Goal: Task Accomplishment & Management: Manage account settings

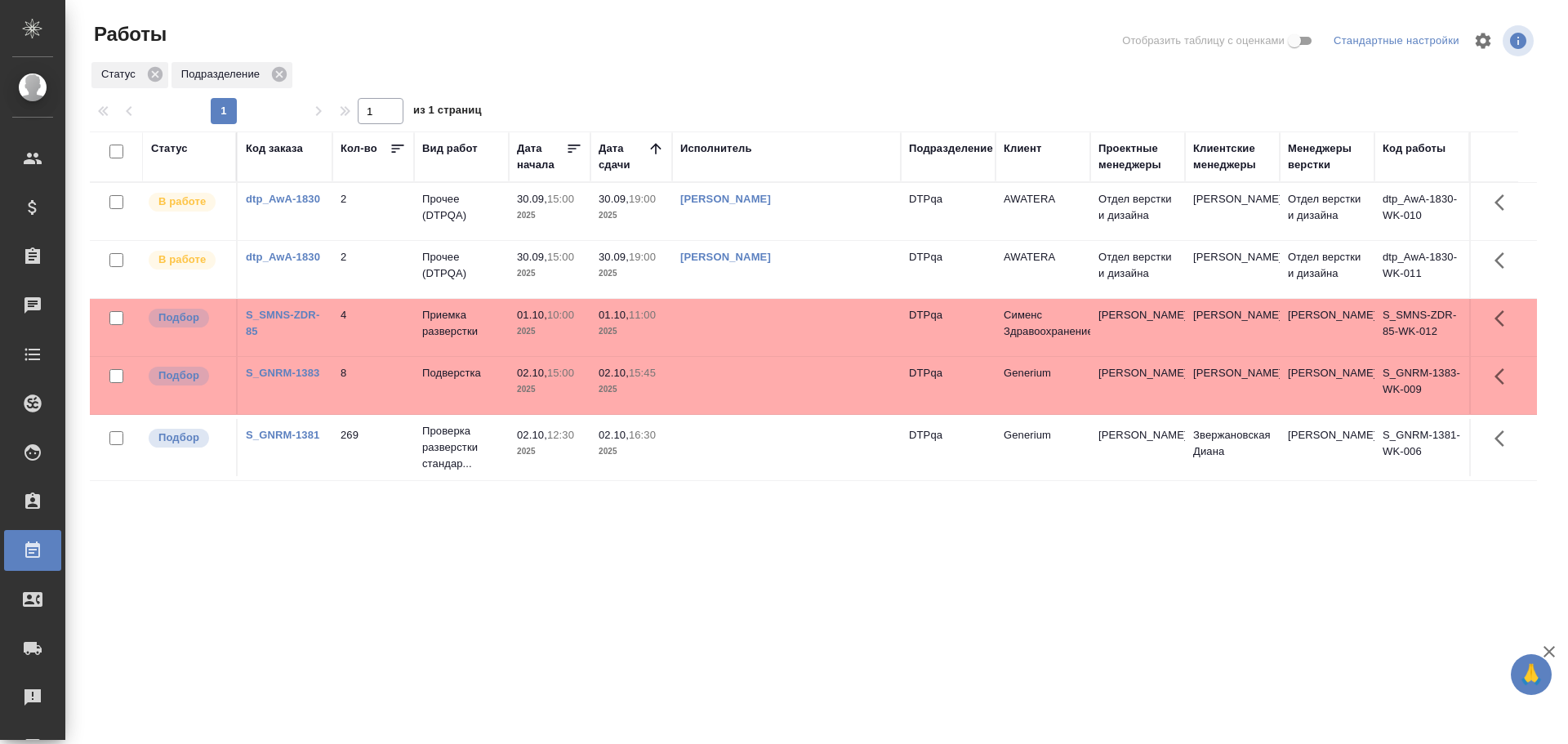
click at [767, 455] on td at bounding box center [786, 447] width 228 height 57
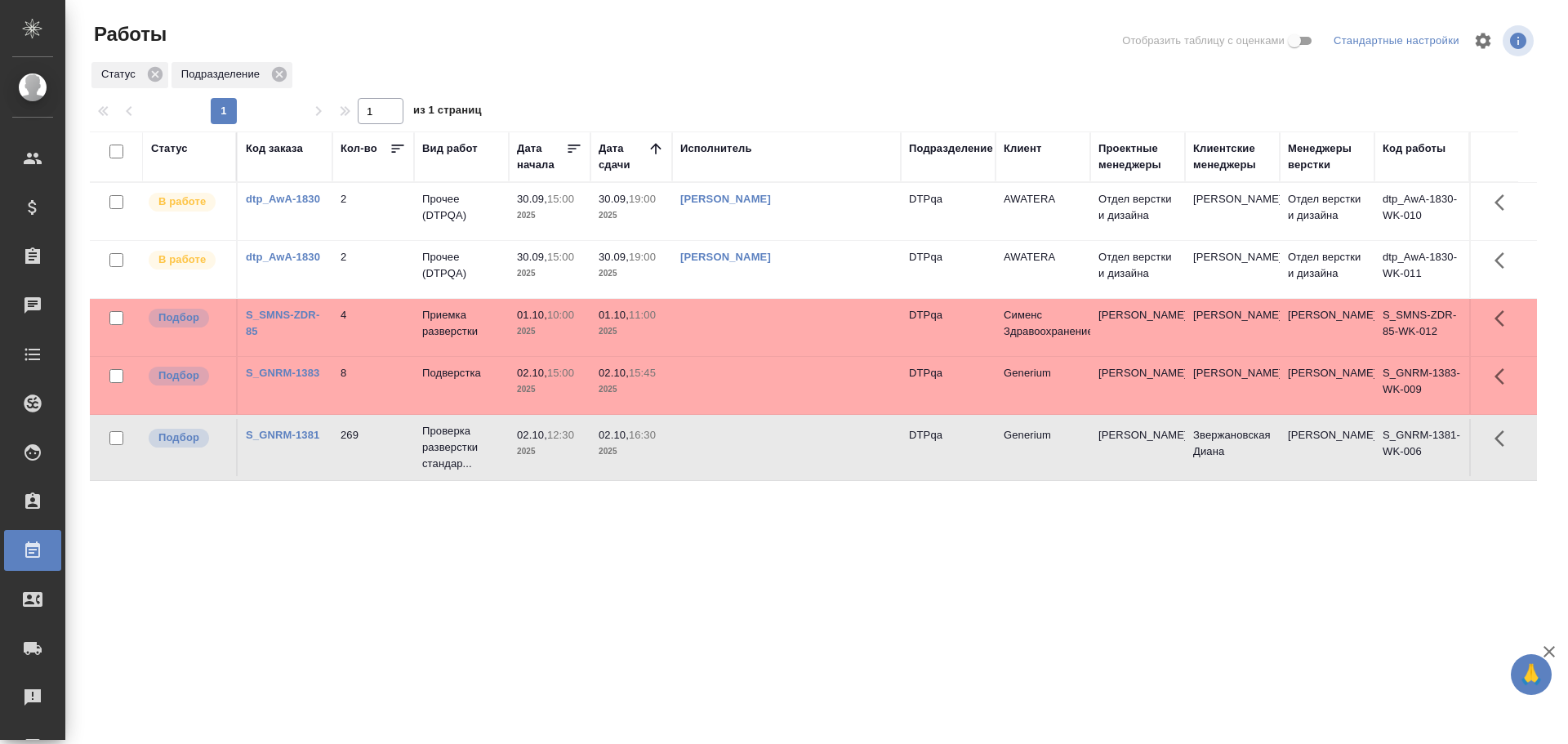
click at [767, 455] on td at bounding box center [786, 447] width 228 height 57
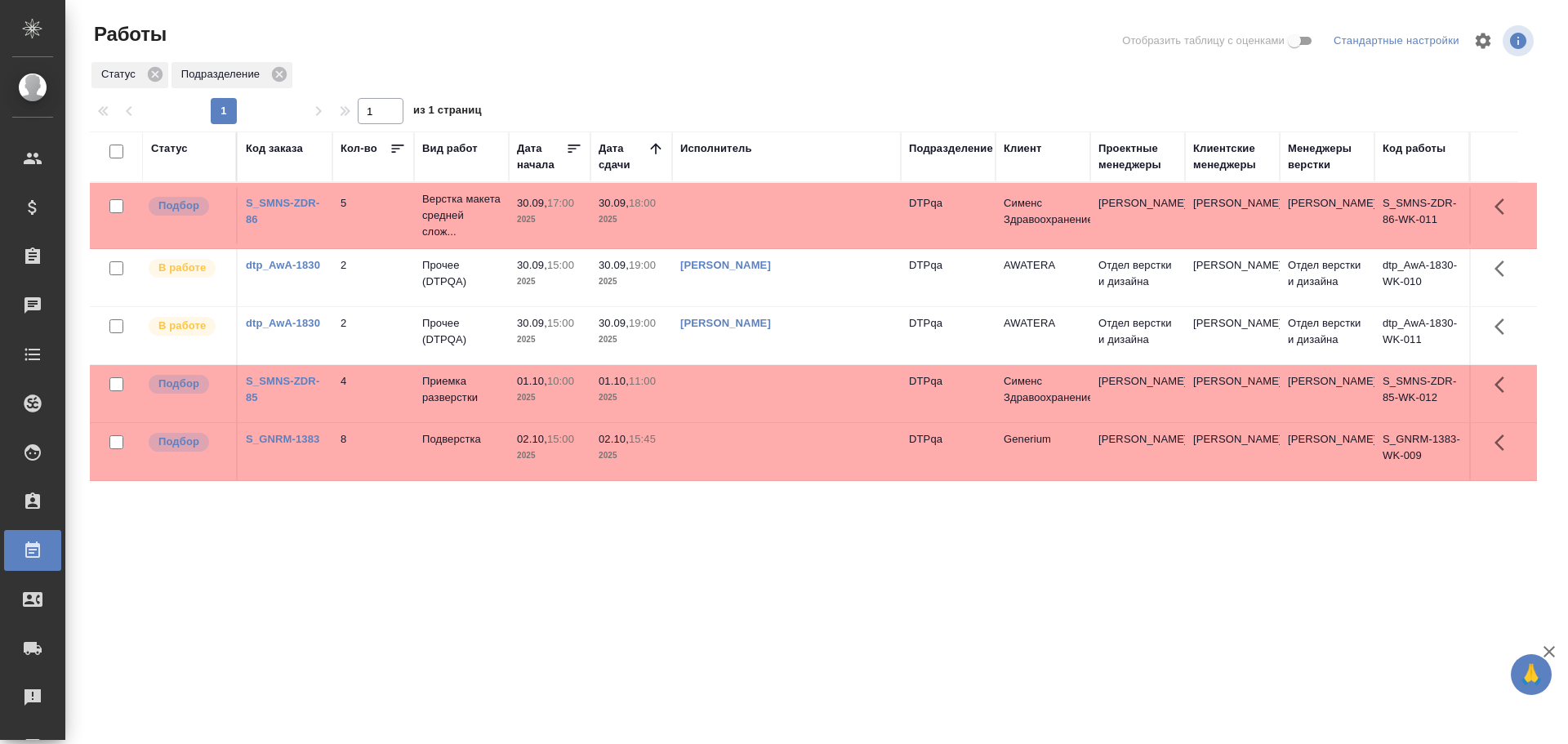
click at [744, 208] on td at bounding box center [786, 215] width 228 height 57
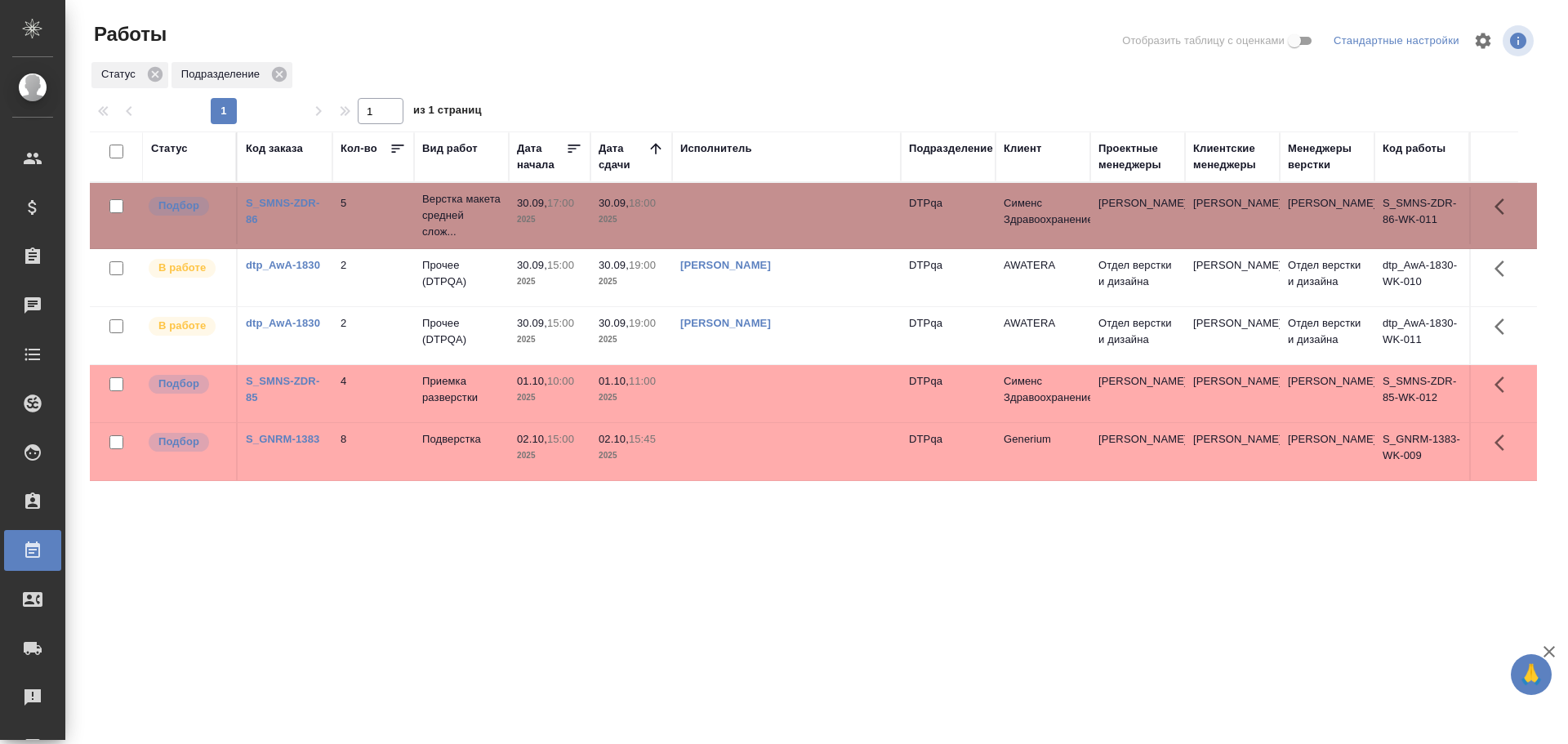
click at [744, 208] on td at bounding box center [786, 215] width 228 height 57
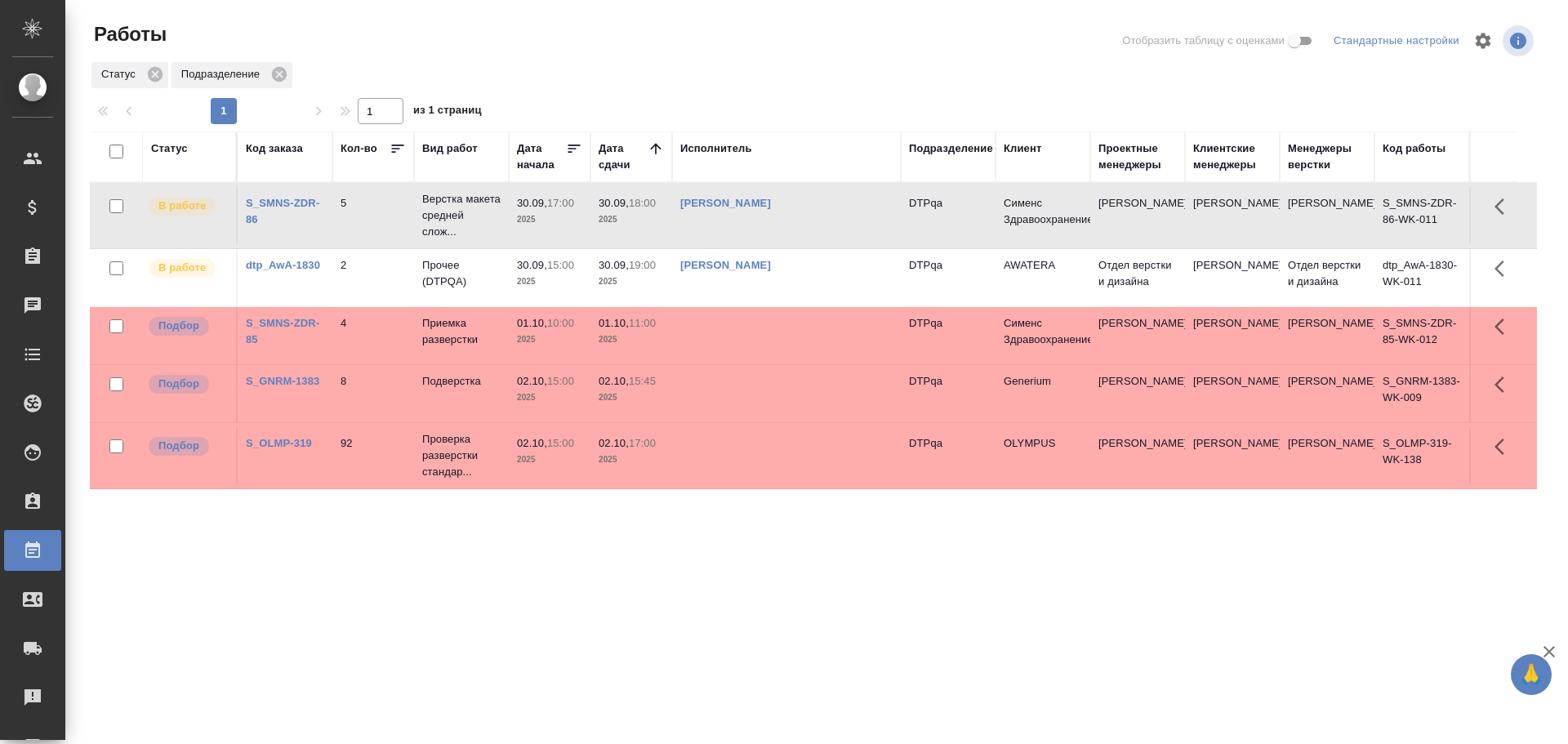
click at [759, 455] on td at bounding box center [786, 456] width 228 height 57
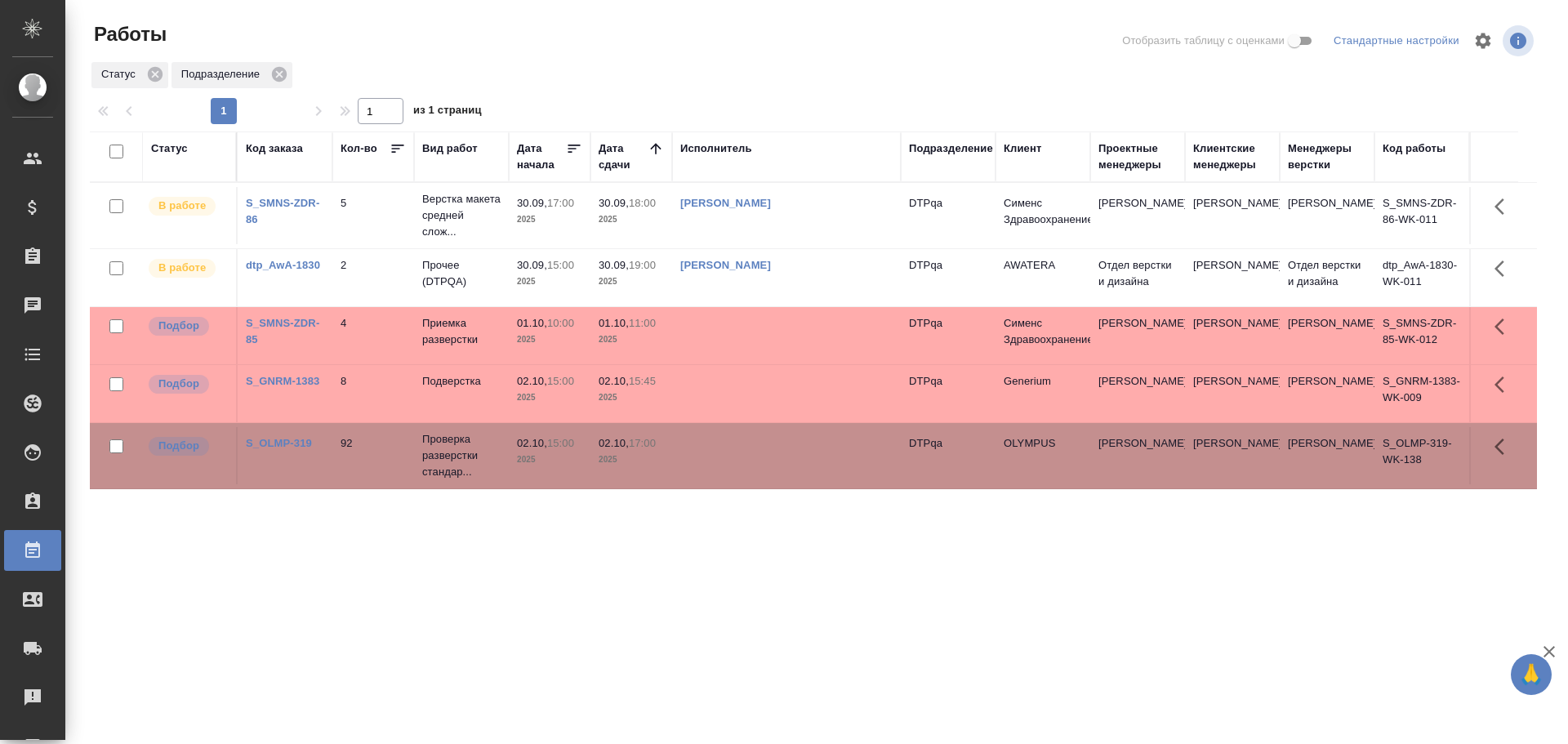
click at [759, 455] on td at bounding box center [786, 456] width 228 height 57
click at [807, 224] on td "Чулец Елена Сергеевна" at bounding box center [786, 215] width 228 height 57
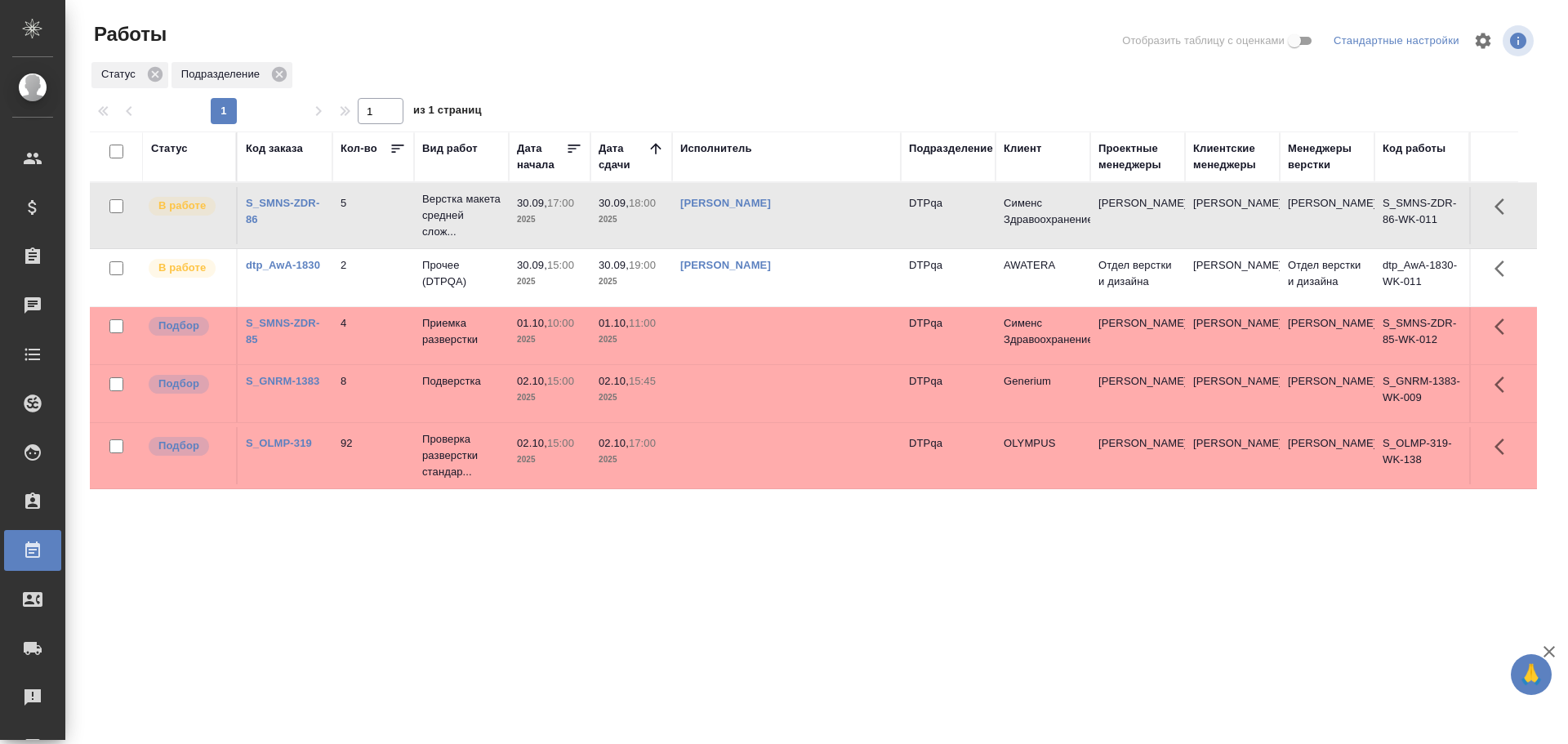
click at [807, 224] on td "Чулец Елена Сергеевна" at bounding box center [786, 215] width 228 height 57
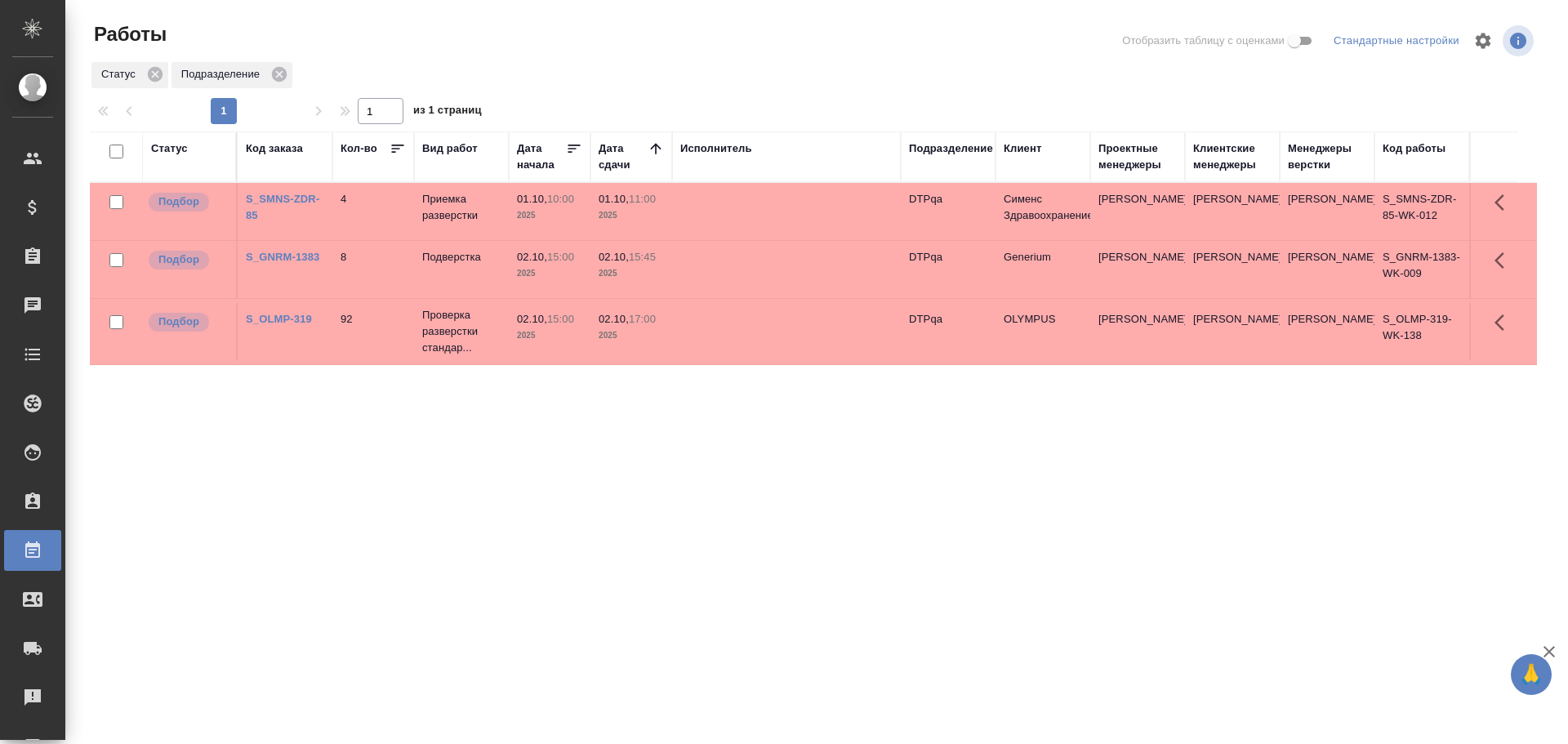
click at [766, 202] on td at bounding box center [786, 211] width 228 height 57
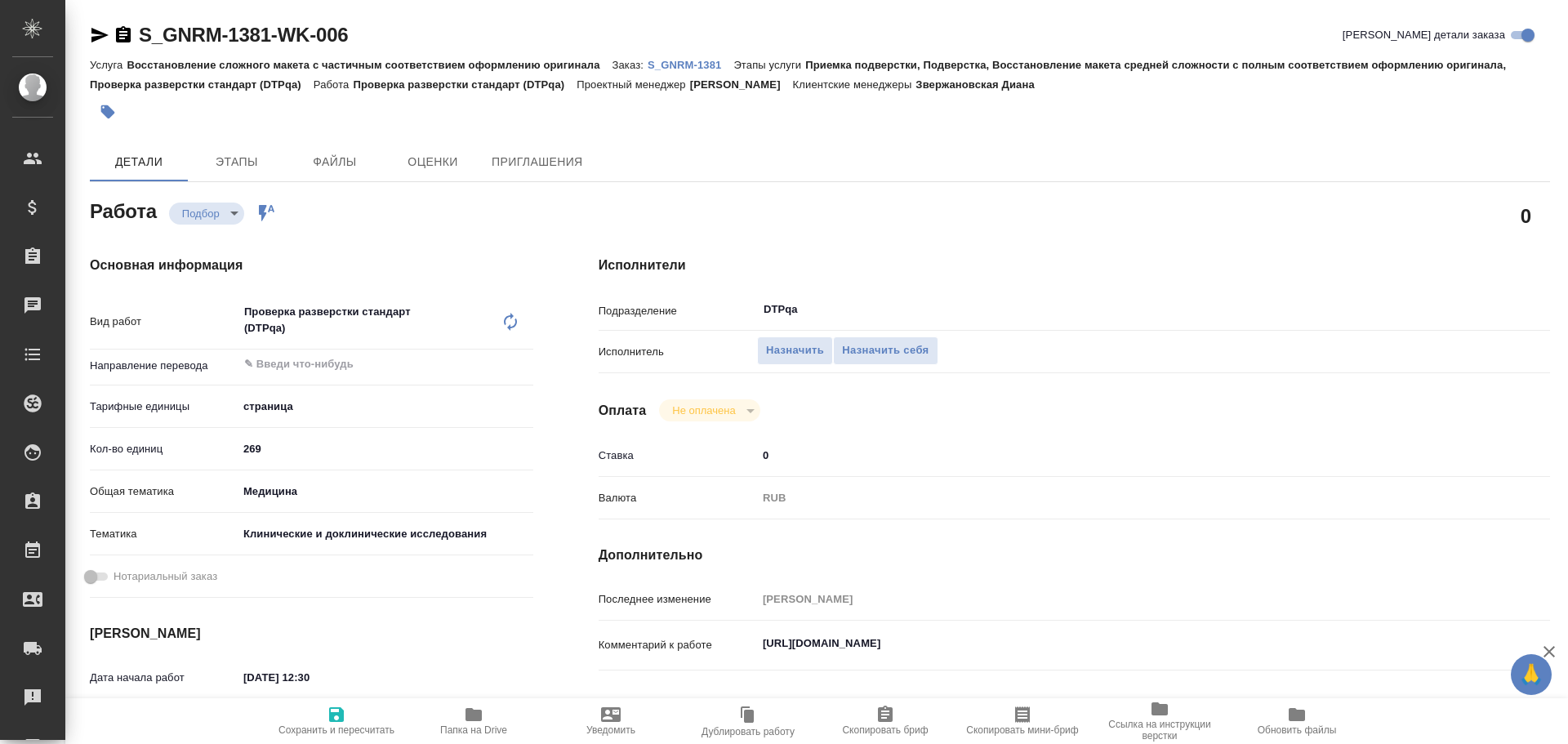
type textarea "x"
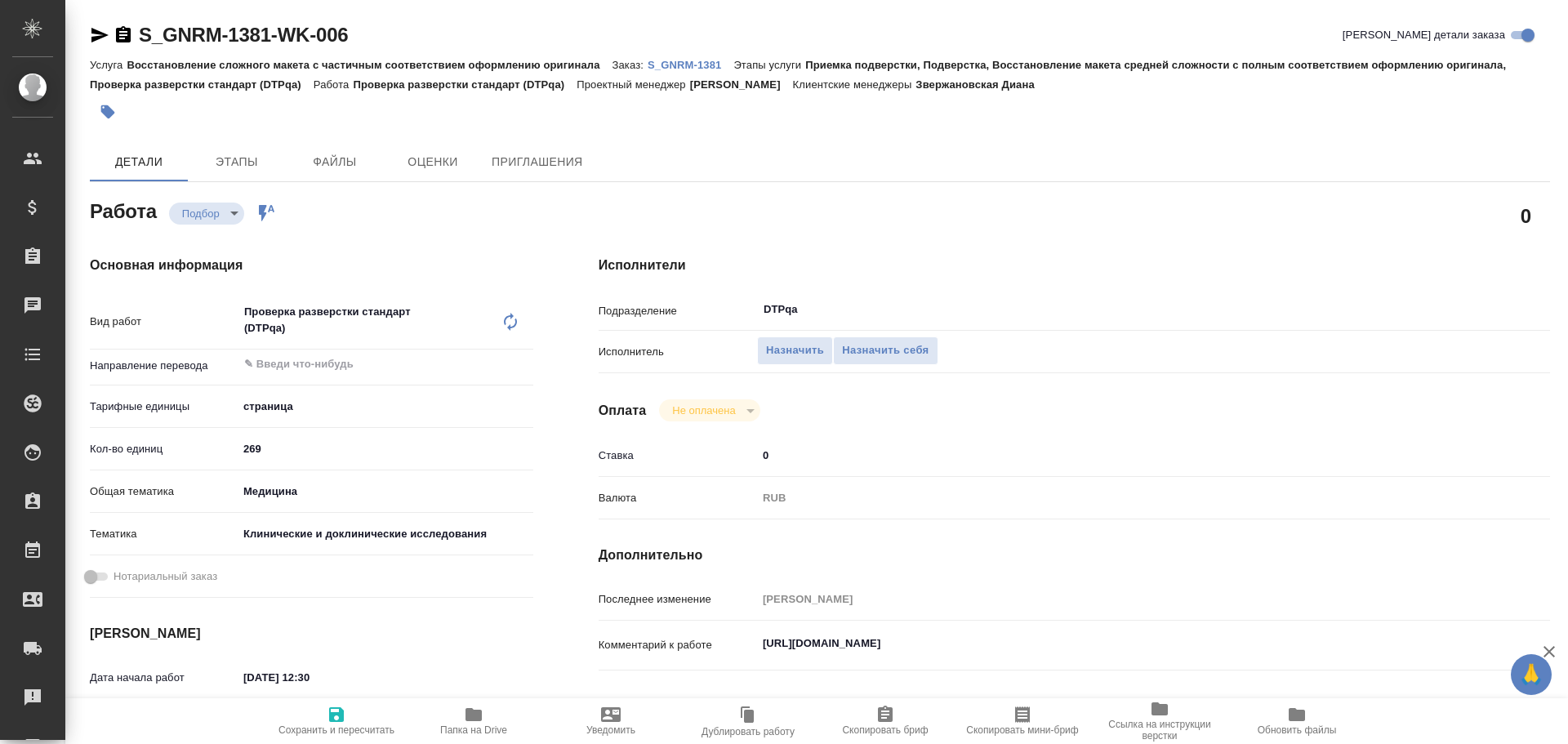
type textarea "x"
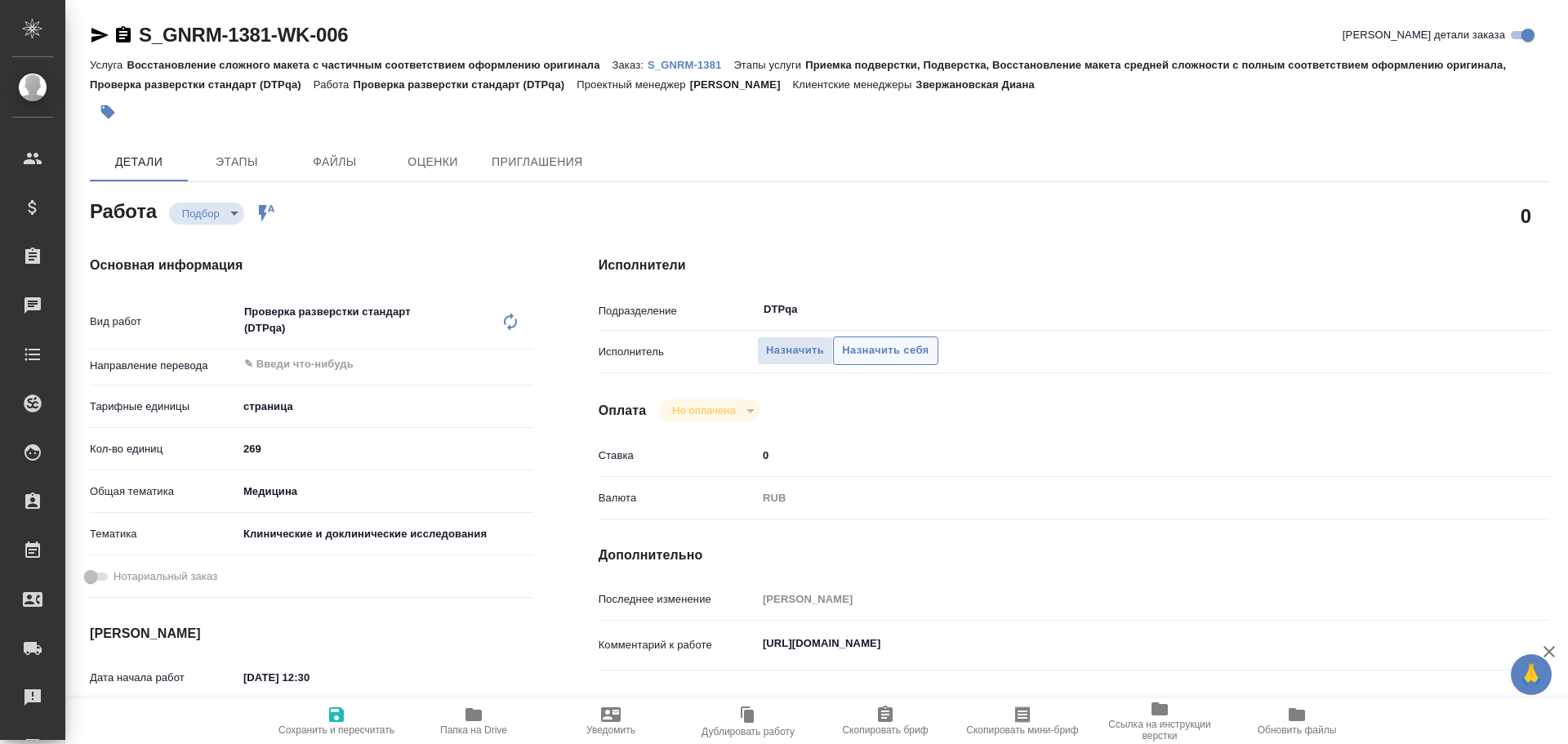
type textarea "x"
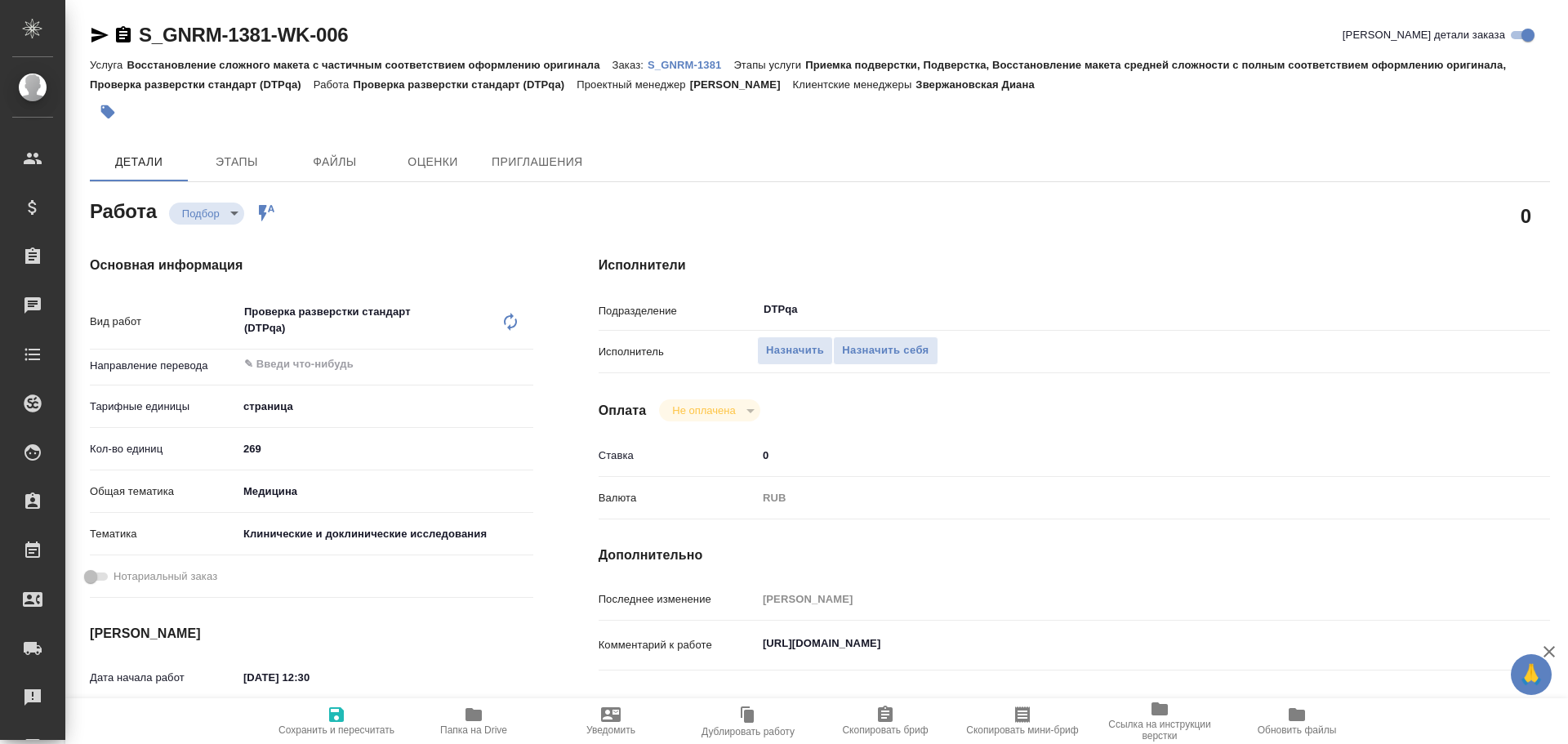
type textarea "x"
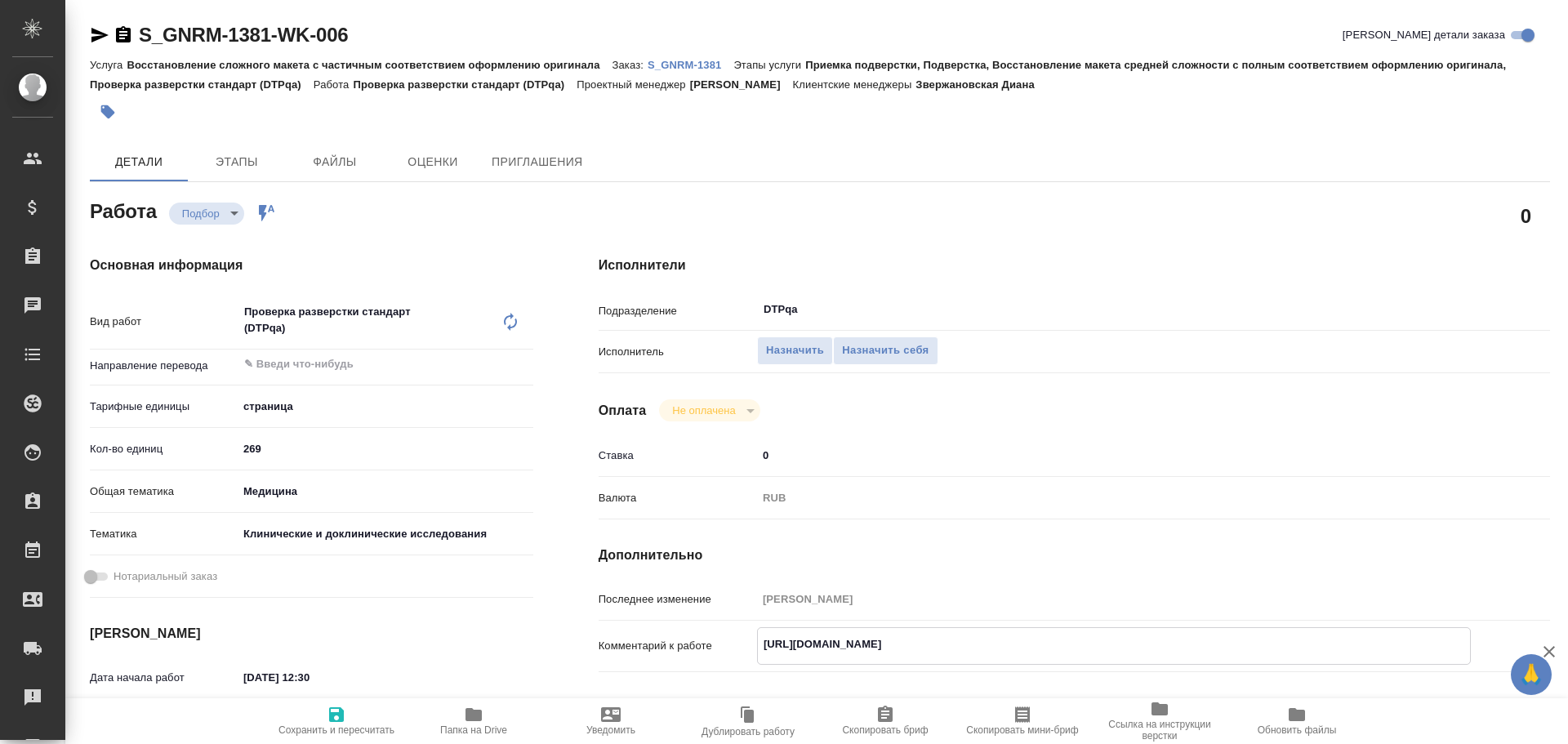
type textarea "x"
drag, startPoint x: 762, startPoint y: 643, endPoint x: 1113, endPoint y: 642, distance: 351.0
click at [1113, 642] on textarea "https://tera.awatera.com/Work/68daa4ed3f4ce449d8f9eadb/" at bounding box center [1114, 644] width 712 height 28
type textarea "x"
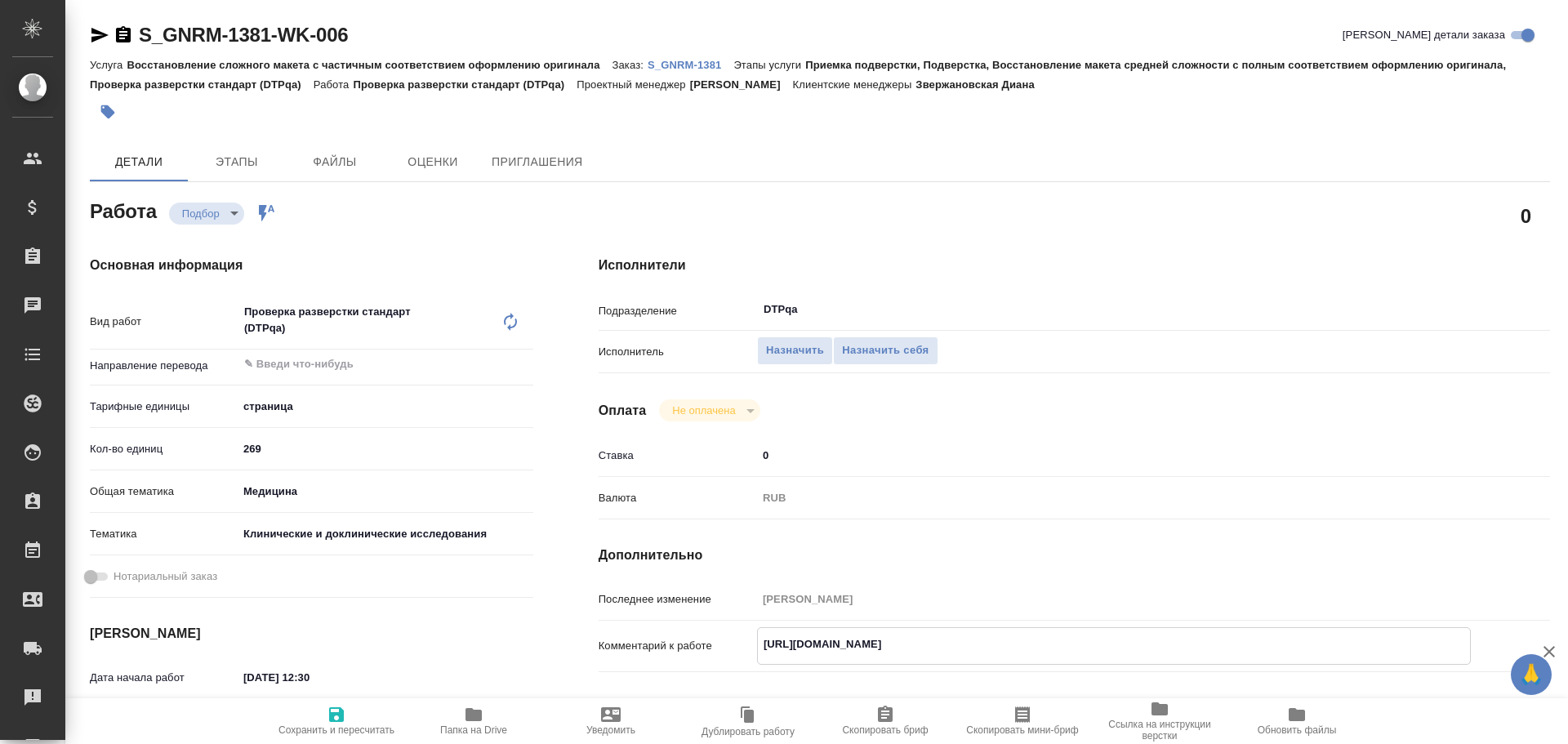
type textarea "x"
click at [907, 357] on span "Назначить себя" at bounding box center [885, 350] width 86 height 19
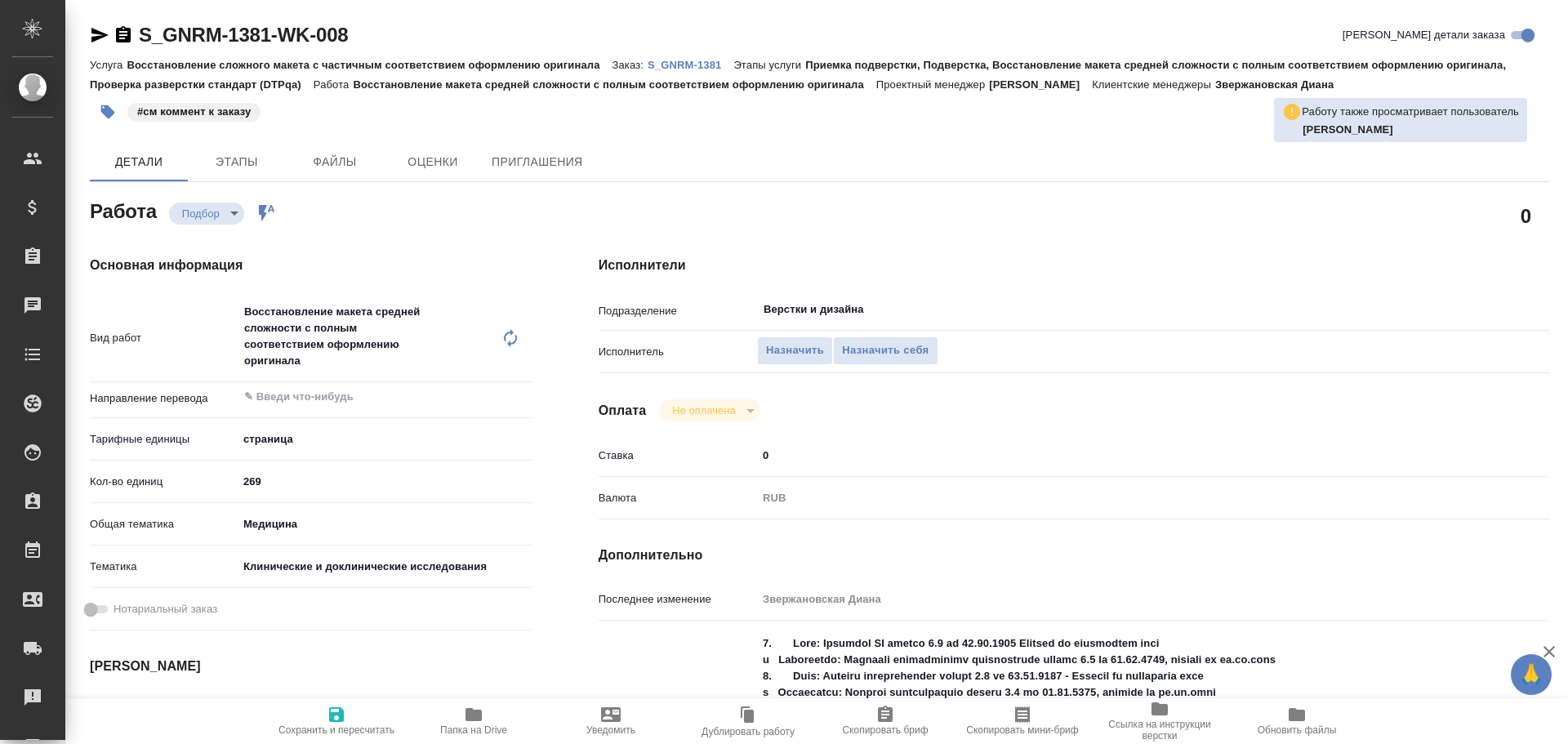
type textarea "x"
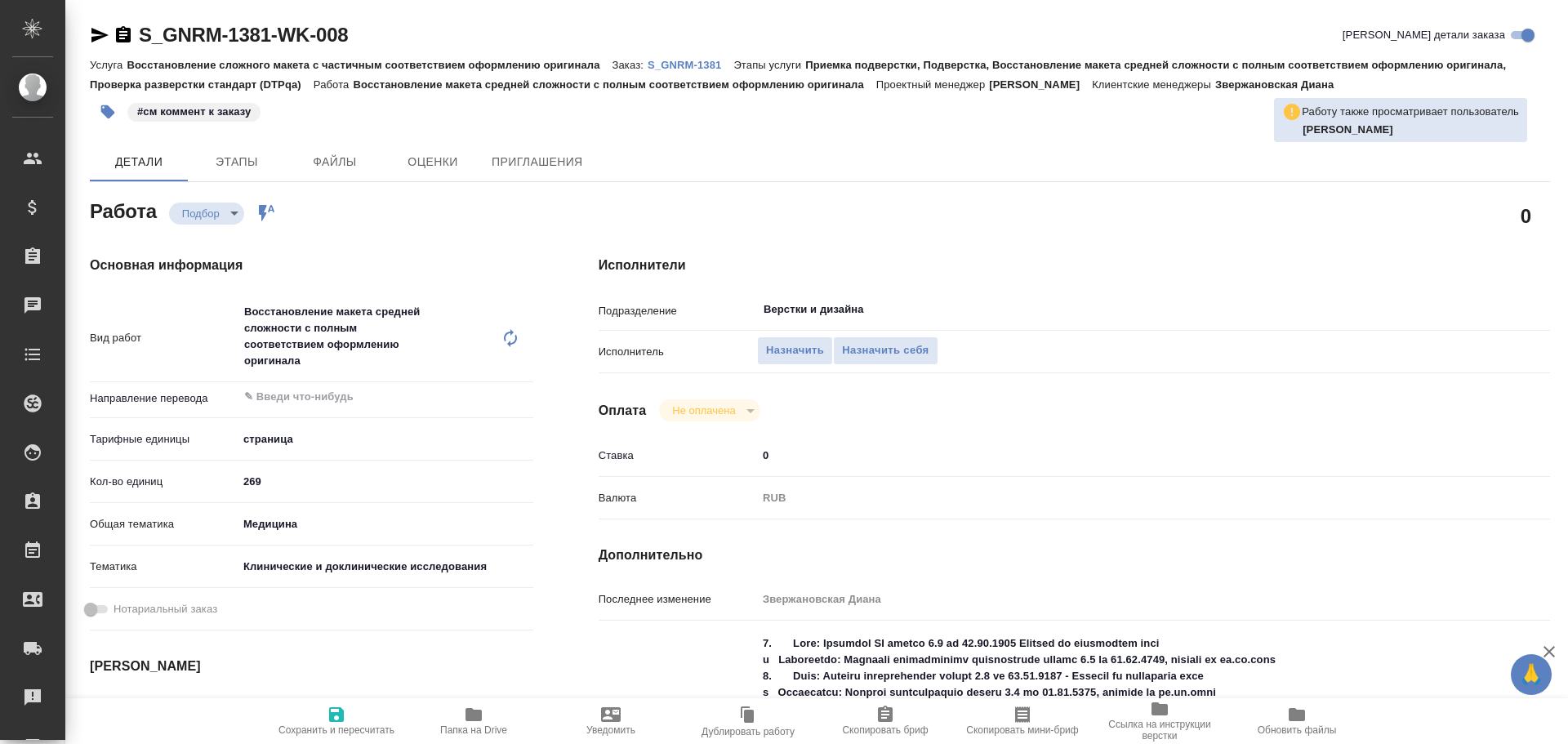
type textarea "x"
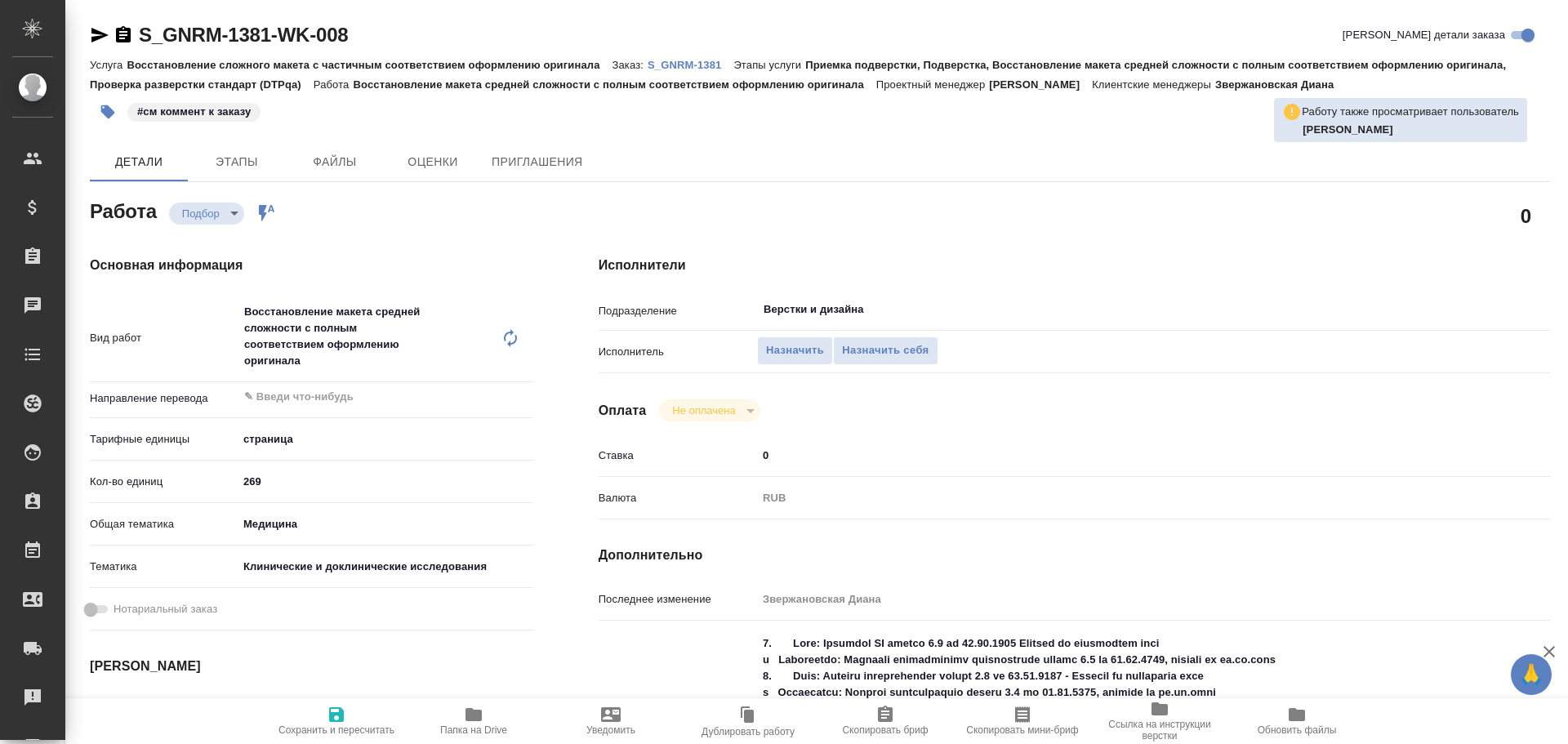
type textarea "x"
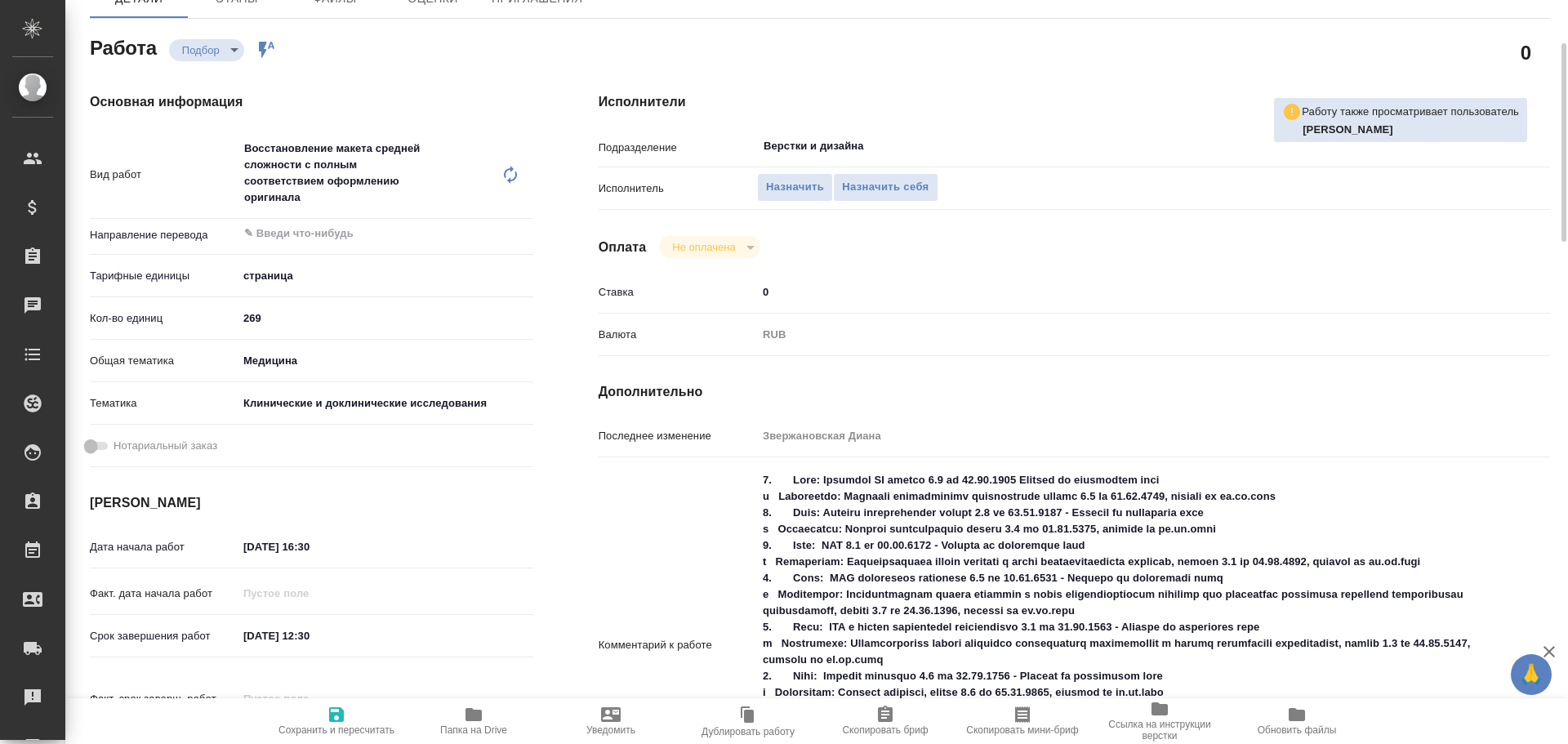
type textarea "x"
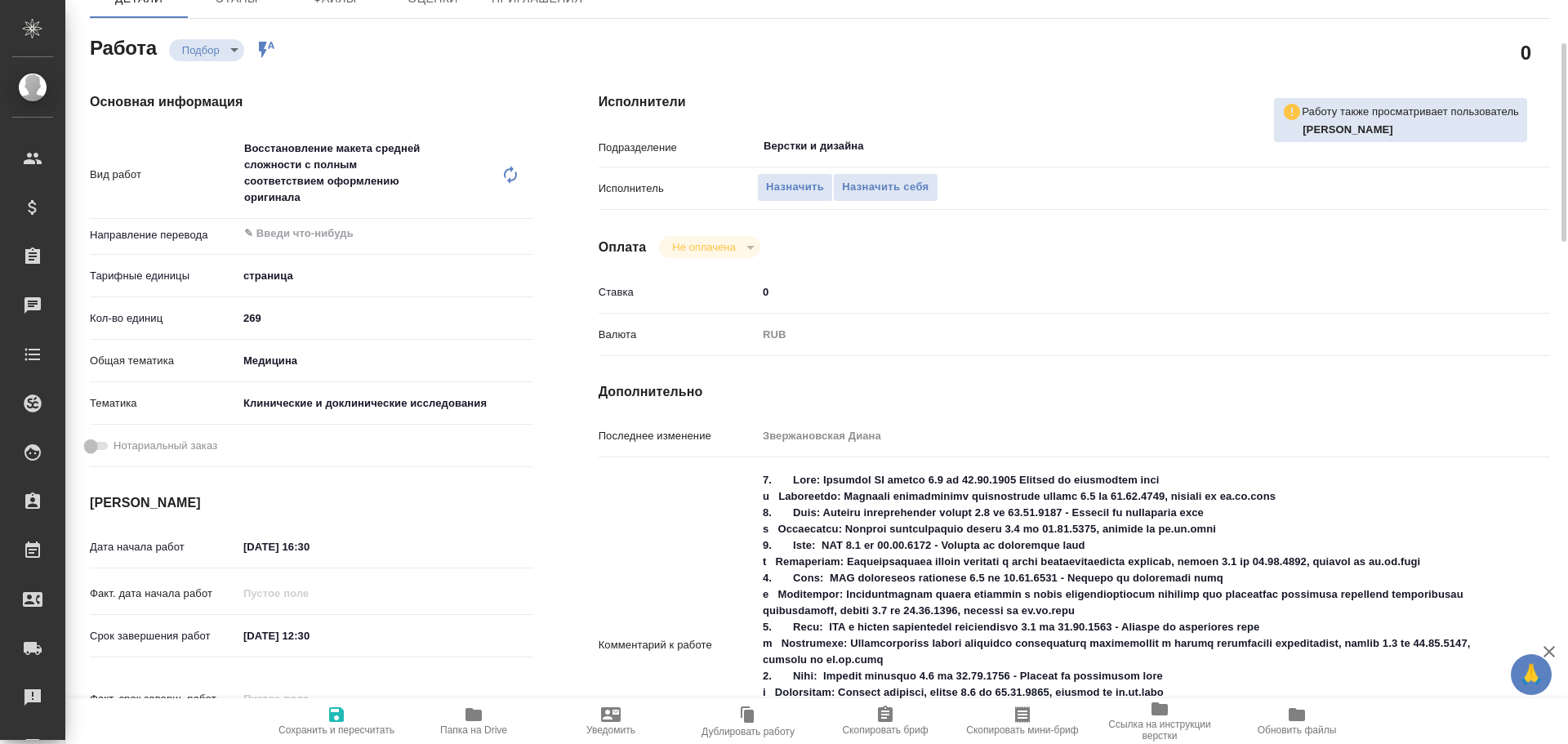
scroll to position [245, 0]
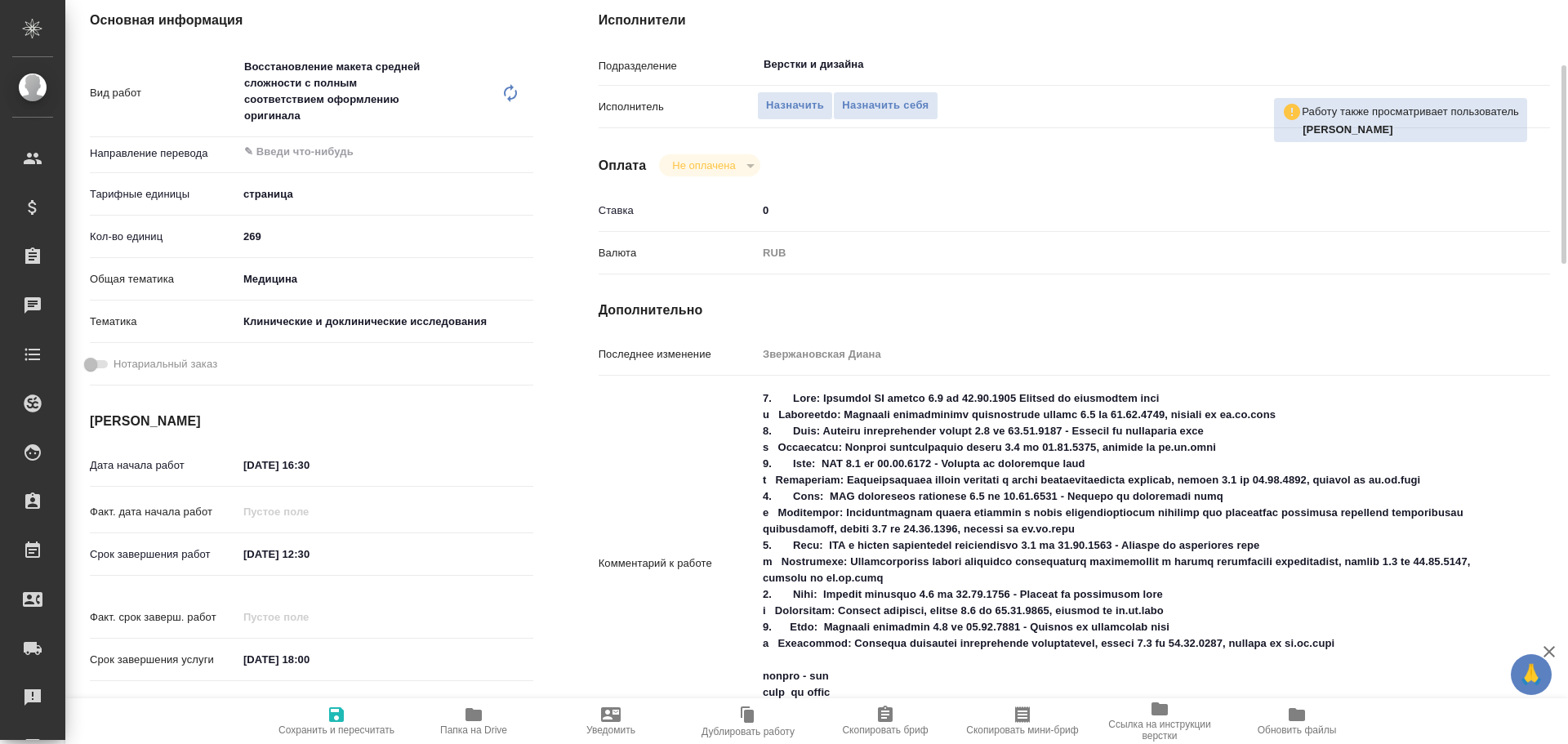
type textarea "x"
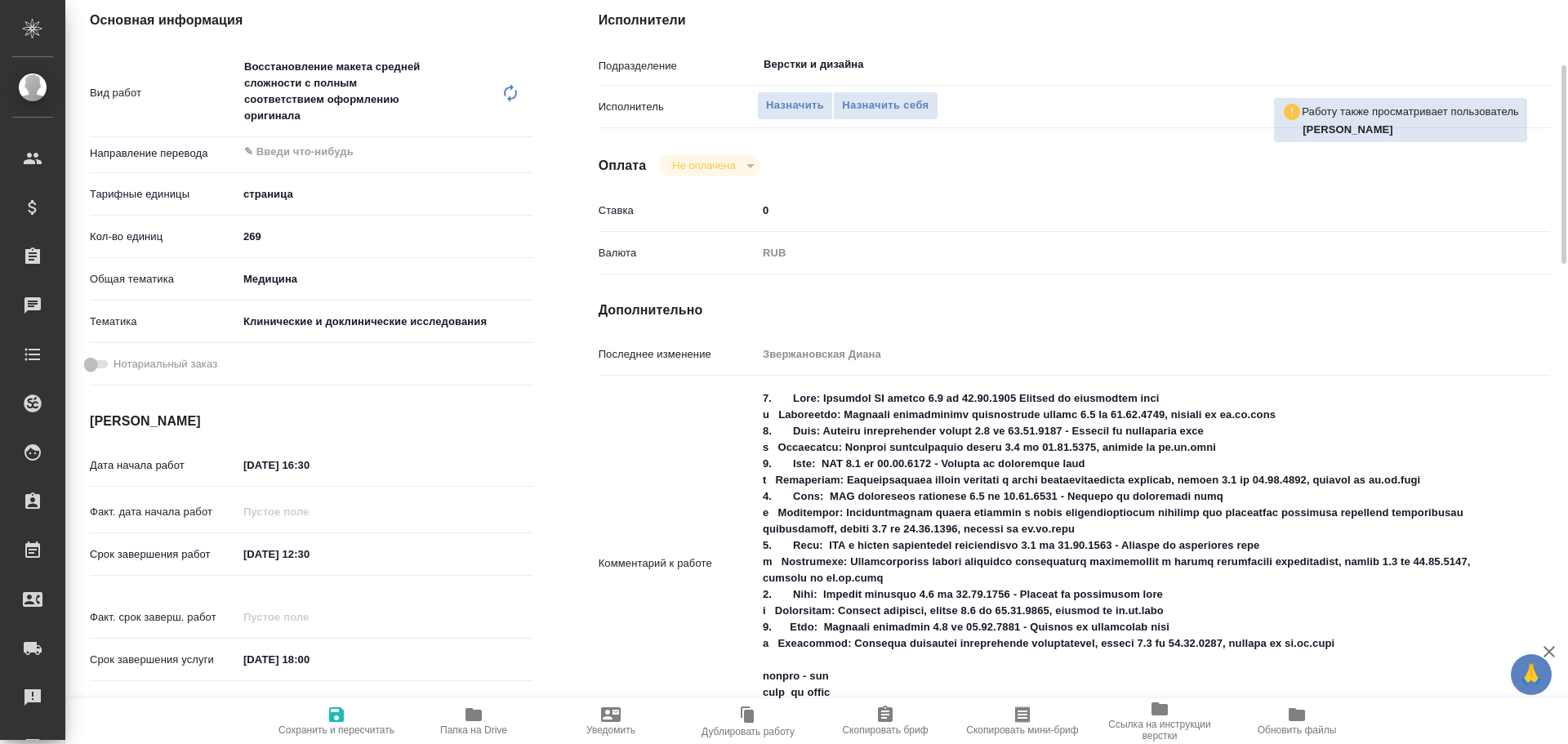
scroll to position [408, 0]
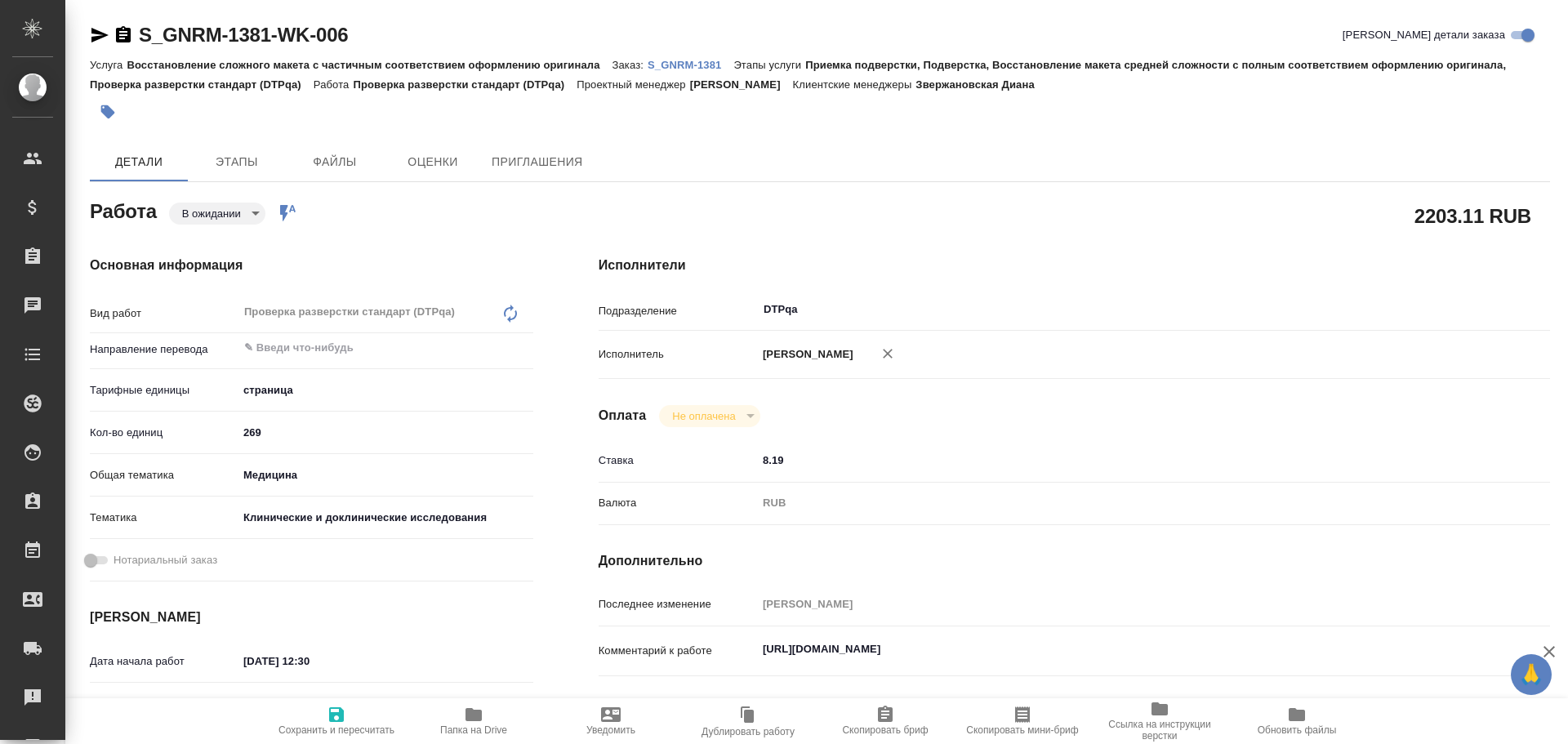
type textarea "x"
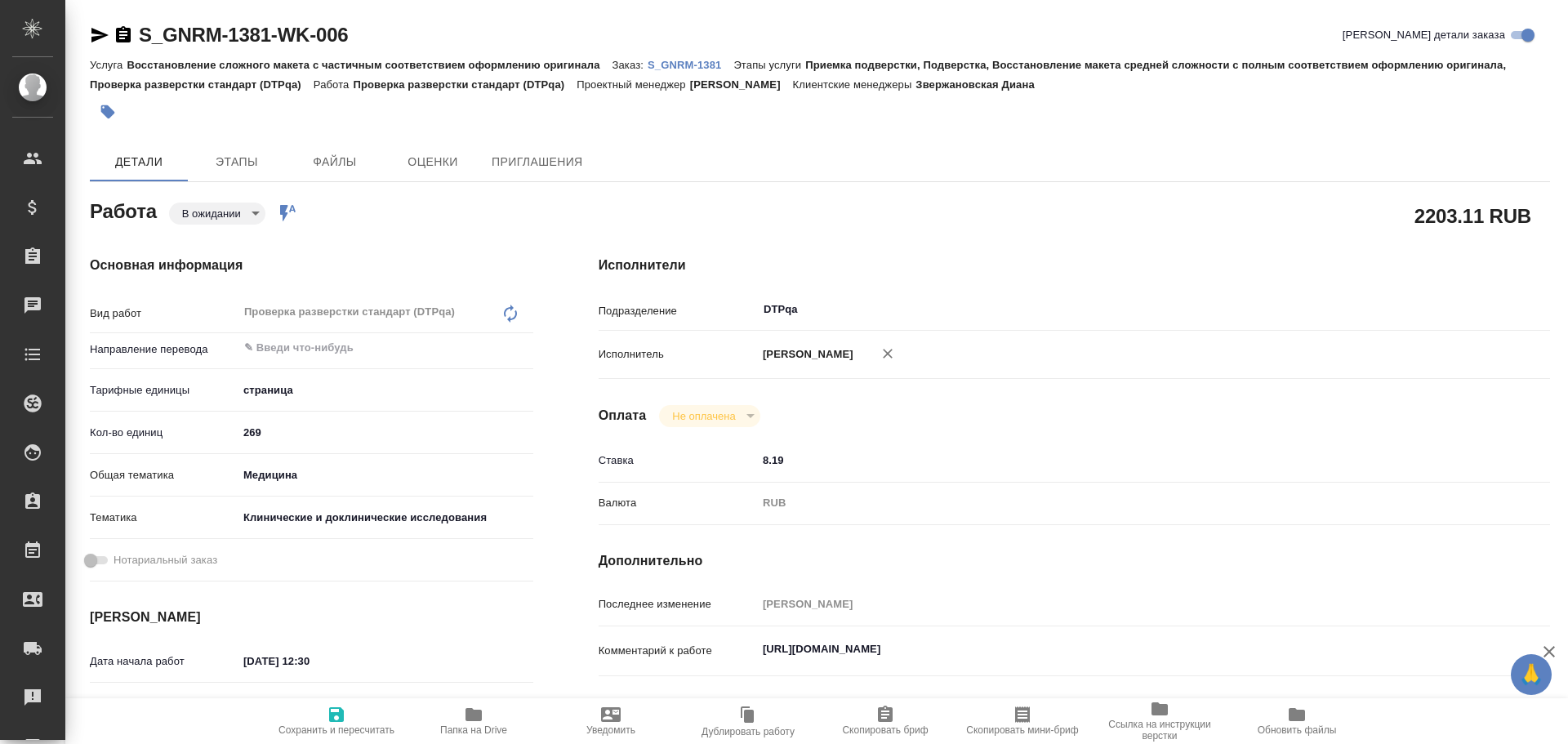
type textarea "x"
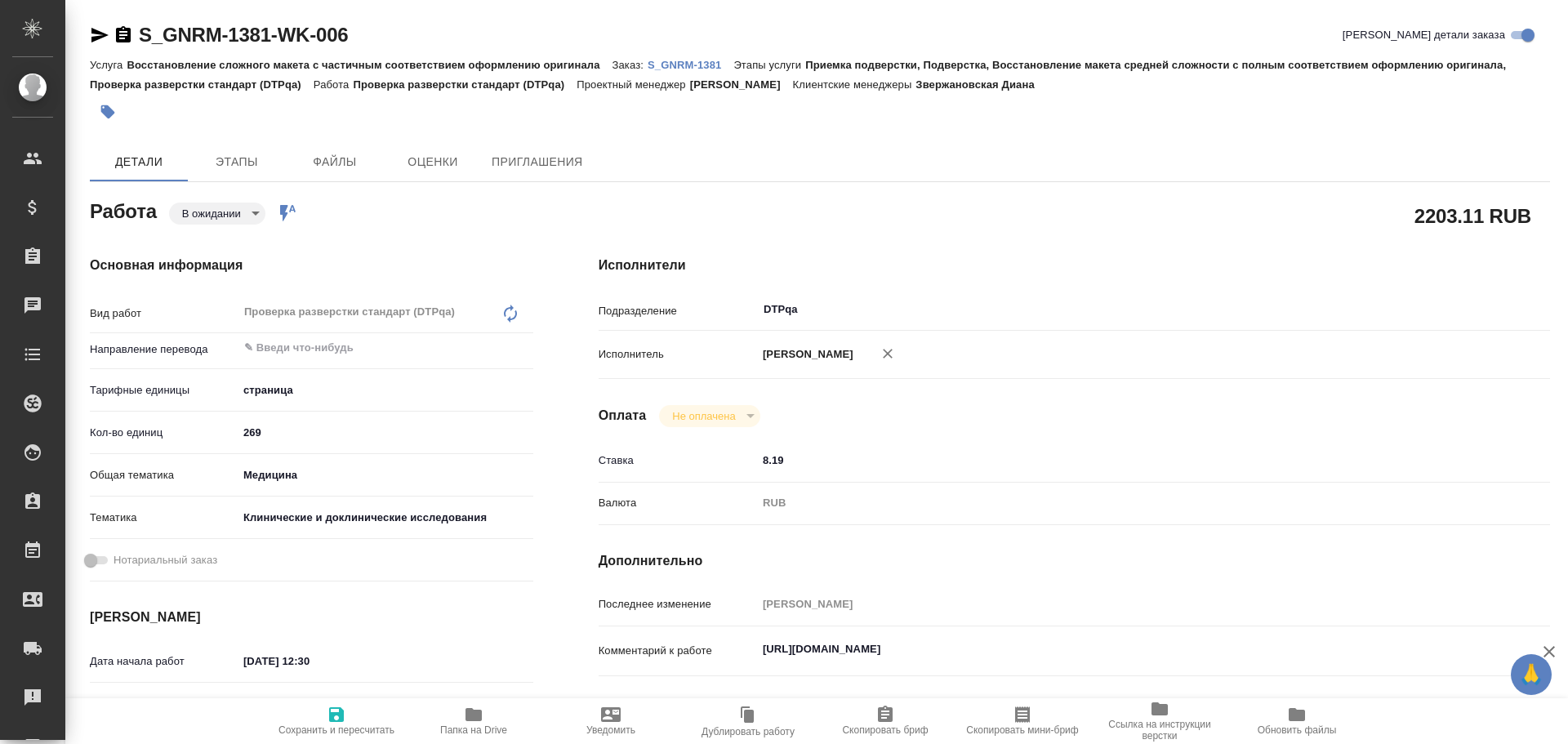
type textarea "x"
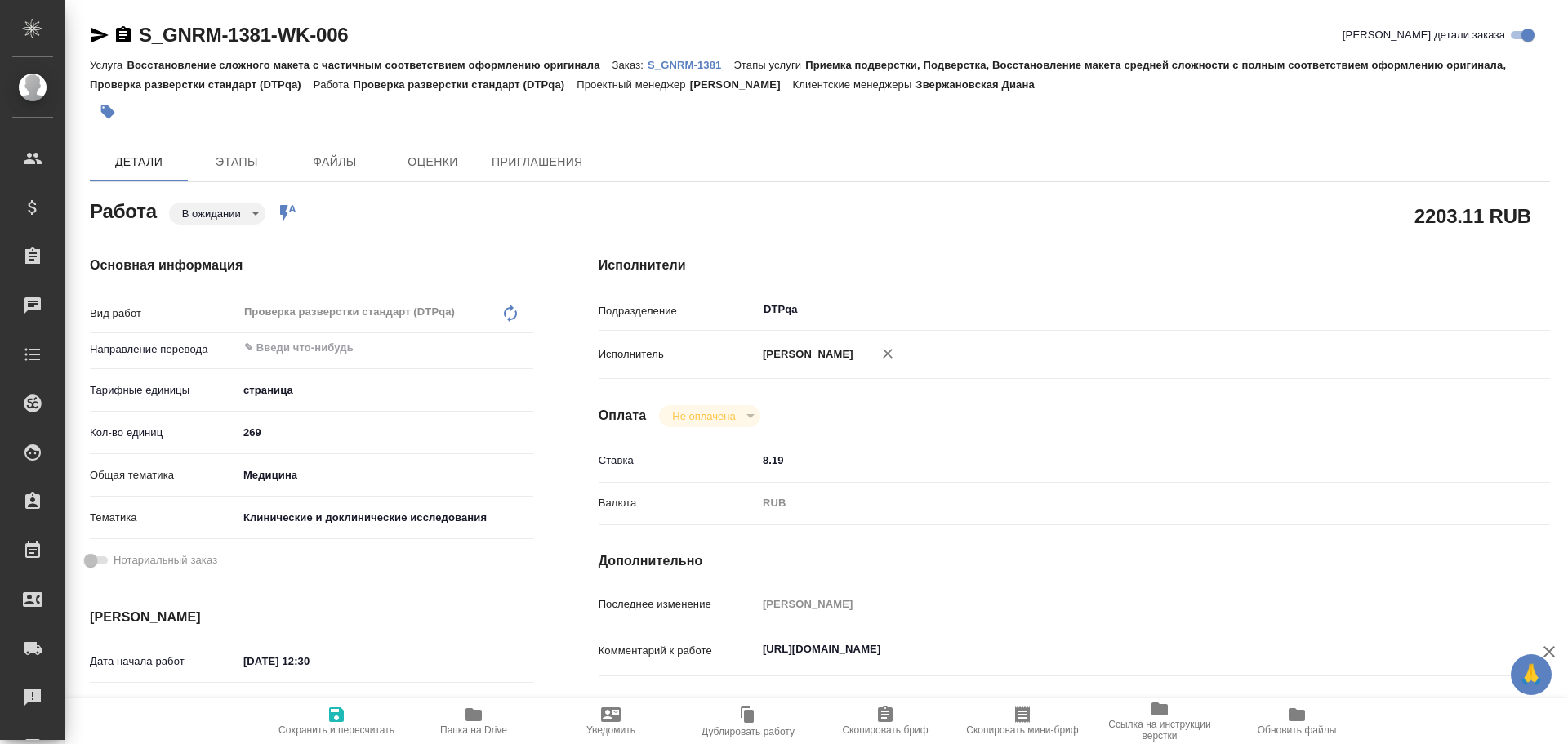
type textarea "x"
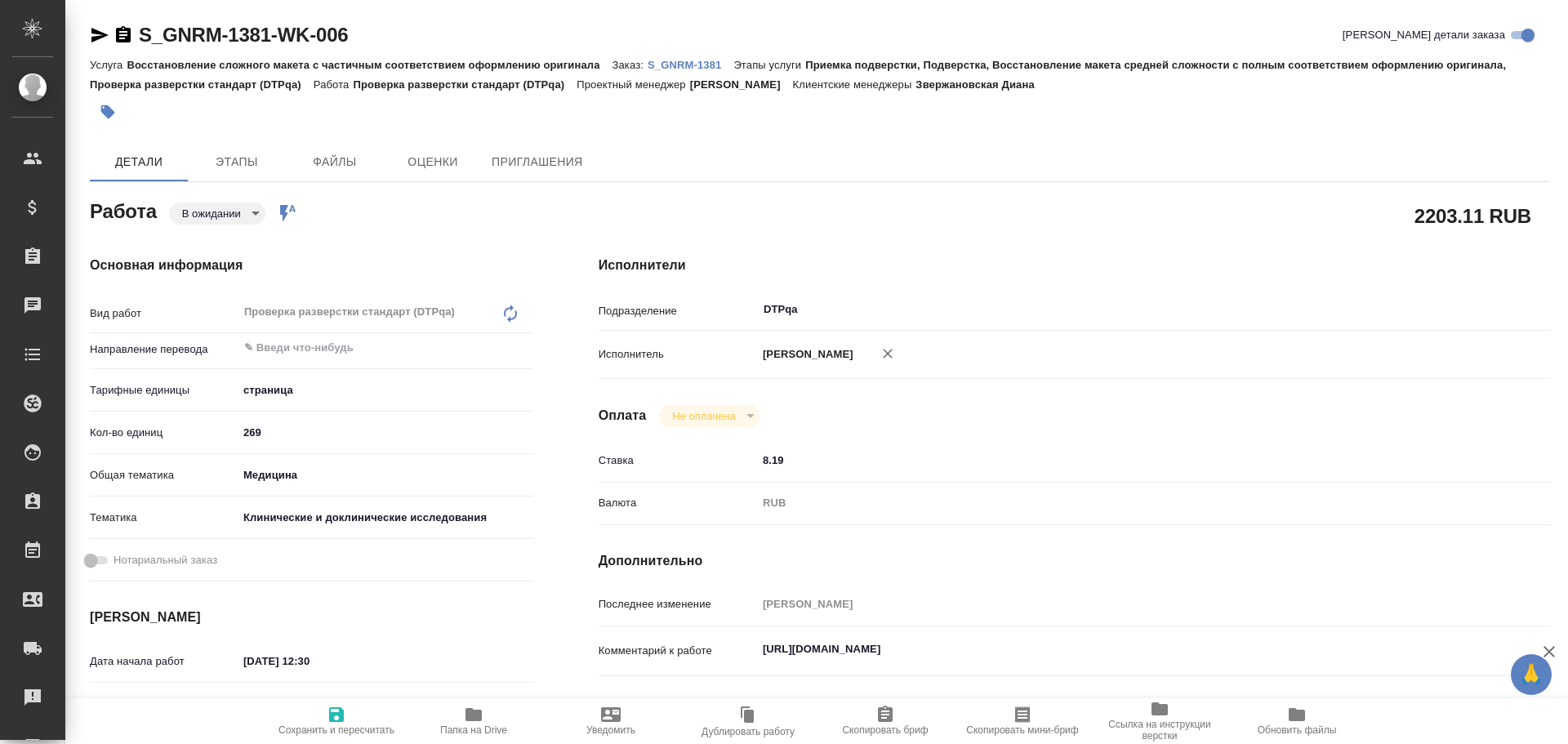
type textarea "x"
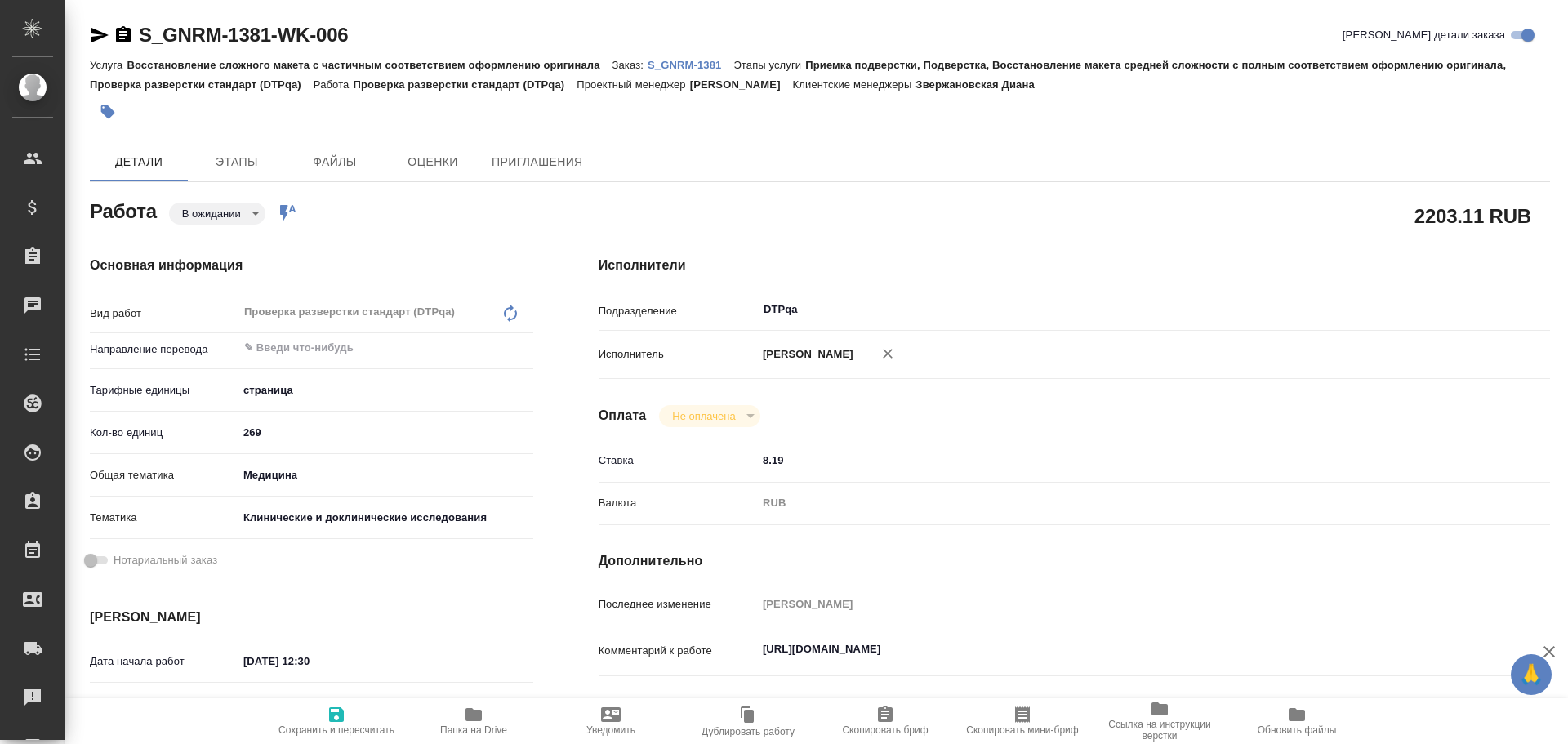
click at [336, 722] on icon "button" at bounding box center [336, 714] width 20 height 20
type textarea "x"
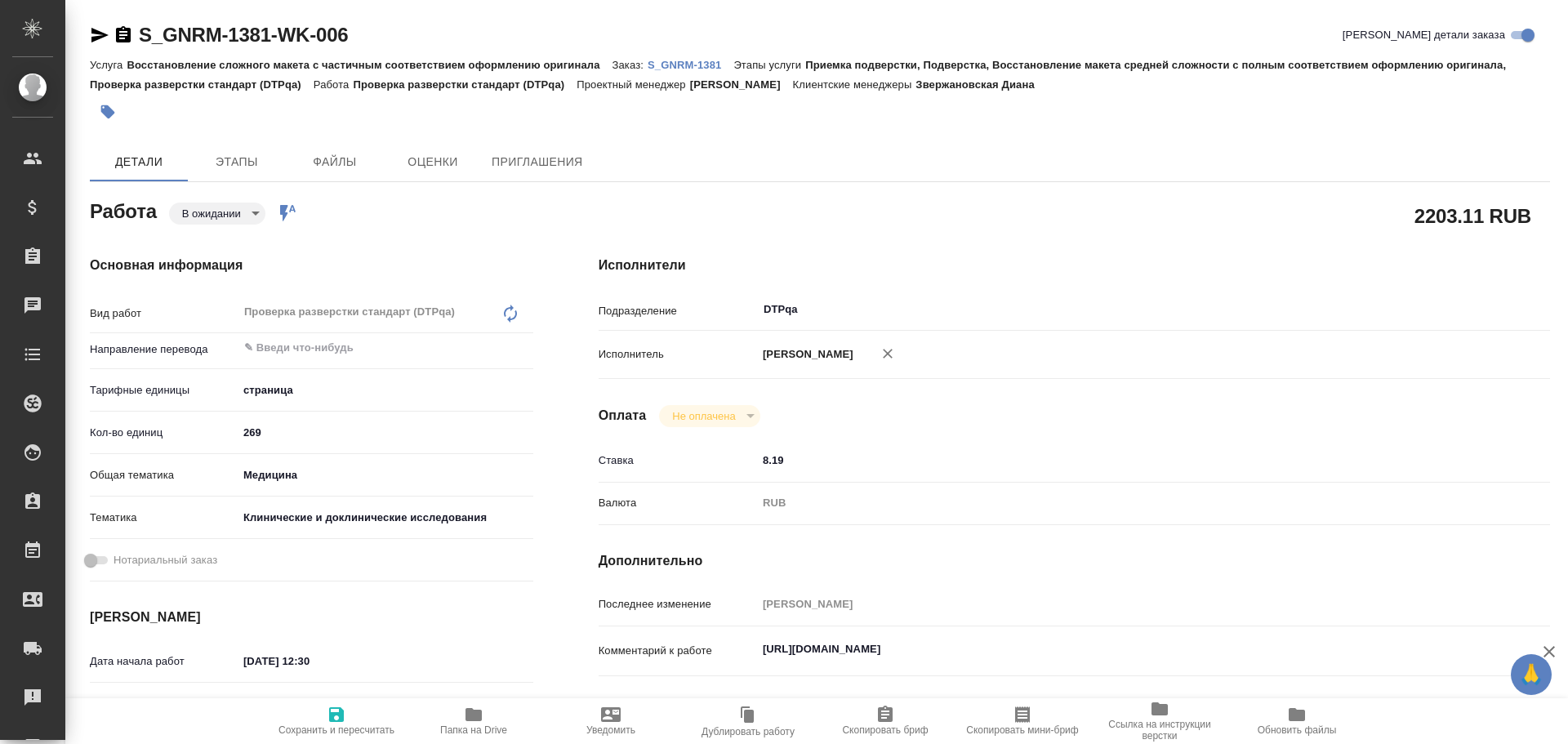
type textarea "x"
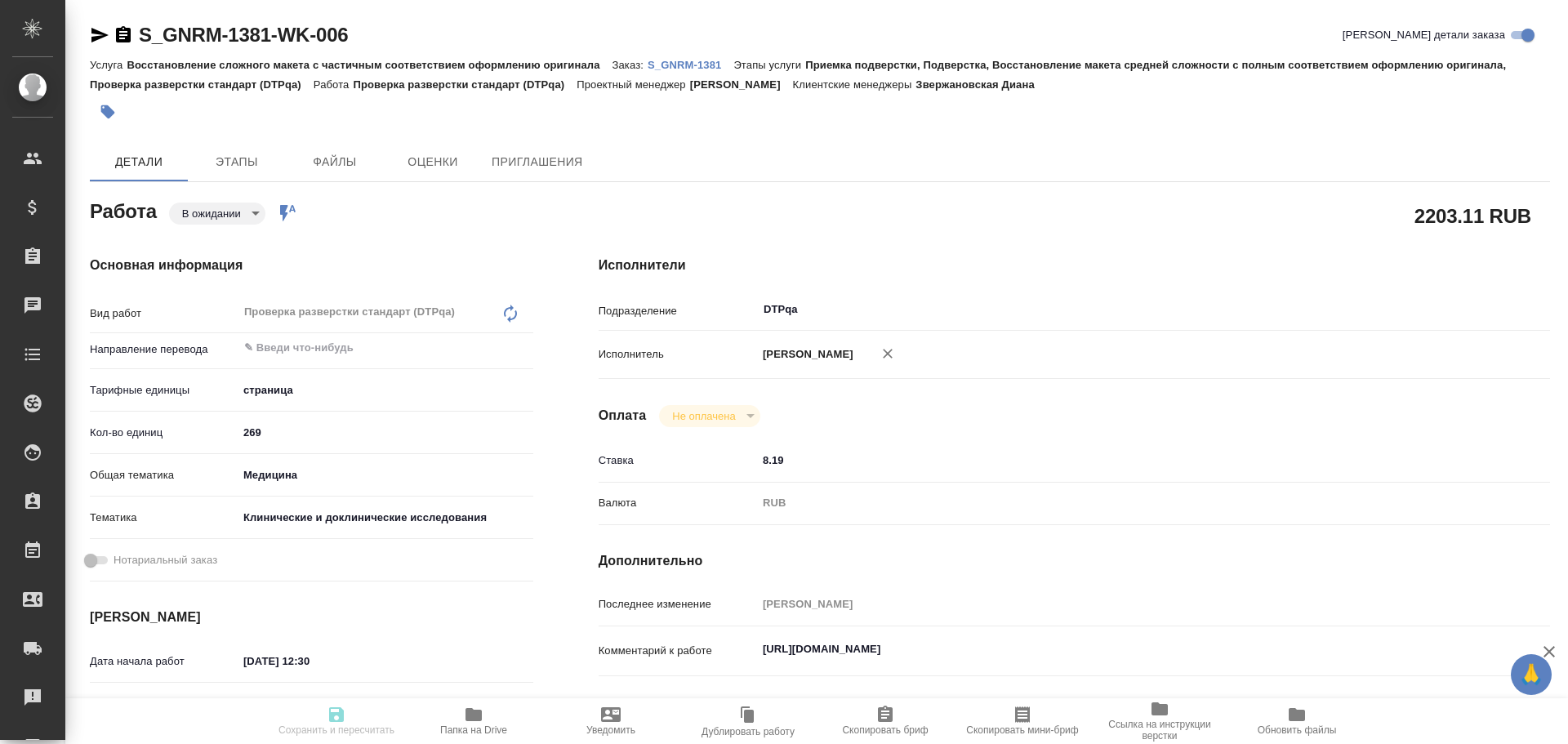
type textarea "x"
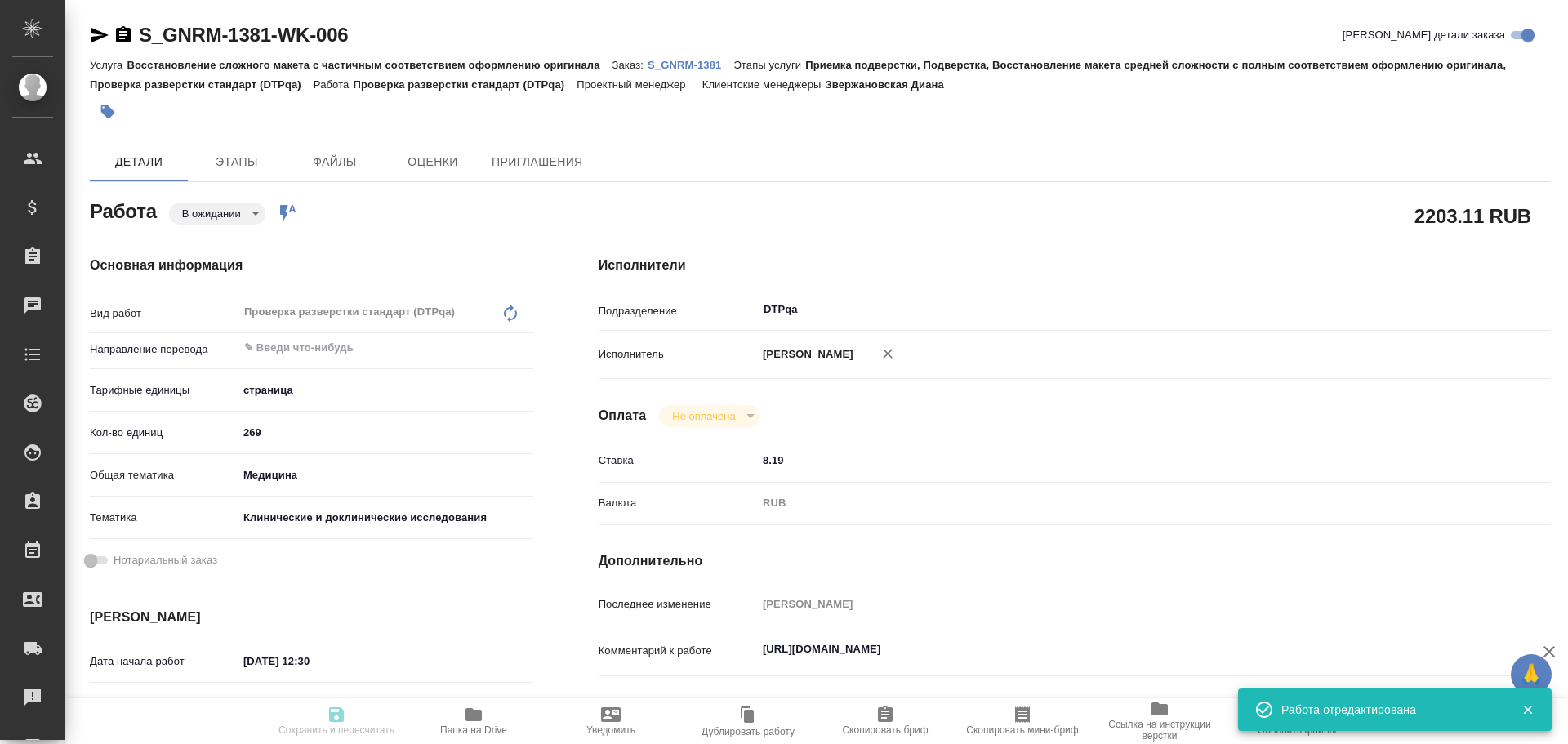
type input "pending"
type textarea "Проверка разверстки стандарт (DTPqa)"
type textarea "x"
type input "5a8b1489cc6b4906c91bfdb2"
type input "269"
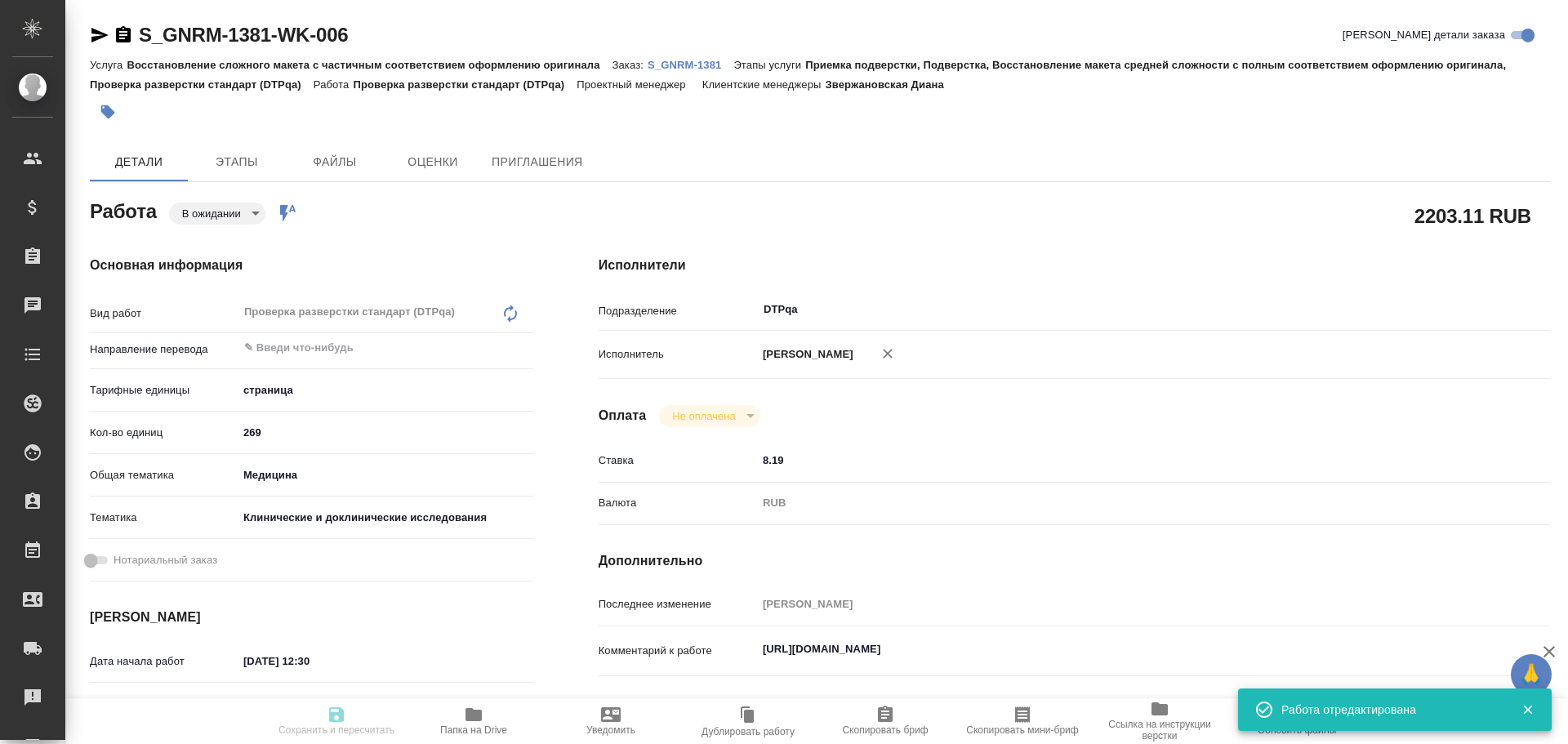
type input "med"
type input "5a8b8b956a9677013d343d9e"
type input "02.10.2025 12:30"
type input "02.10.2025 16:30"
type input "14.10.2025 18:00"
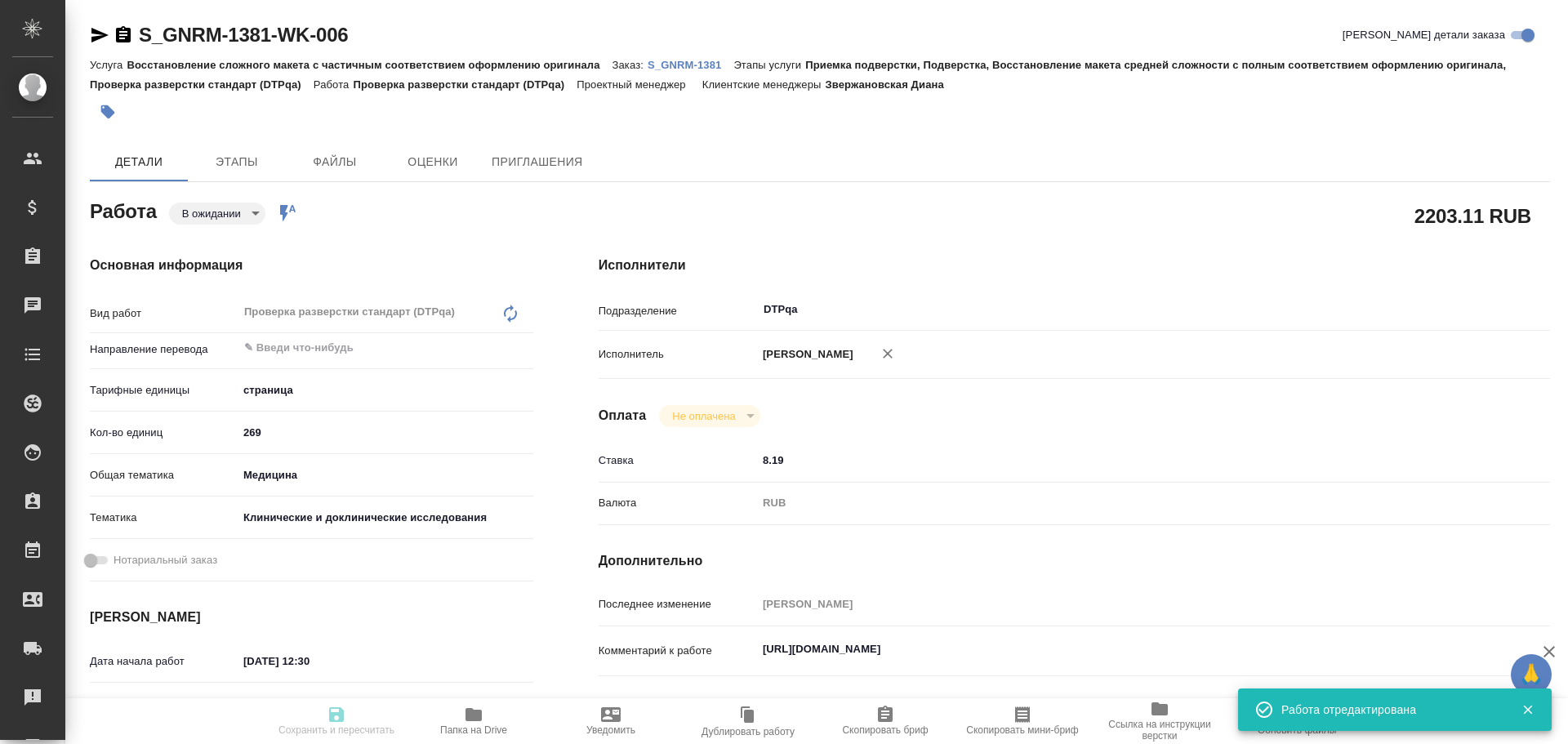
type input "DTPqa"
type input "notPayed"
type input "8.19"
type input "RUB"
type input "Чулец Елена"
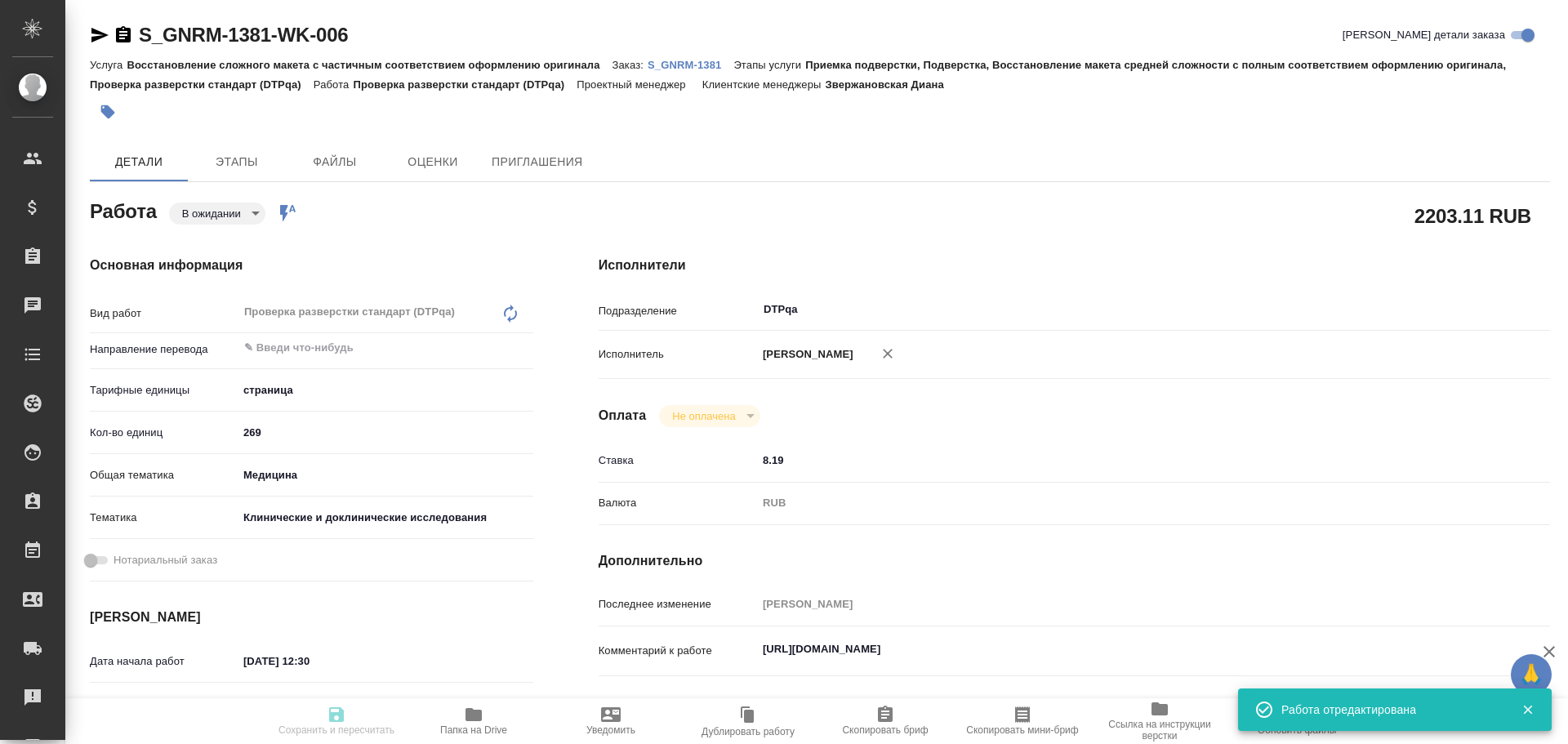
type textarea "https://tera.awatera.com/Work/68daa4ed3f4ce449d8f9eadb/"
type textarea "x"
type input "S_GNRM-1381"
type input "Восстановление сложного макета с частичным соответствием оформлению оригинала"
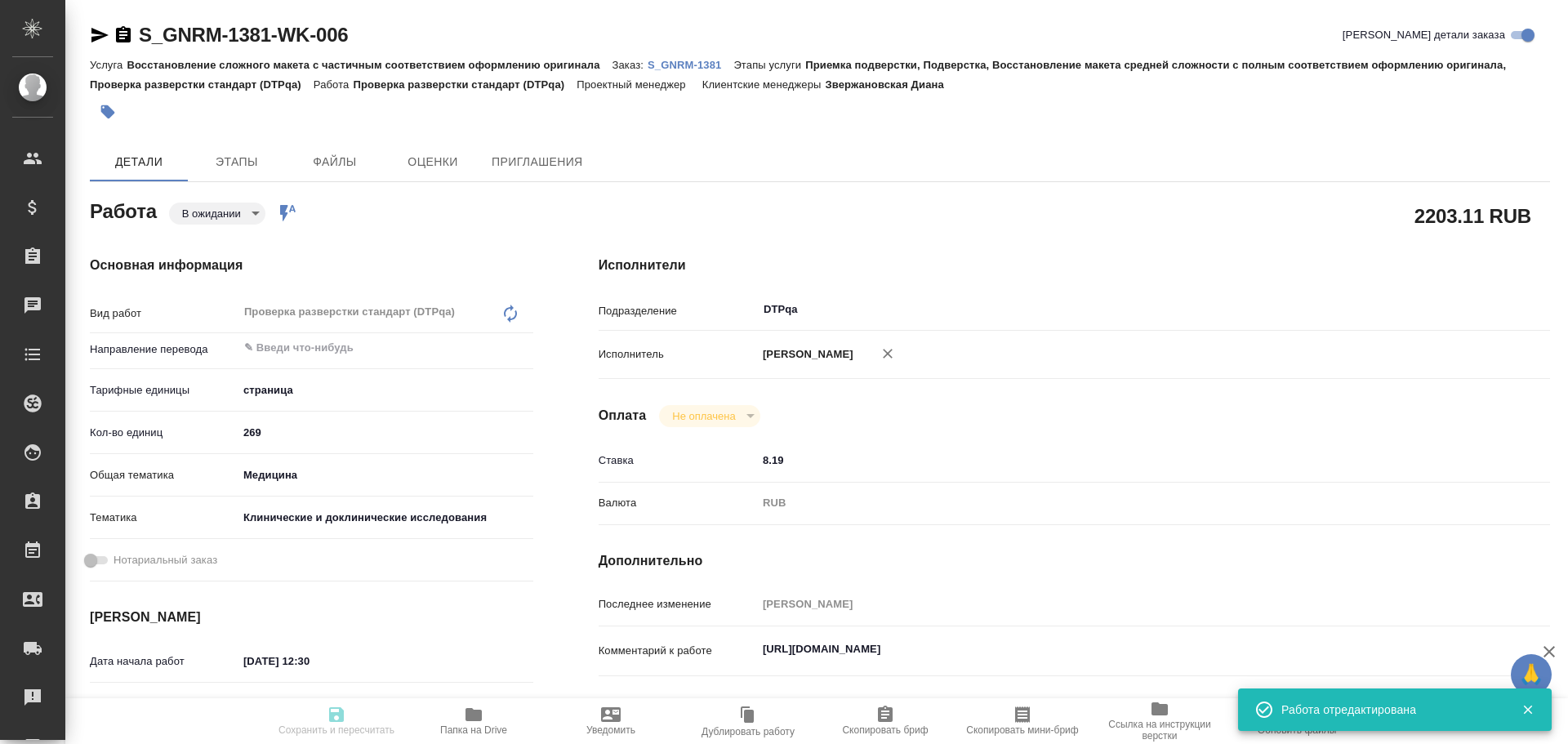
type input "Приемка подверстки, Подверстка, Восстановление макета средней сложности с полны…"
type input "Звержановская Диана"
type input "Оксютович Ирина"
type input "/Clients/Generium/Orders/S_GNRM-1381"
type textarea "x"
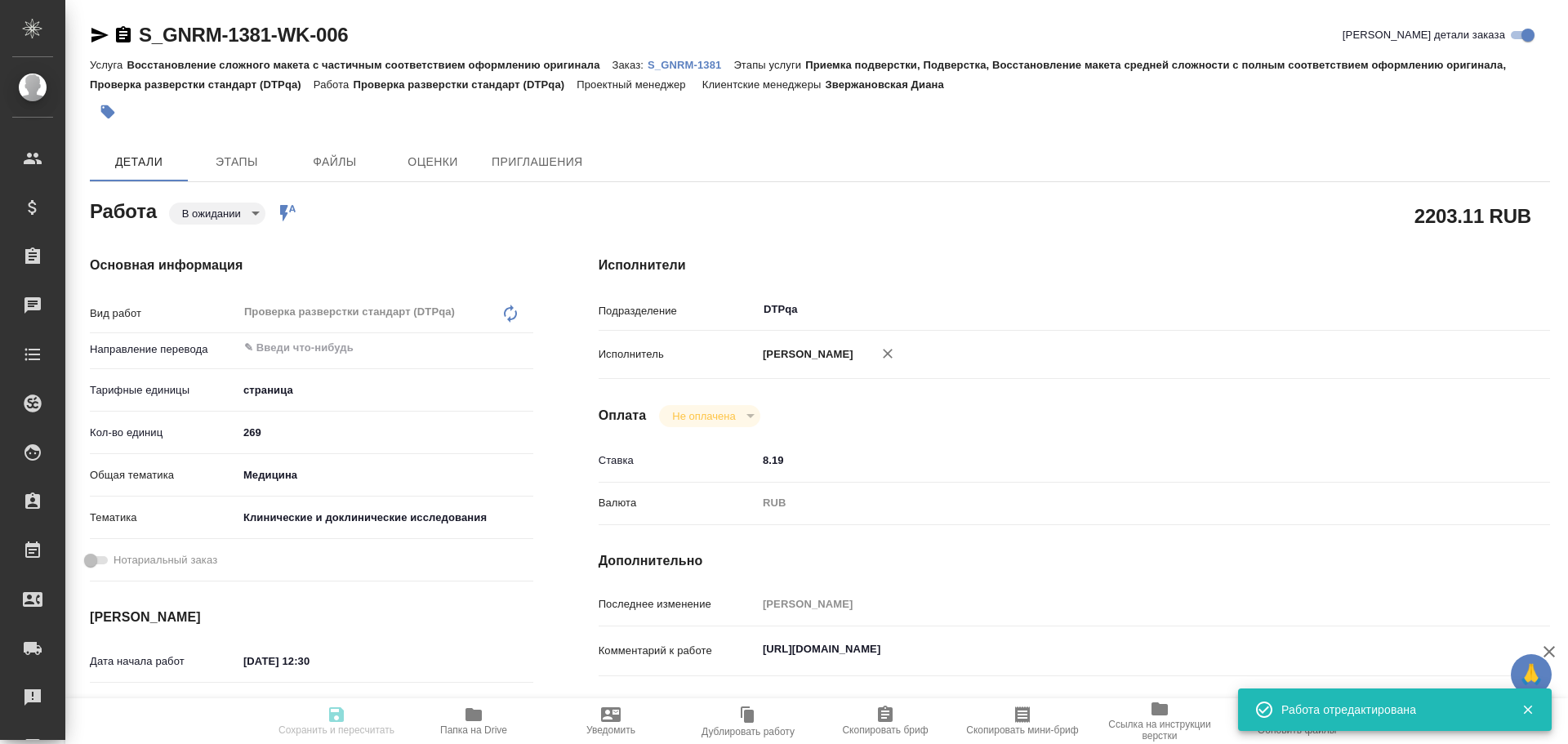
type textarea "КП на проф перевод документов исследования GNR085-MS03 на Английский язык: 1. Ф…"
type textarea "x"
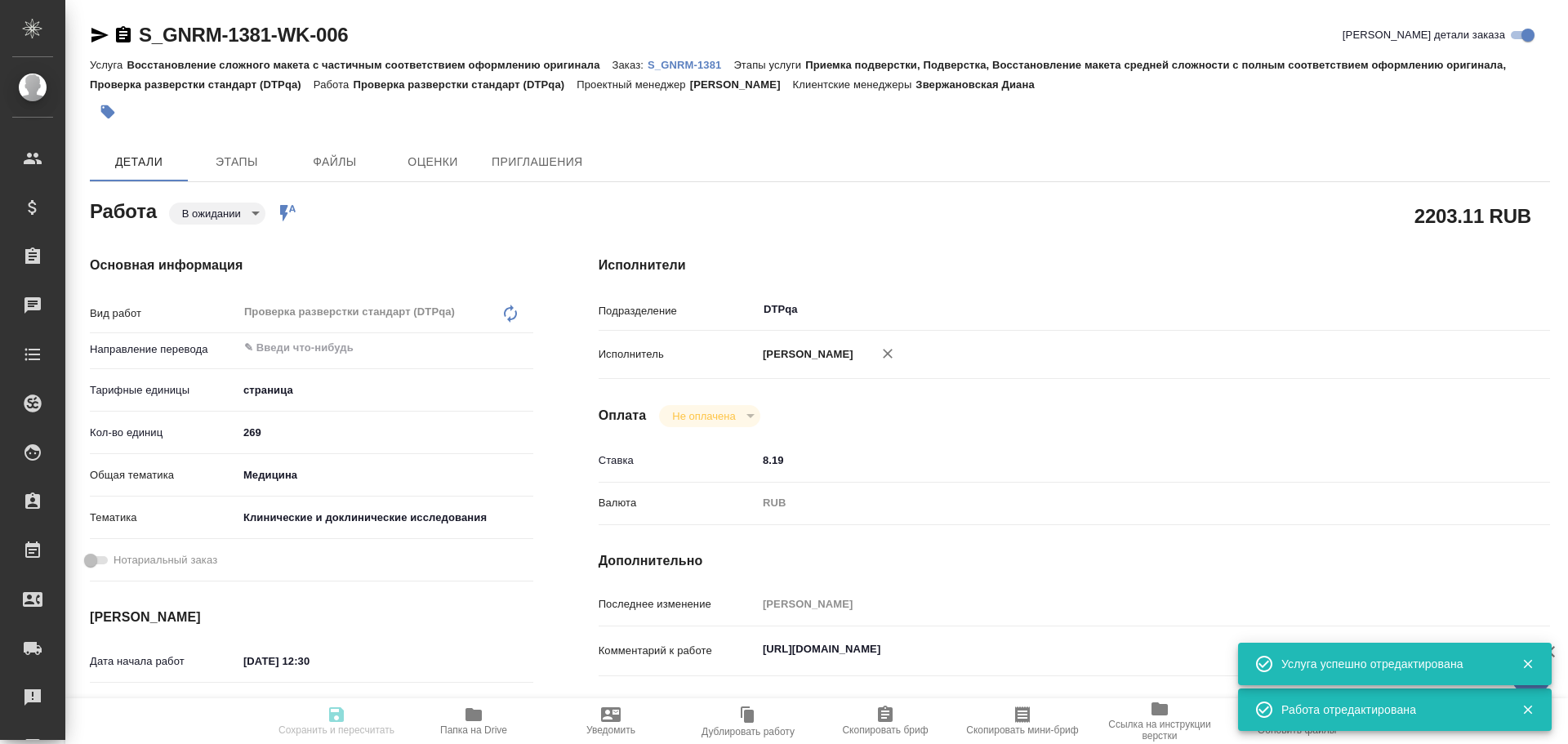
type textarea "x"
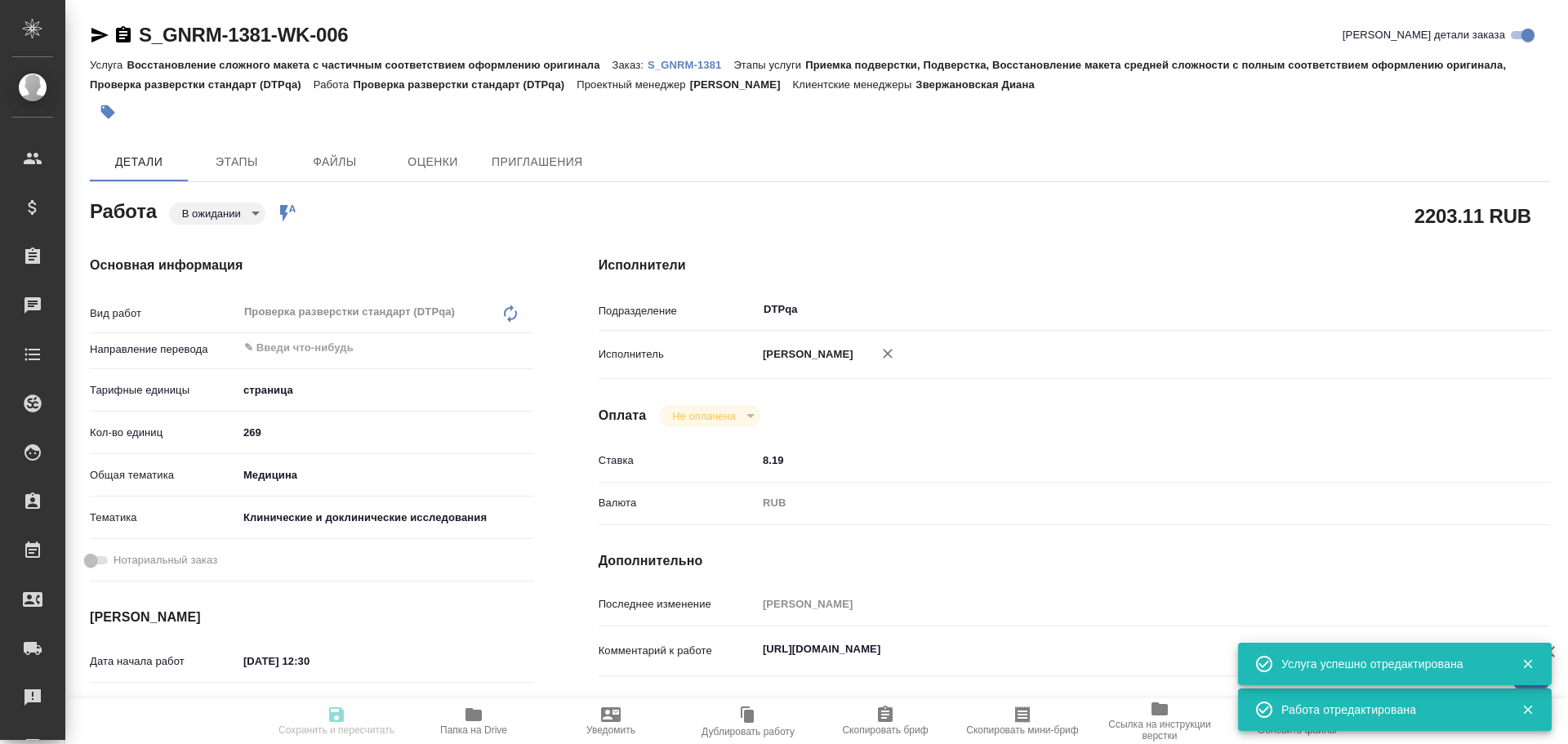
type textarea "x"
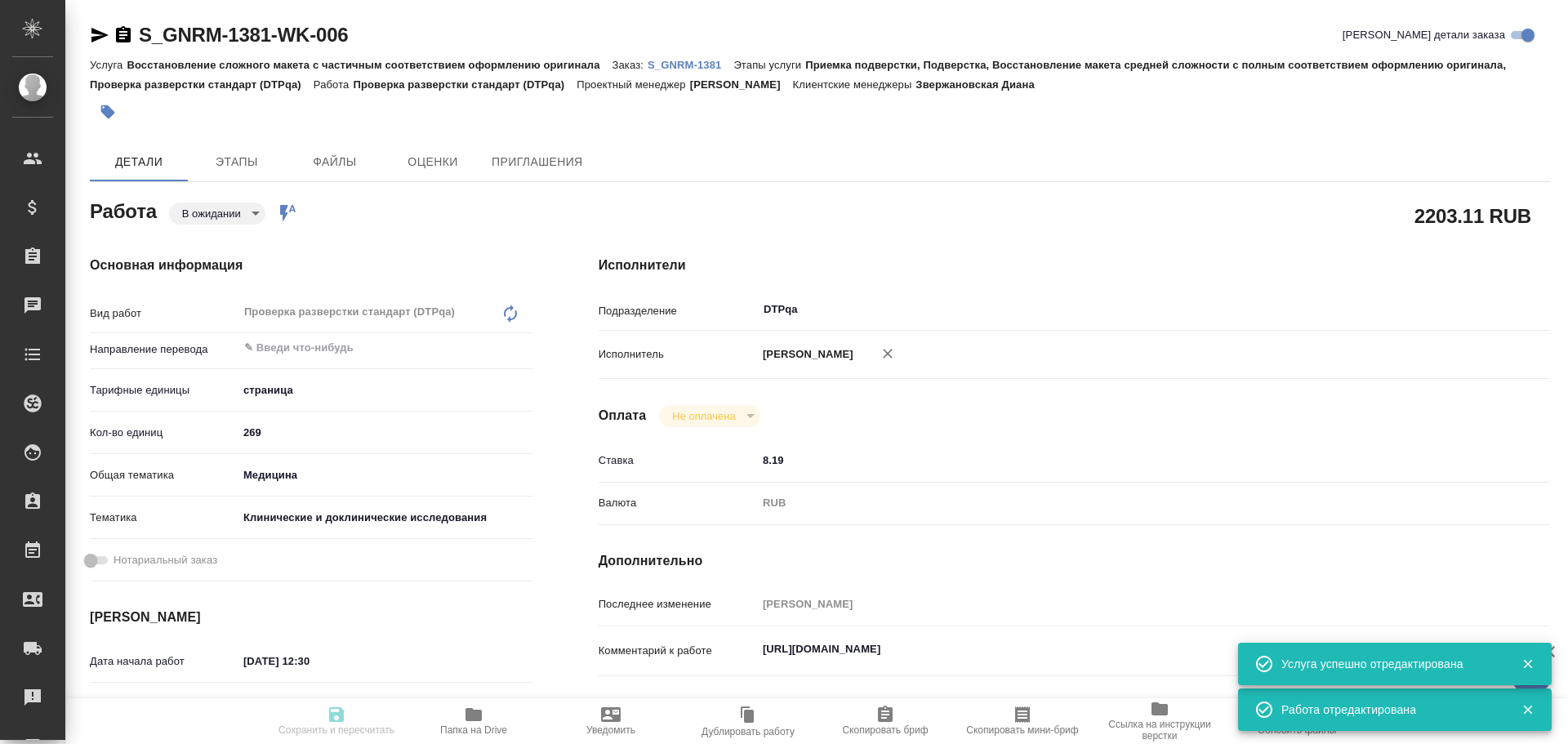
type textarea "x"
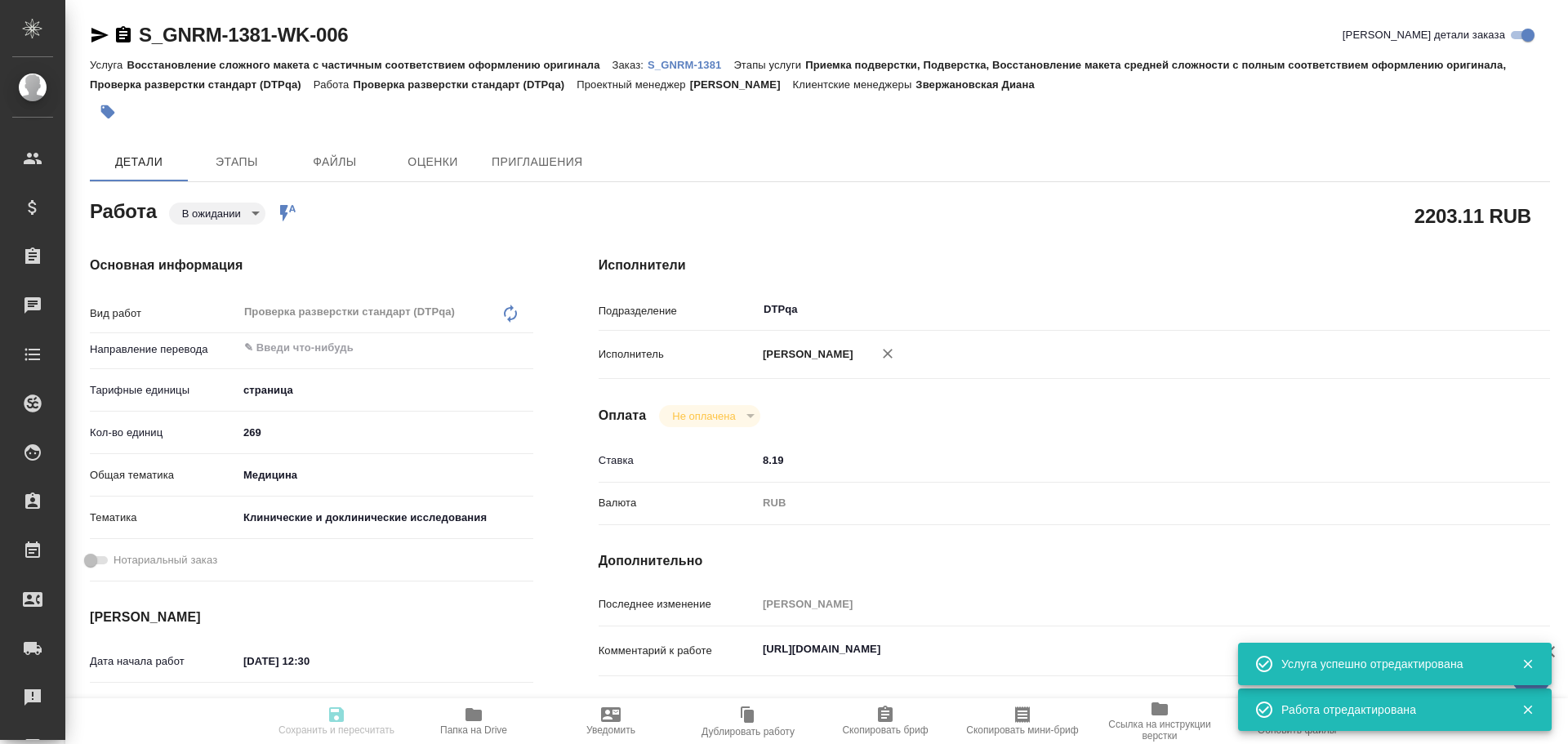
type textarea "x"
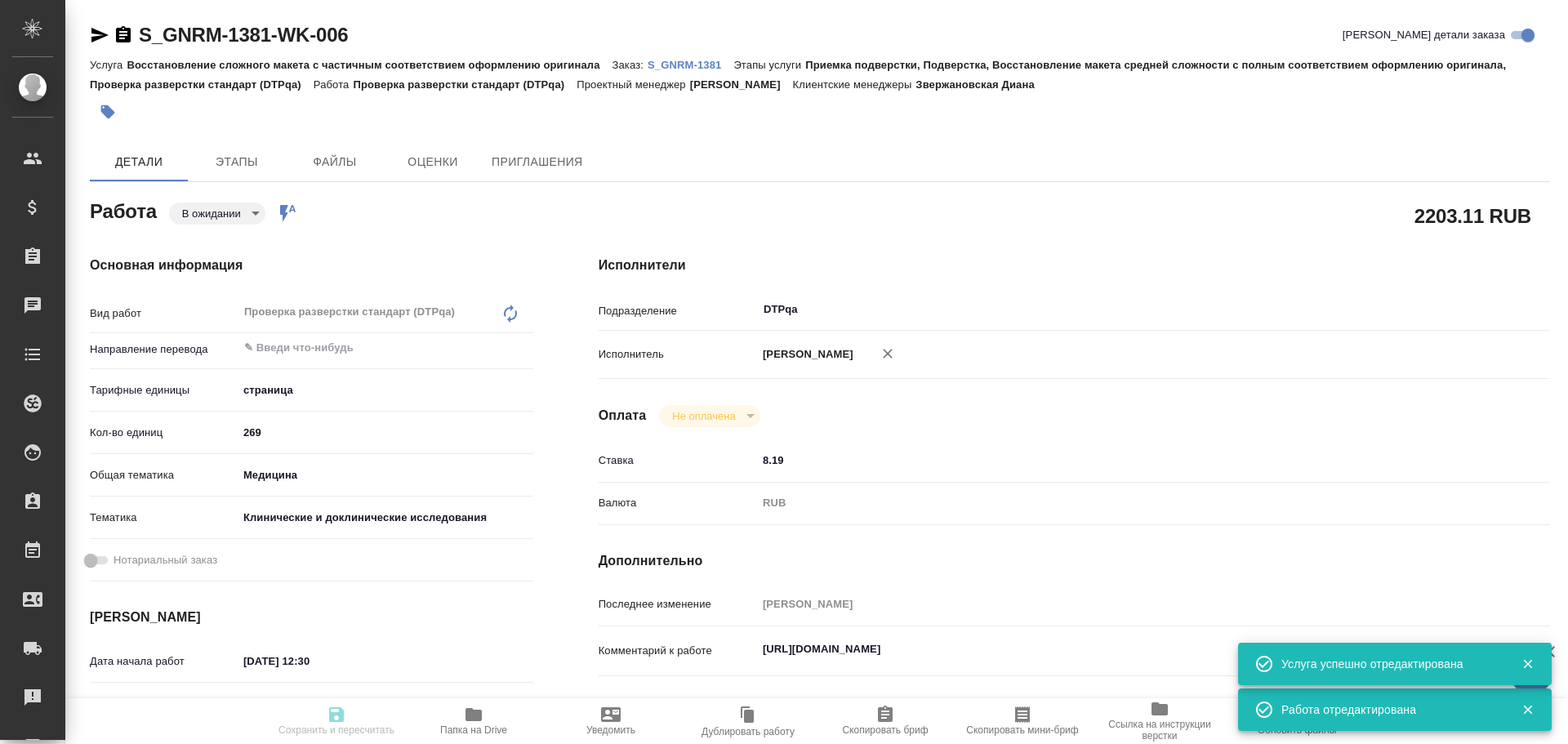
type textarea "x"
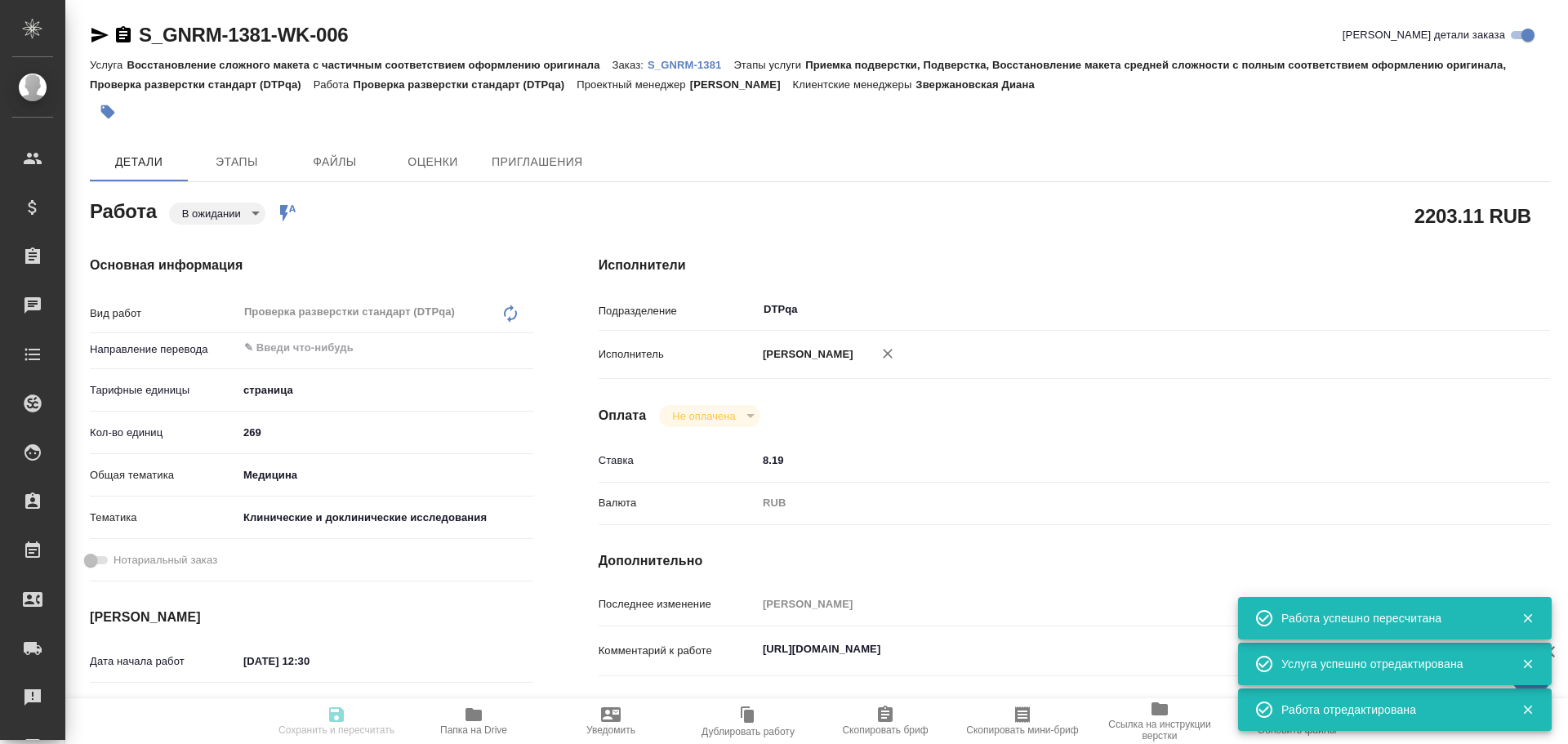
type input "pending"
type textarea "Проверка разверстки стандарт (DTPqa)"
type textarea "x"
type input "5a8b1489cc6b4906c91bfdb2"
type input "269"
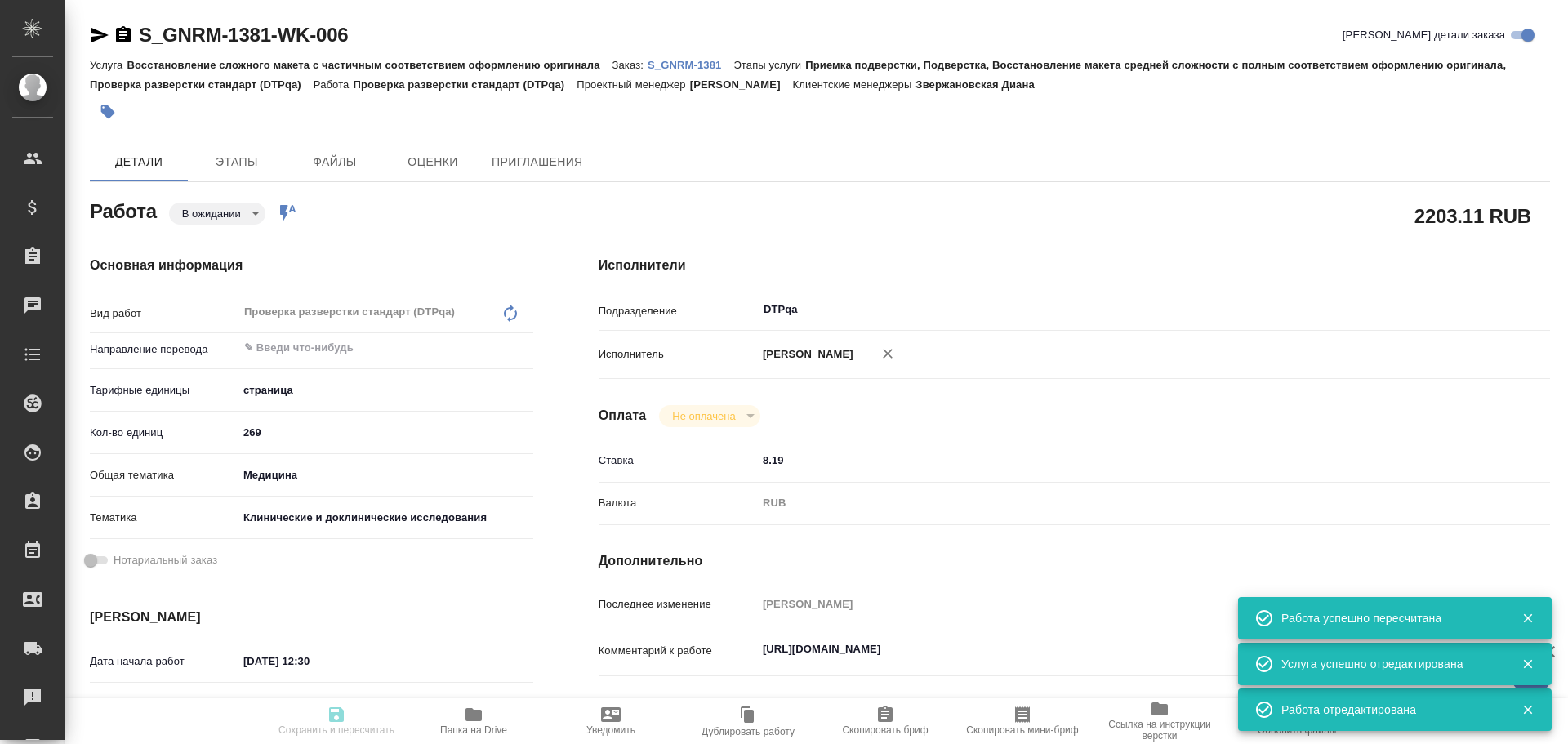
type input "med"
type input "5a8b8b956a9677013d343d9e"
type input "02.10.2025 12:30"
type input "02.10.2025 16:30"
type input "14.10.2025 18:00"
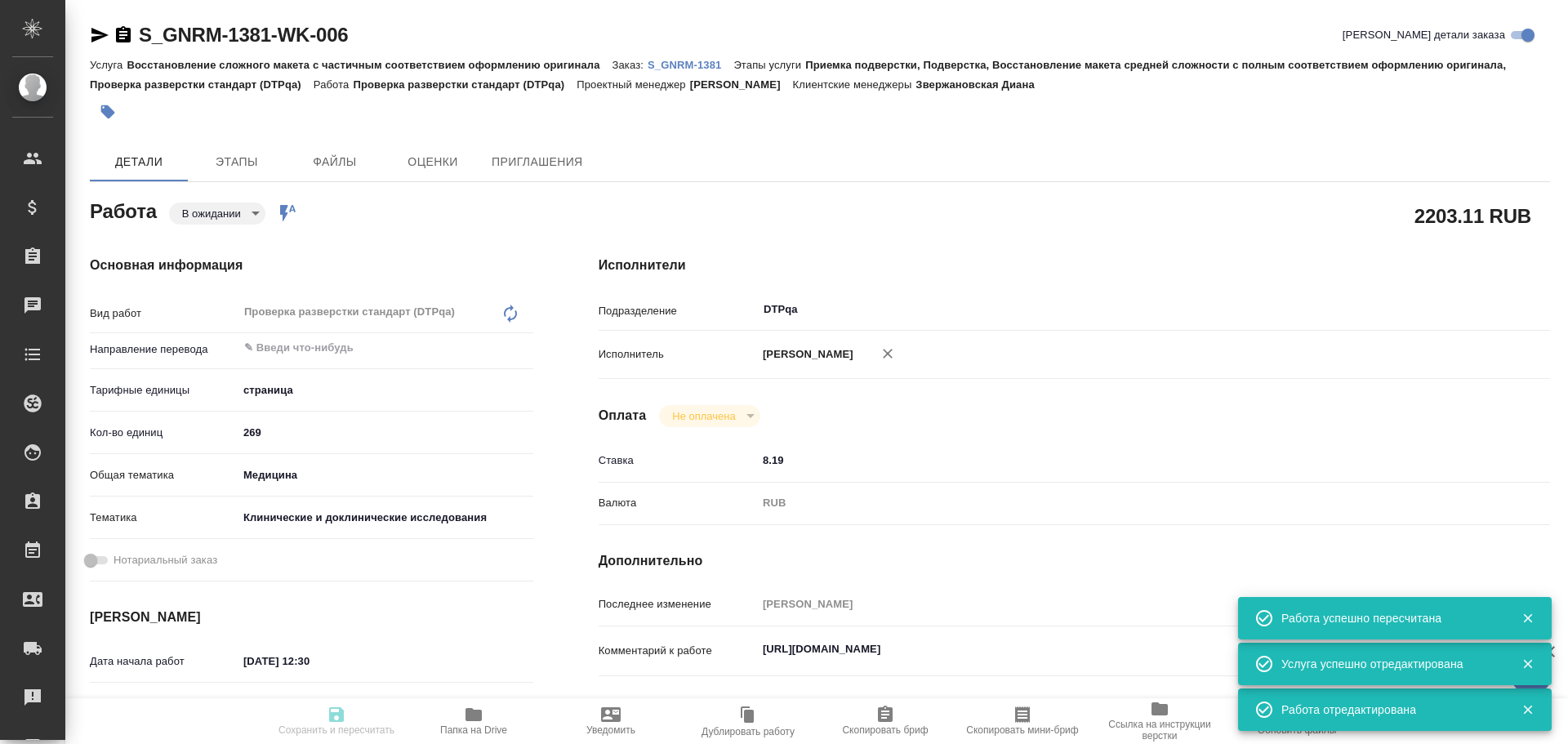
type input "DTPqa"
type input "notPayed"
type input "8.19"
type input "RUB"
type input "Чулец Елена"
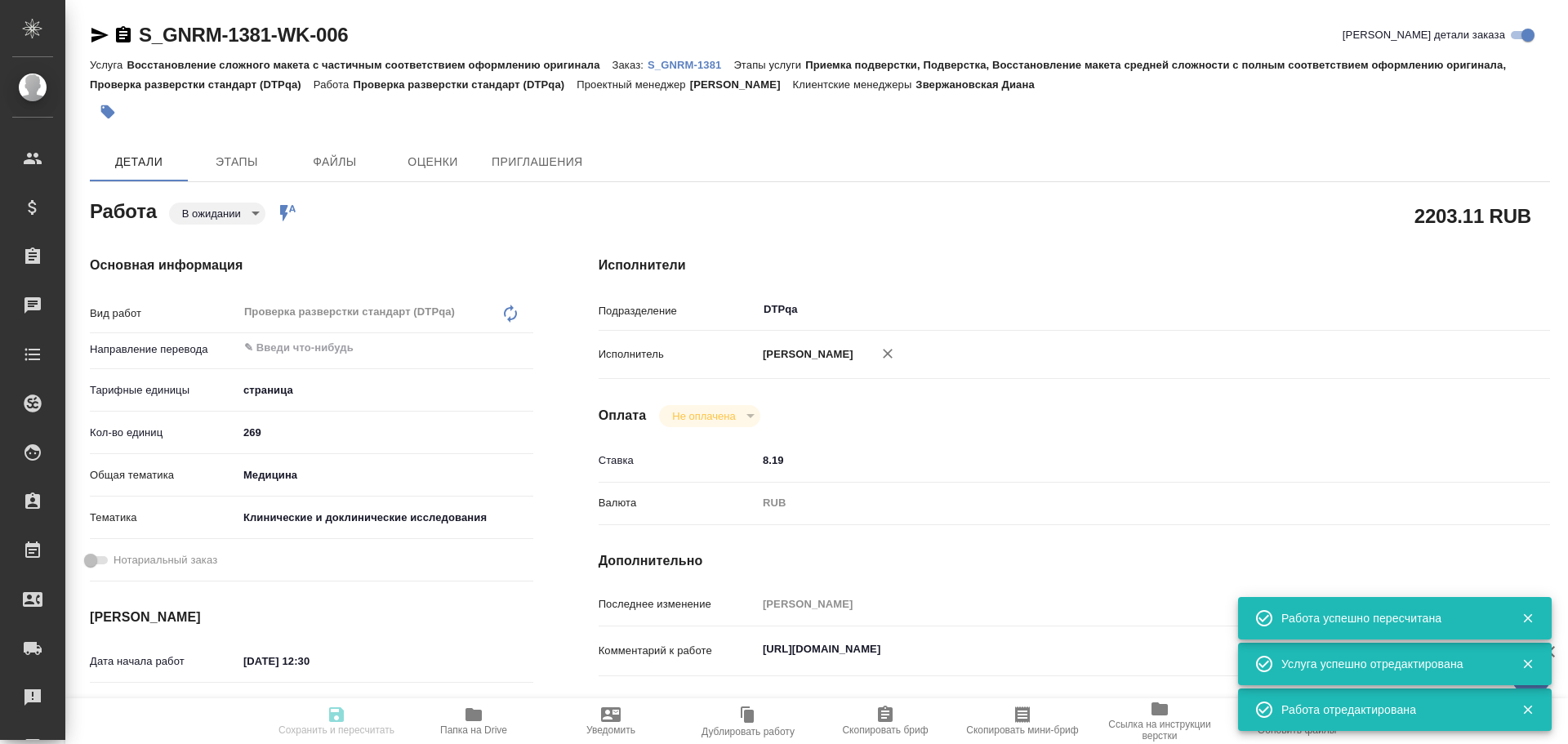
type textarea "https://tera.awatera.com/Work/68daa4ed3f4ce449d8f9eadb/"
type textarea "x"
type input "S_GNRM-1381"
type input "Восстановление сложного макета с частичным соответствием оформлению оригинала"
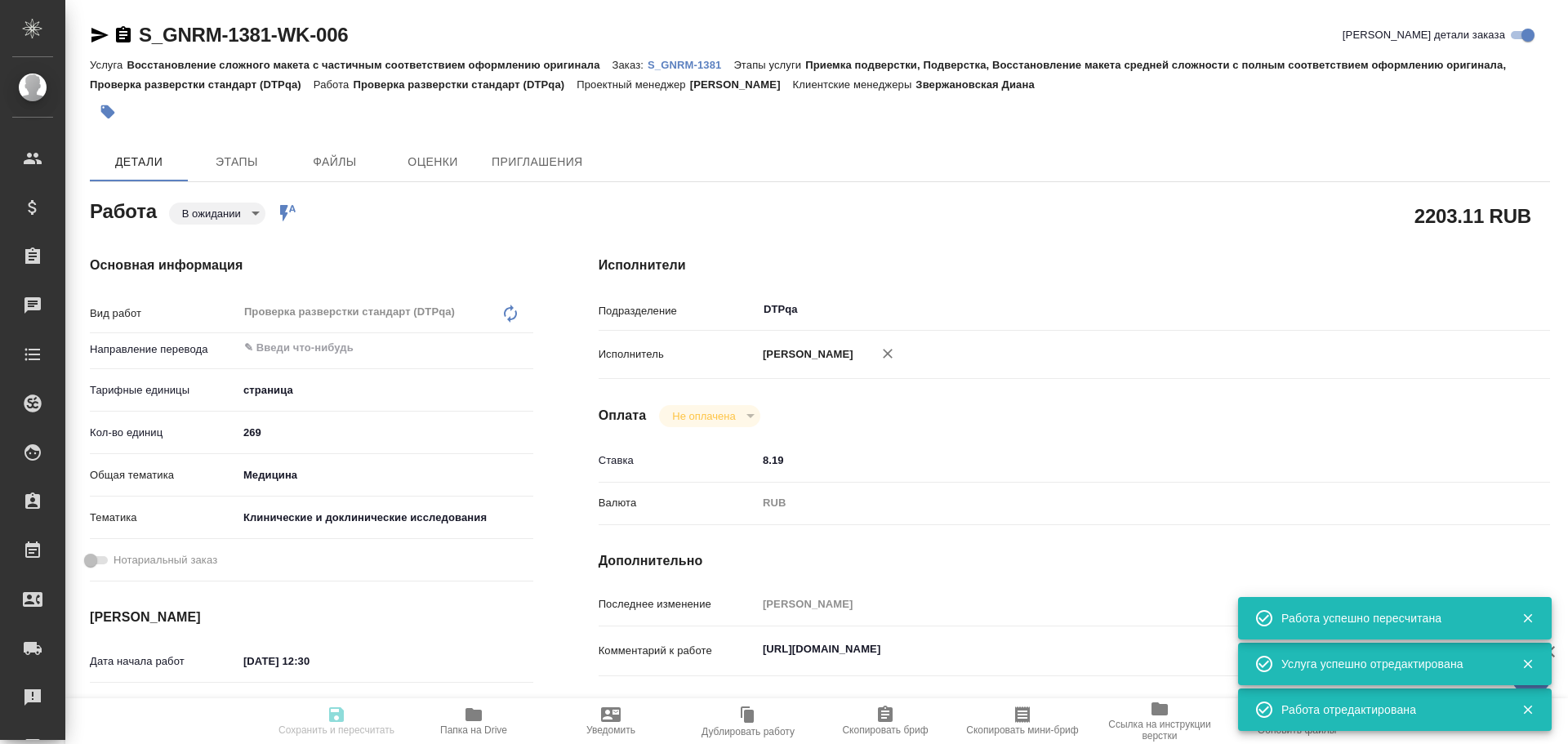
type input "Приемка подверстки, Подверстка, Восстановление макета средней сложности с полны…"
type input "Звержановская Диана"
type input "Оксютович Ирина"
type input "/Clients/Generium/Orders/S_GNRM-1381"
type textarea "x"
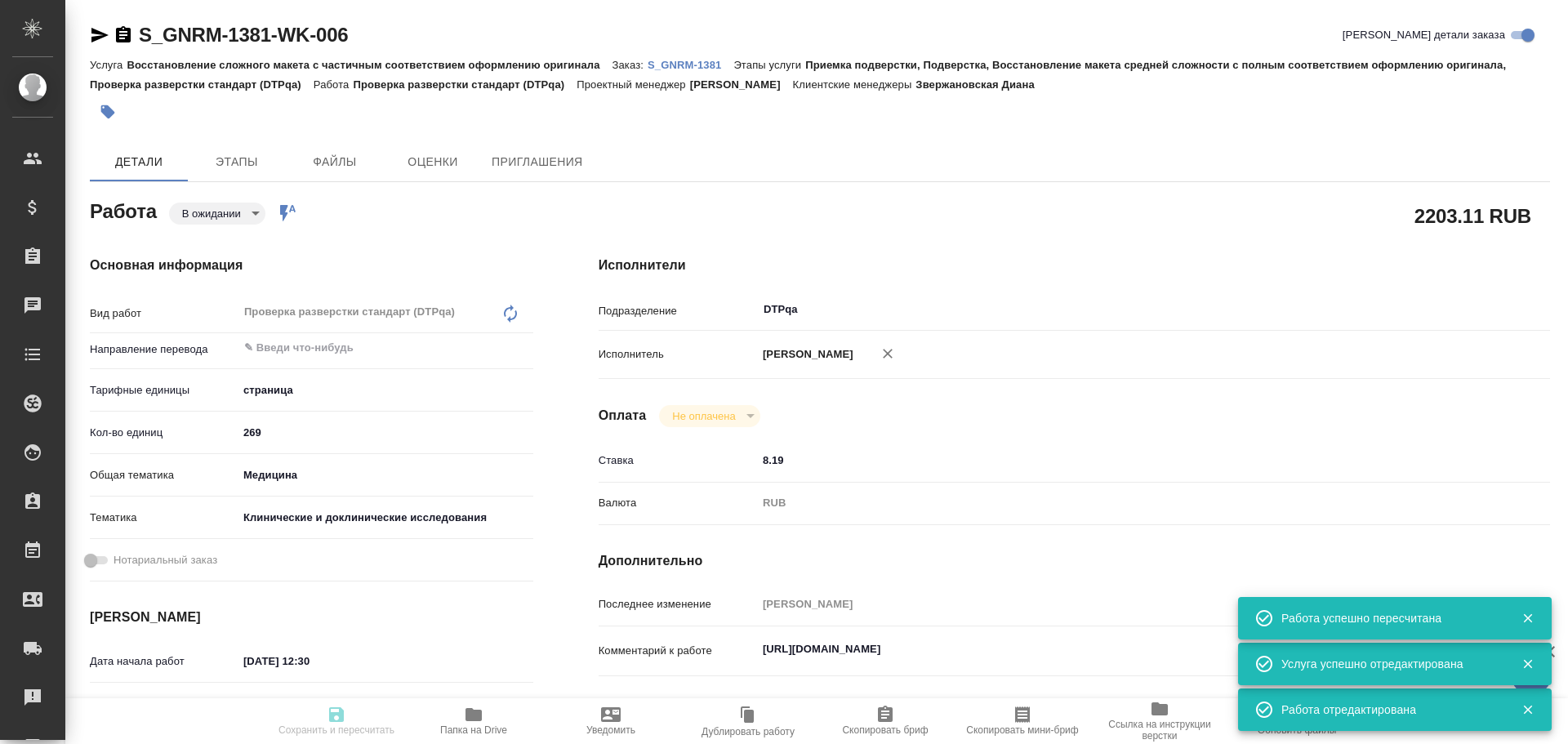
type textarea "КП на проф перевод документов исследования GNR085-MS03 на Английский язык: 1. Ф…"
type textarea "x"
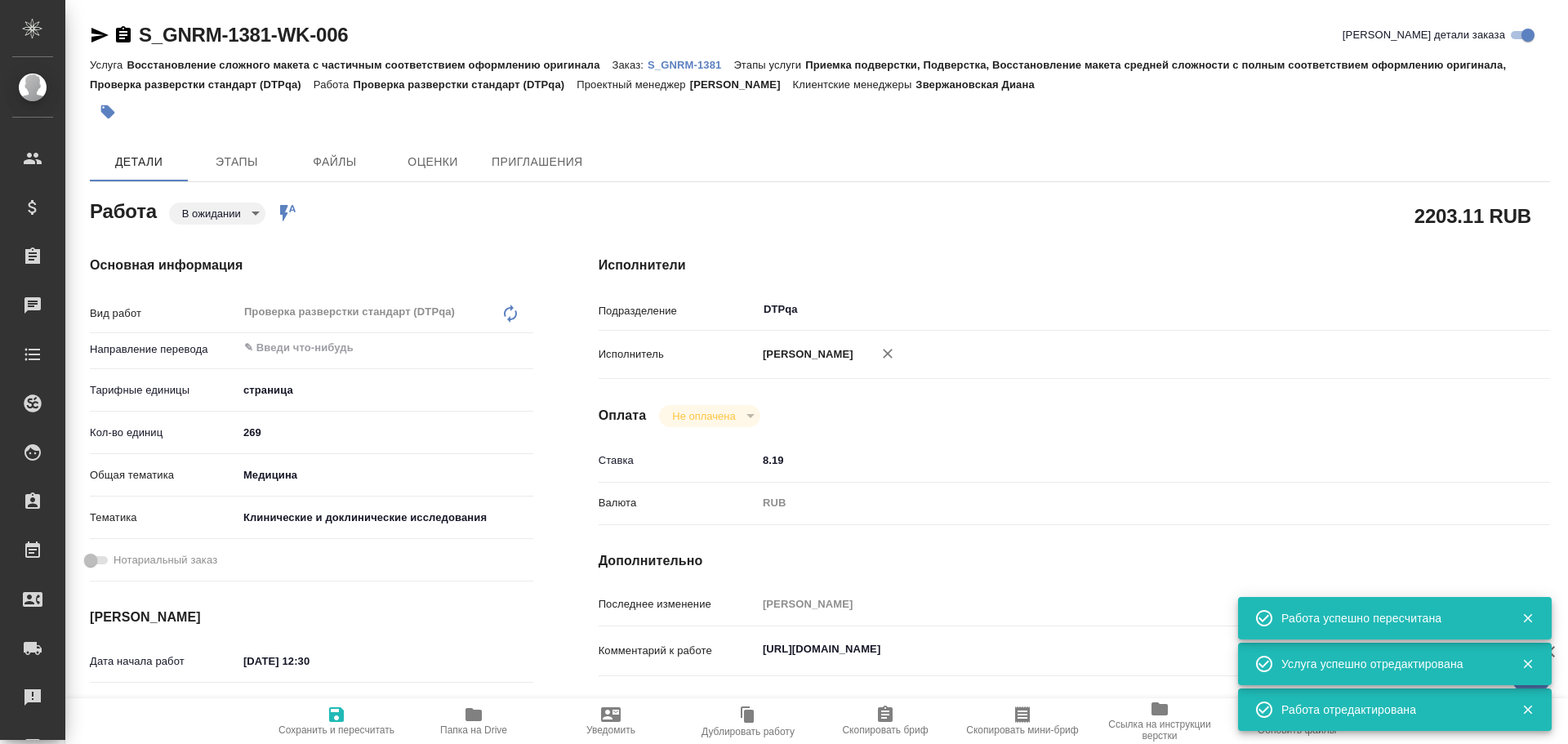
type textarea "x"
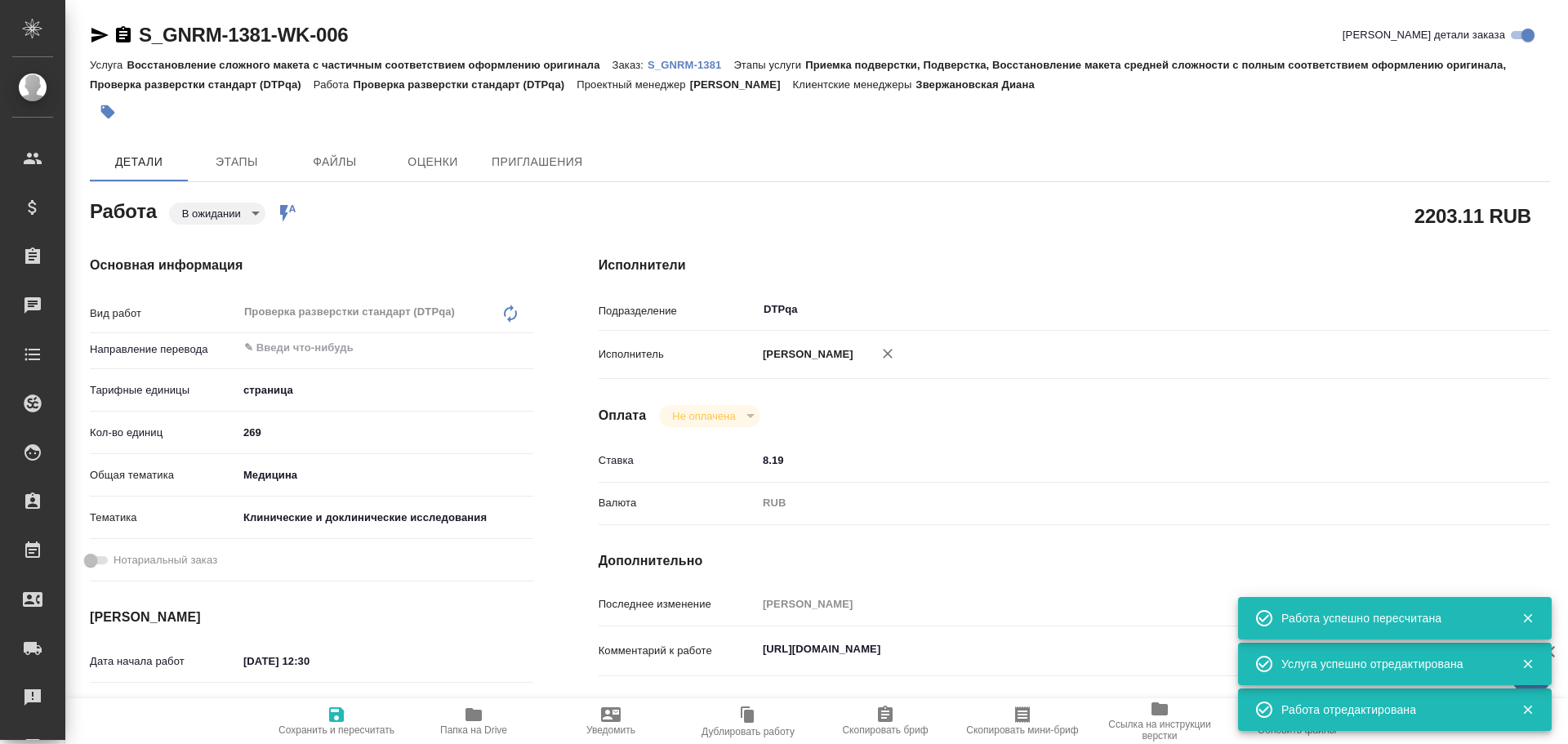
type textarea "x"
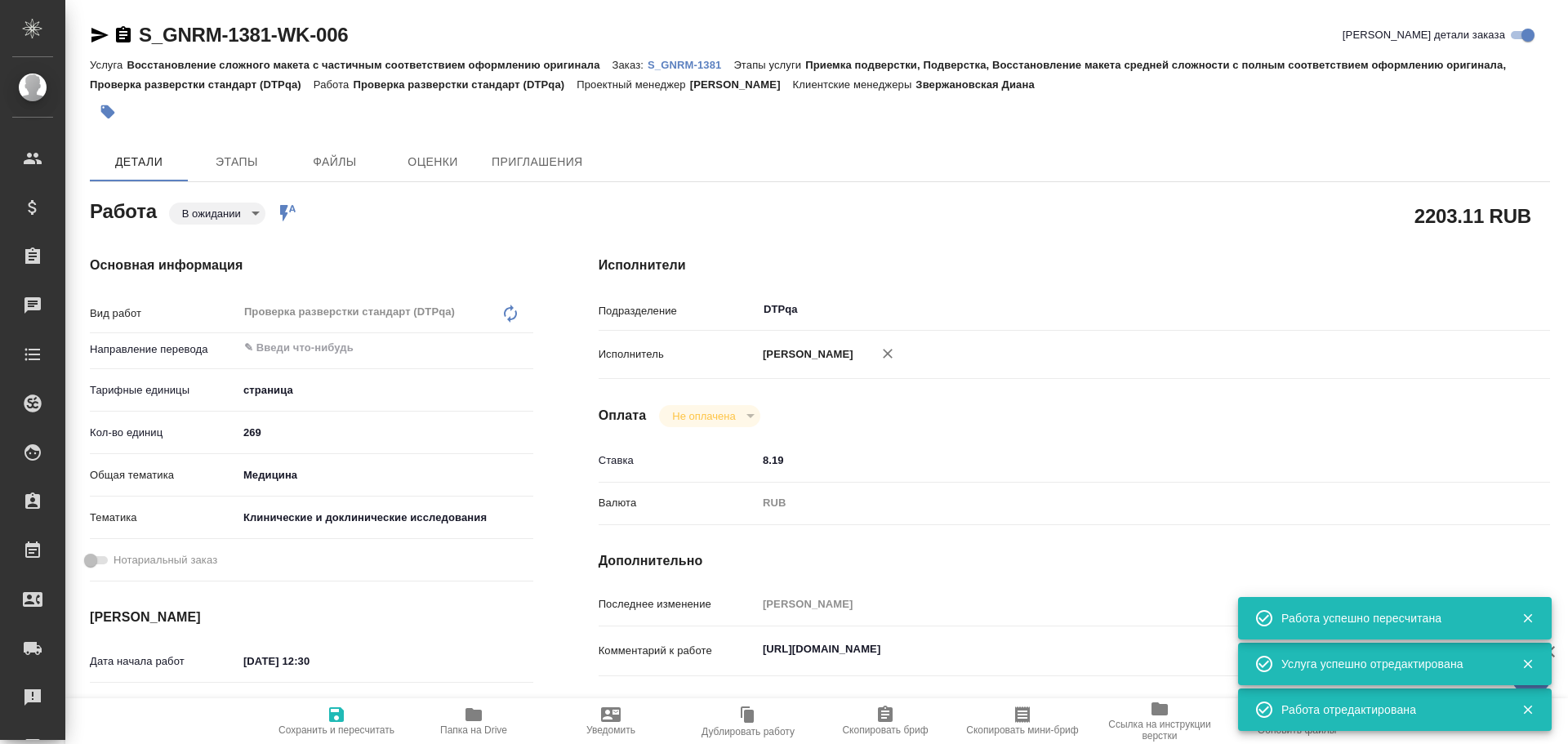
type textarea "x"
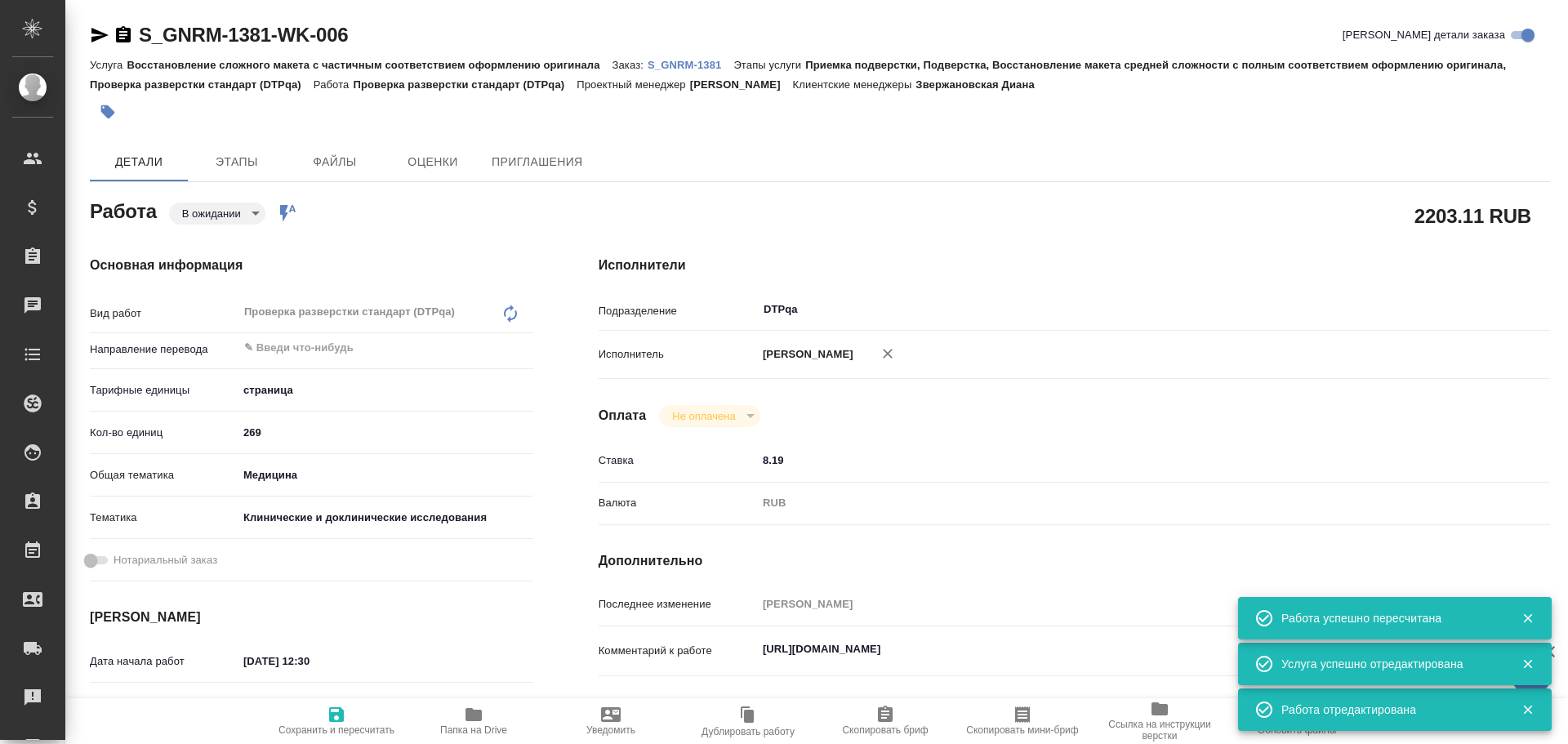
type textarea "x"
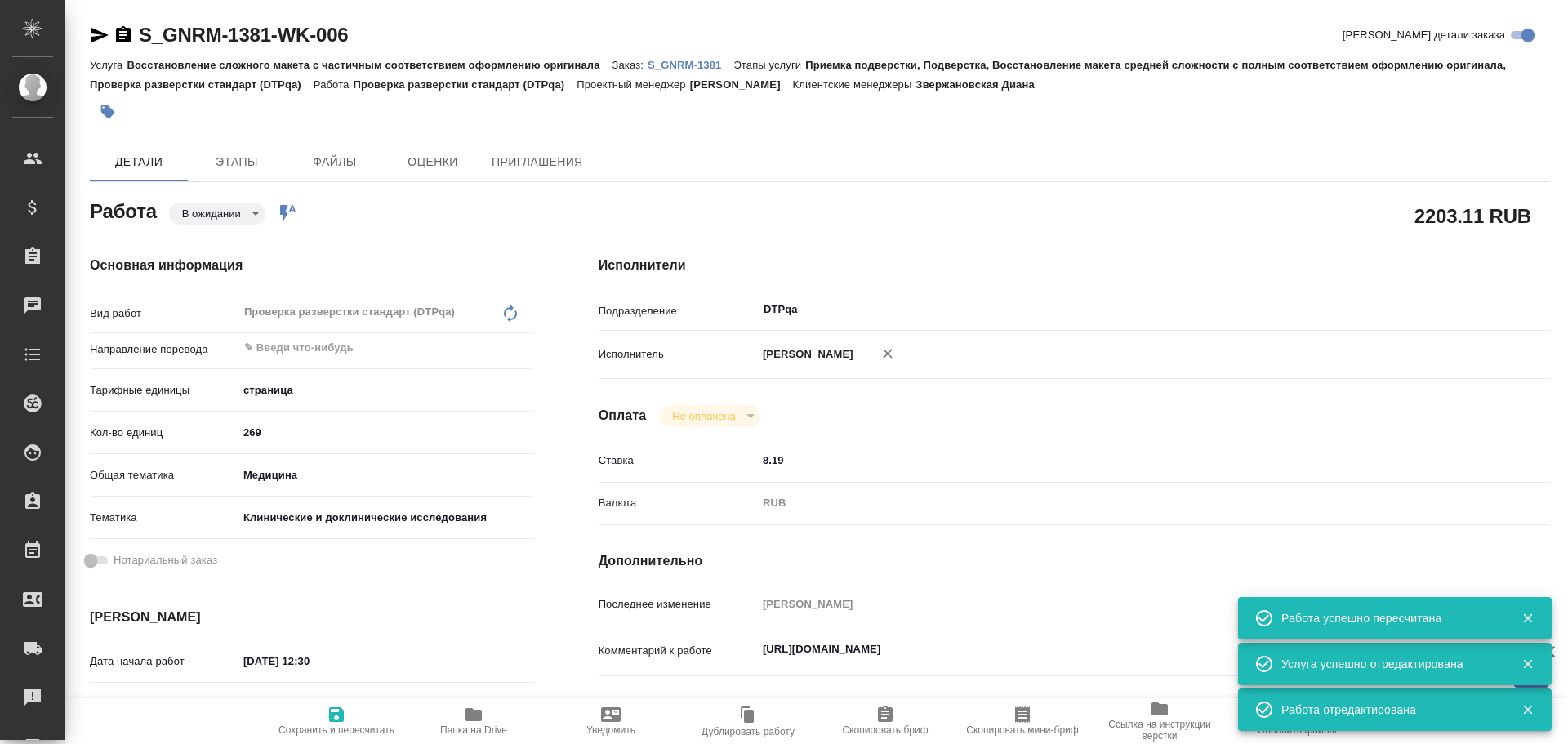
type textarea "x"
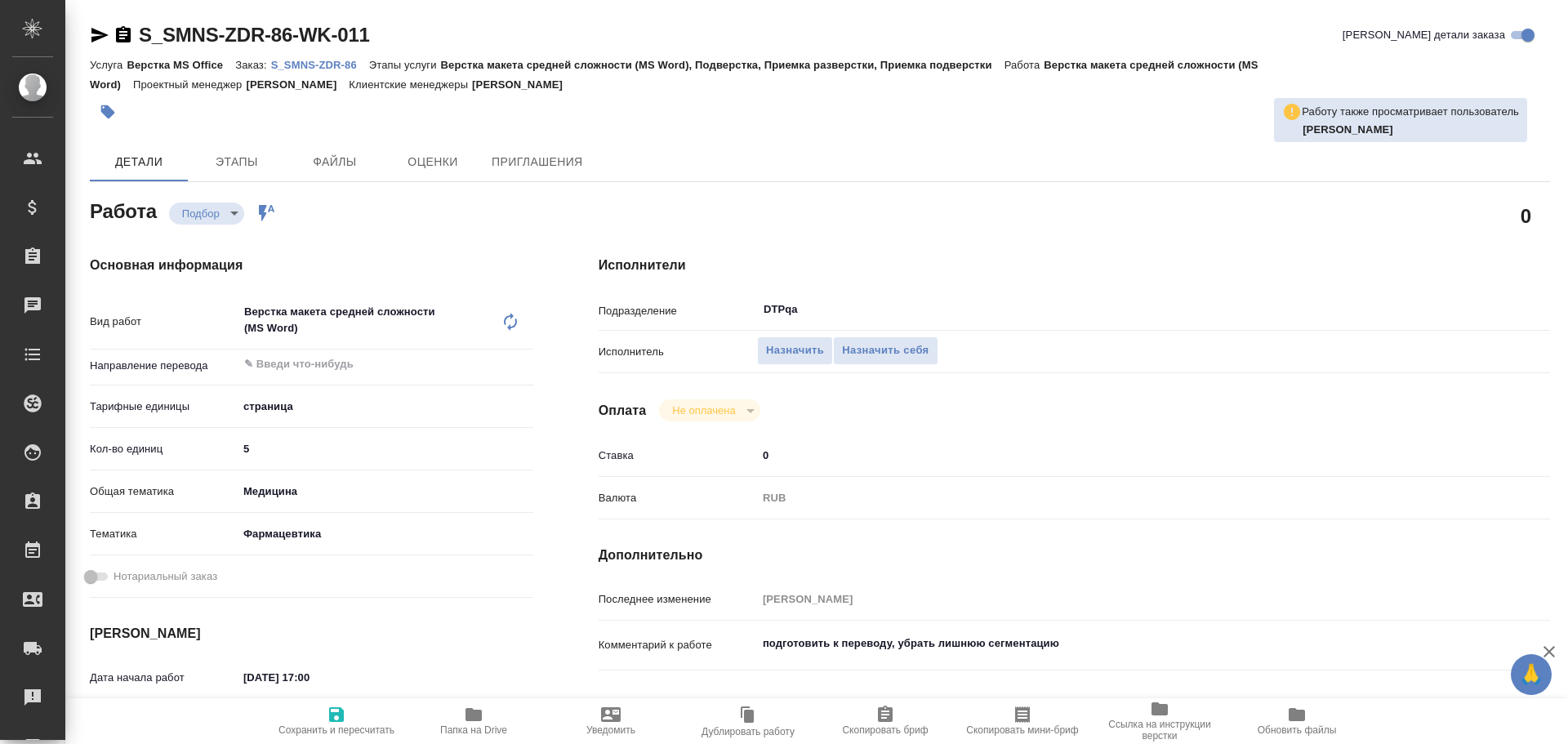
type textarea "x"
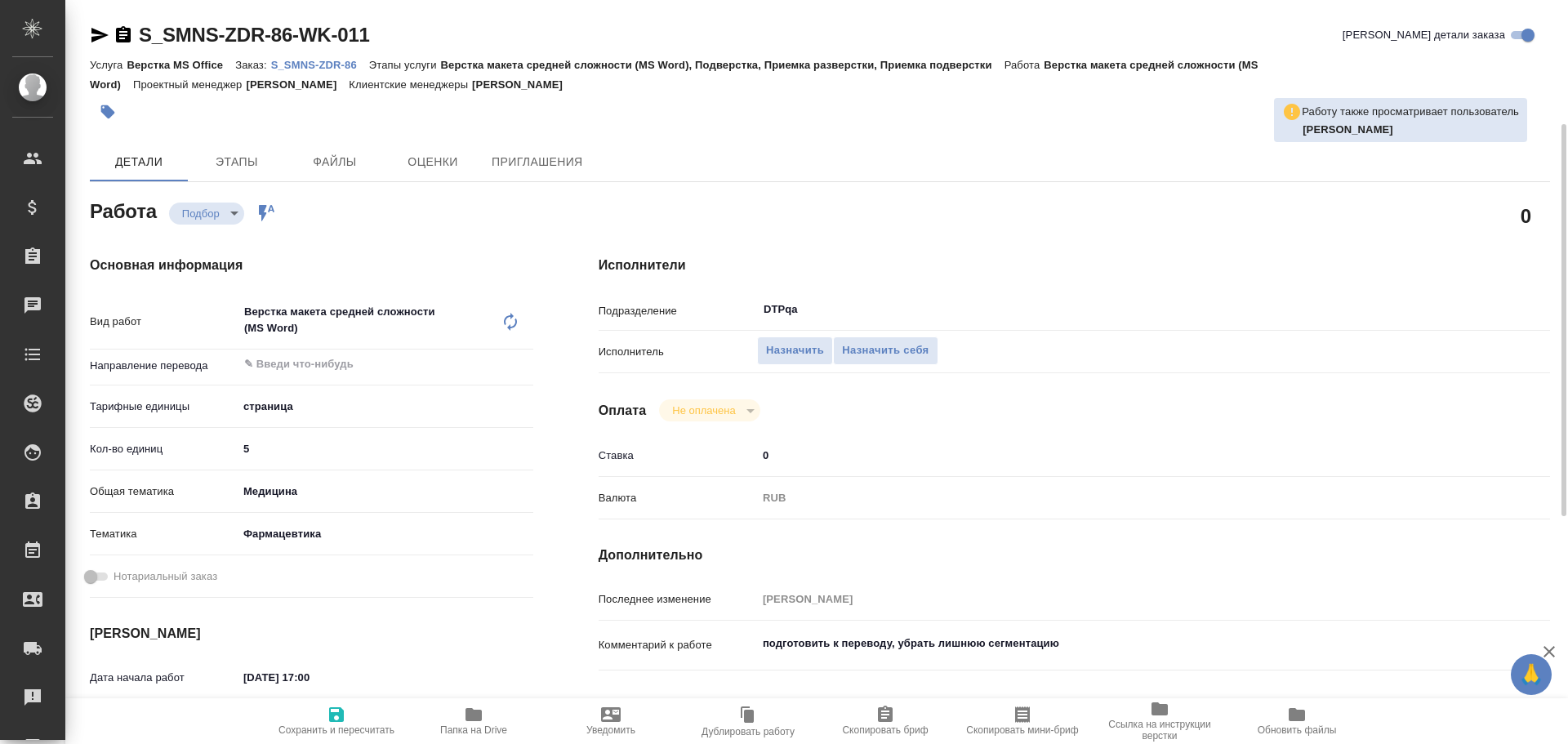
scroll to position [164, 0]
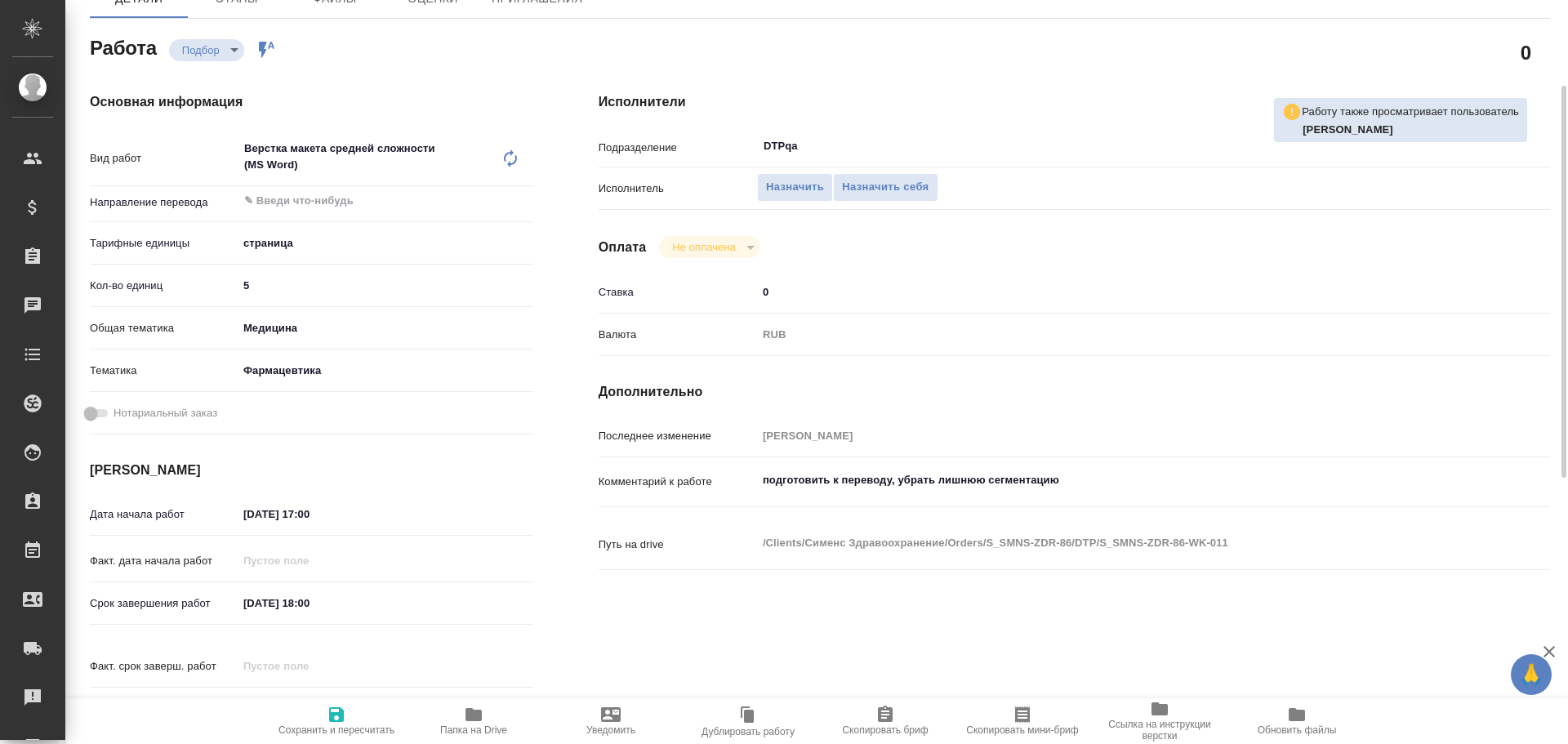
type textarea "x"
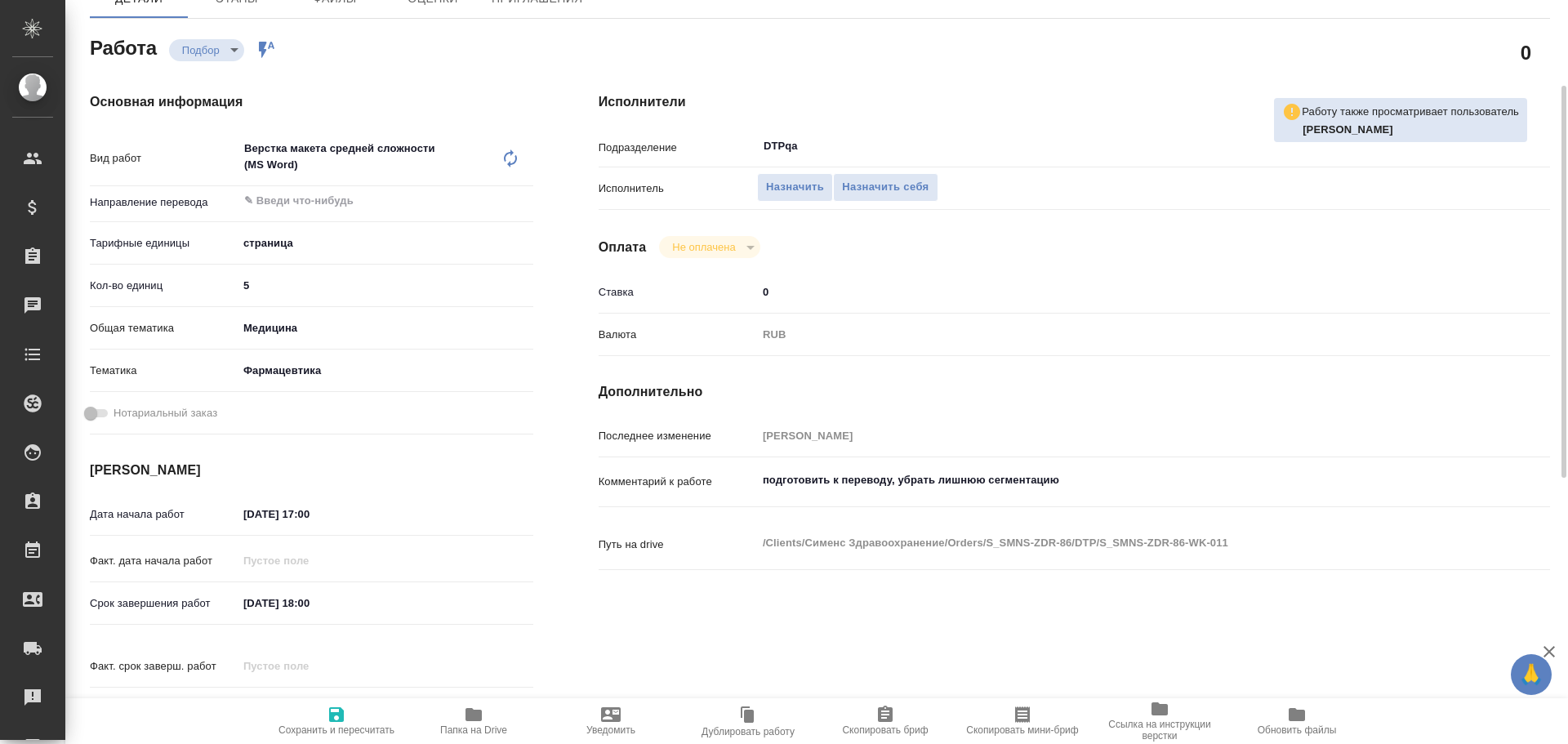
type textarea "x"
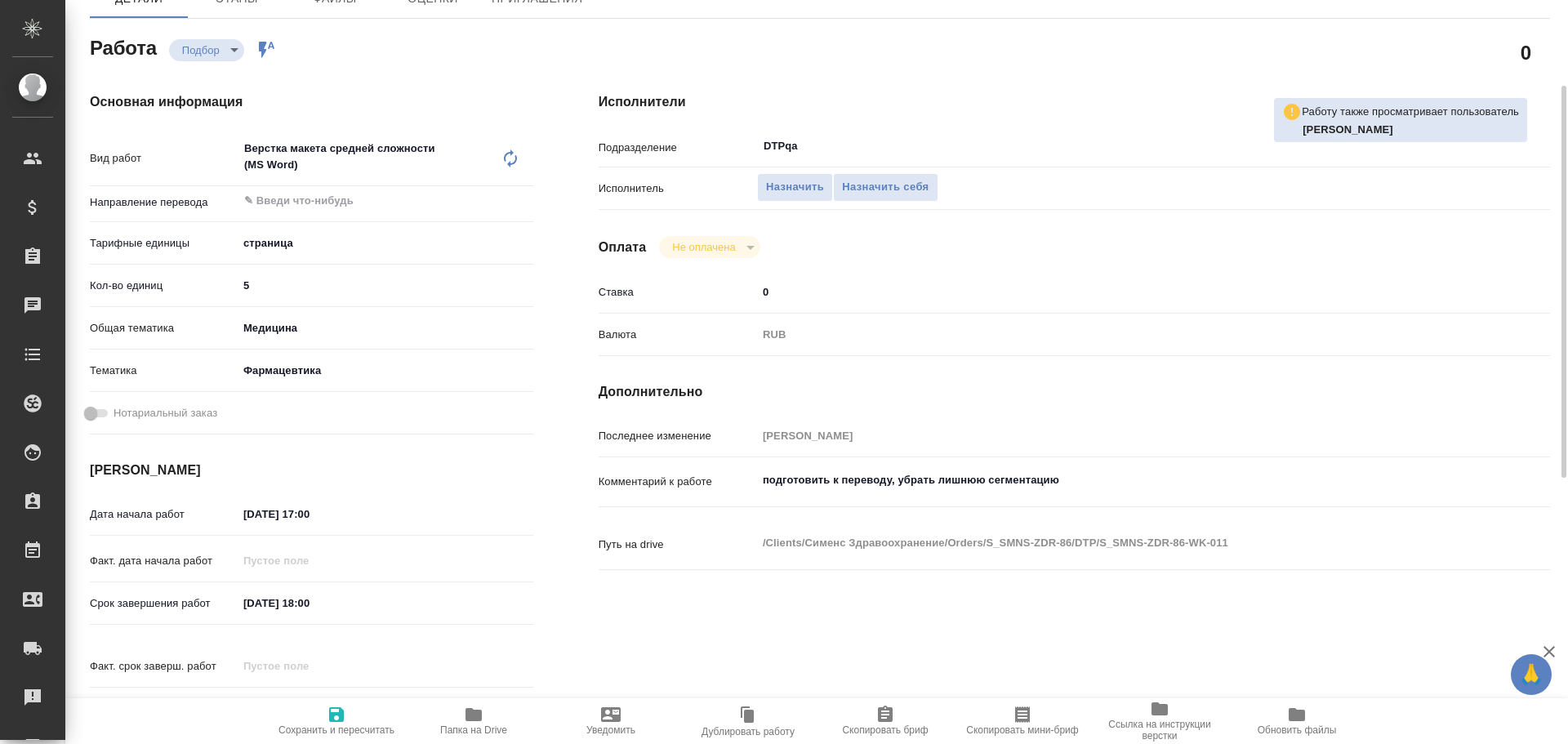
type textarea "x"
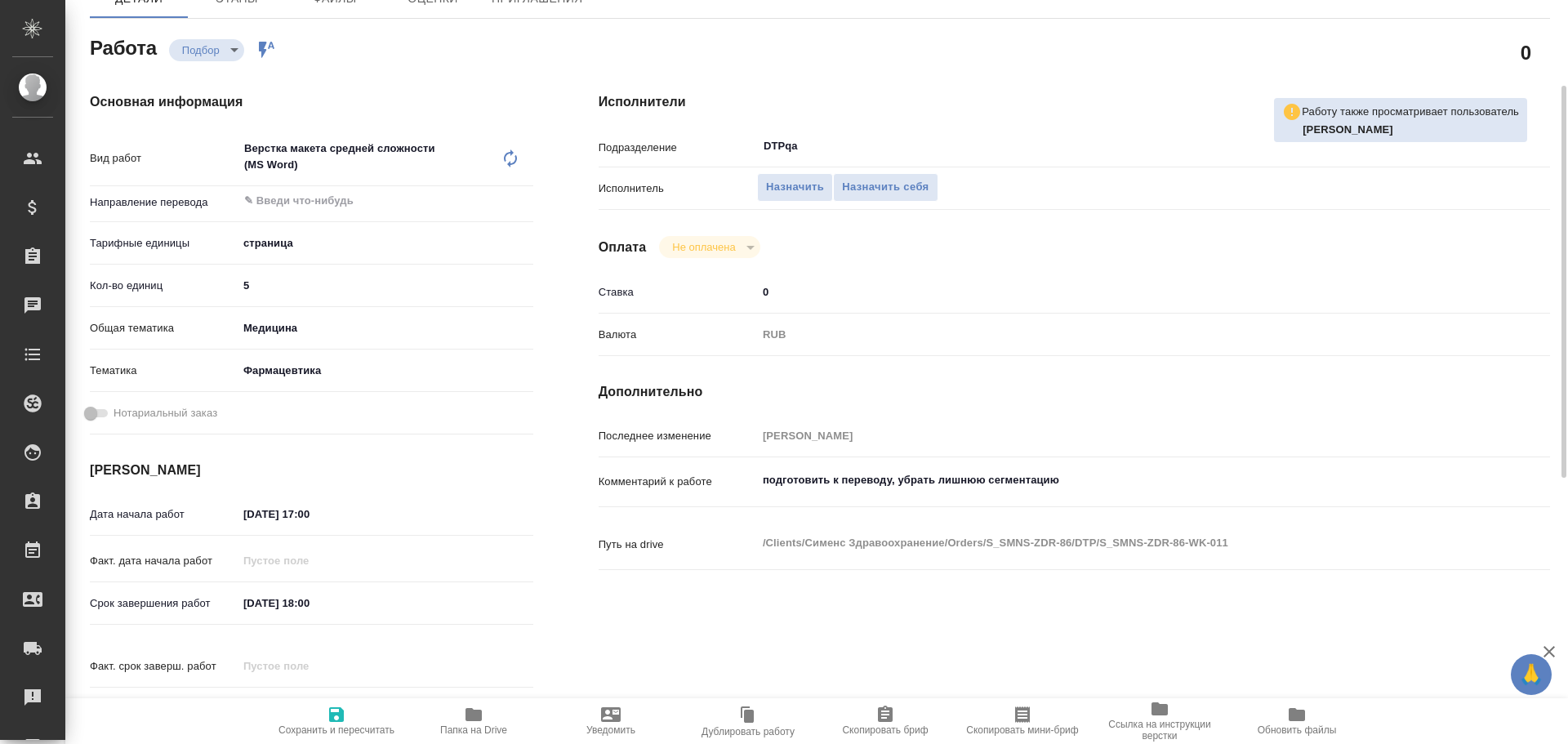
click at [485, 727] on span "Папка на Drive" at bounding box center [474, 729] width 67 height 11
click at [924, 178] on span "Назначить себя" at bounding box center [885, 188] width 86 height 19
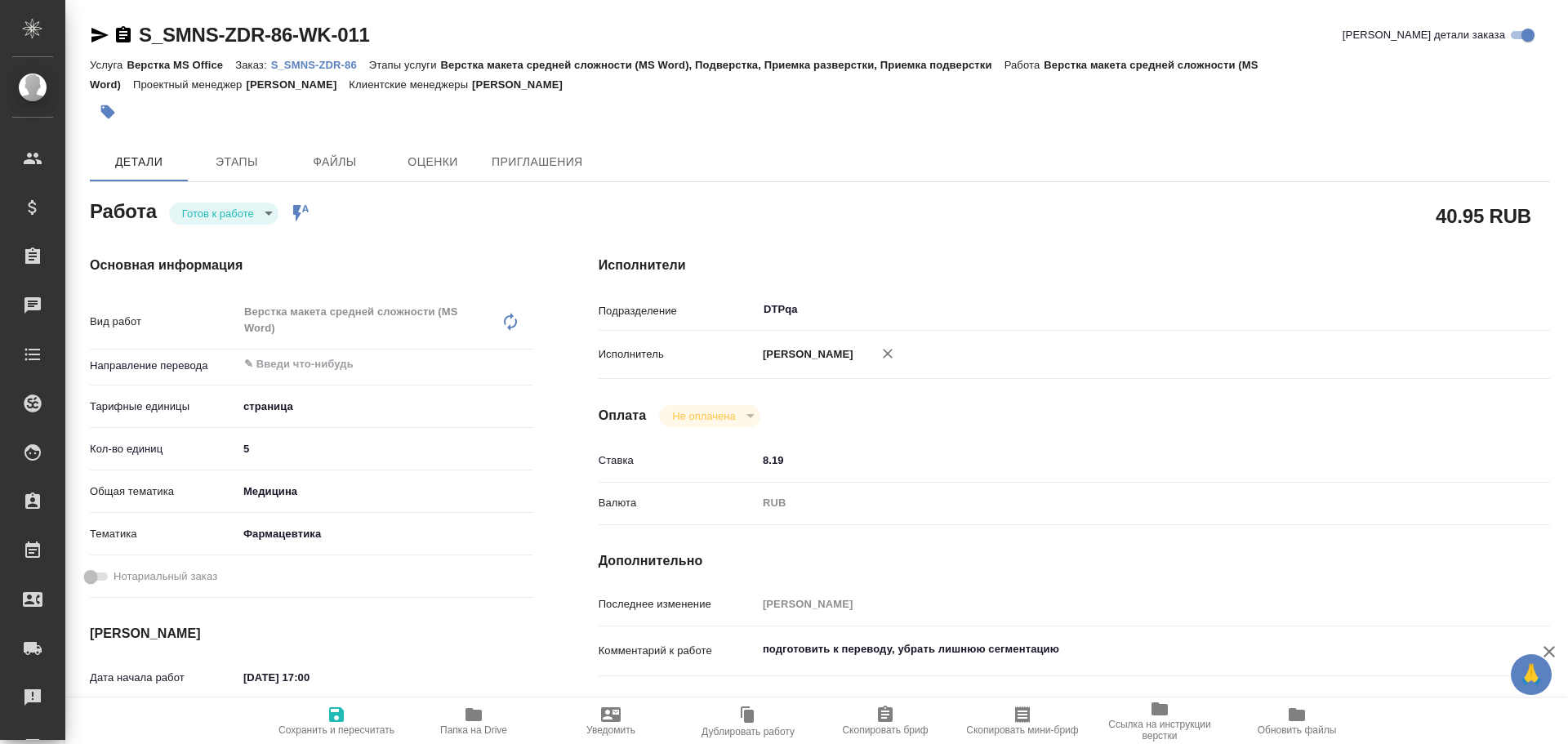
type textarea "x"
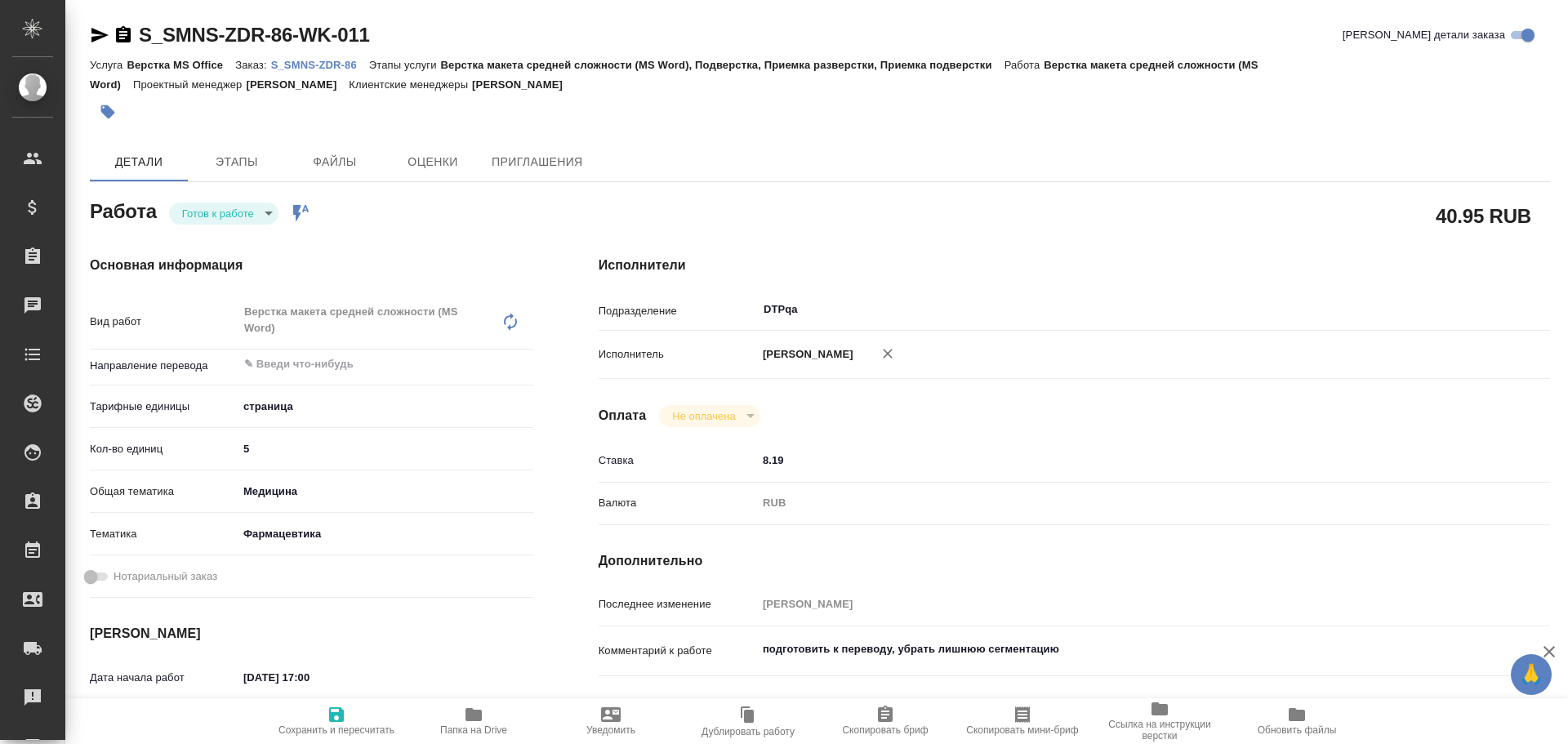
type textarea "x"
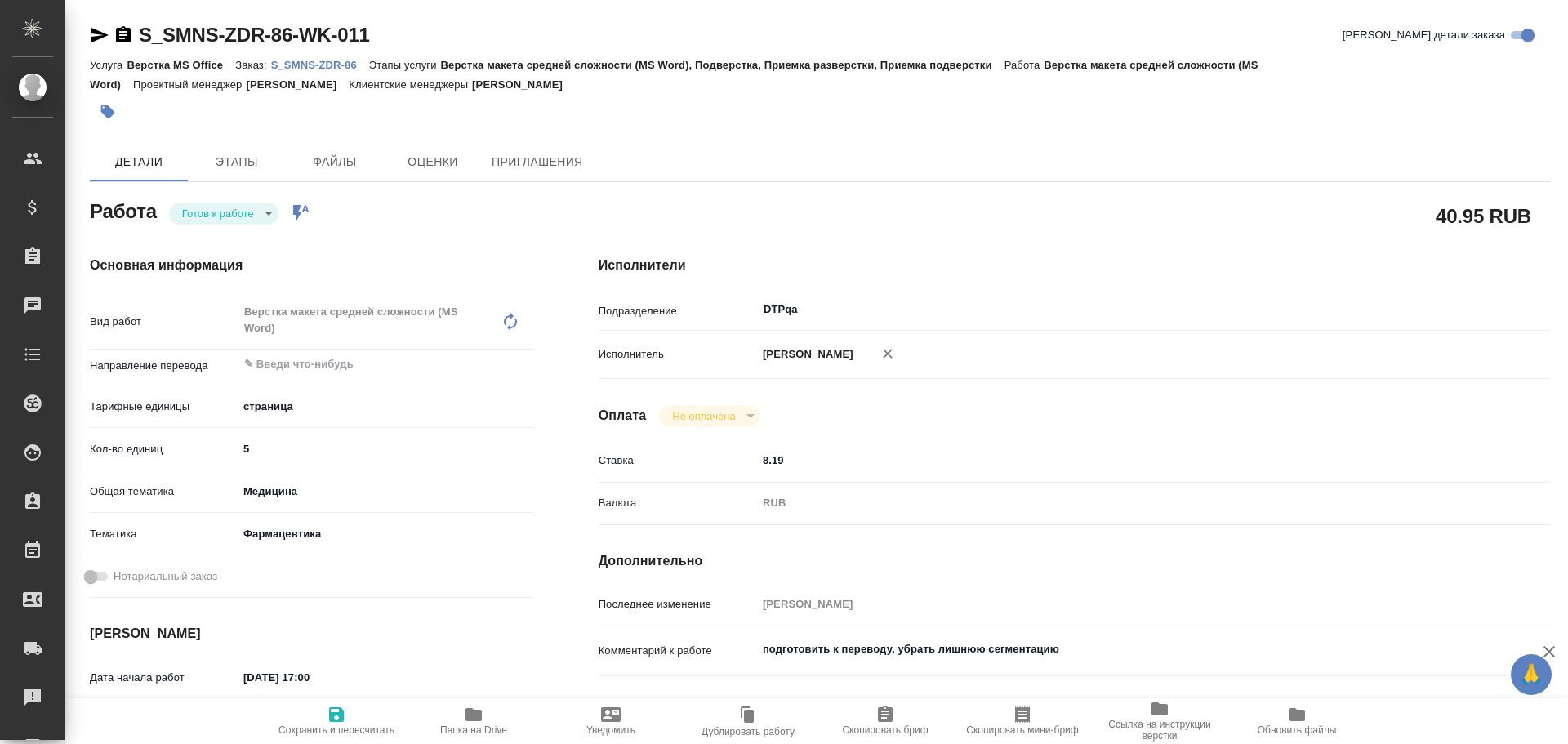
type textarea "x"
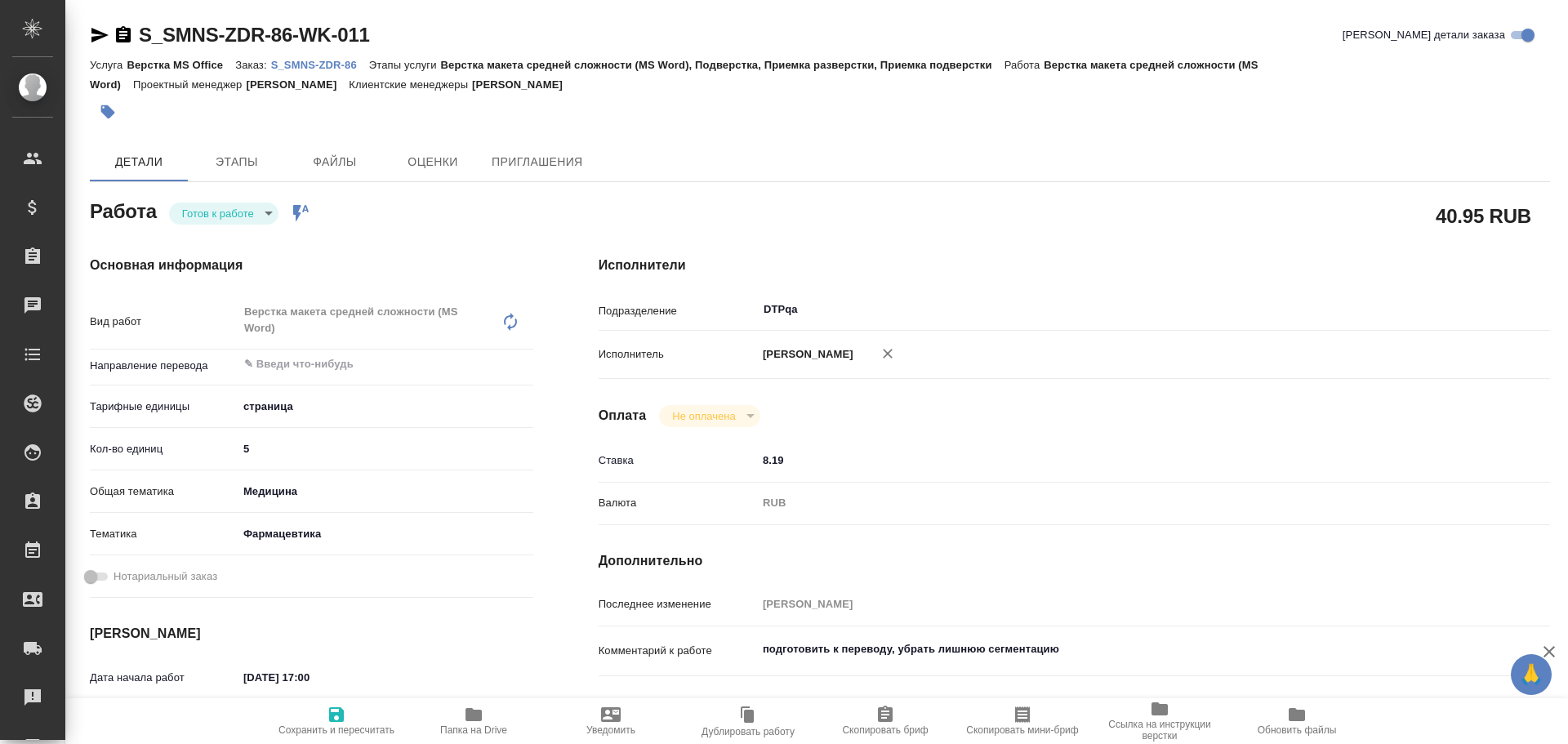
type textarea "x"
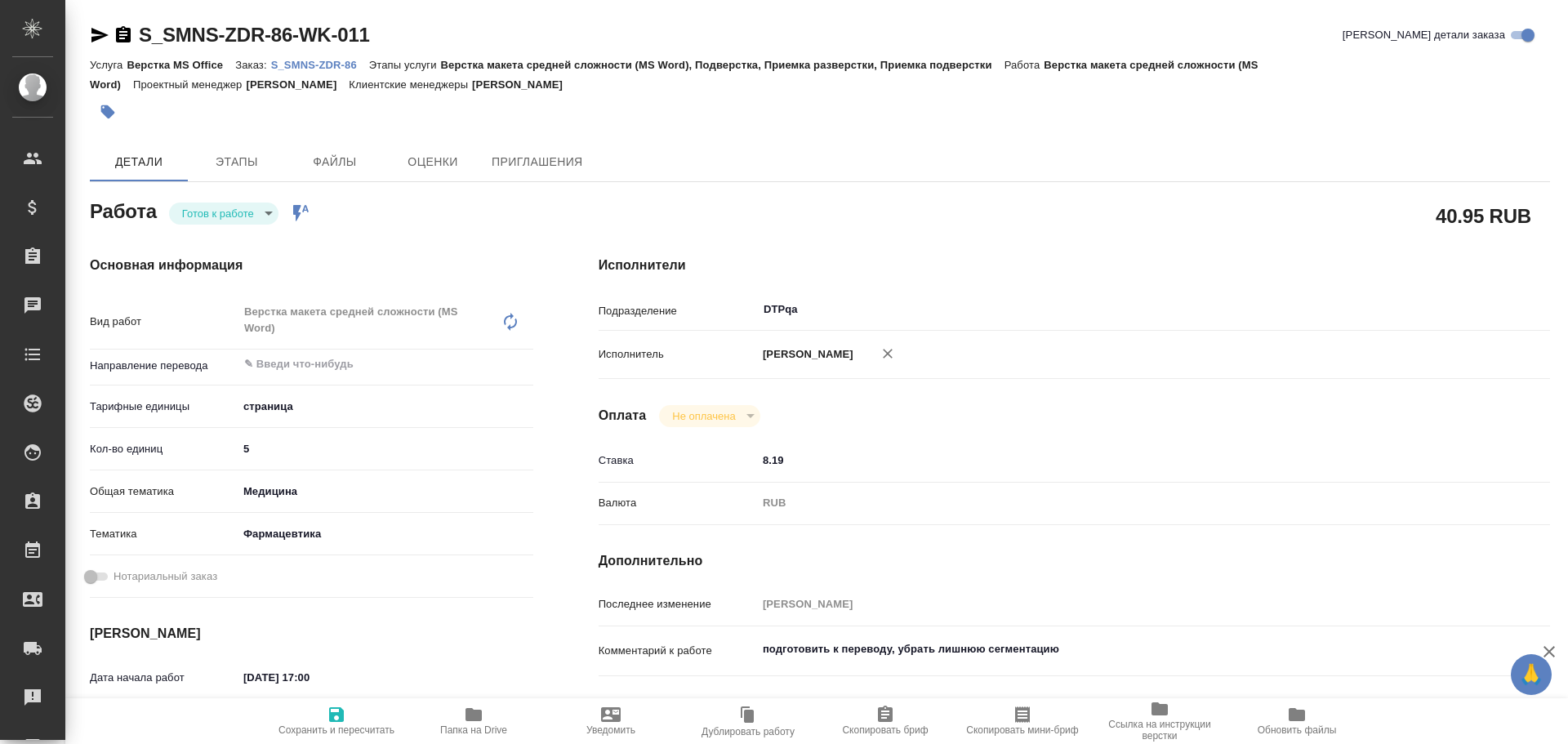
click at [220, 212] on body "🙏 .cls-1 fill:#fff; AWATERA Chulets [PERSON_NAME] Спецификации Заказы Чаты Todo…" at bounding box center [784, 372] width 1568 height 744
click at [204, 240] on button "В работе" at bounding box center [208, 240] width 54 height 18
type textarea "x"
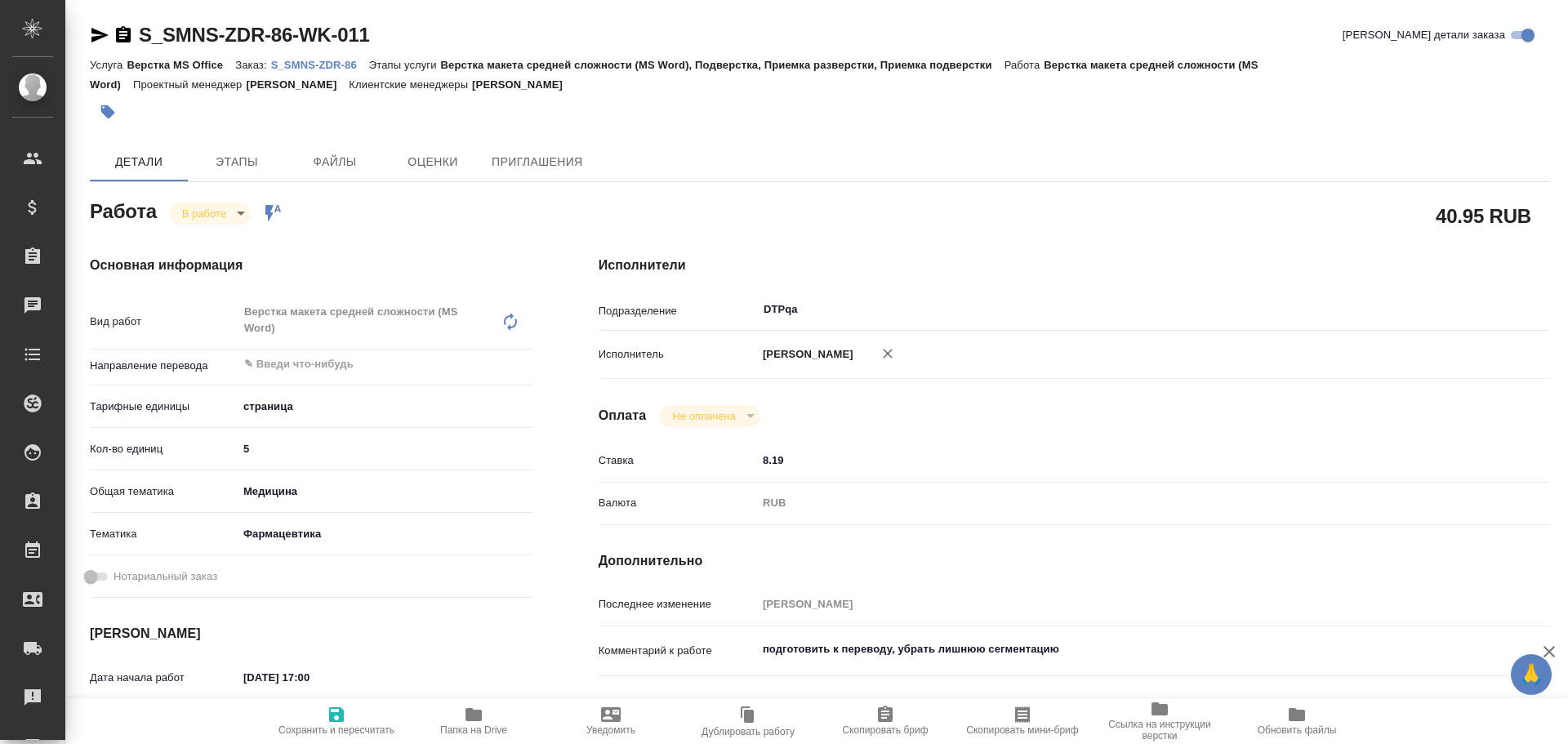
type textarea "x"
click at [347, 716] on span "Сохранить и пересчитать" at bounding box center [336, 720] width 117 height 31
type textarea "x"
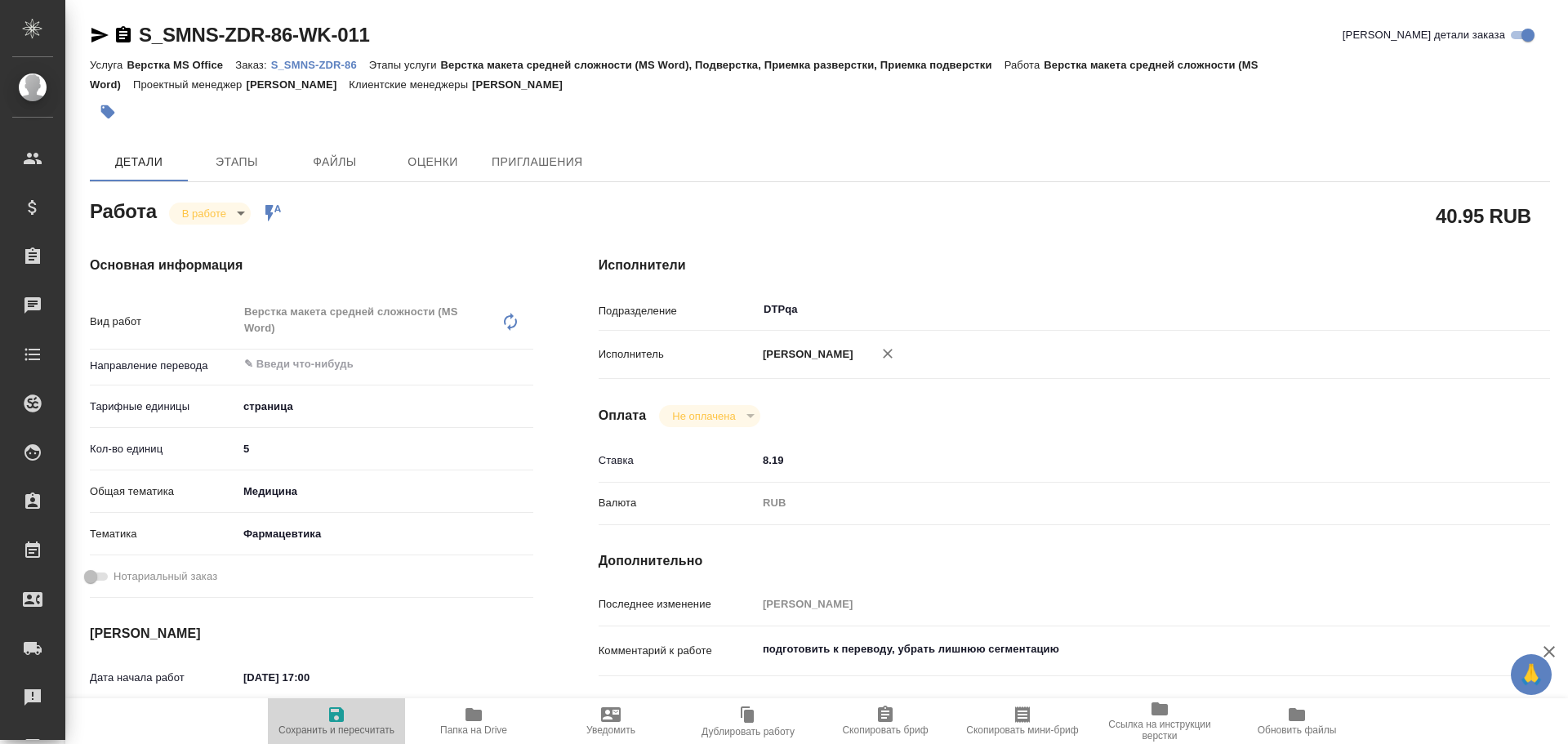
type textarea "x"
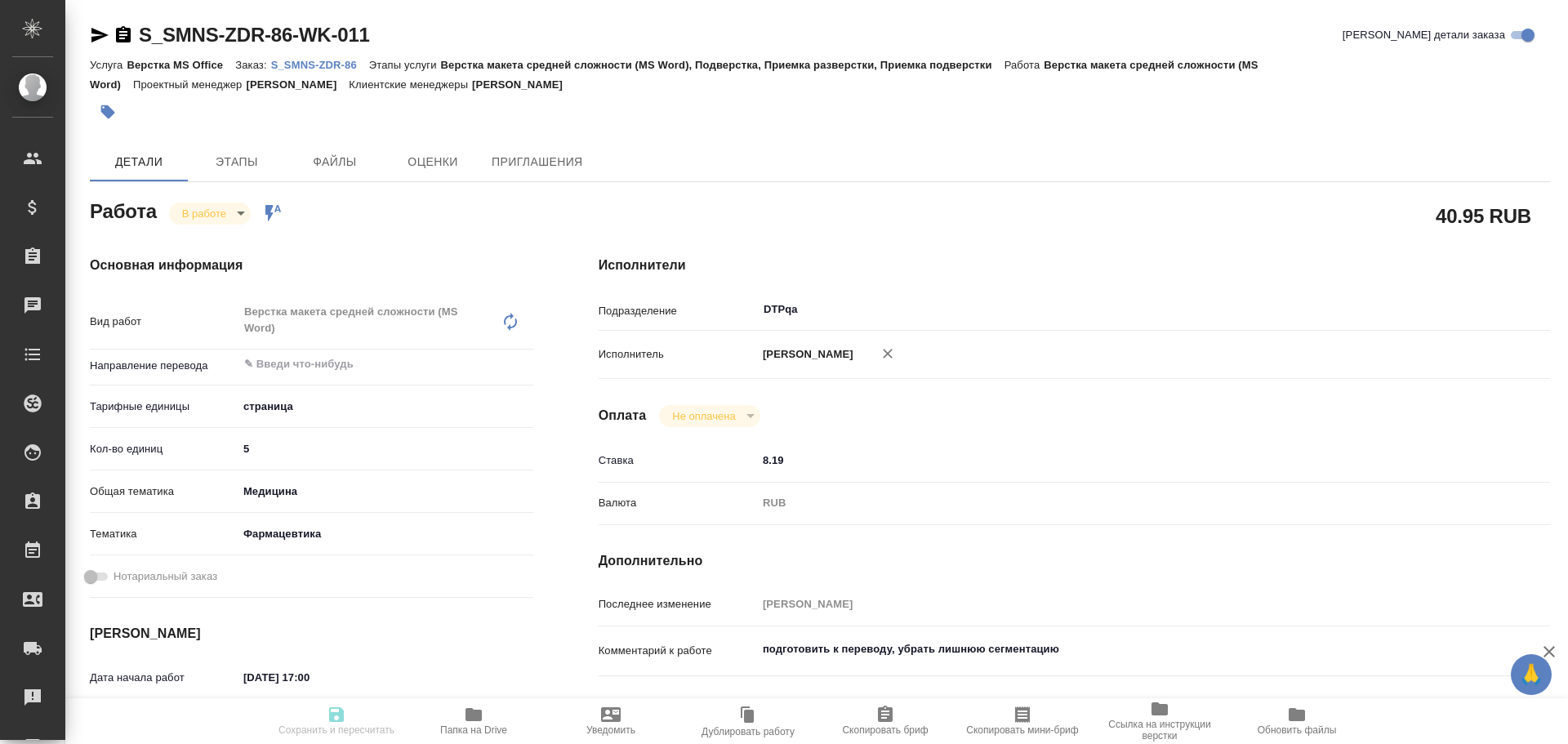
type textarea "x"
type input "inProgress"
type textarea "Верстка макета средней сложности (MS Word)"
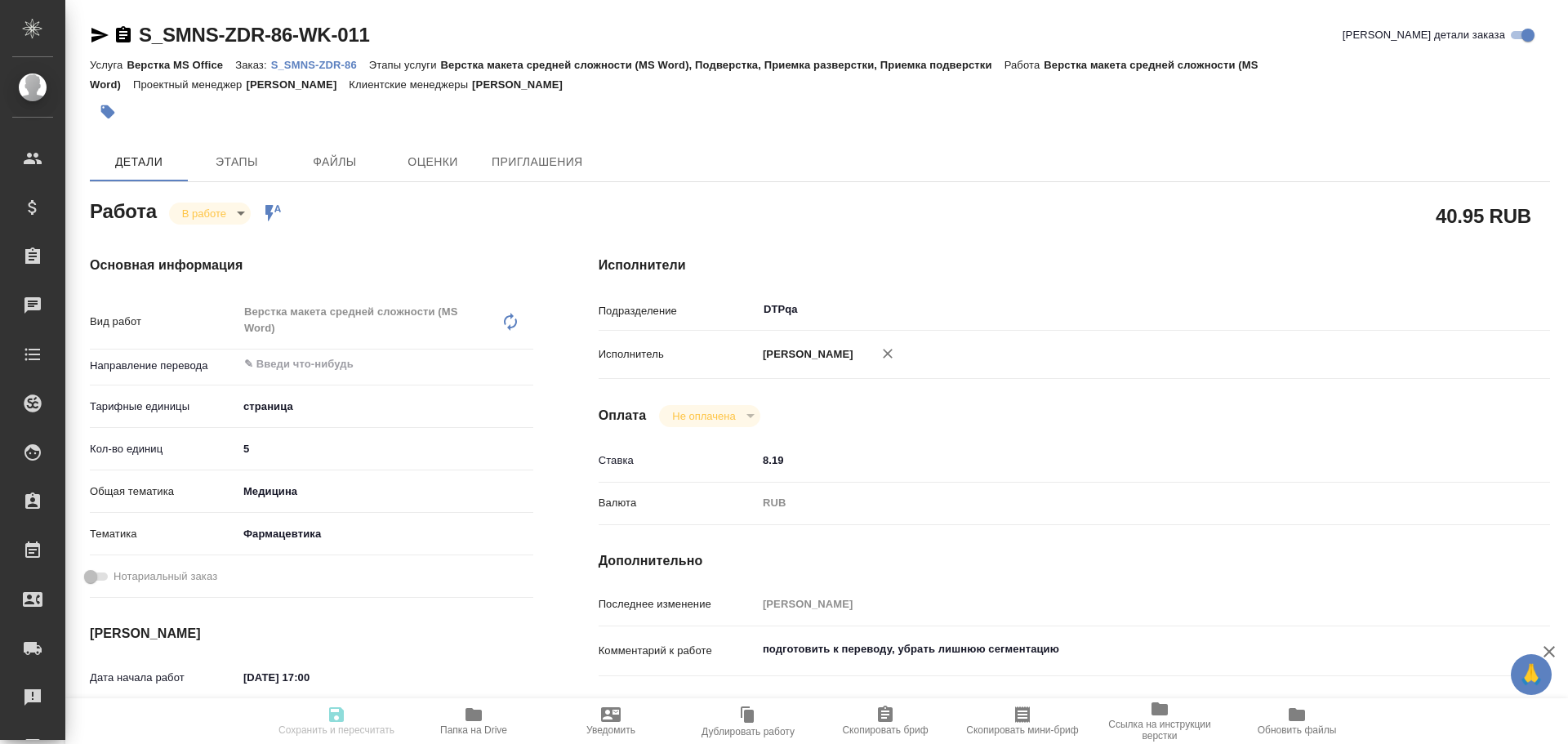
type textarea "x"
type input "5a8b1489cc6b4906c91bfdb2"
type input "5"
type input "med"
type input "6149832f2b7be24903fd7a82"
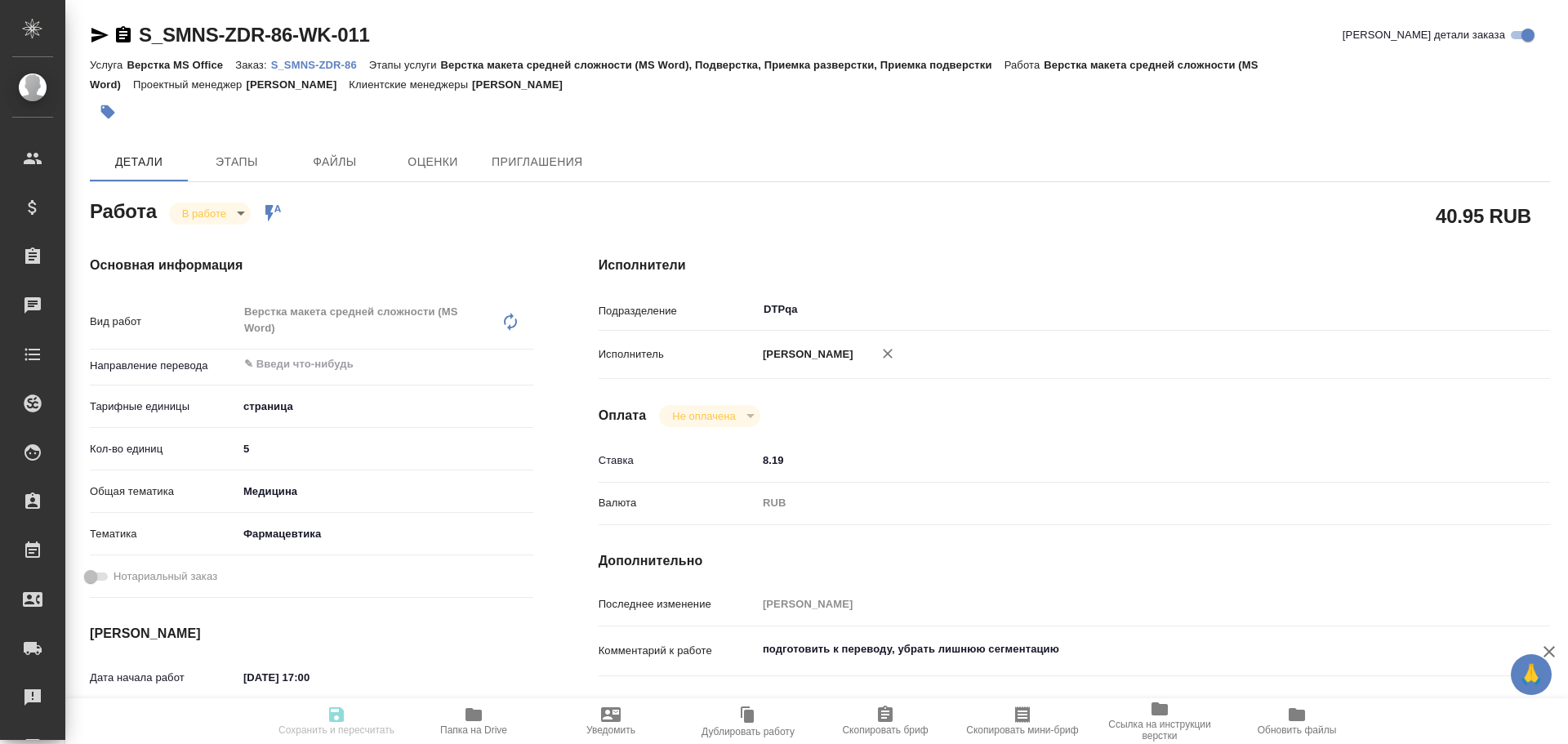
type input "[DATE] 17:00"
type input "[DATE] 16:57"
type input "[DATE] 18:00"
type input "[DATE] 17:00"
type input "DTPqa"
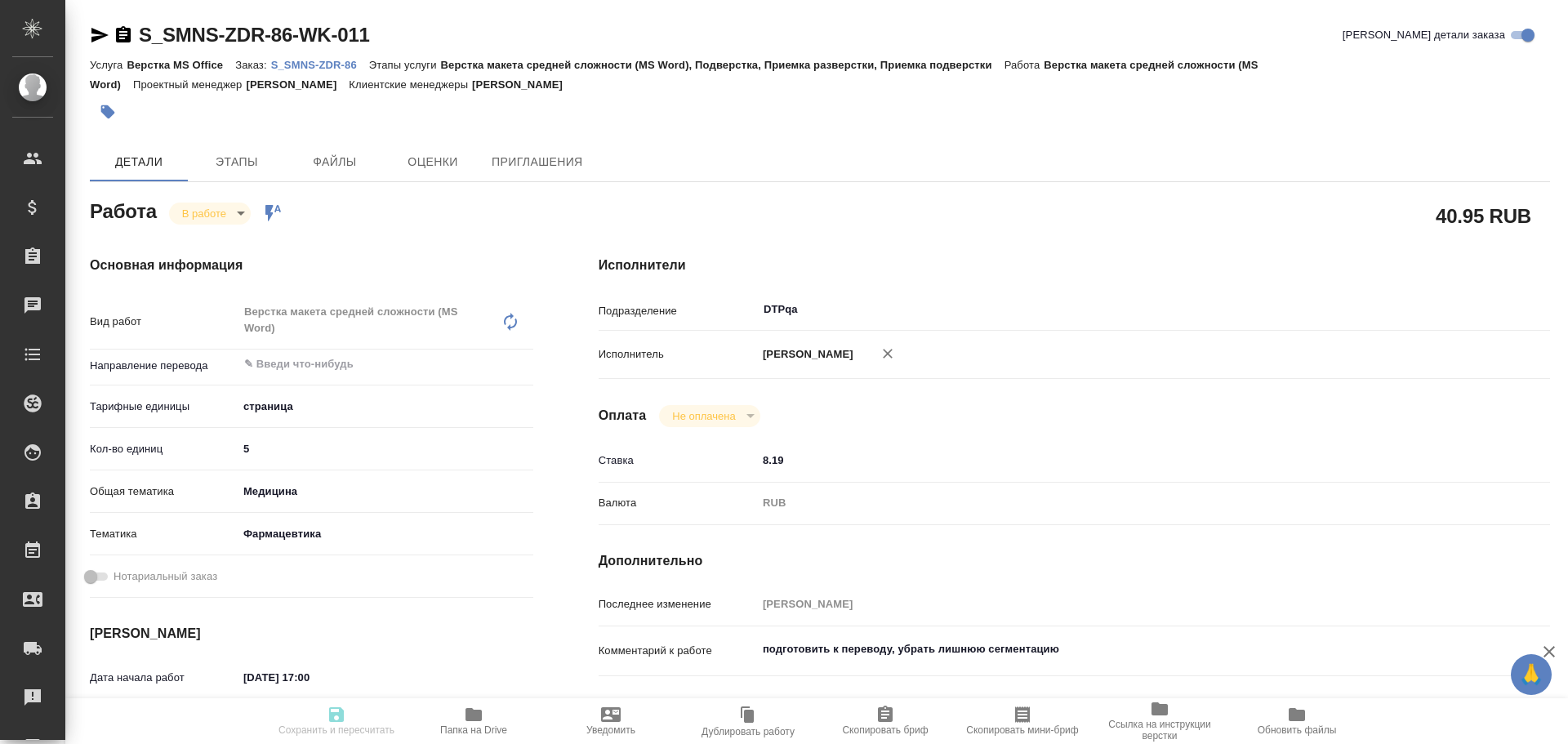
type input "notPayed"
type input "8.19"
type input "RUB"
type input "[PERSON_NAME]"
type textarea "подготовить к переводу, убрать лишнюю сегментацию"
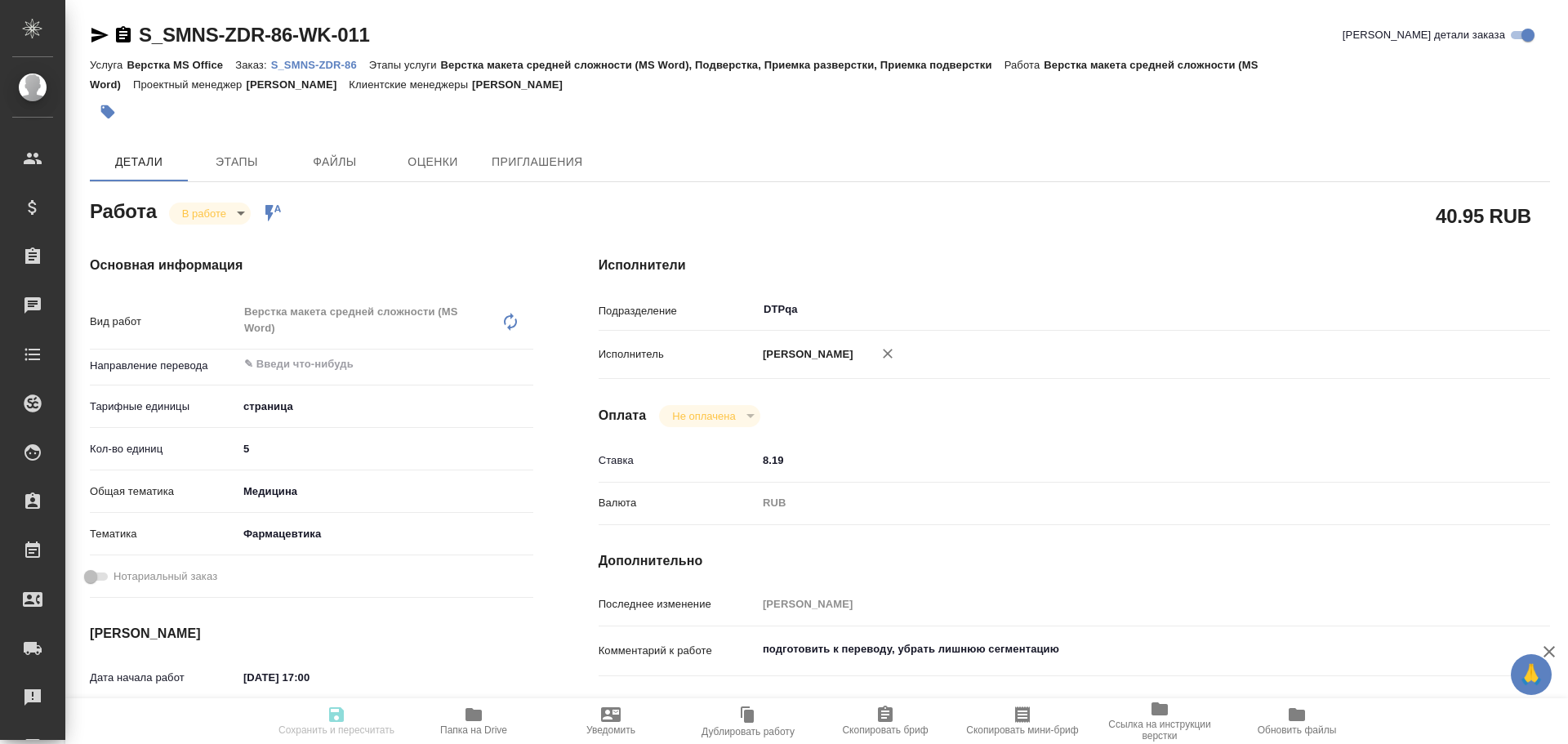
type textarea "x"
type textarea "/Clients/Сименс Здравоохранение/Orders/S_SMNS-ZDR-86/DTP/S_SMNS-ZDR-86-WK-011"
type textarea "x"
type input "S_SMNS-ZDR-86"
type input "СЗЦБ-015230"
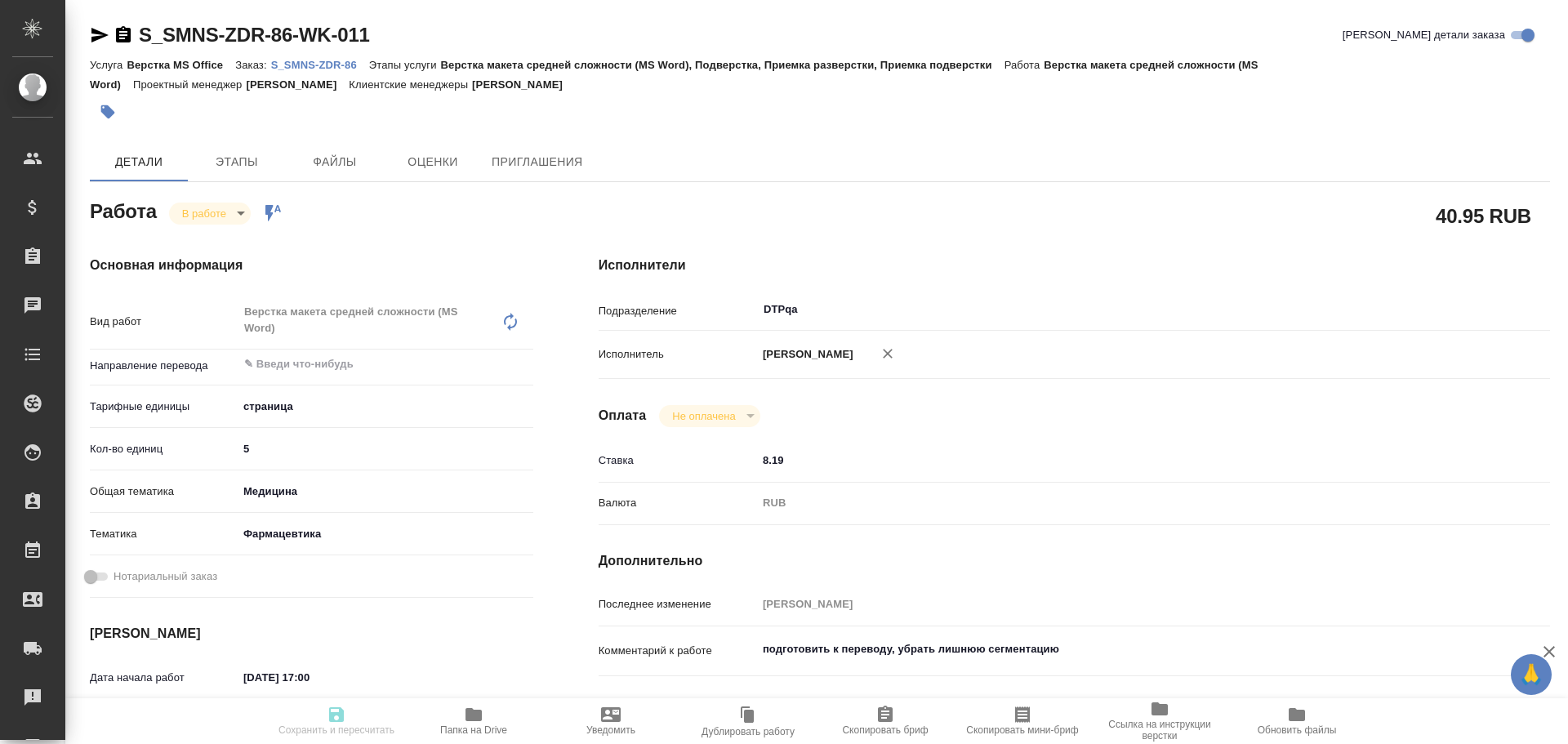
type input "Верстка MS Office"
type input "Верстка макета средней сложности (MS Word), Подверстка, Приемка разверстки, При…"
type input "[PERSON_NAME]"
type input "/Clients/Сименс Здравоохранение/Orders/S_SMNS-ZDR-86"
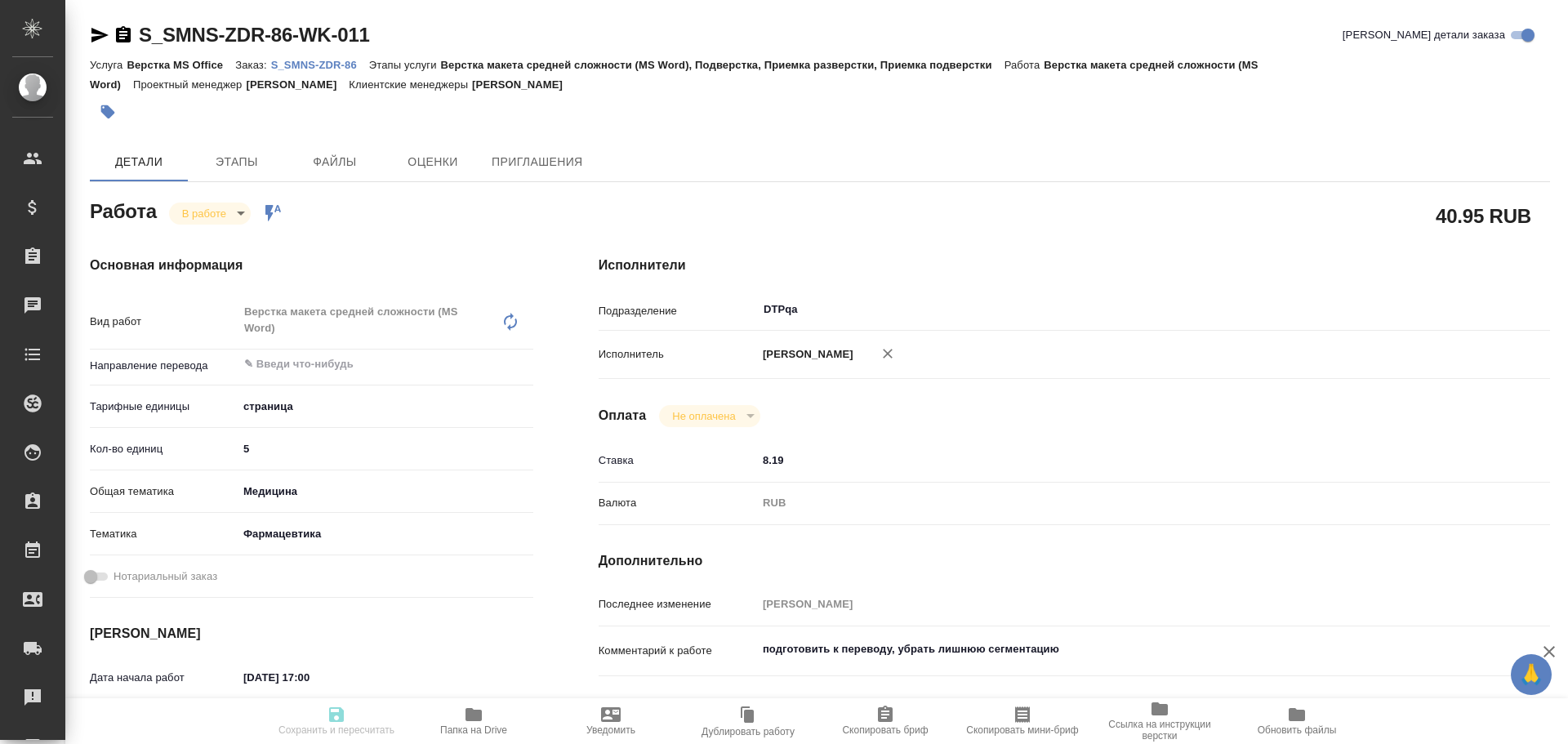
type textarea "x"
type textarea "англ-рус Документы для подачи в ответ на замечания РЗН срок сдачи - [DATE] 17:00"
type textarea "x"
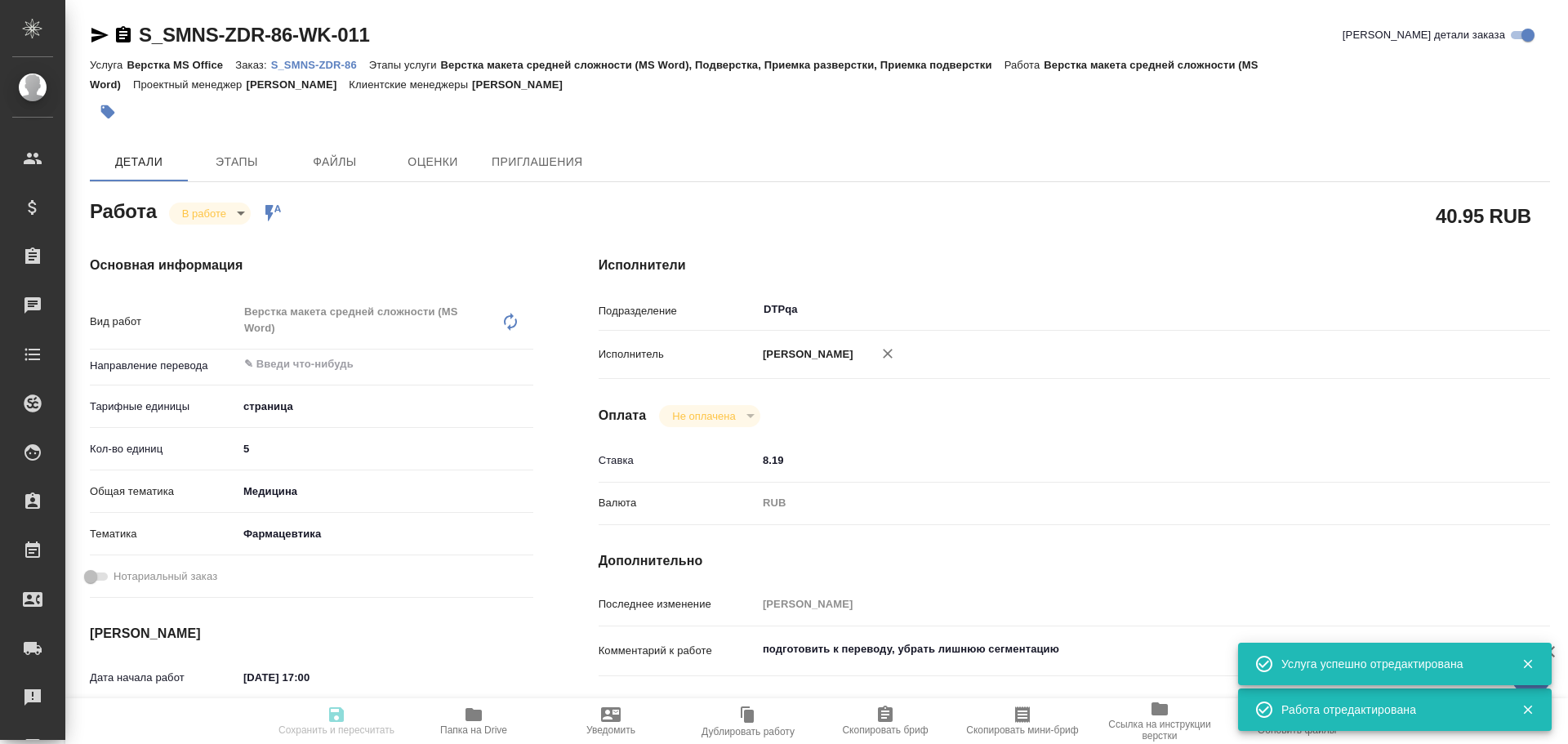
type textarea "x"
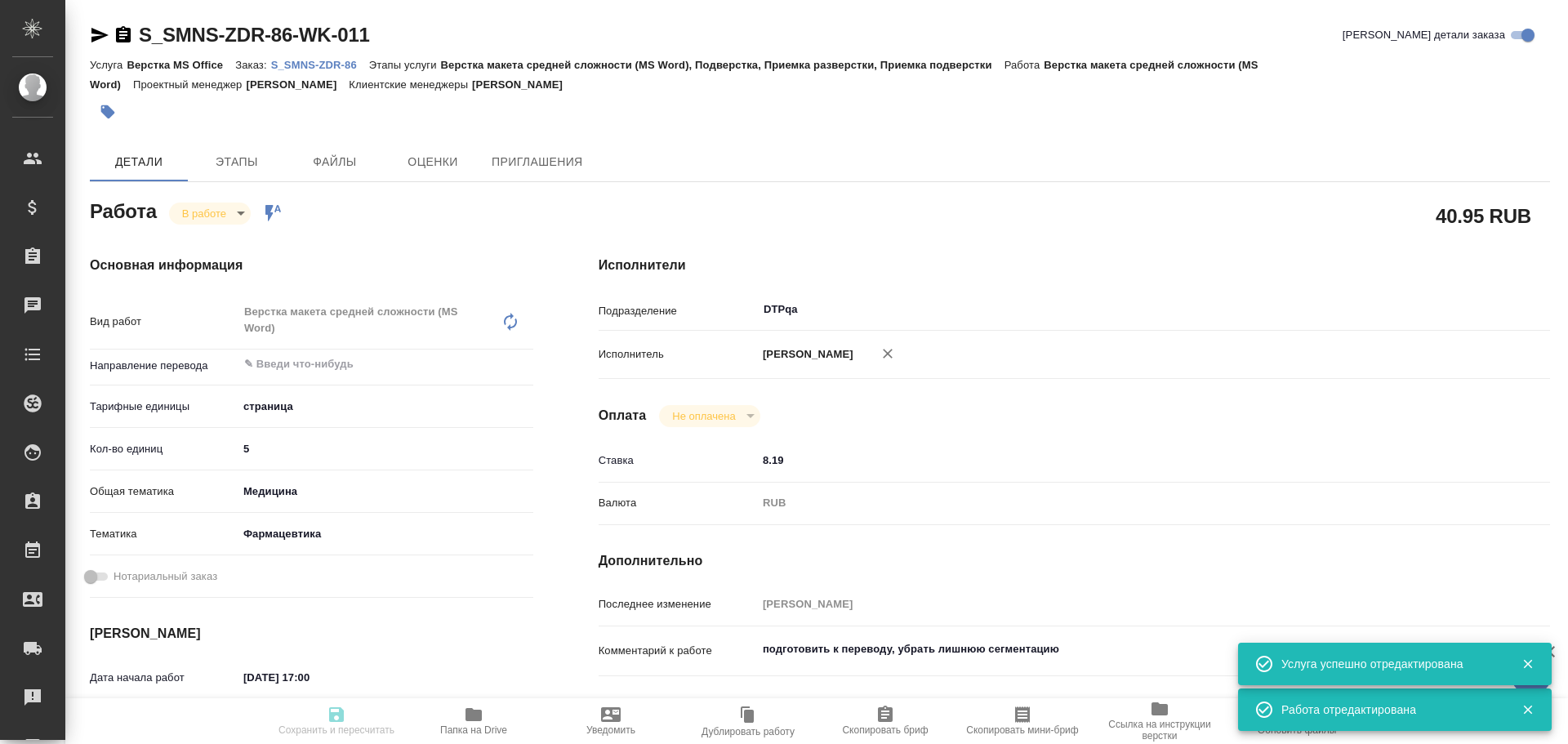
type textarea "x"
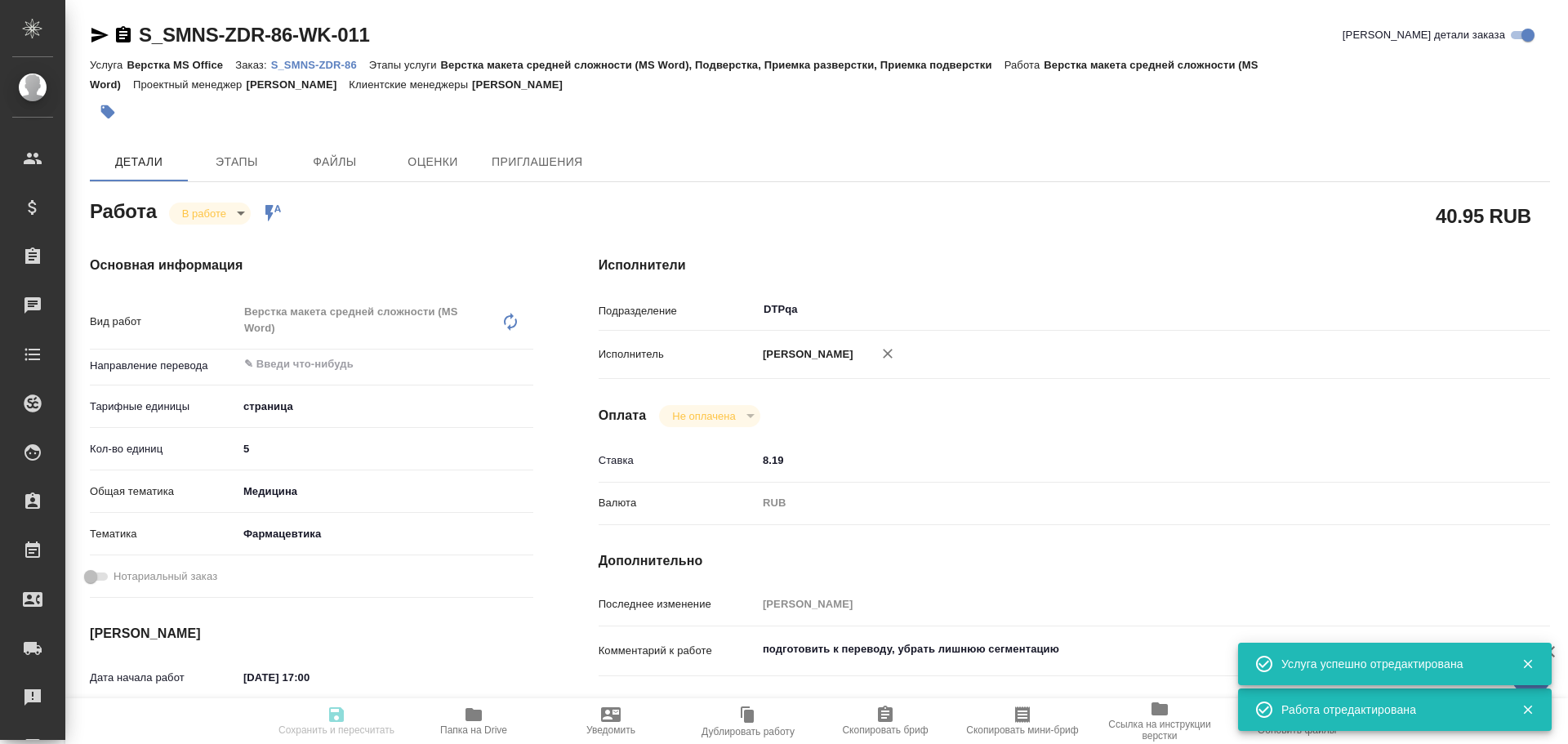
type textarea "x"
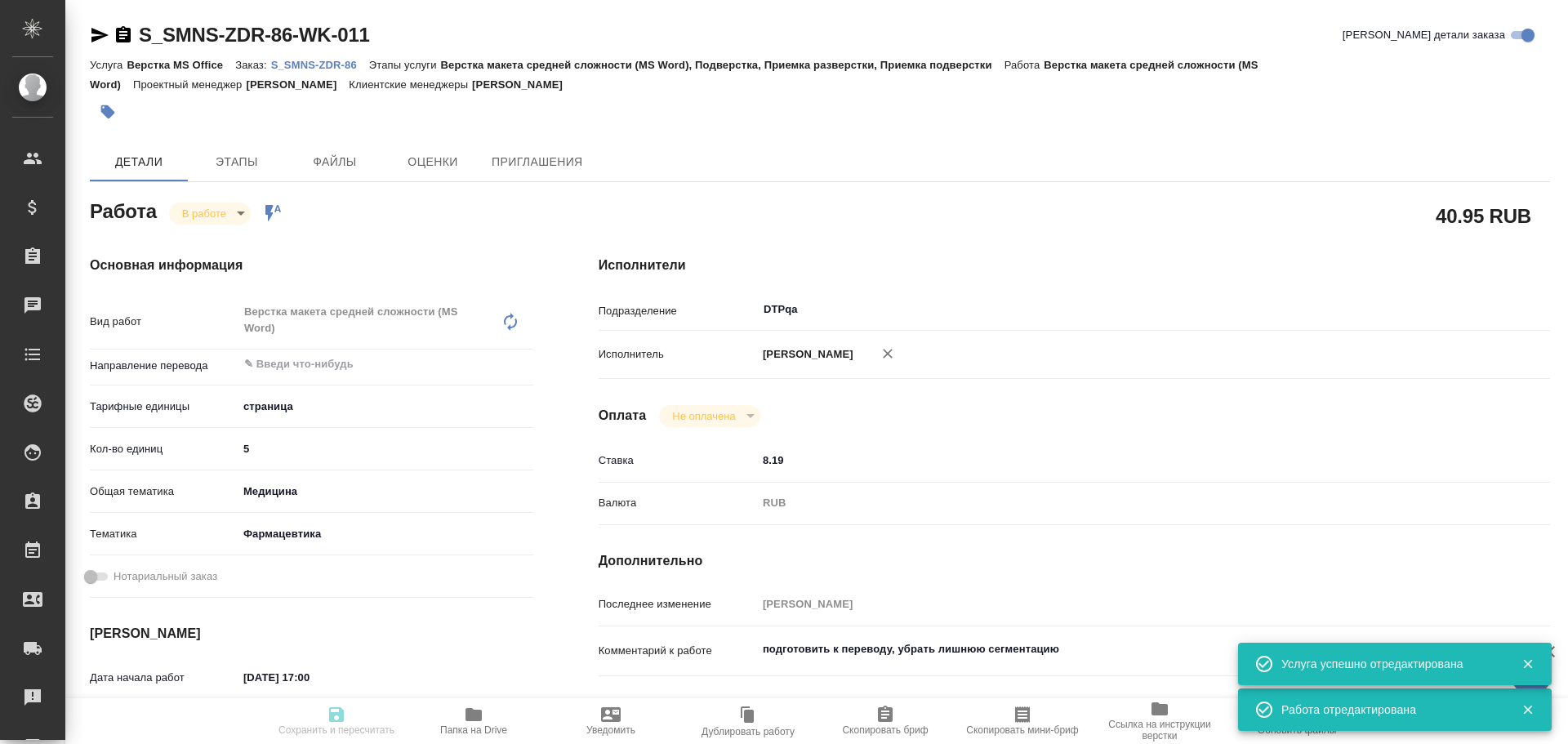
type textarea "x"
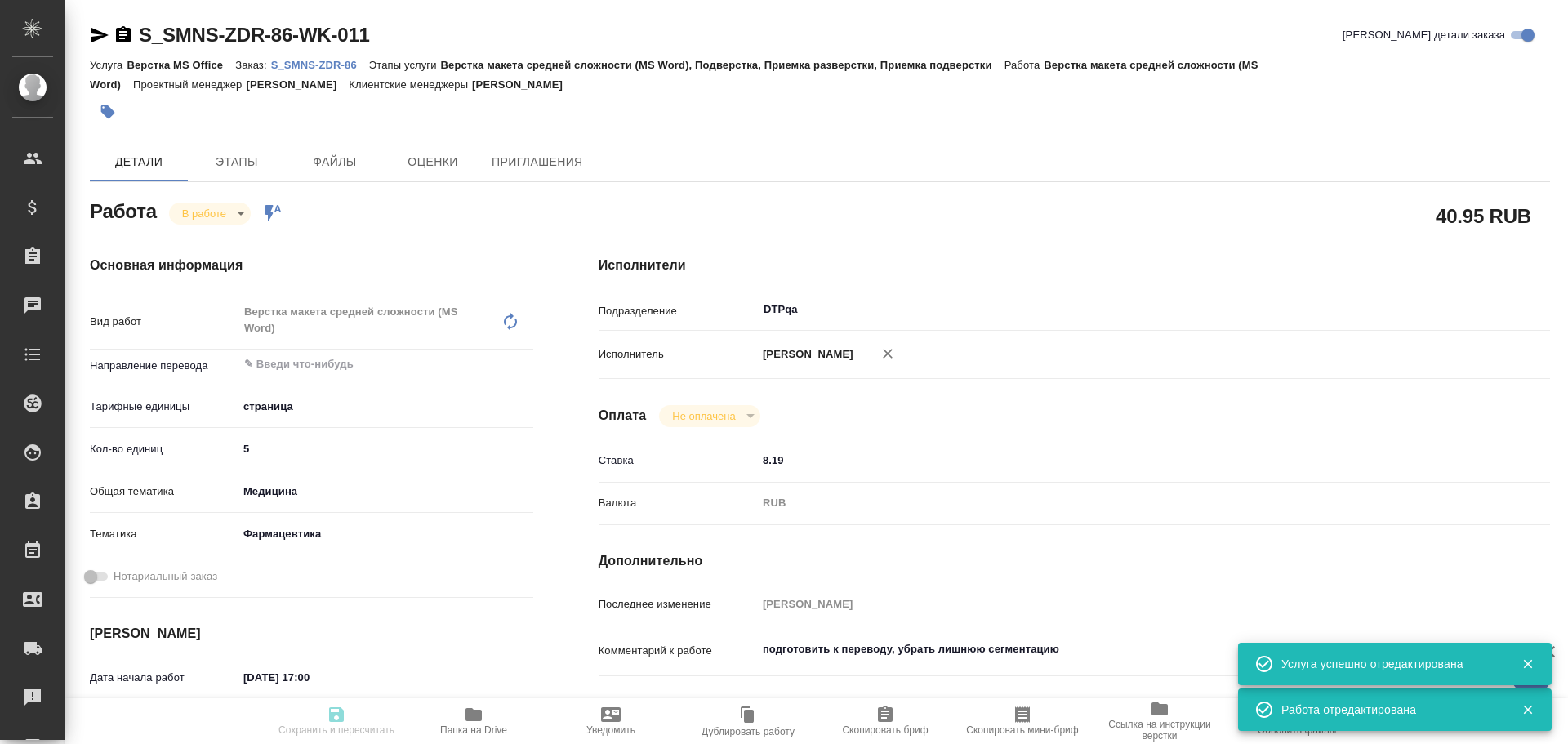
type textarea "x"
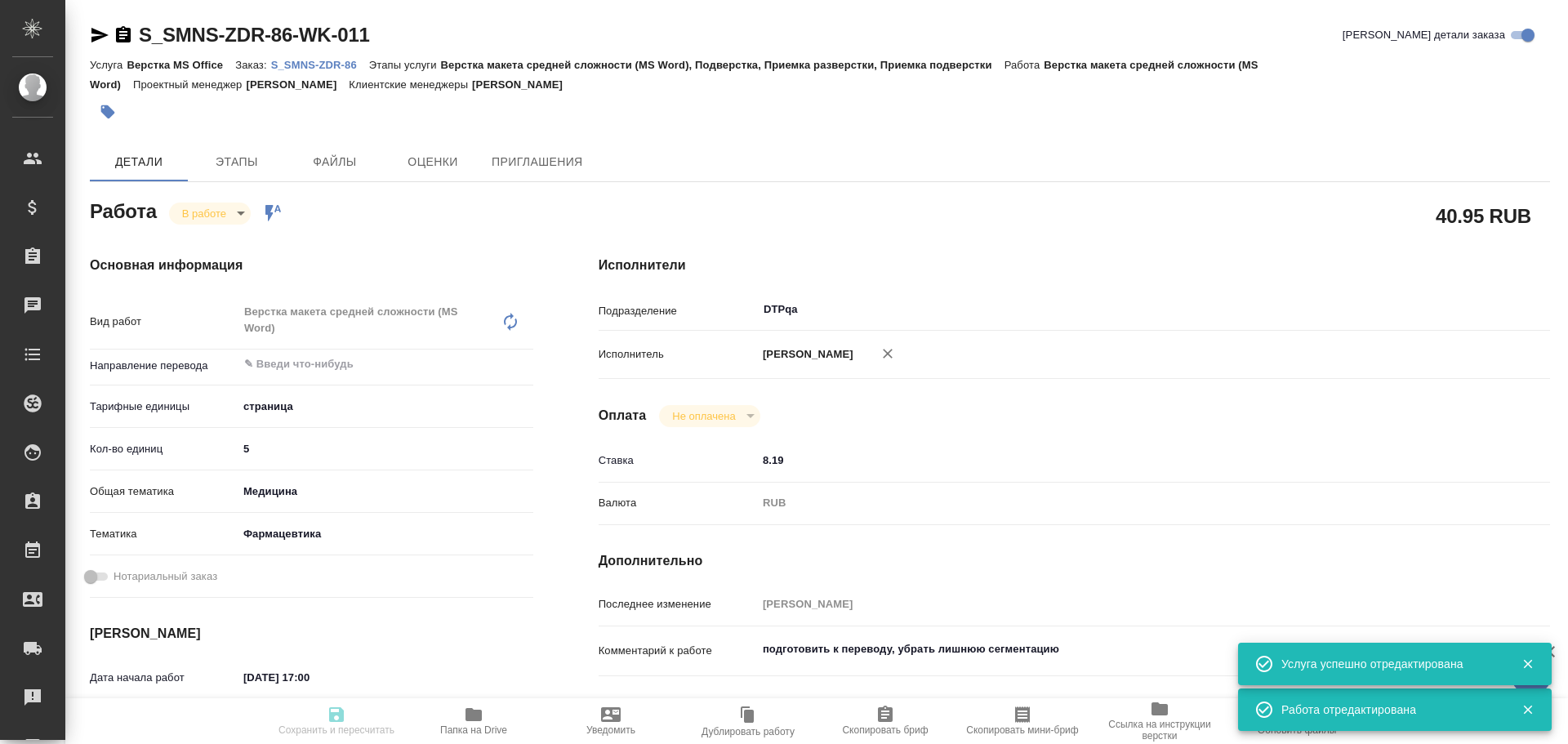
type textarea "x"
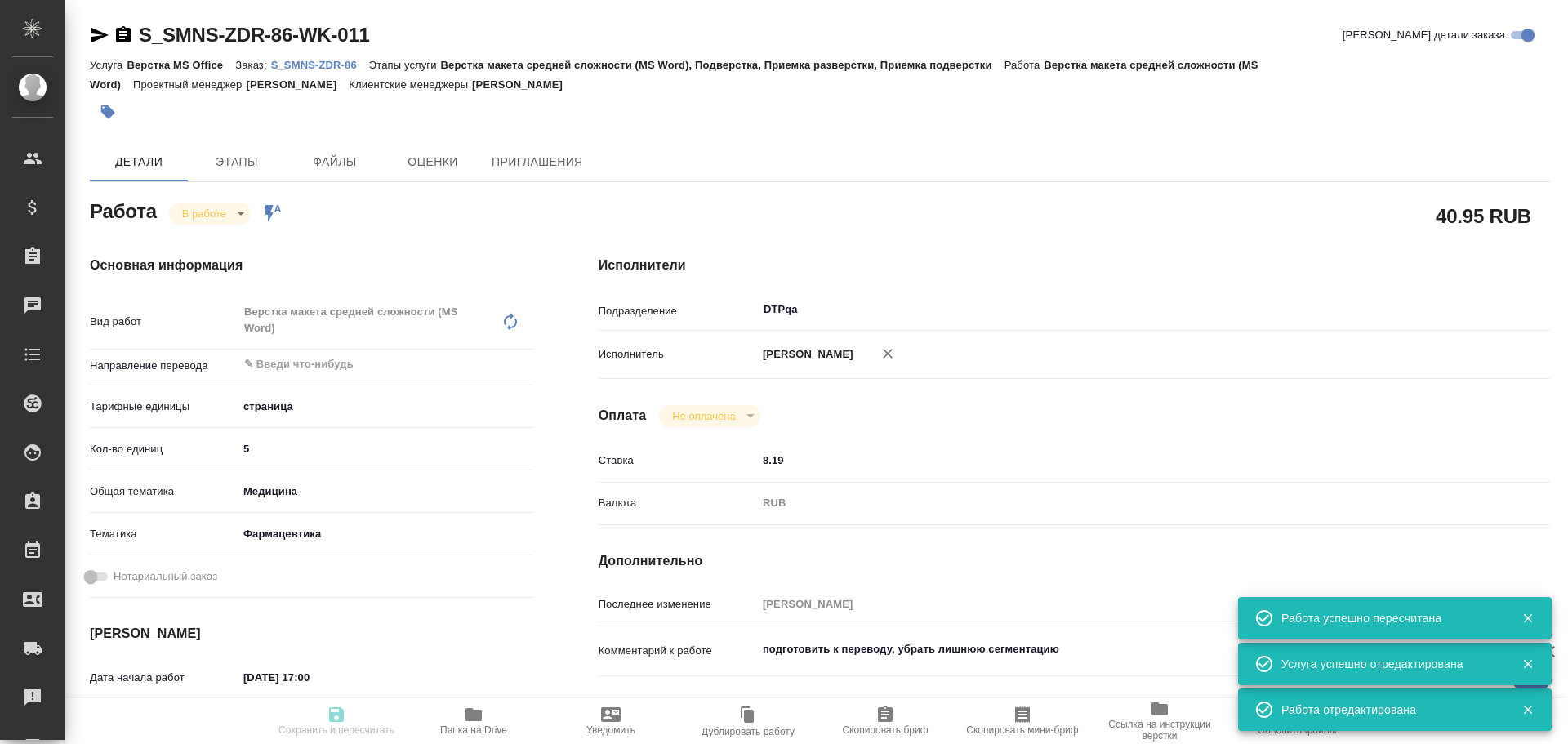
type input "inProgress"
type textarea "Верстка макета средней сложности (MS Word)"
type textarea "x"
type input "5a8b1489cc6b4906c91bfdb2"
type input "5"
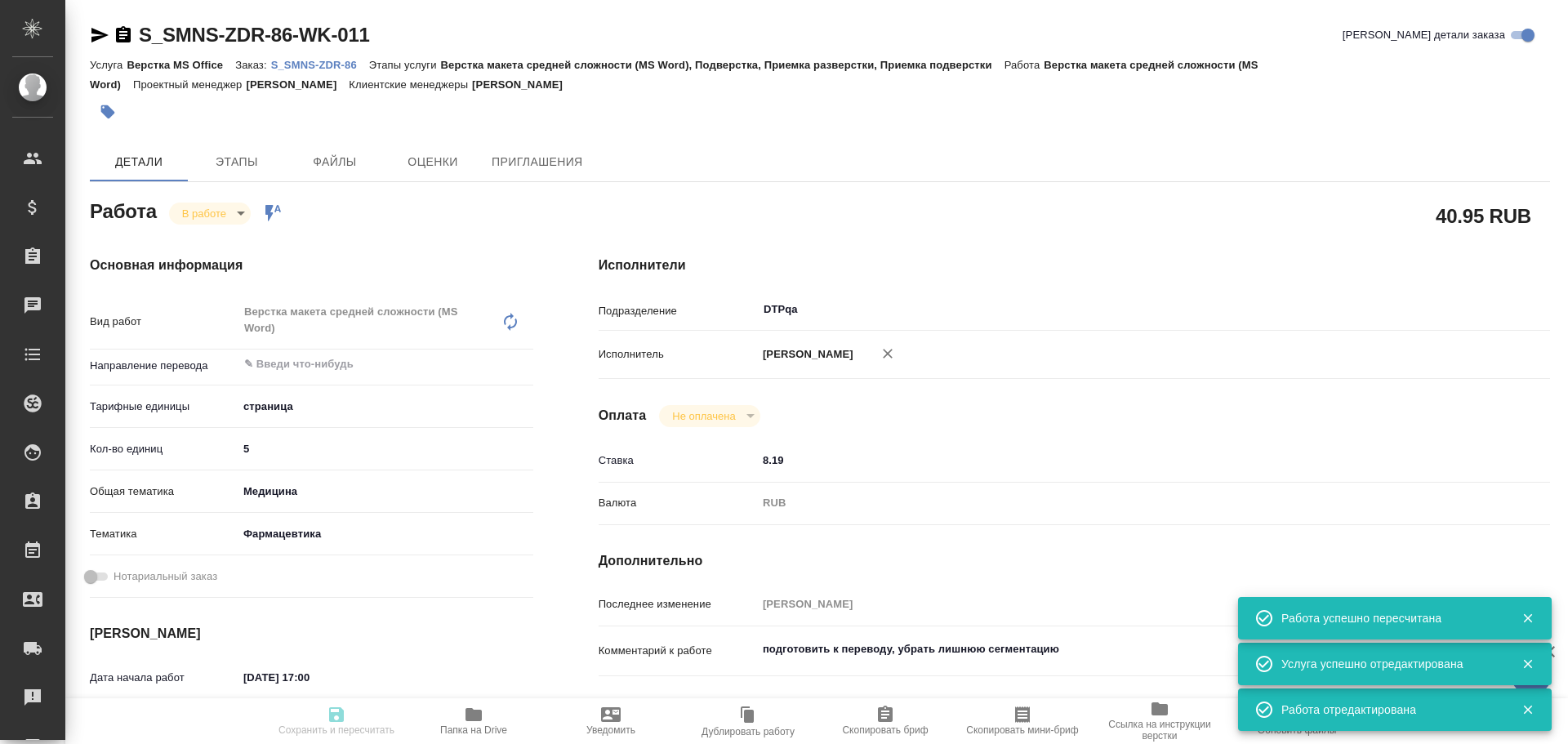
type input "med"
type input "6149832f2b7be24903fd7a82"
type input "30.09.2025 17:00"
type input "30.09.2025 16:57"
type input "30.09.2025 18:00"
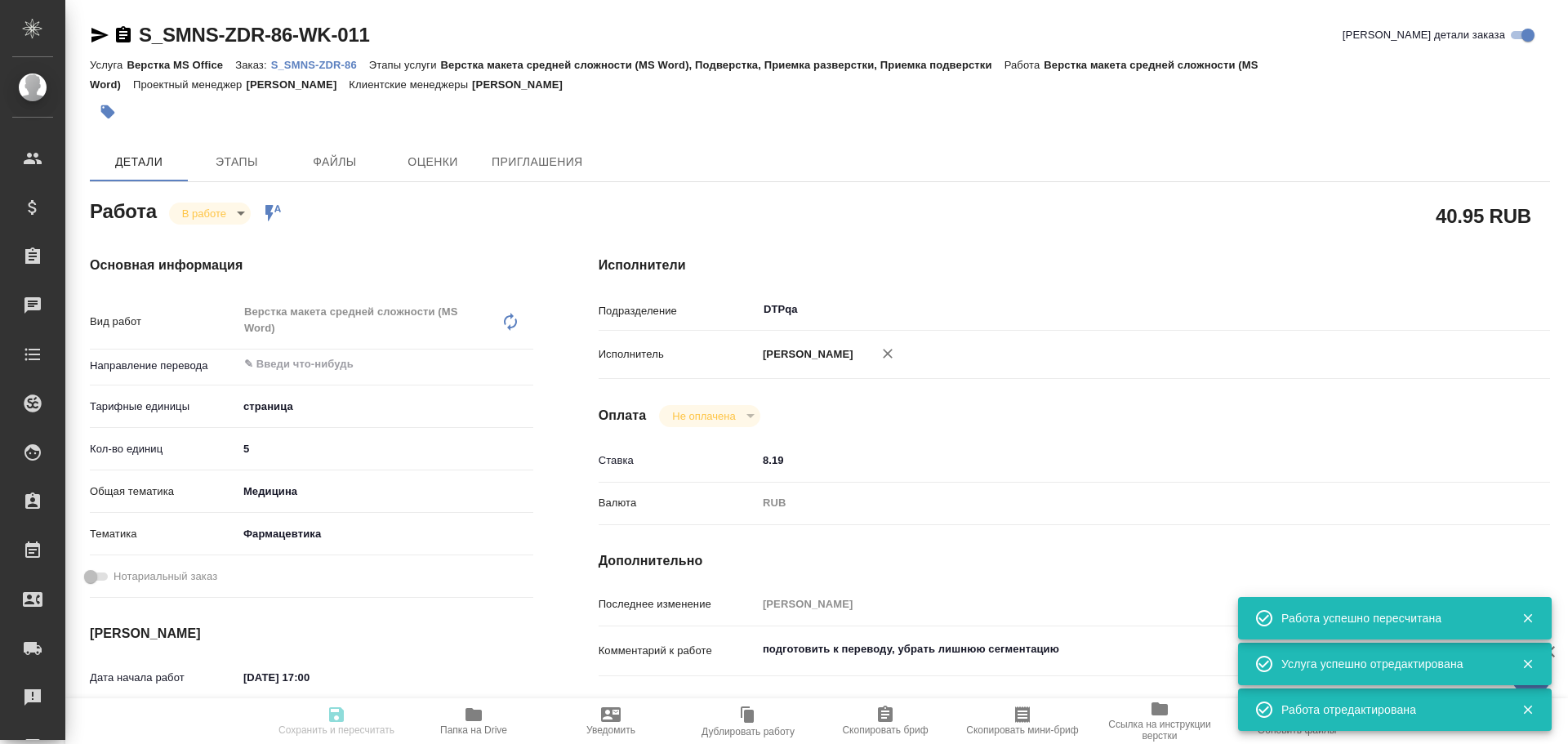
type input "[DATE] 17:00"
type input "DTPqa"
type input "notPayed"
type input "8.19"
type input "RUB"
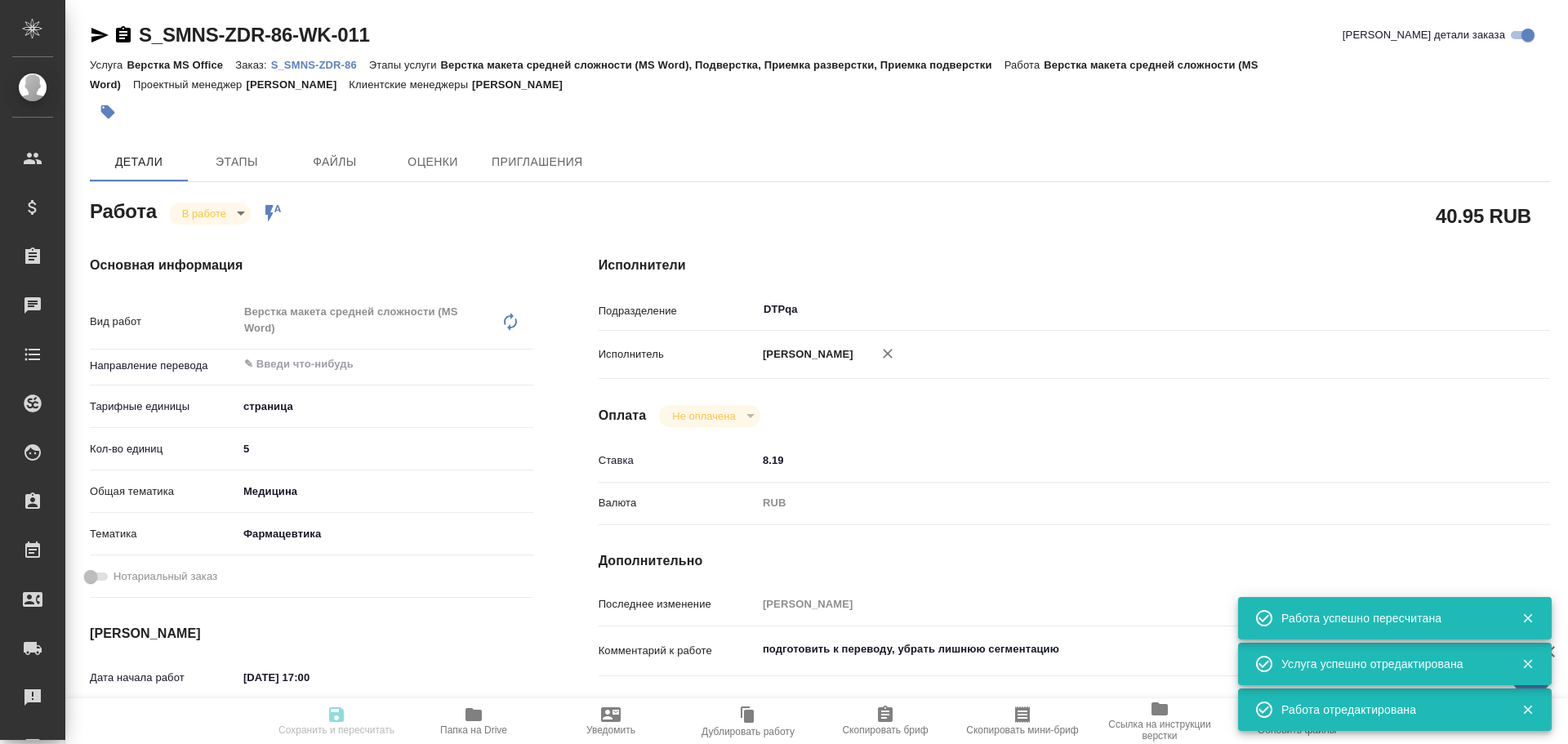
type input "Чулец Елена"
type textarea "подготовить к переводу, убрать лишнюю сегментацию"
type textarea "x"
type textarea "/Clients/Сименс Здравоохранение/Orders/S_SMNS-ZDR-86/DTP/S_SMNS-ZDR-86-WK-011"
type textarea "x"
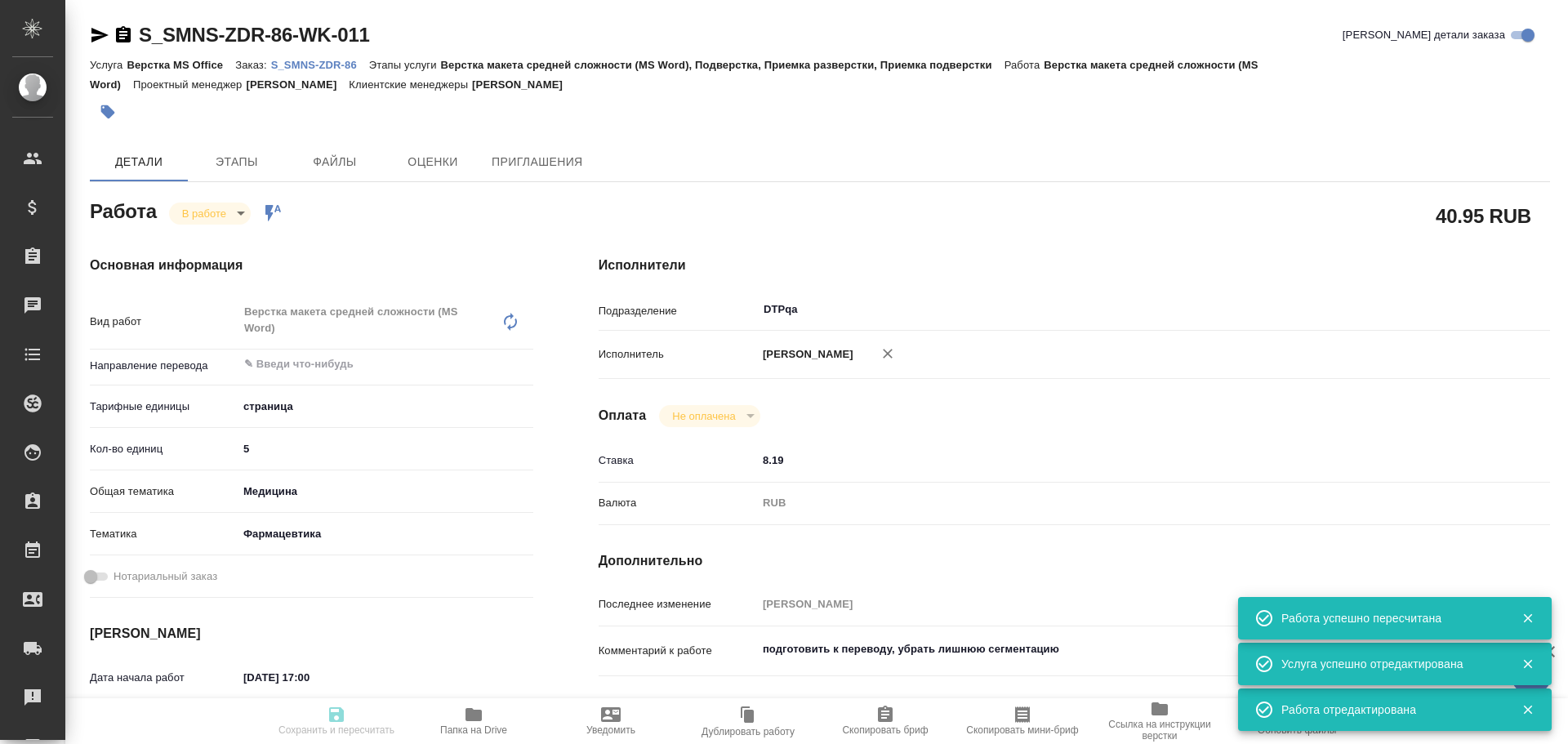
type input "S_SMNS-ZDR-86"
type input "СЗЦБ-015230"
type input "Верстка MS Office"
type input "Верстка макета средней сложности (MS Word), Подверстка, Приемка разверстки, При…"
type input "Никифорова Валерия"
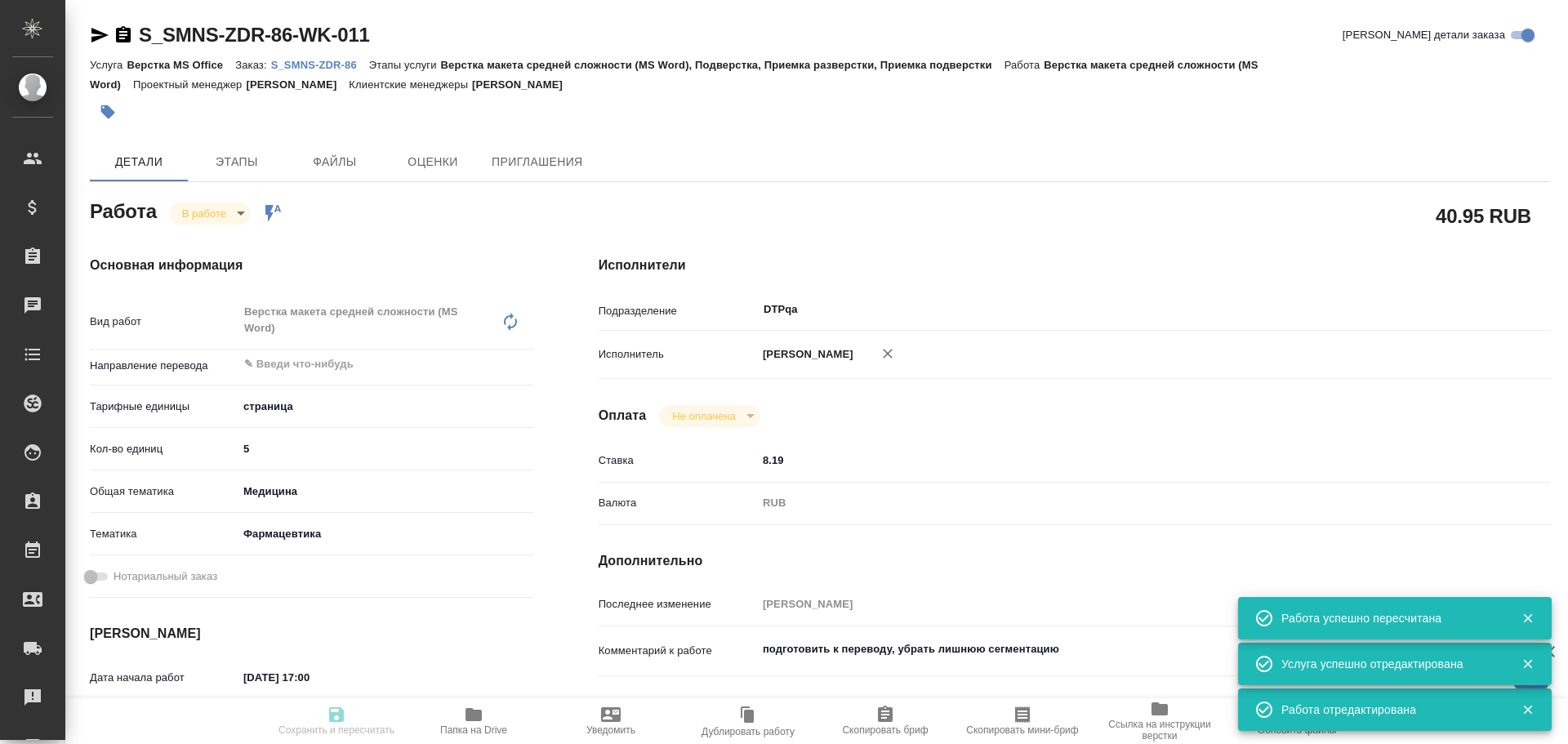
type input "[PERSON_NAME]"
type input "/Clients/Сименс Здравоохранение/Orders/S_SMNS-ZDR-86"
type textarea "x"
type textarea "англ-рус Документы для подачи в ответ на замечания РЗН срок сдачи - 02.10.2025 …"
type textarea "x"
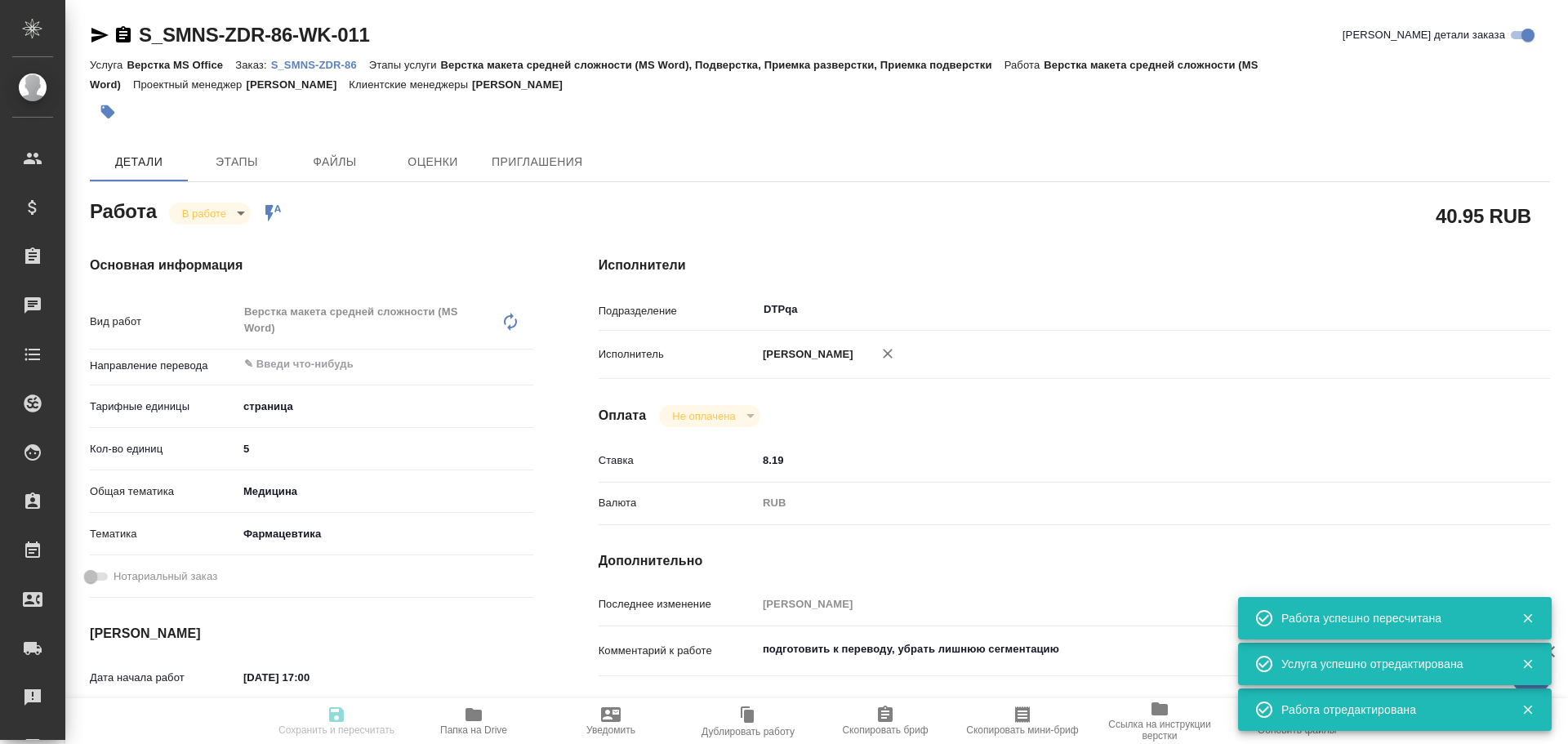
type textarea "x"
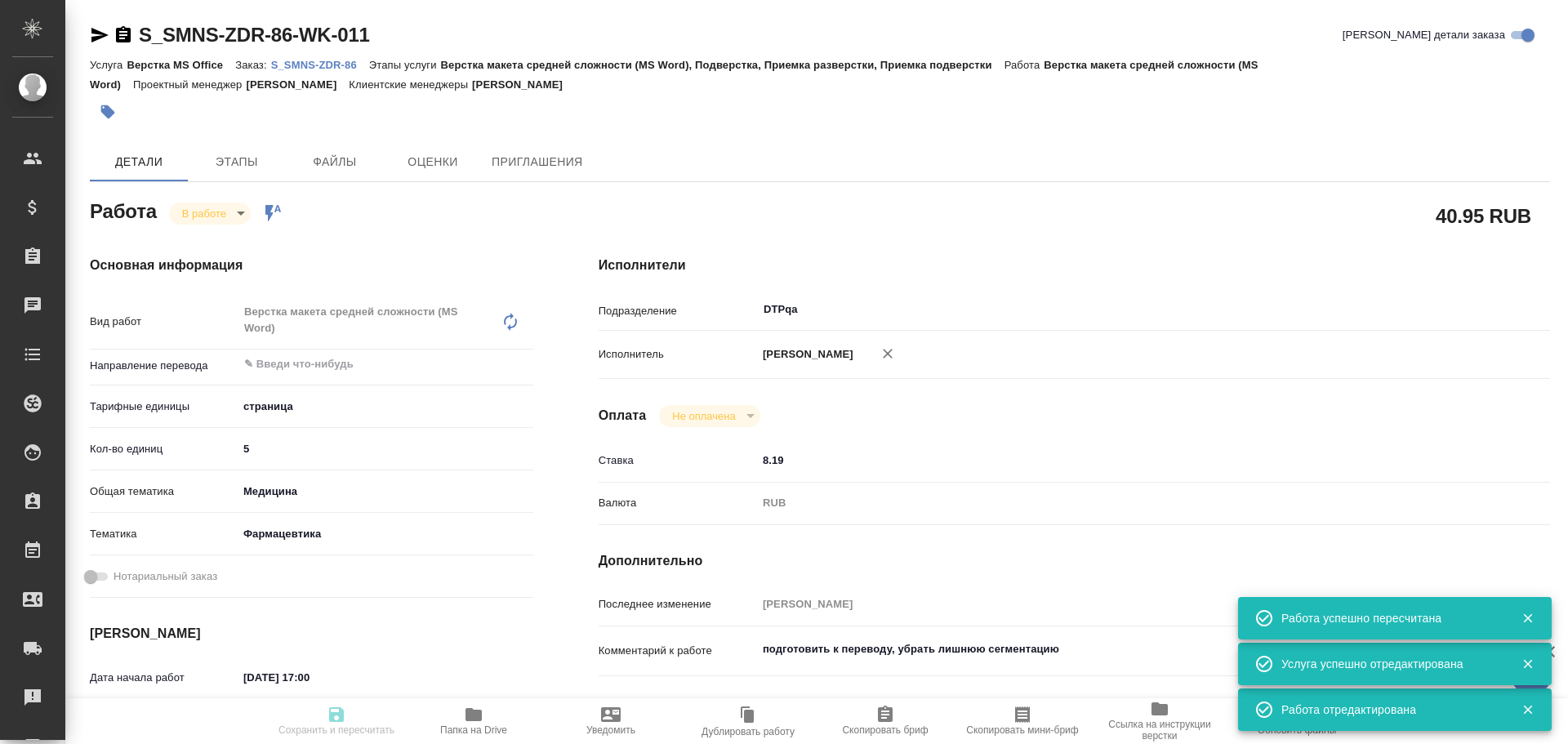
type textarea "x"
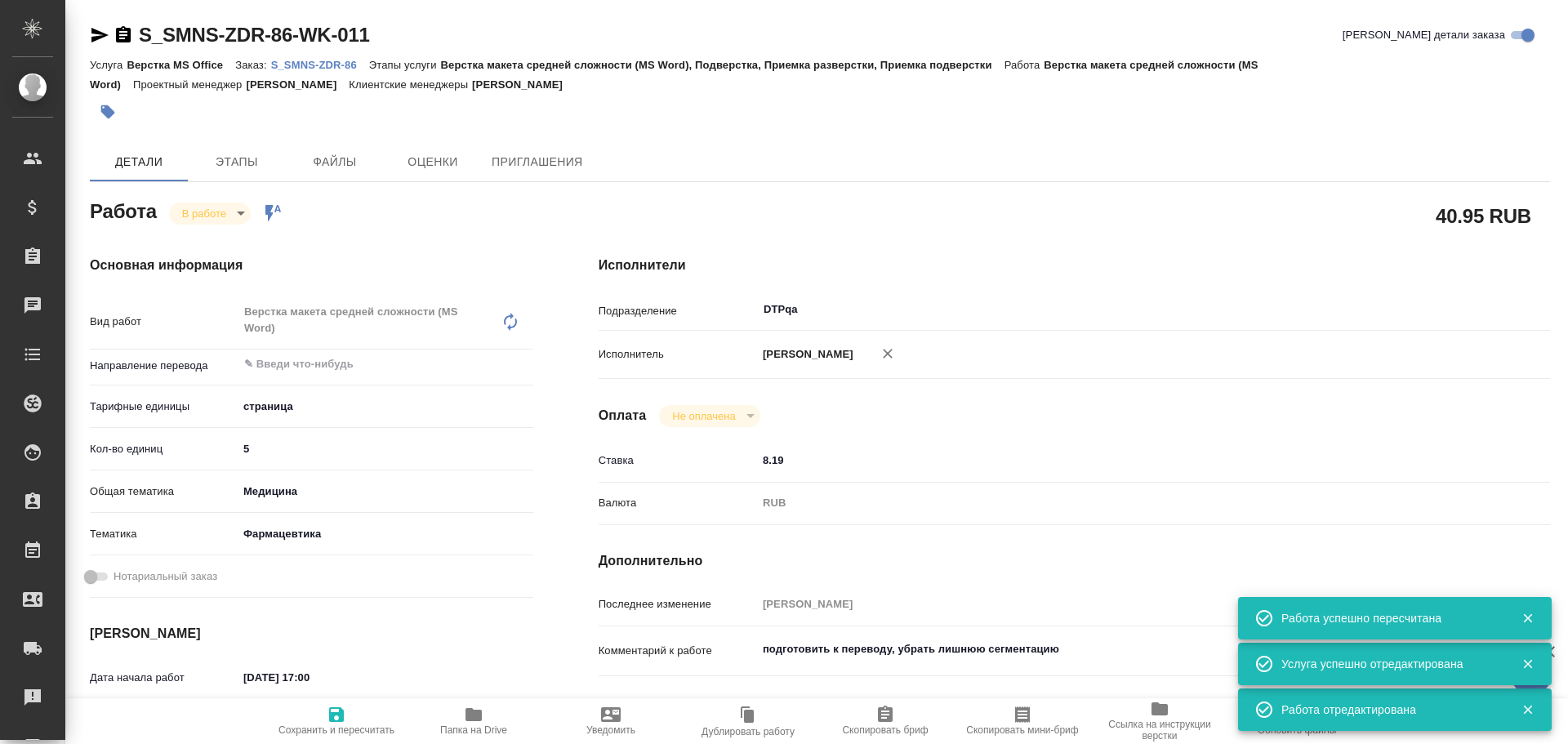
type textarea "x"
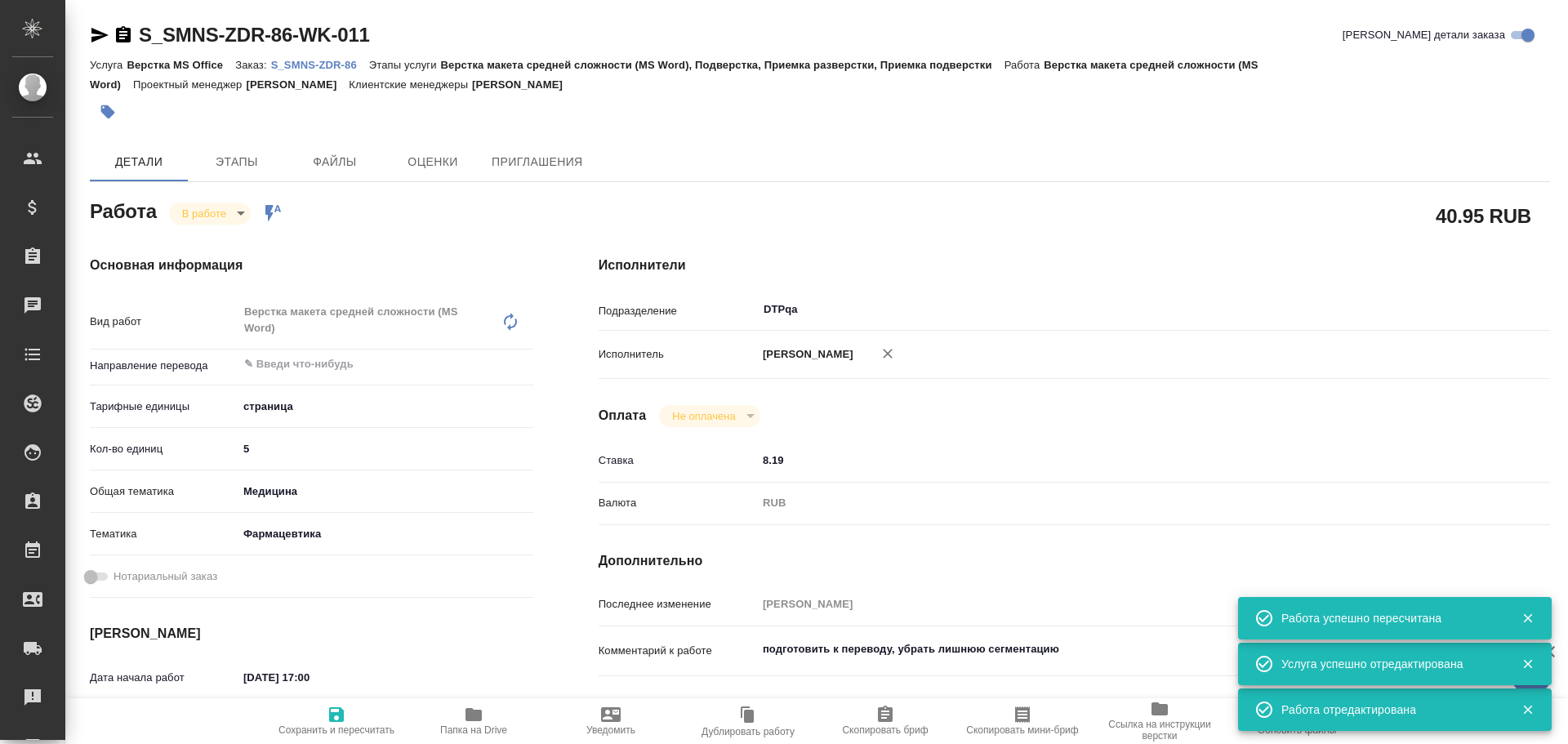
type textarea "x"
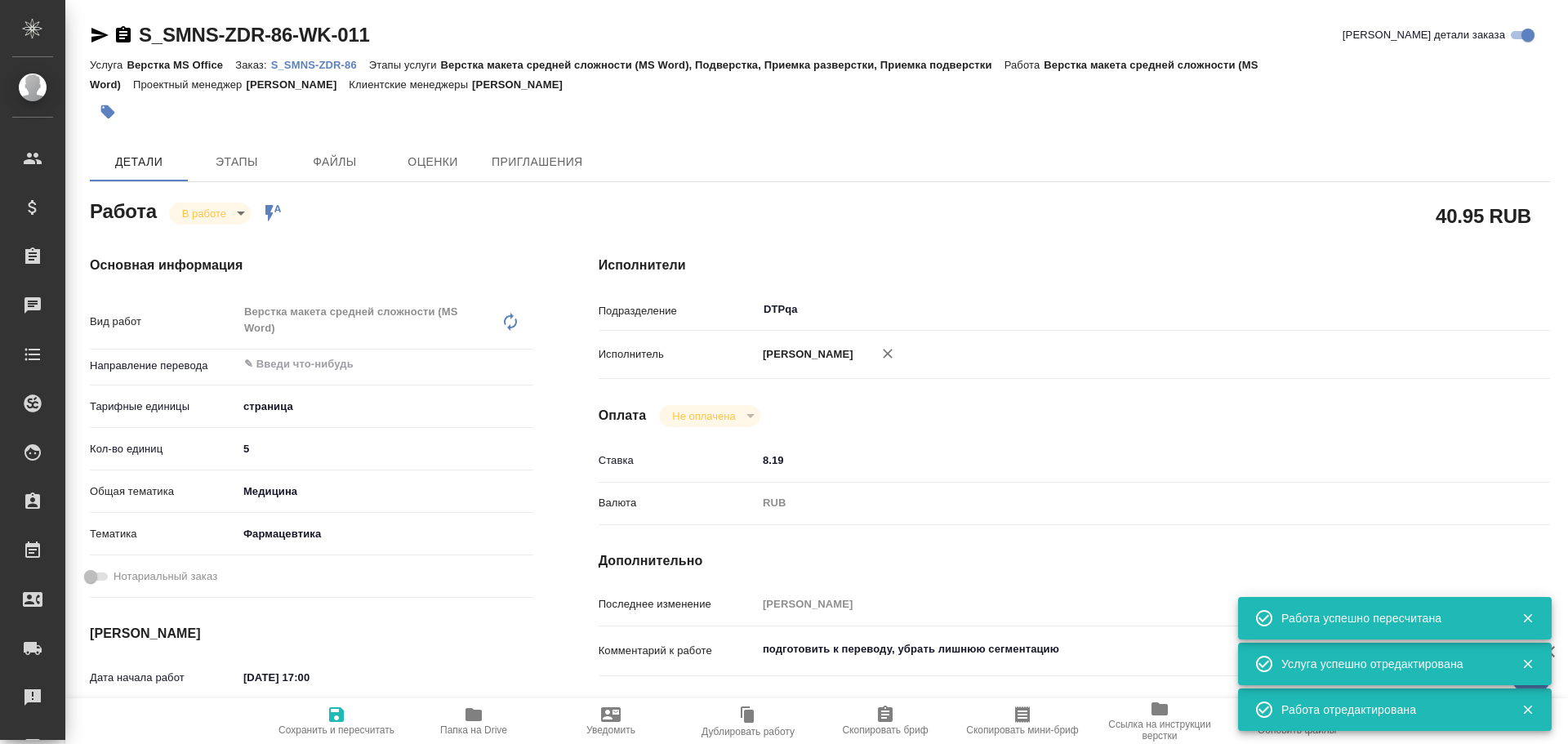
type textarea "x"
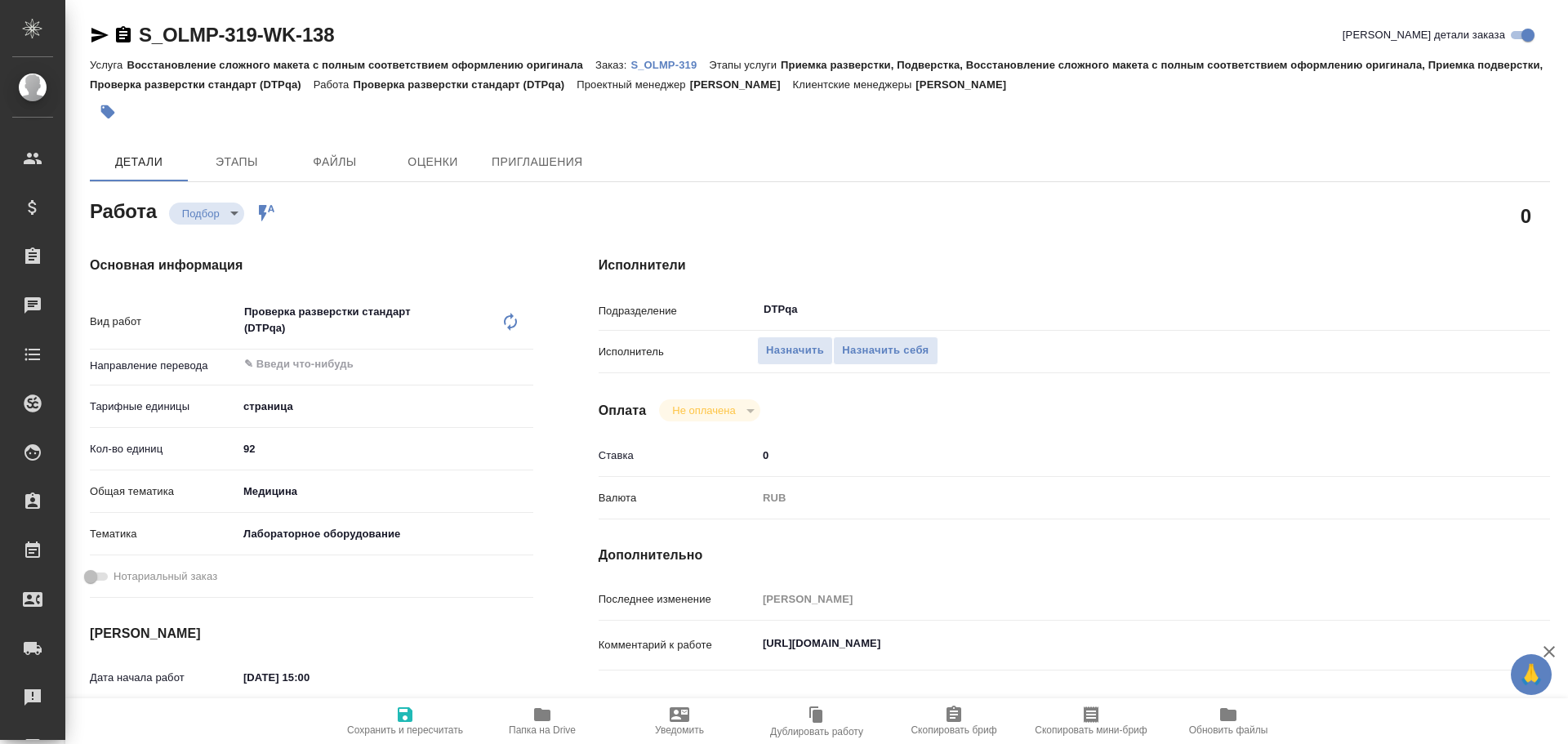
type textarea "x"
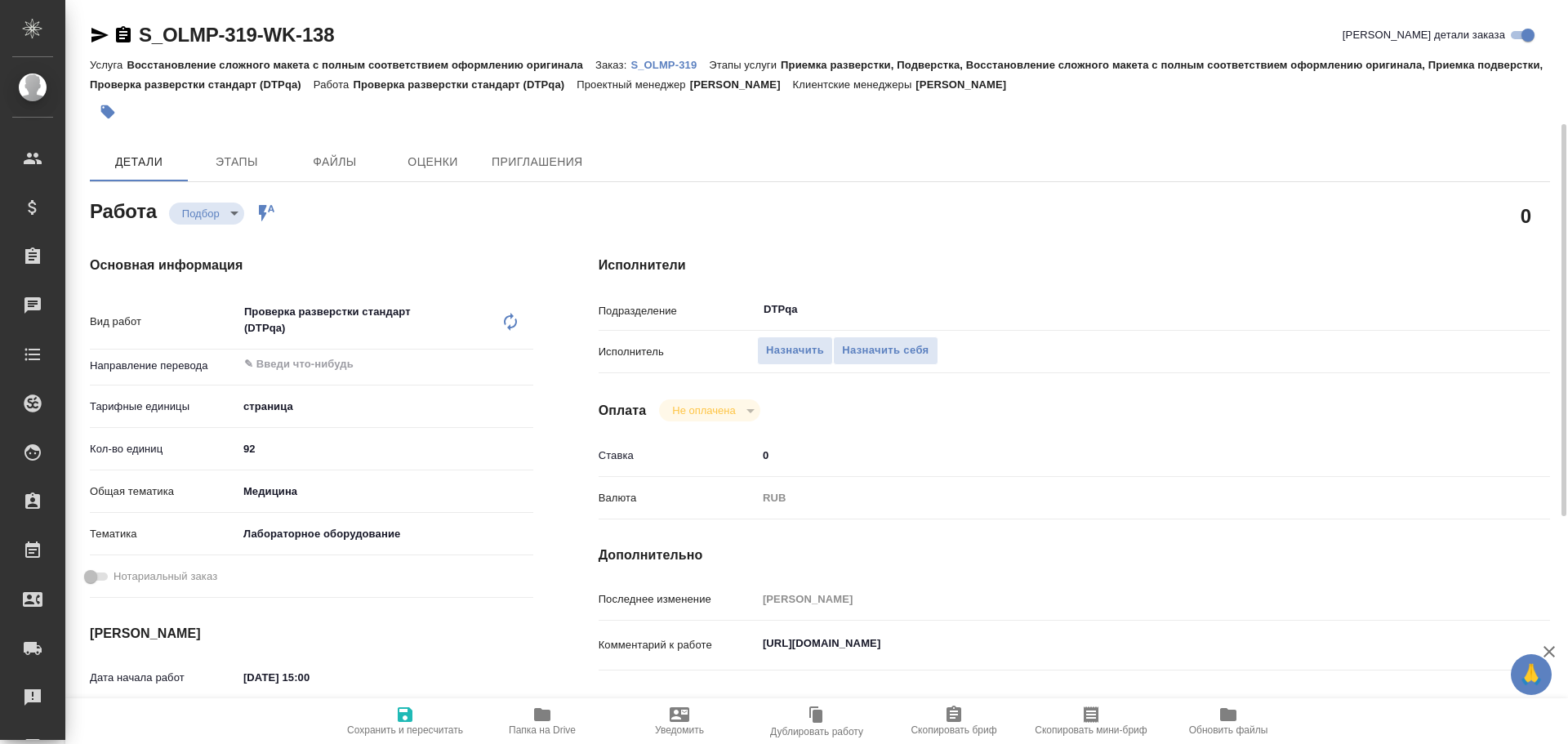
scroll to position [82, 0]
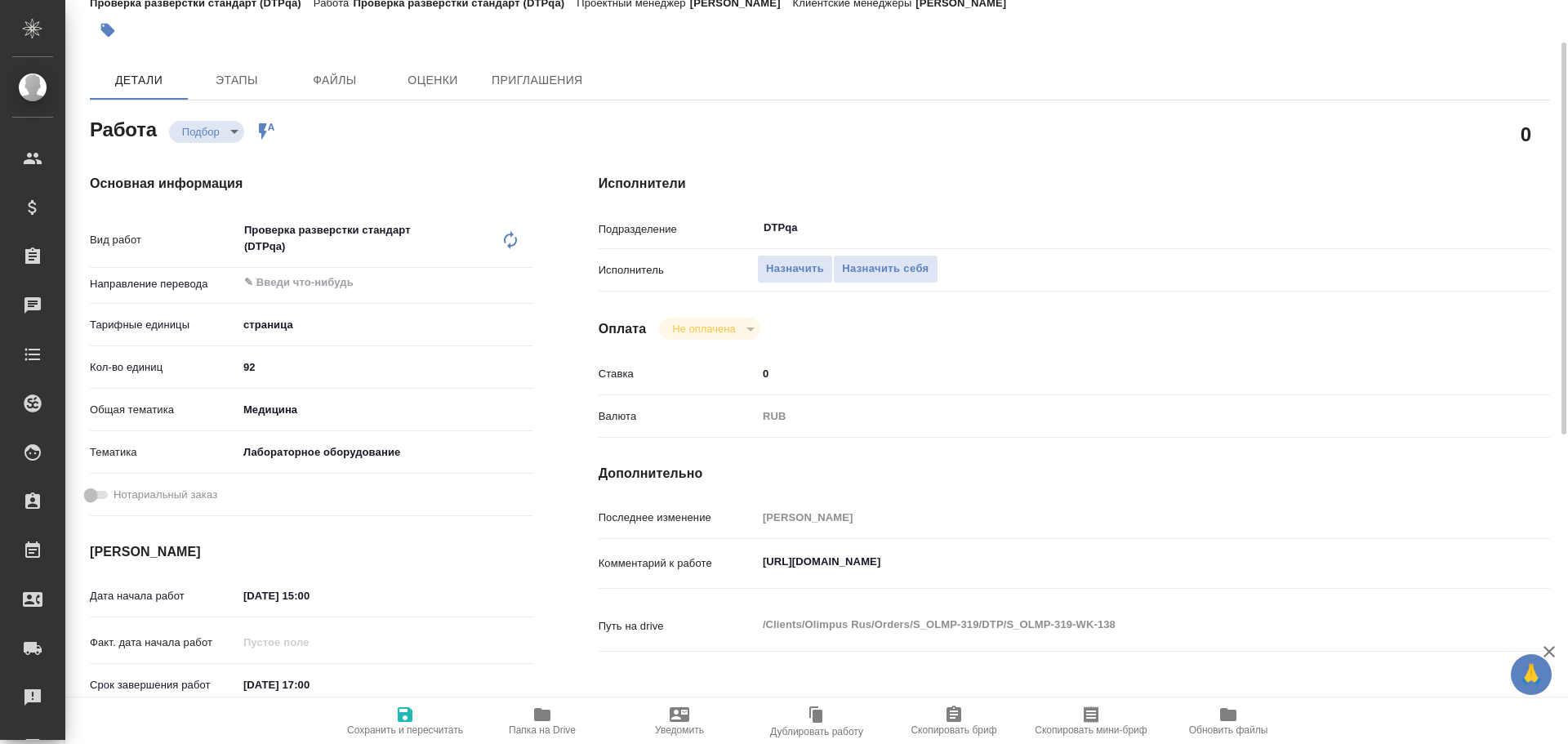
type textarea "x"
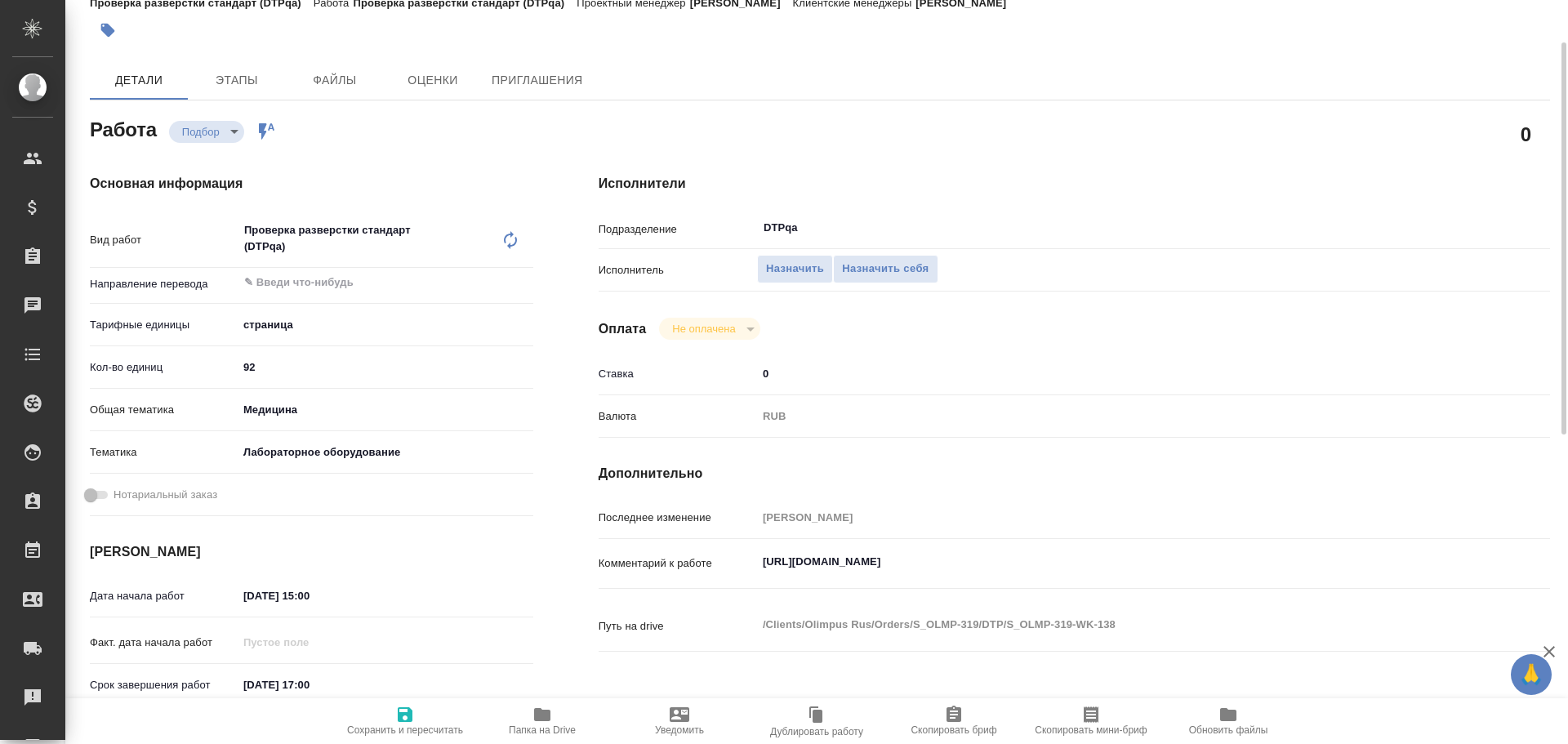
type textarea "x"
drag, startPoint x: 761, startPoint y: 562, endPoint x: 1136, endPoint y: 556, distance: 375.0
click at [1136, 556] on textarea "[URL][DOMAIN_NAME]" at bounding box center [1114, 562] width 712 height 28
type textarea "x"
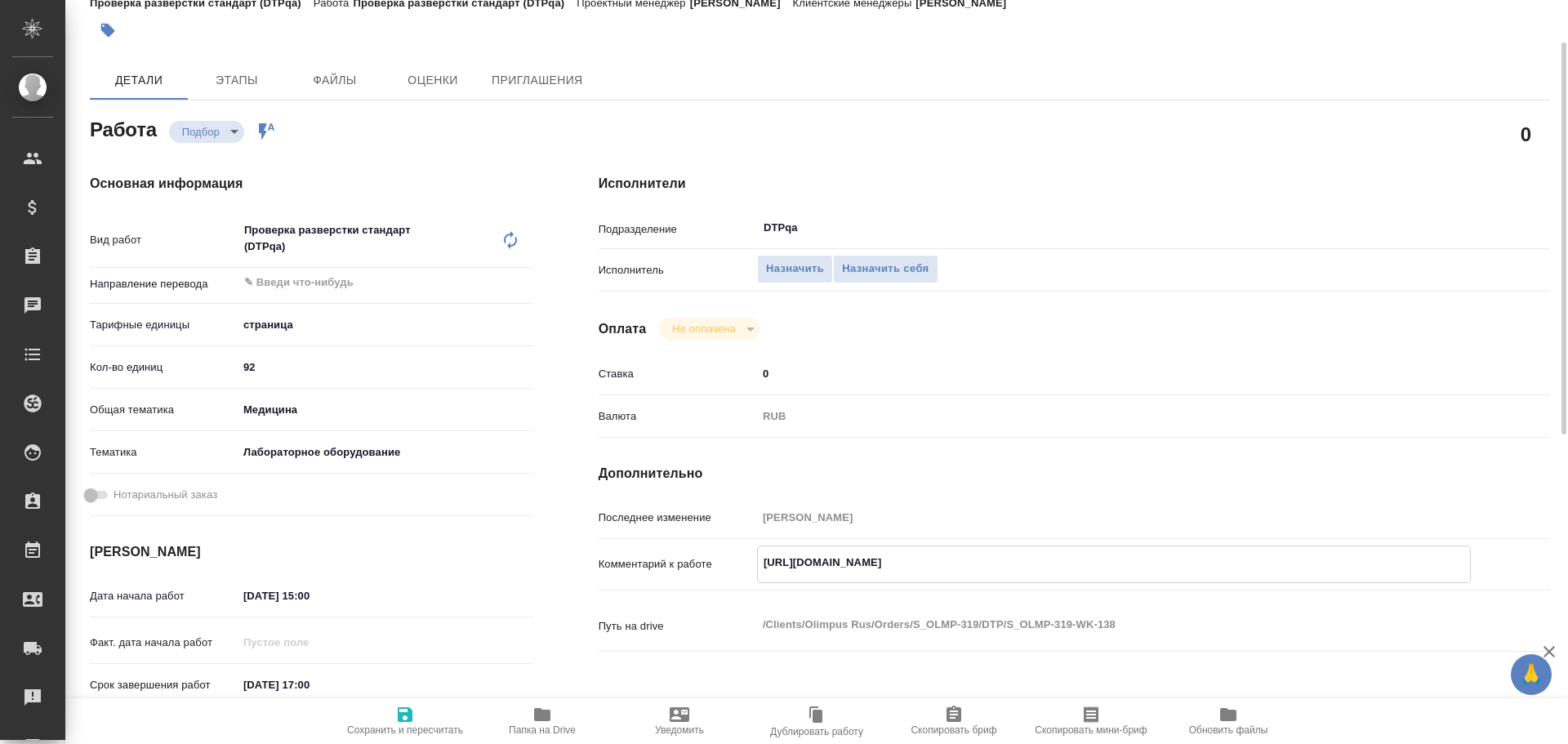
type textarea "x"
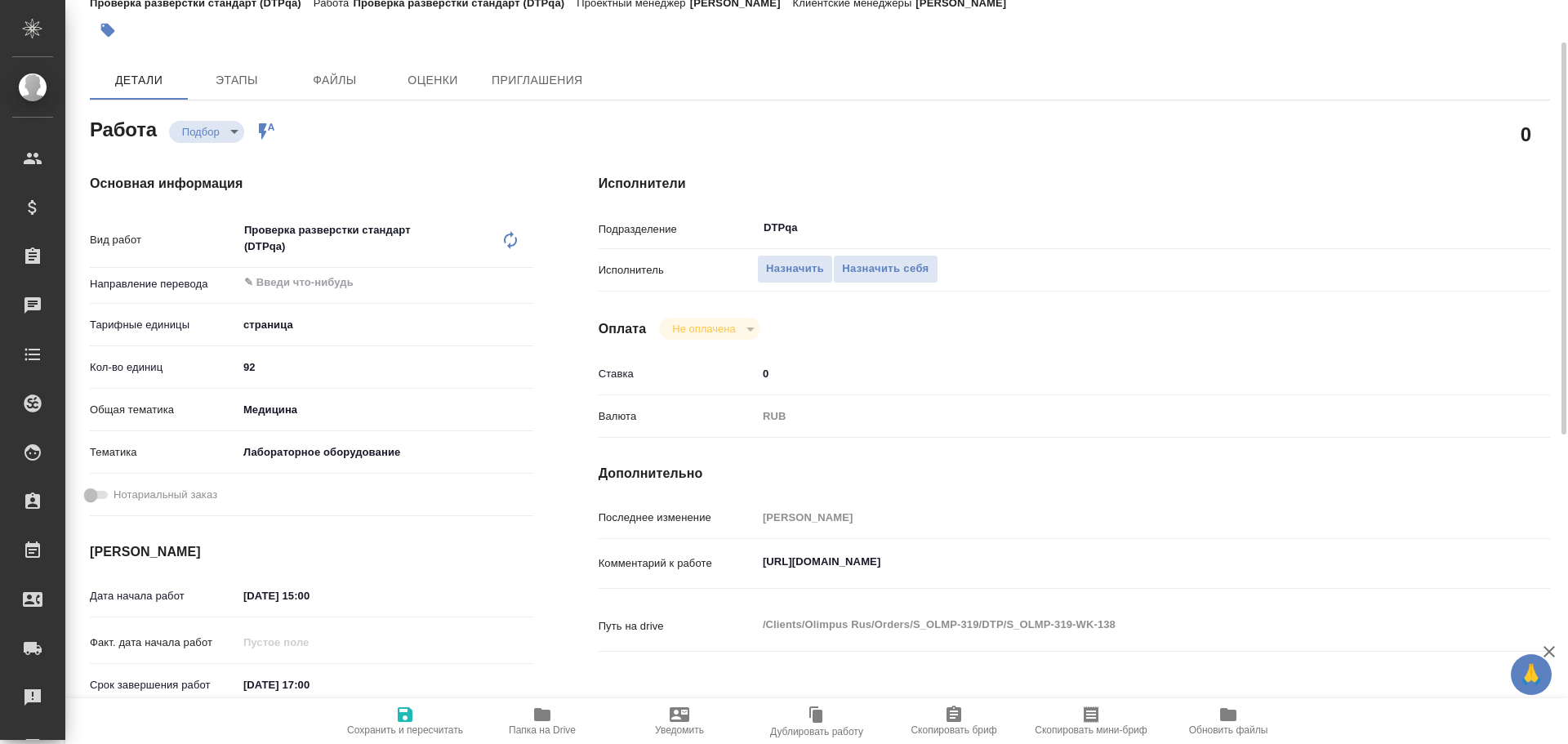
type textarea "x"
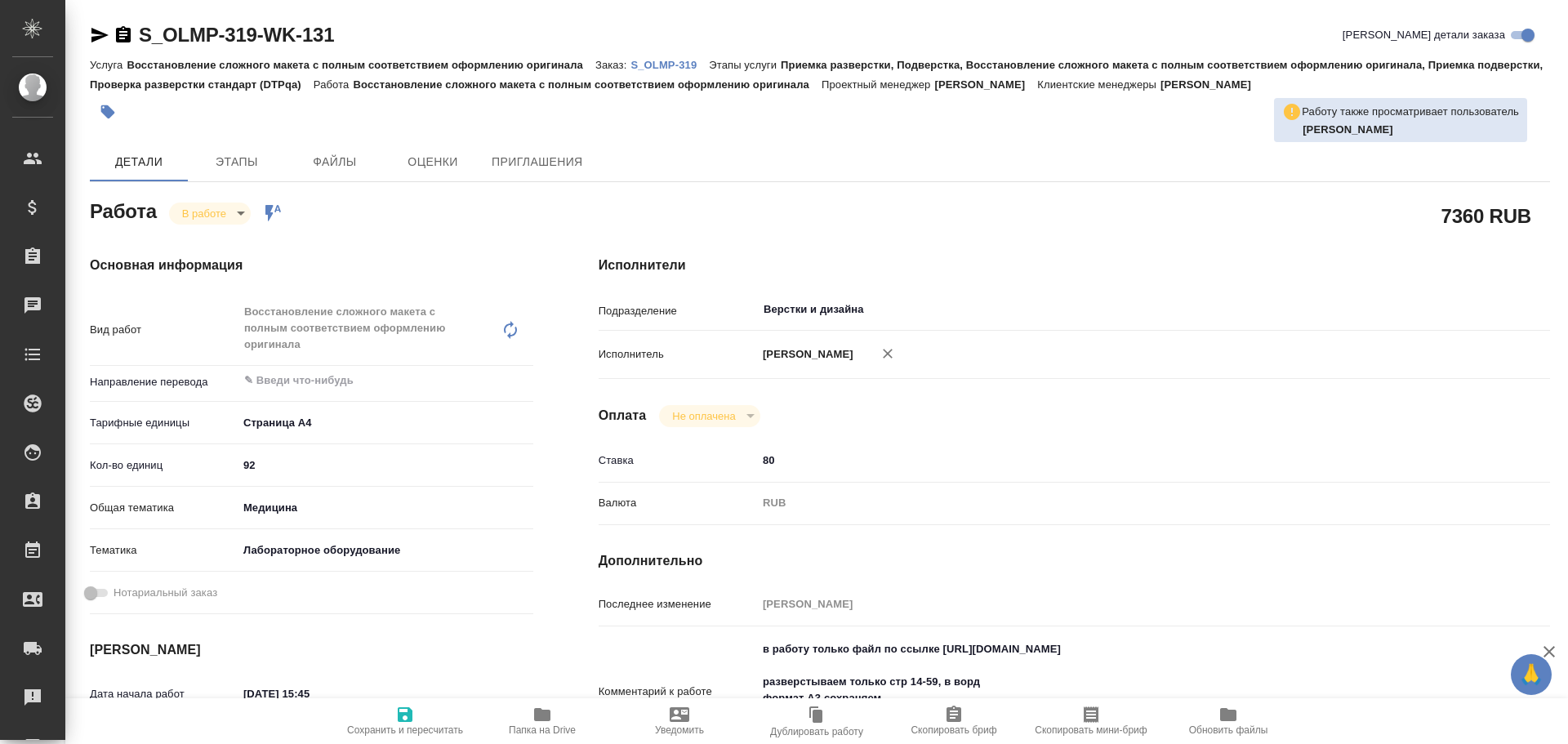
type textarea "x"
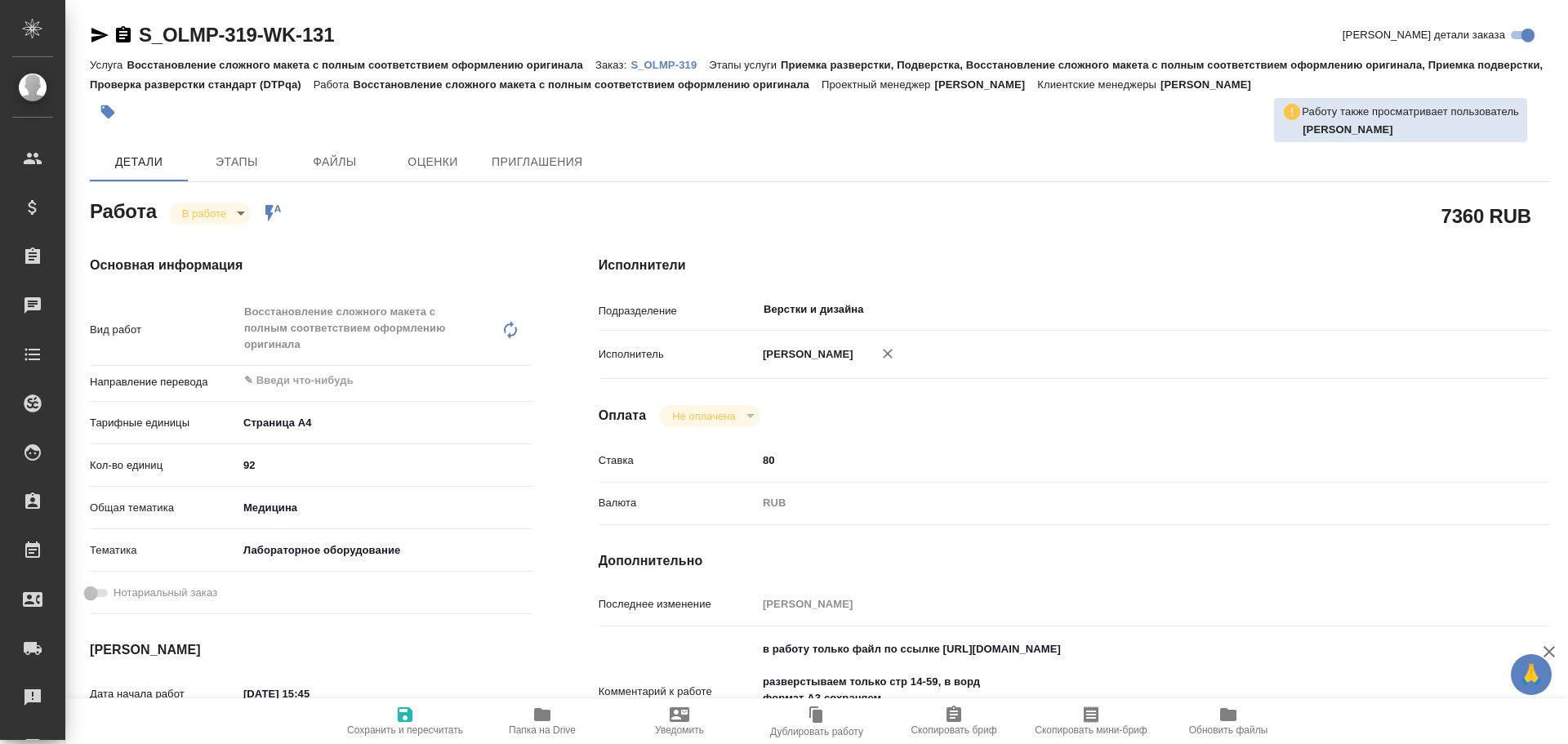
type textarea "x"
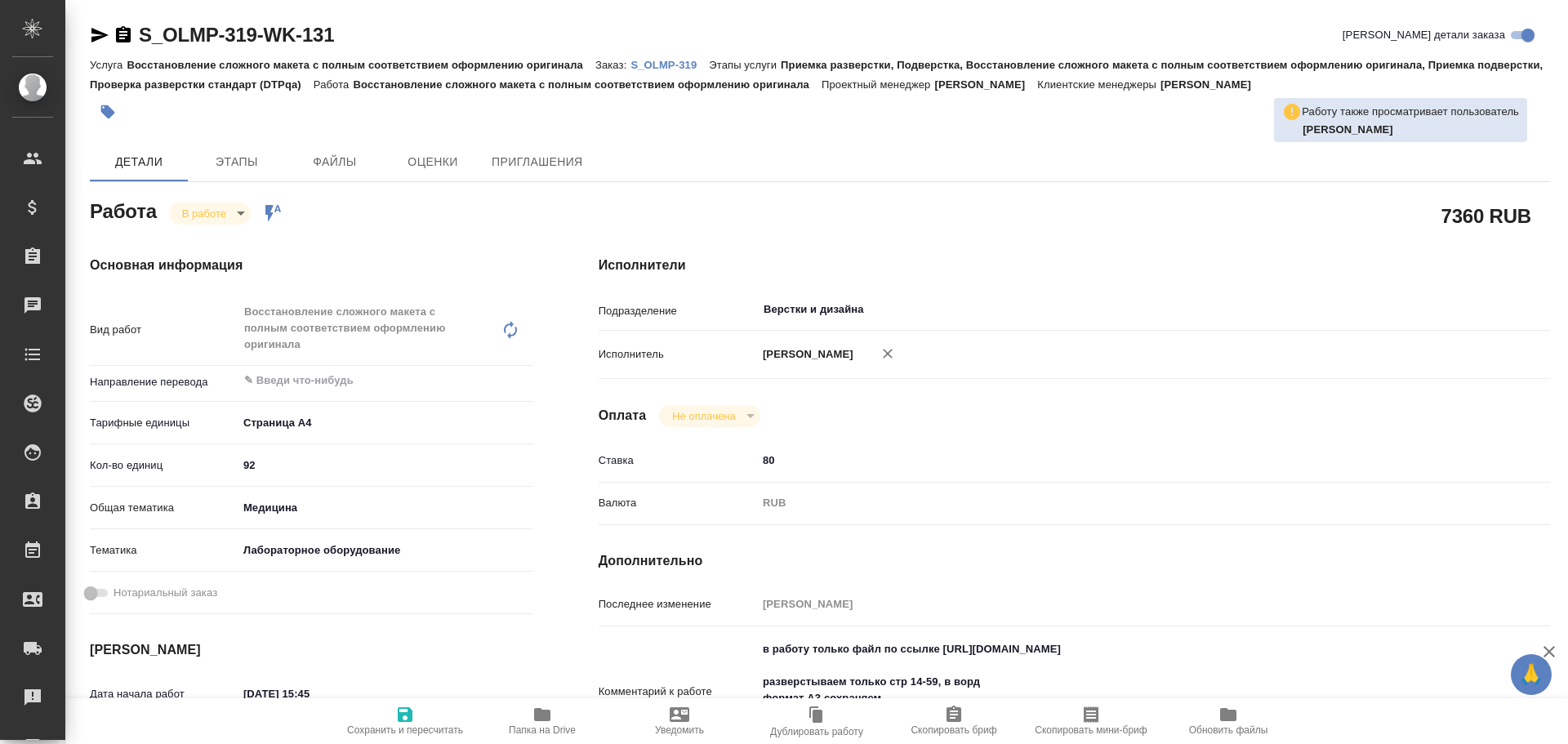
type textarea "x"
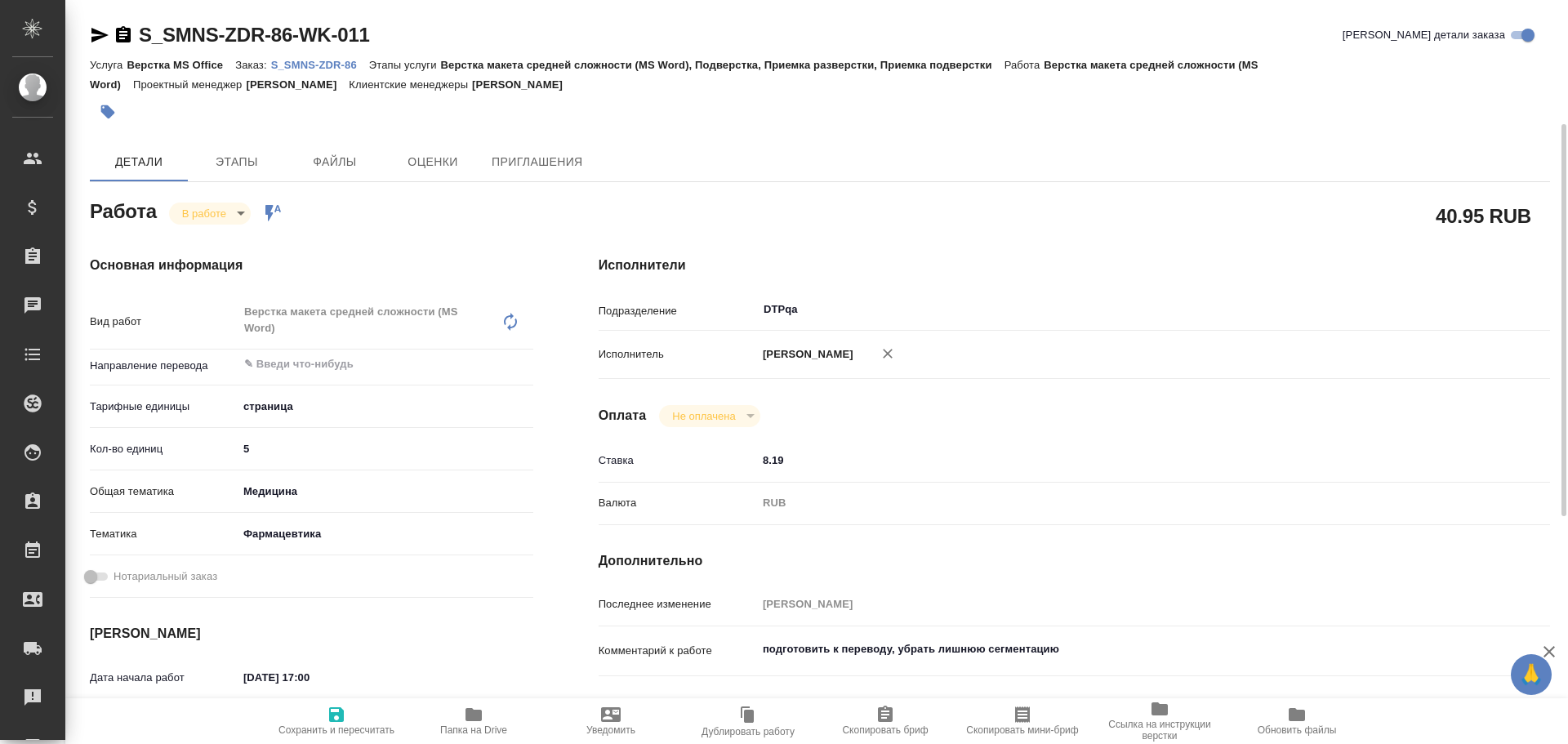
scroll to position [82, 0]
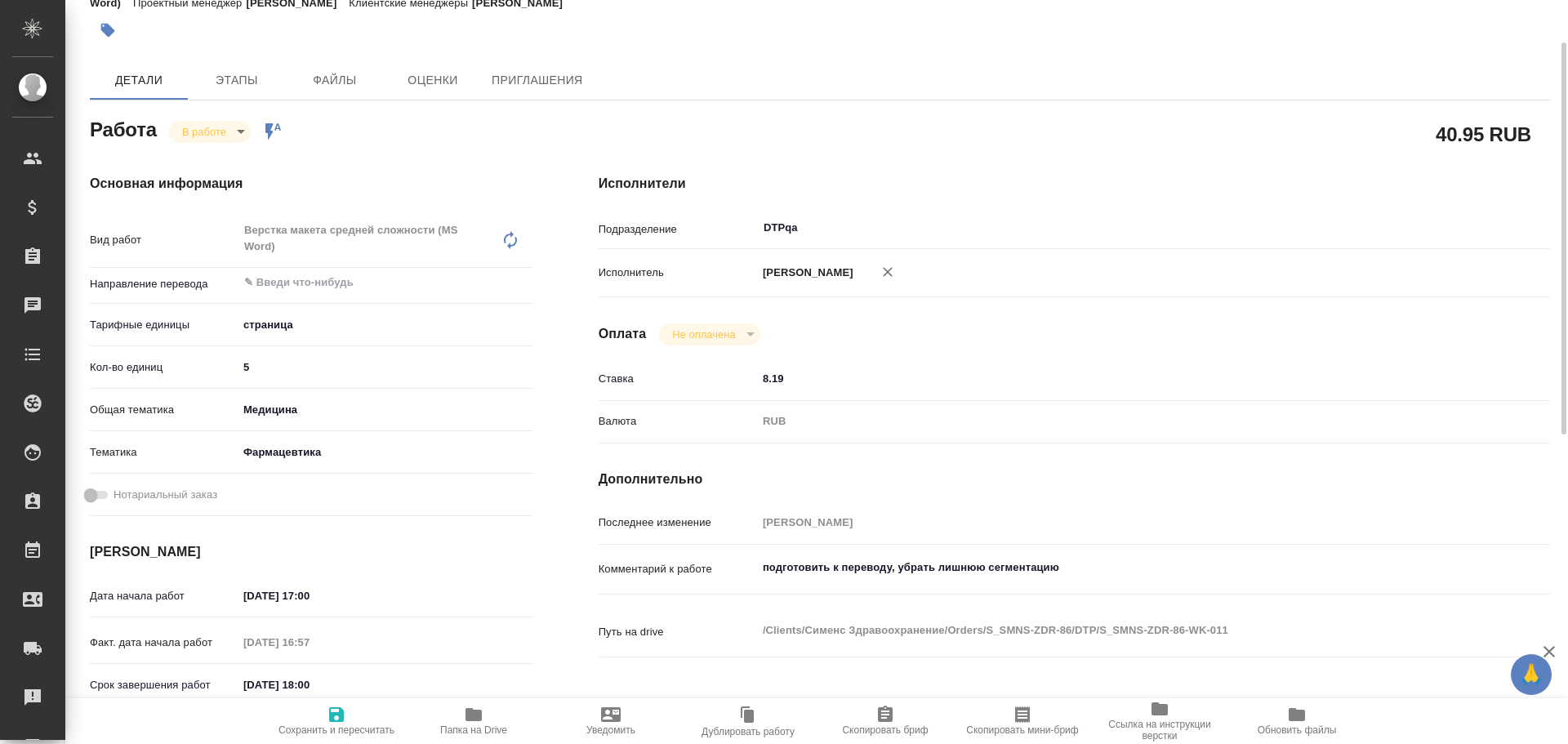
type textarea "x"
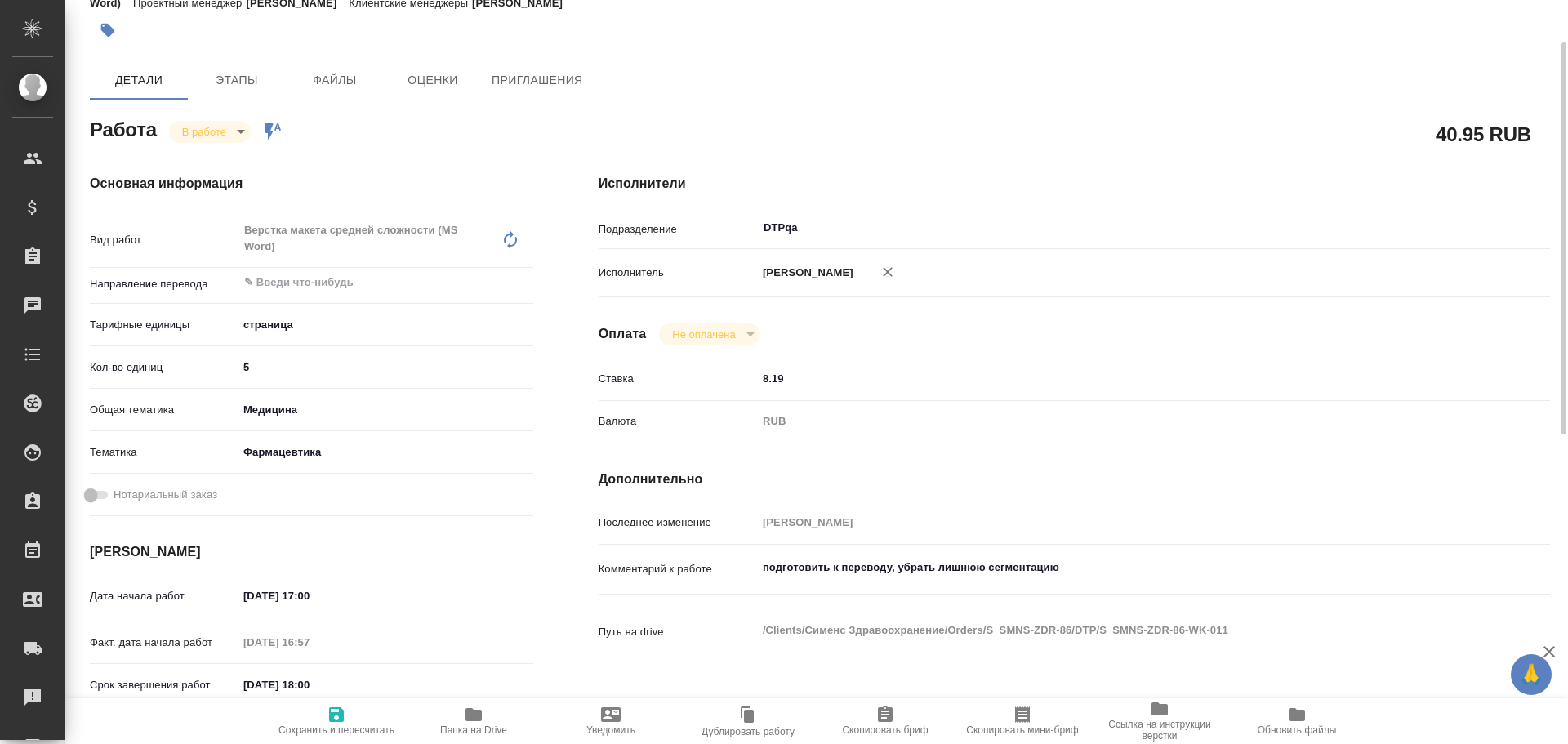
click at [495, 718] on span "Папка на Drive" at bounding box center [474, 720] width 117 height 31
type textarea "x"
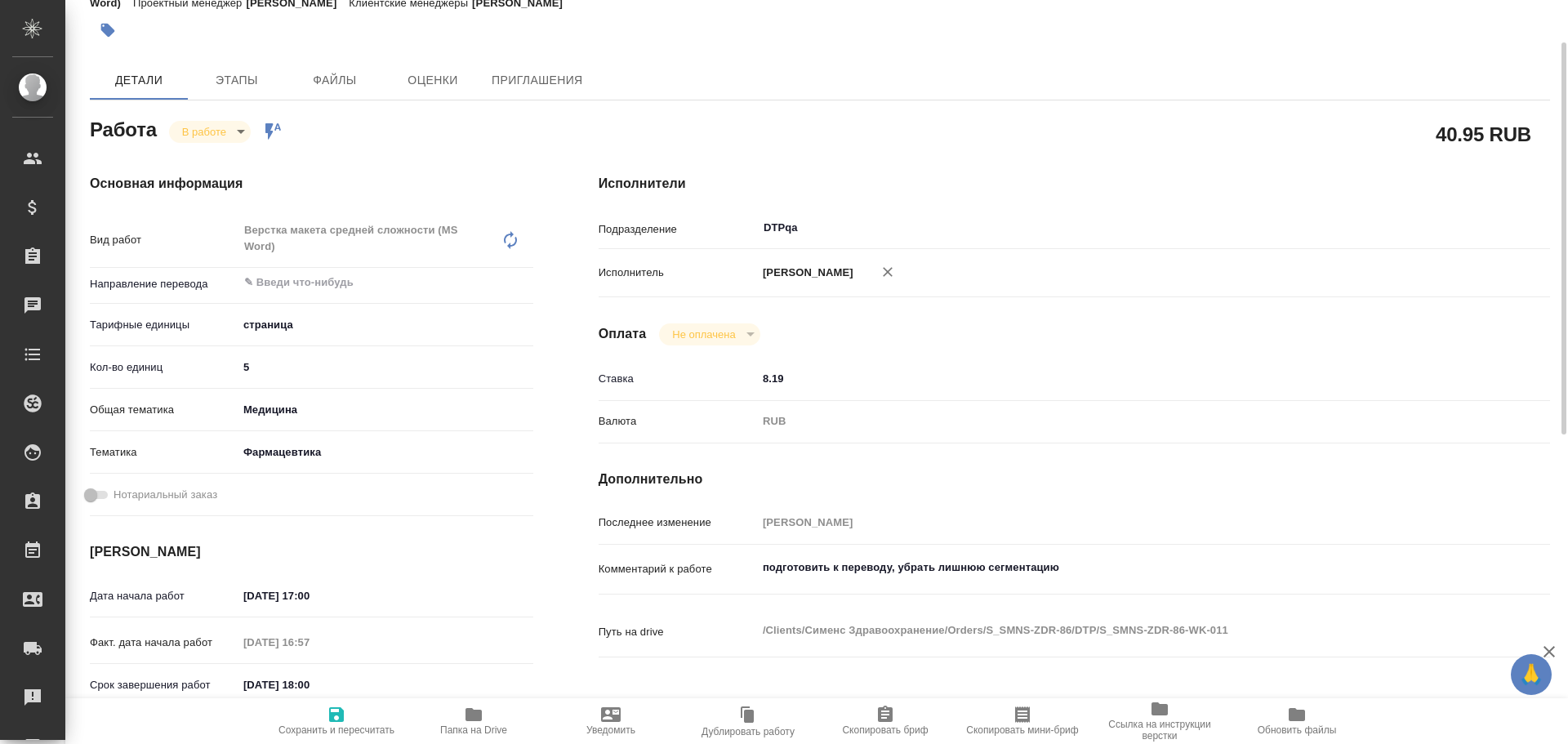
type textarea "x"
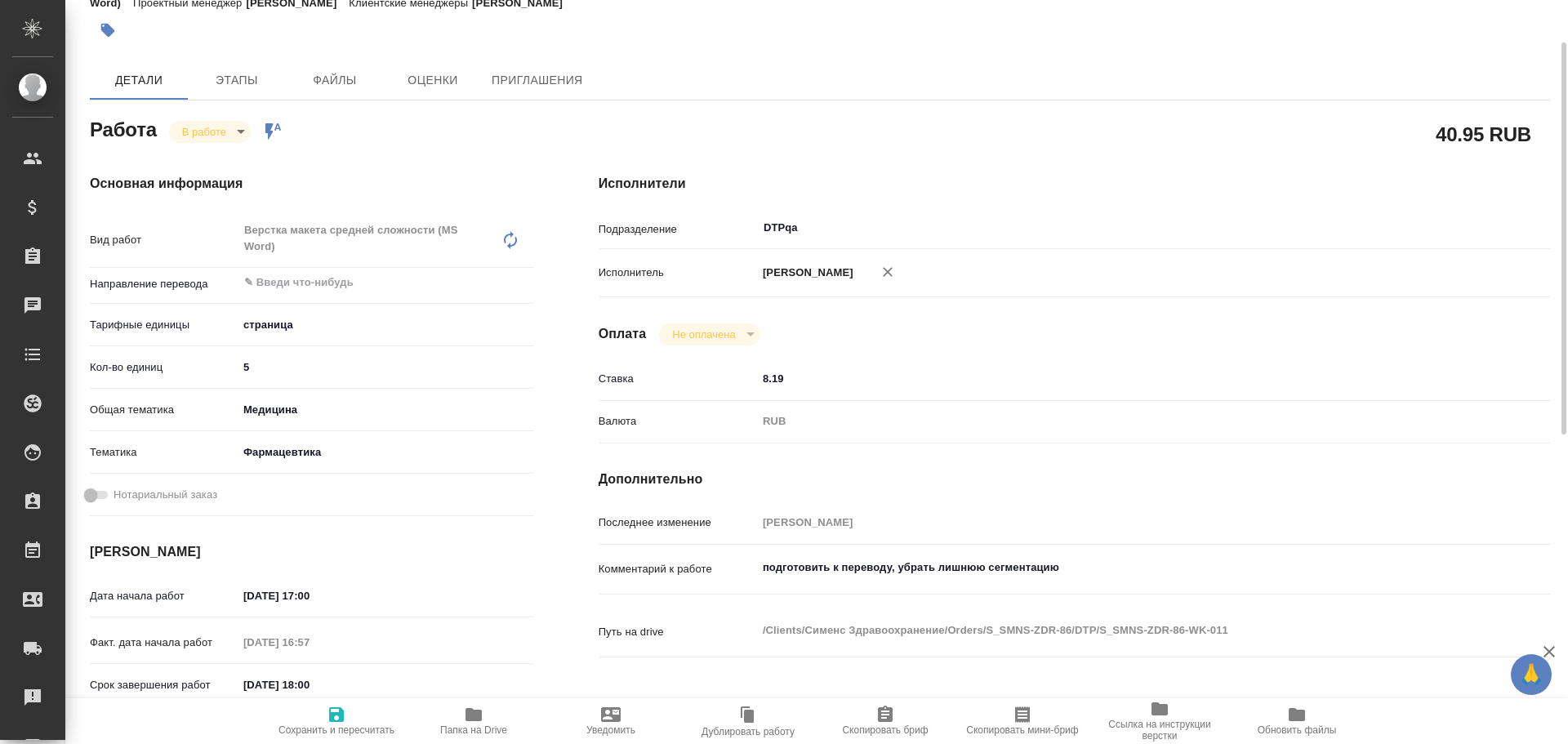
type textarea "x"
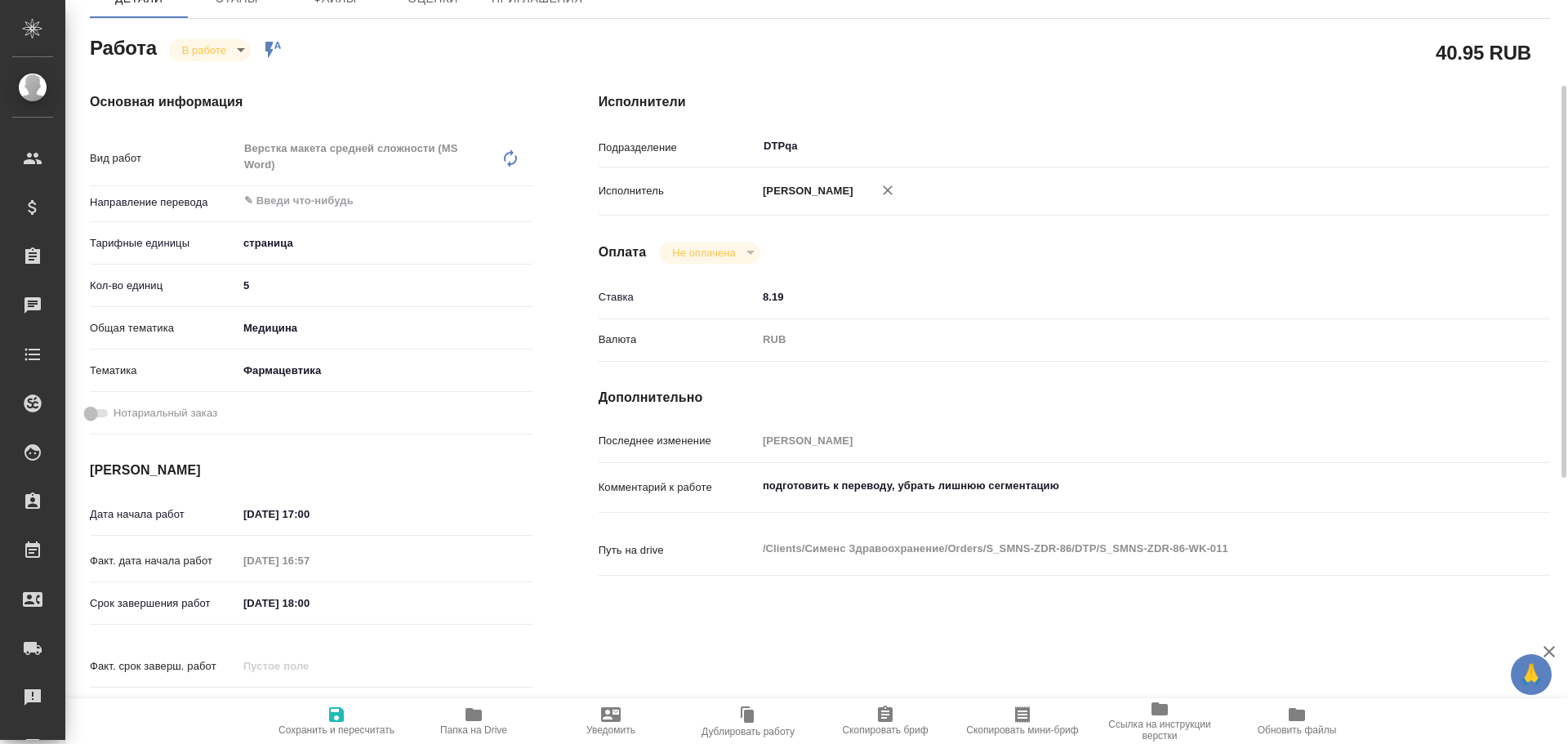
type textarea "x"
click at [1131, 491] on textarea "подготовить к переводу, убрать лишнюю сегментацию" at bounding box center [1114, 486] width 713 height 28
type textarea "x"
type textarea "подготовить к переводу, убрать лишнюю сегментацию"
type textarea "x"
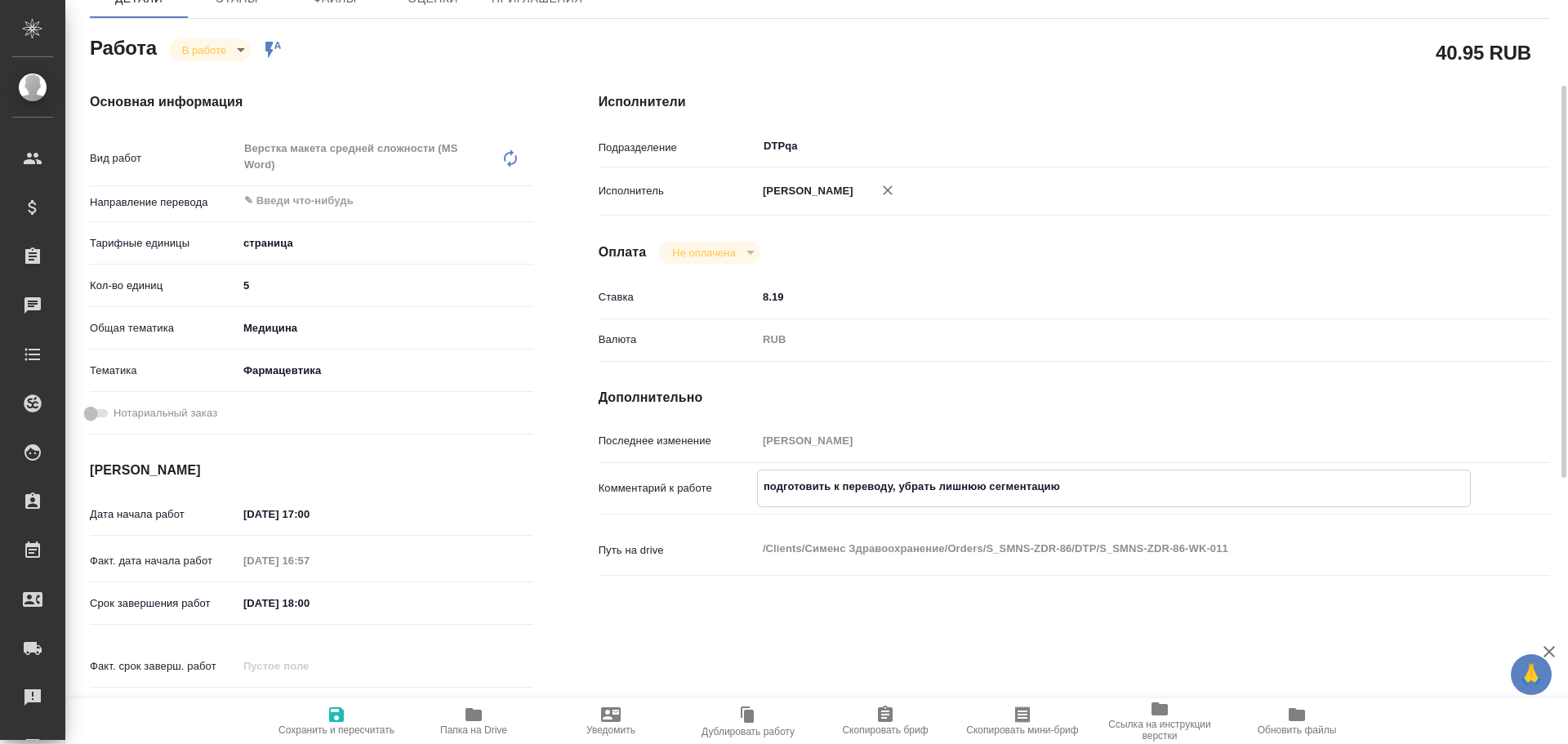
type textarea "x"
type textarea "подготовить к переводу, убрать лишнюю сегментацию [PERSON_NAME]"
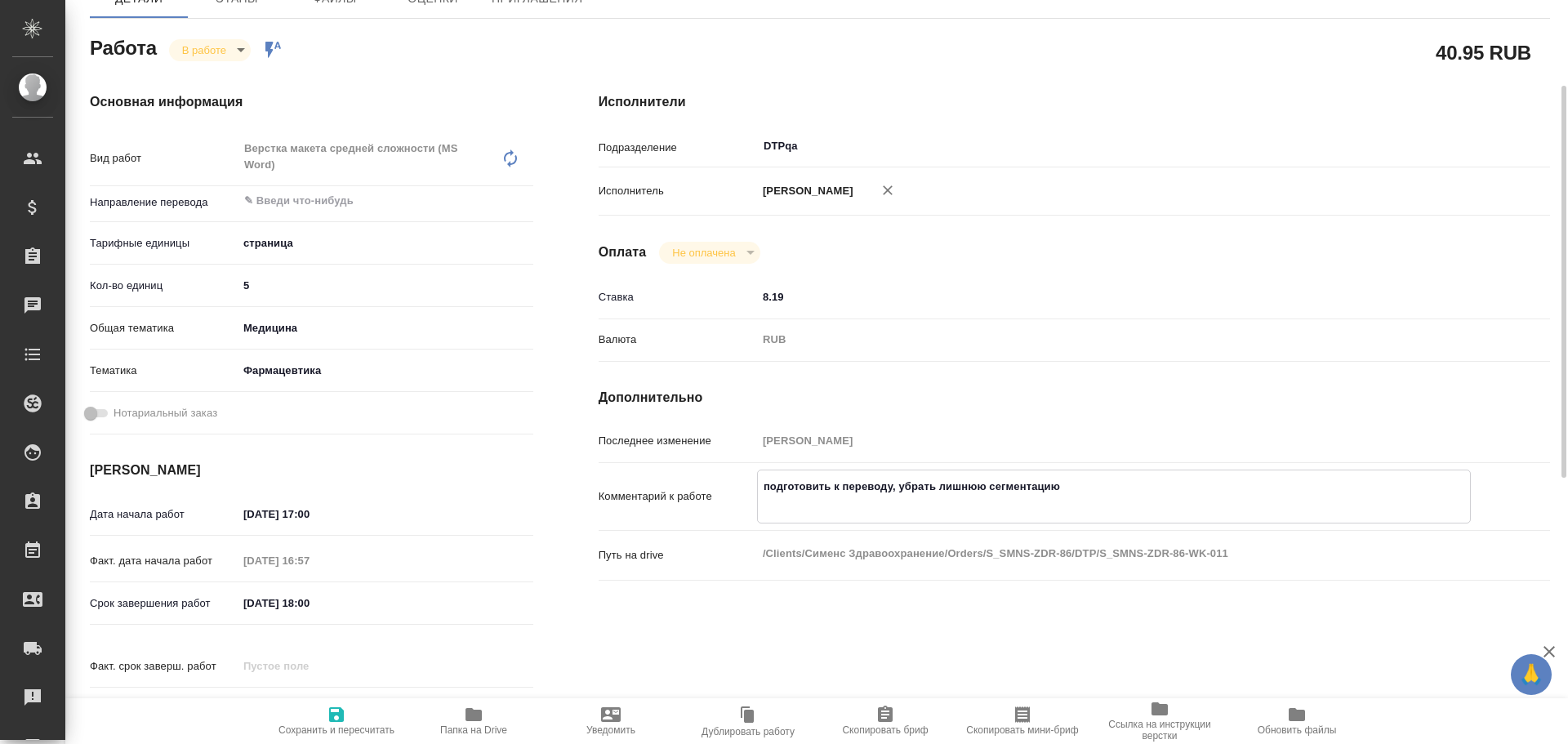
type textarea "x"
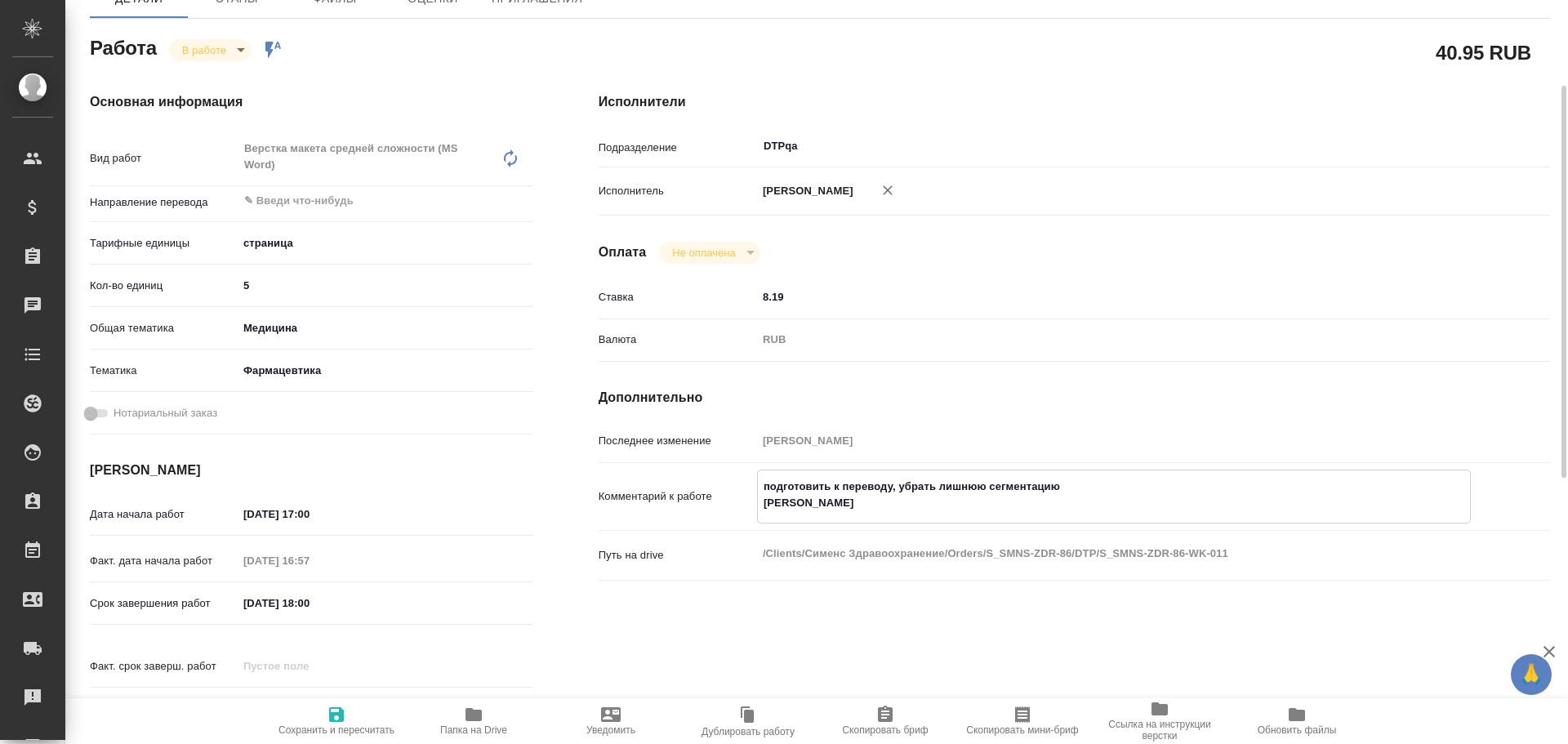
type textarea "подготовить к переводу, убрать лишнюю сегментацию Ра"
type textarea "x"
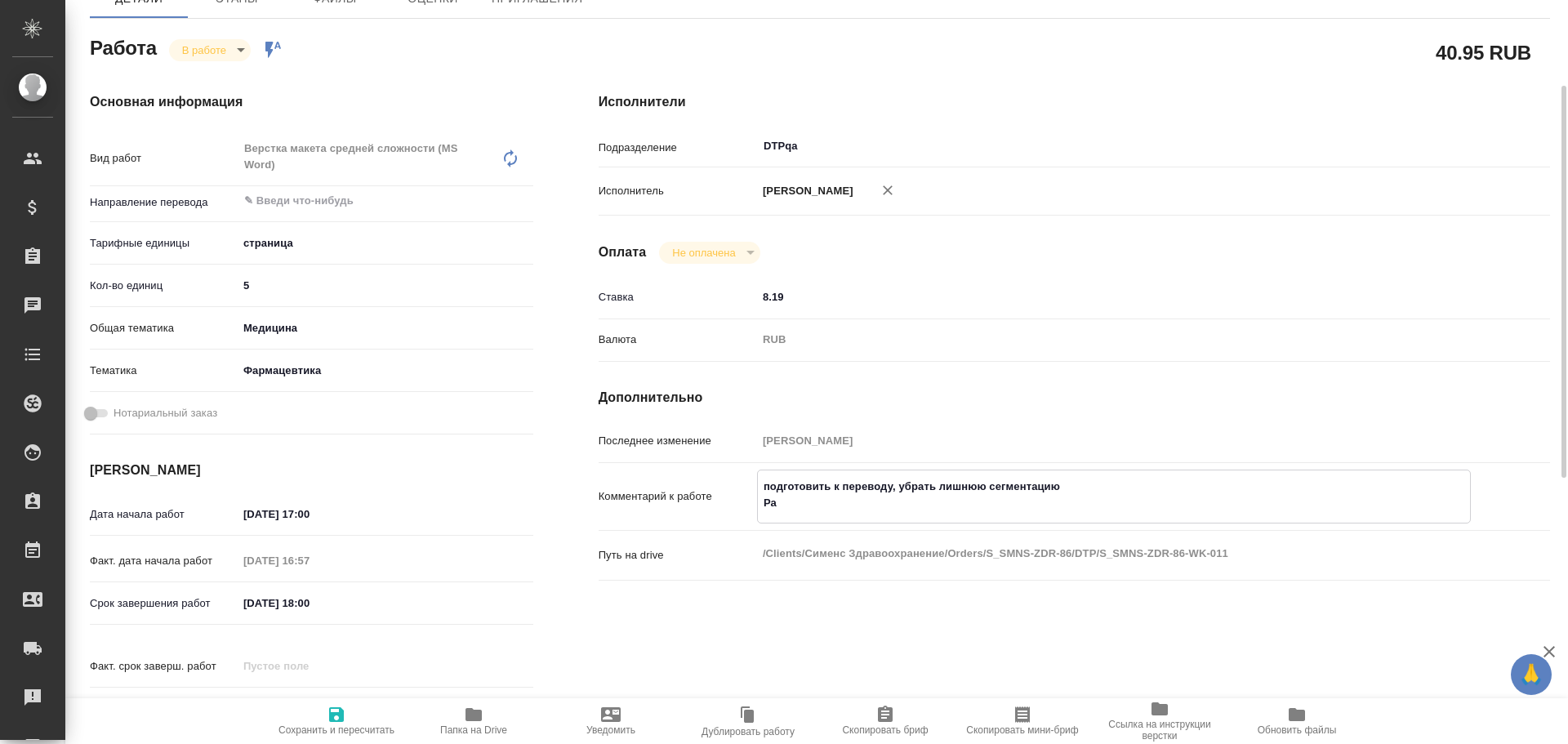
type textarea "x"
type textarea "подготовить к переводу, убрать лишнюю сегментацию Раз"
type textarea "x"
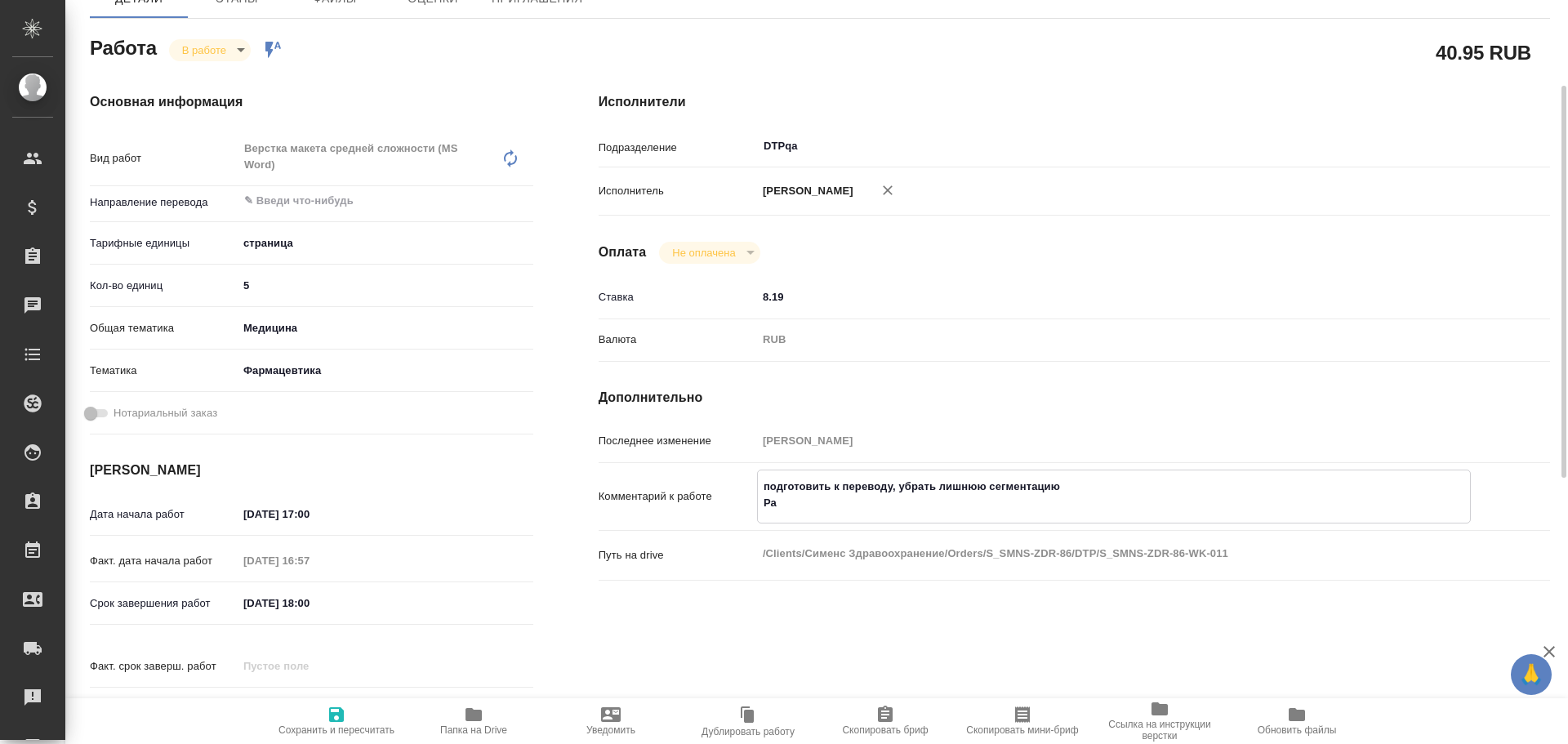
type textarea "x"
type textarea "подготовить к переводу, убрать лишнюю сегментацию Разб"
type textarea "x"
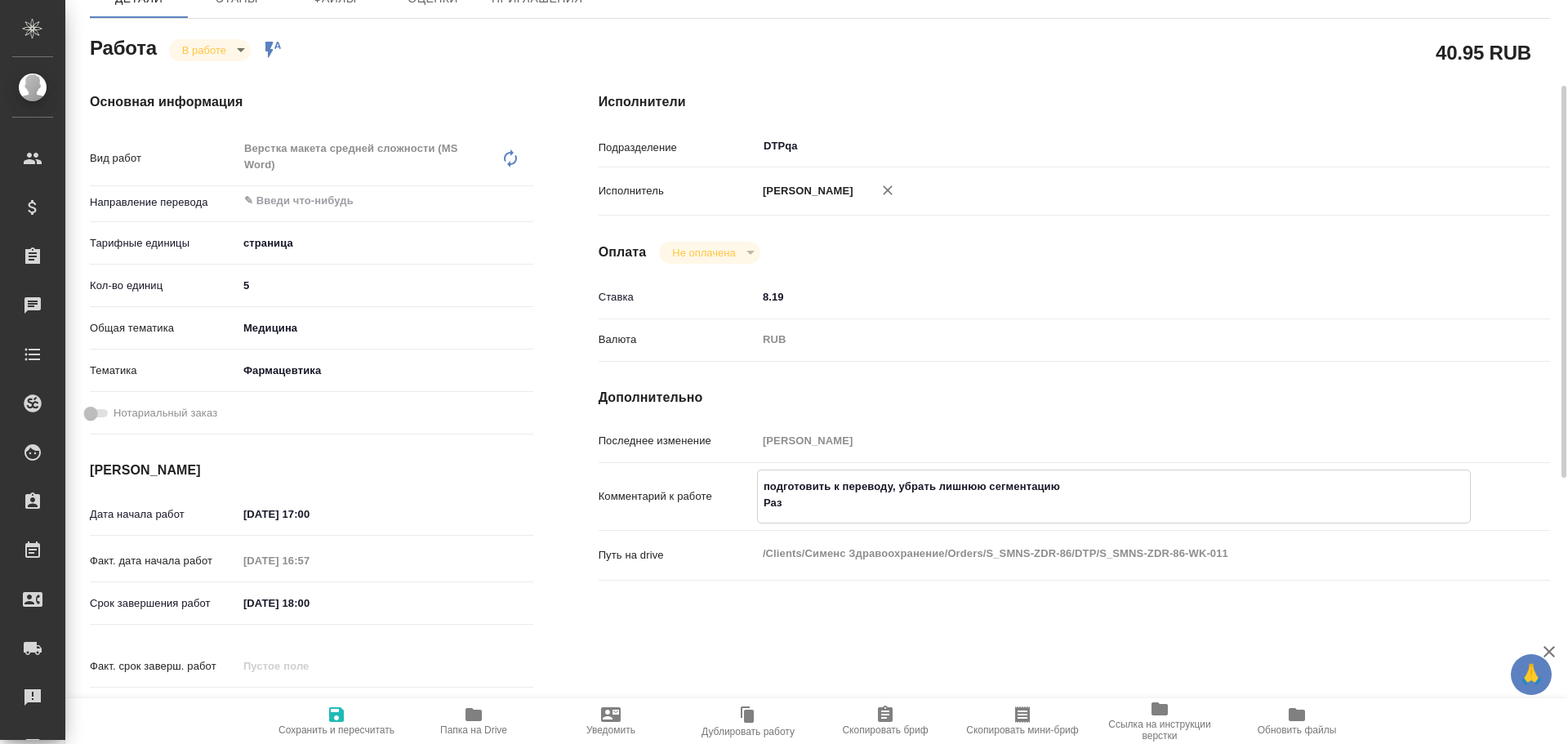
type textarea "x"
type textarea "подготовить к переводу, убрать лишнюю сегментацию Разбо"
type textarea "x"
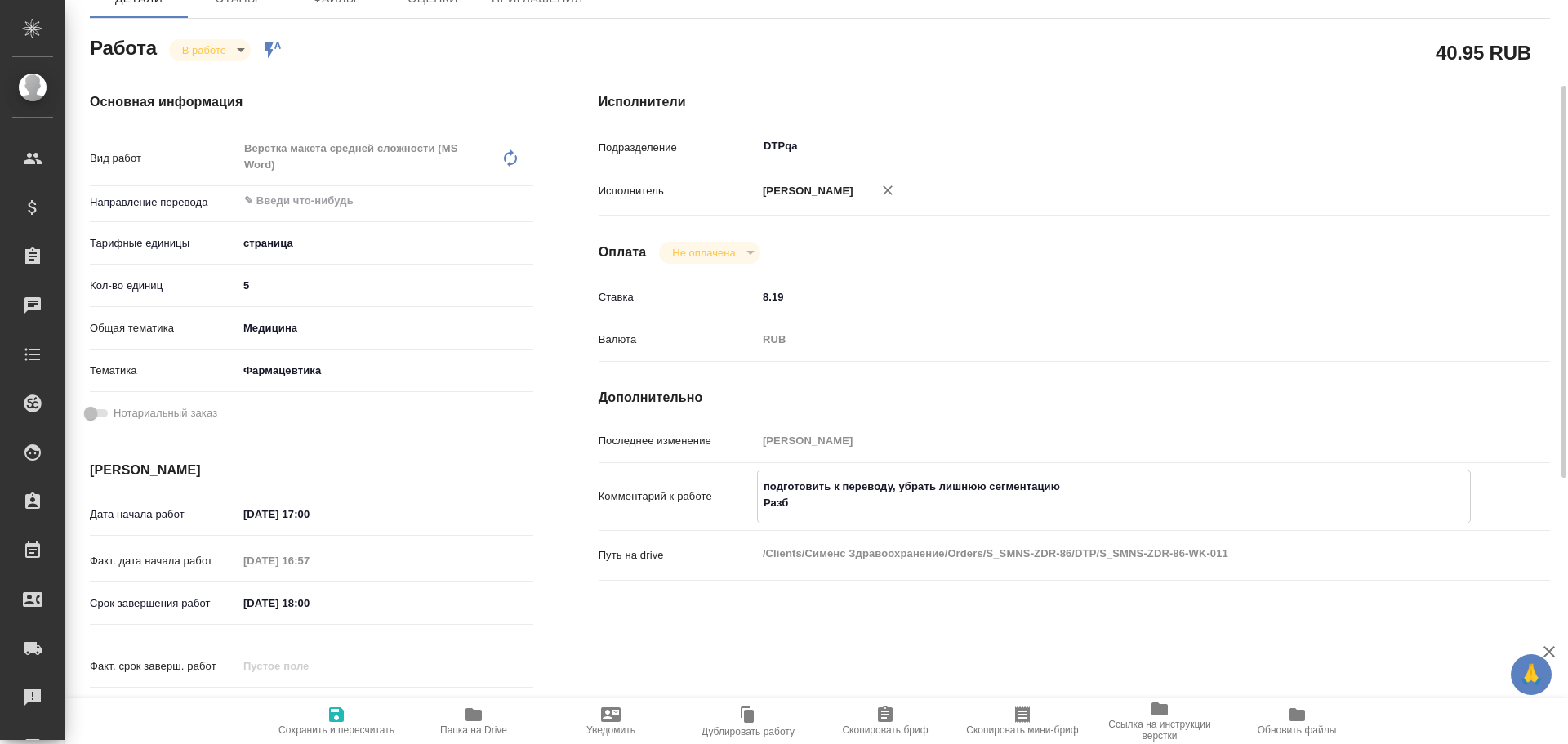
type textarea "x"
type textarea "подготовить к переводу, убрать лишнюю сегментацию Разбор"
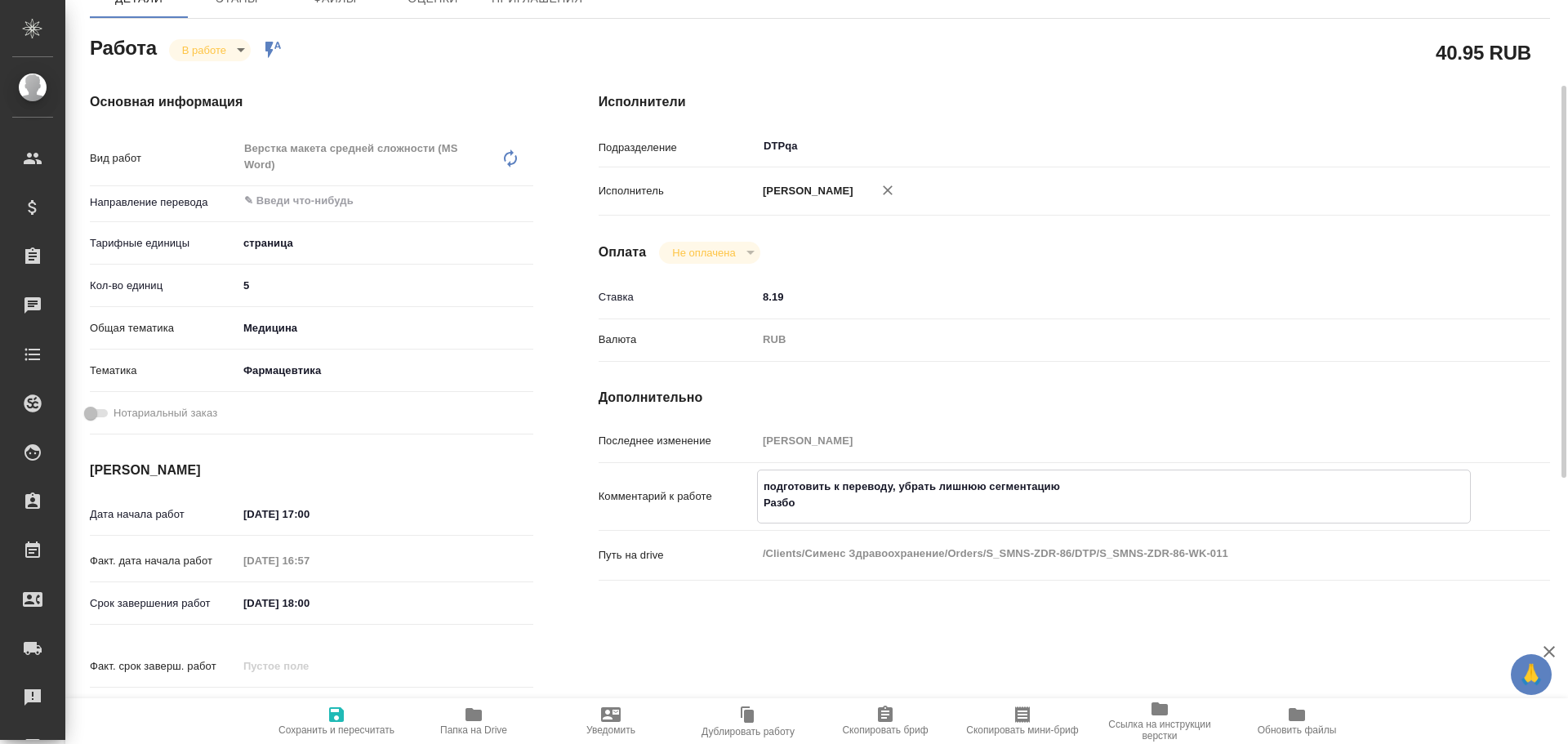
type textarea "x"
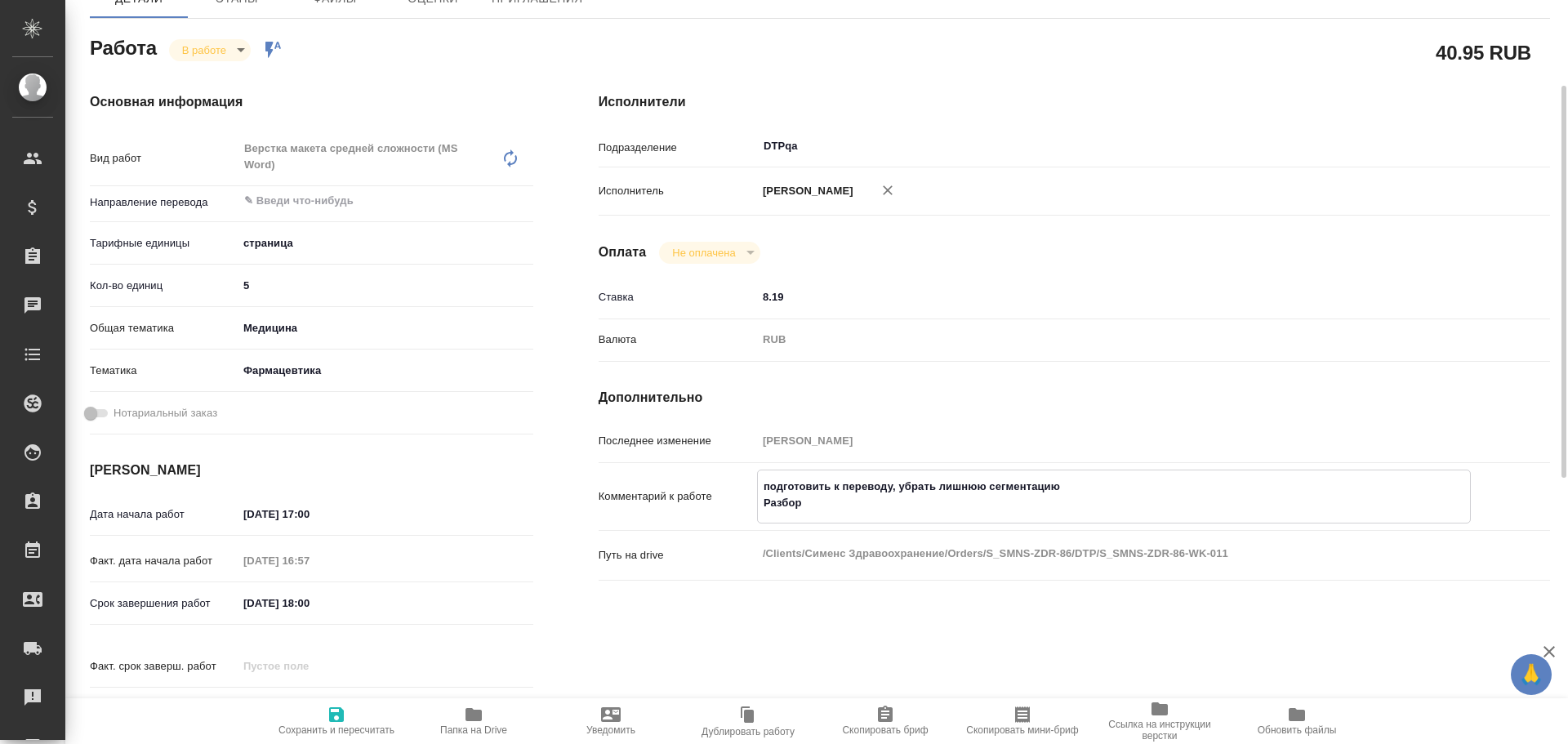
type textarea "подготовить к переводу, убрать лишнюю сегментацию Разбор"
type textarea "x"
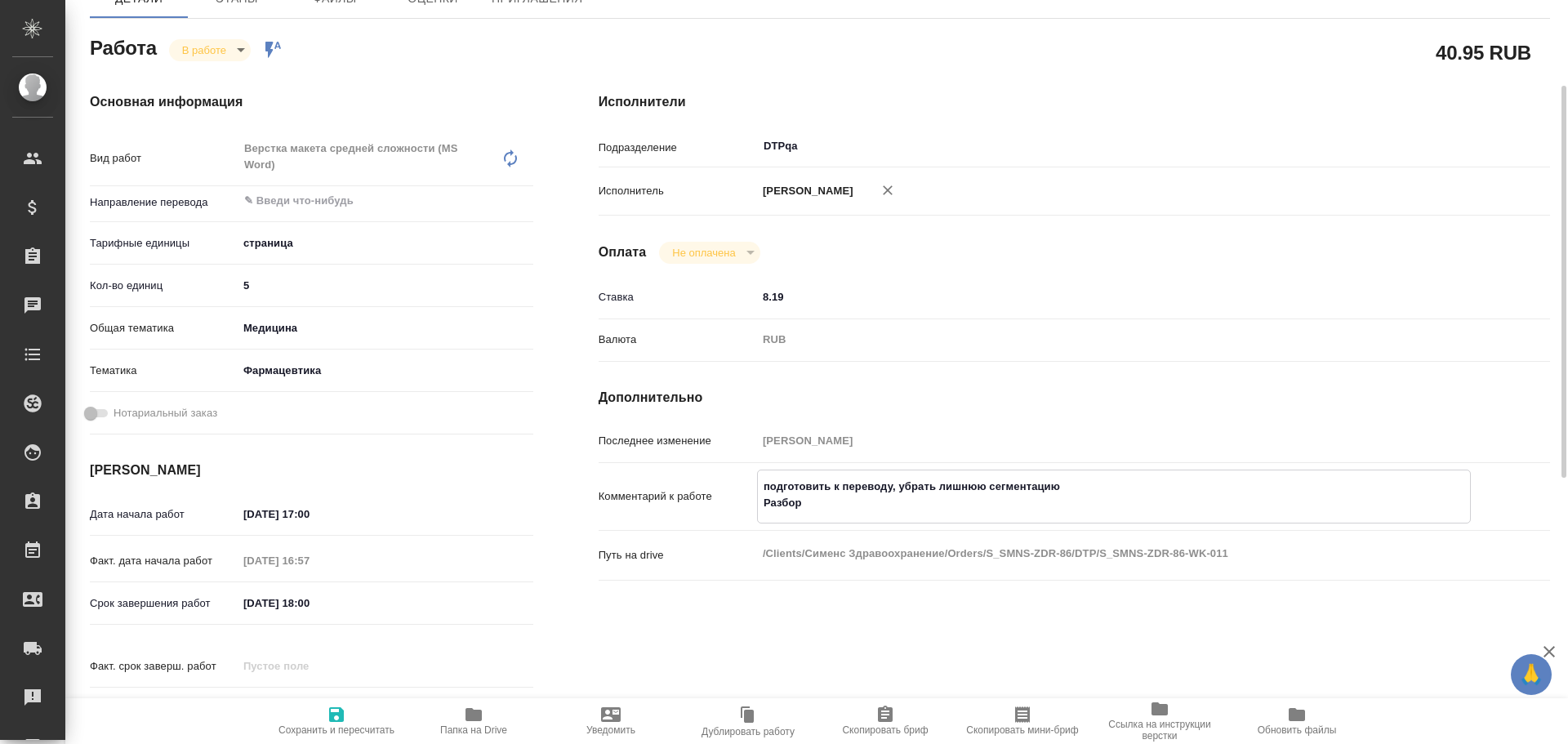
paste textarea "[URL][DOMAIN_NAME]"
type textarea "x"
type textarea "подготовить к переводу, убрать лишнюю сегментацию Разбор [URL][DOMAIN_NAME]"
type textarea "x"
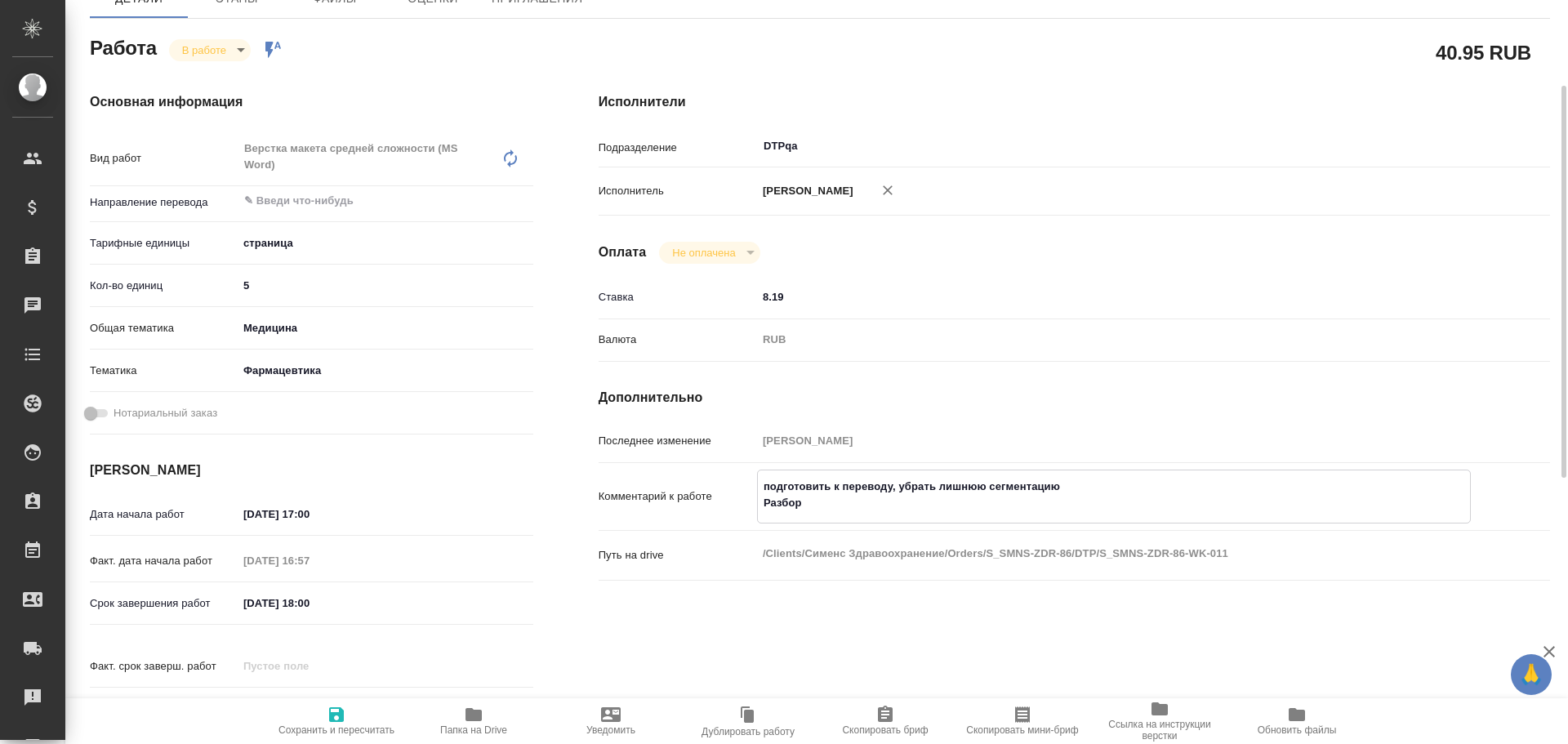
type textarea "x"
type textarea "подготовить к переводу, убрать лишнюю сегментацию Разбор [URL][DOMAIN_NAME]"
type textarea "x"
click at [341, 724] on span "Сохранить и пересчитать" at bounding box center [336, 729] width 116 height 11
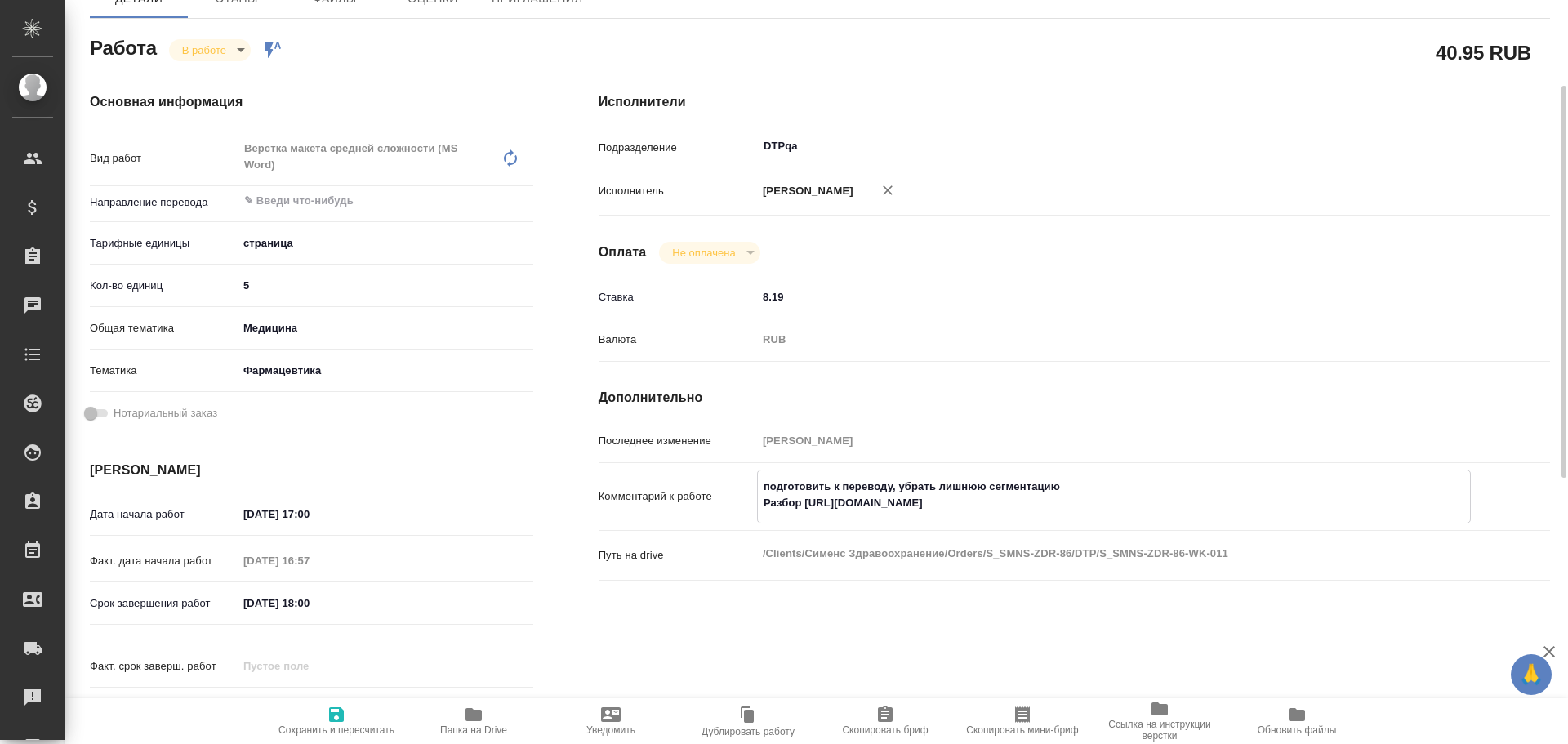
type textarea "x"
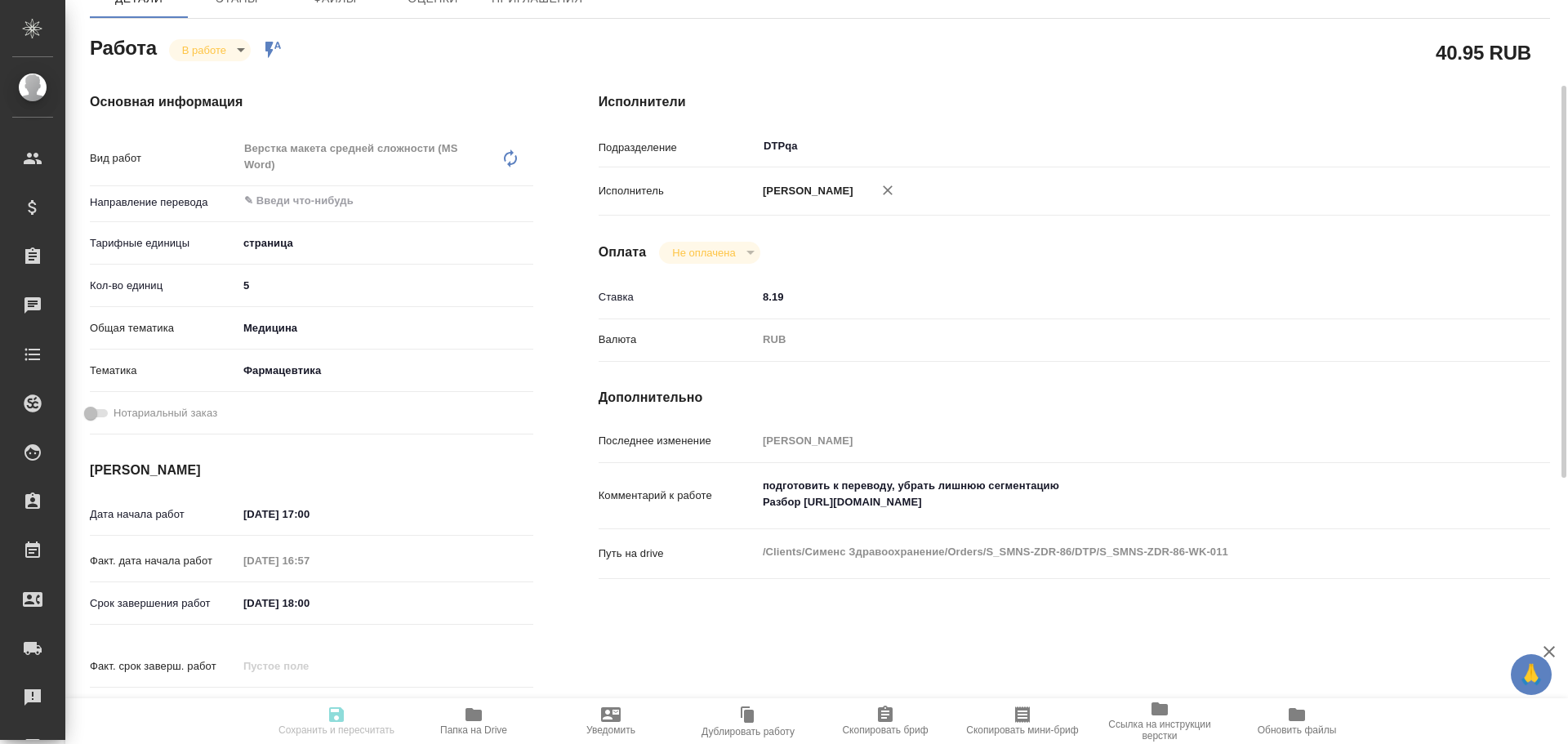
type textarea "x"
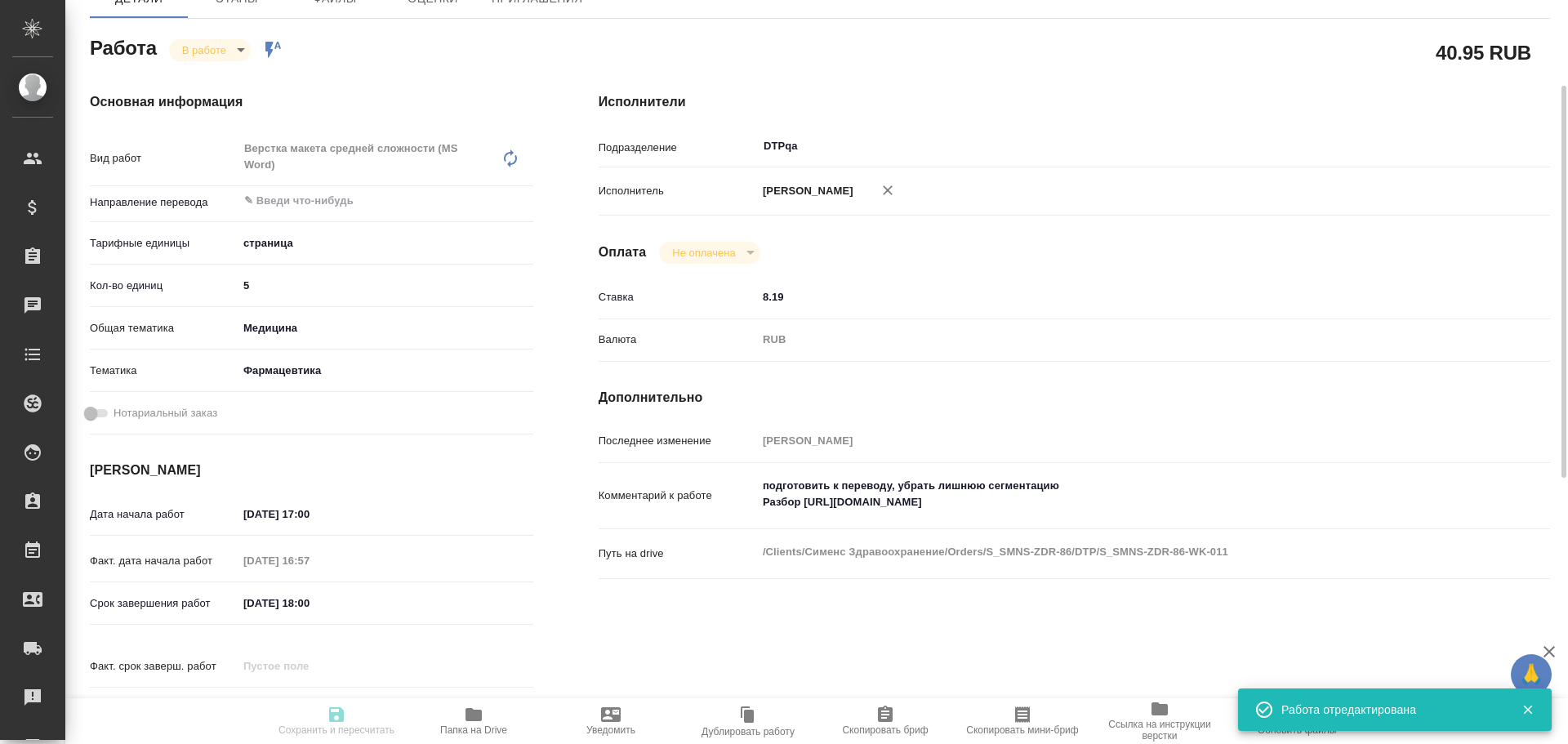
type textarea "x"
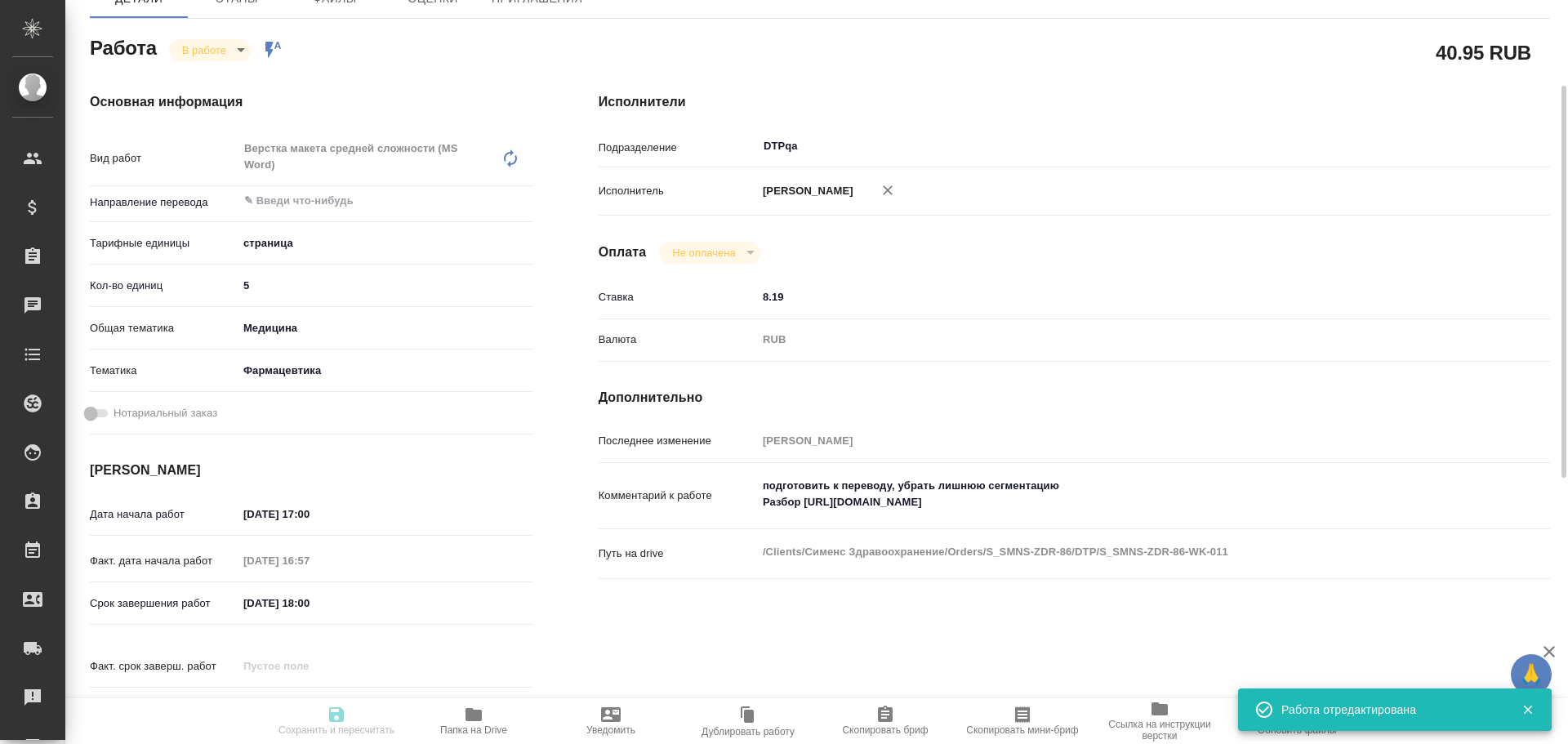
type input "inProgress"
type textarea "Верстка макета средней сложности (MS Word)"
type textarea "x"
type input "5a8b1489cc6b4906c91bfdb2"
type input "5"
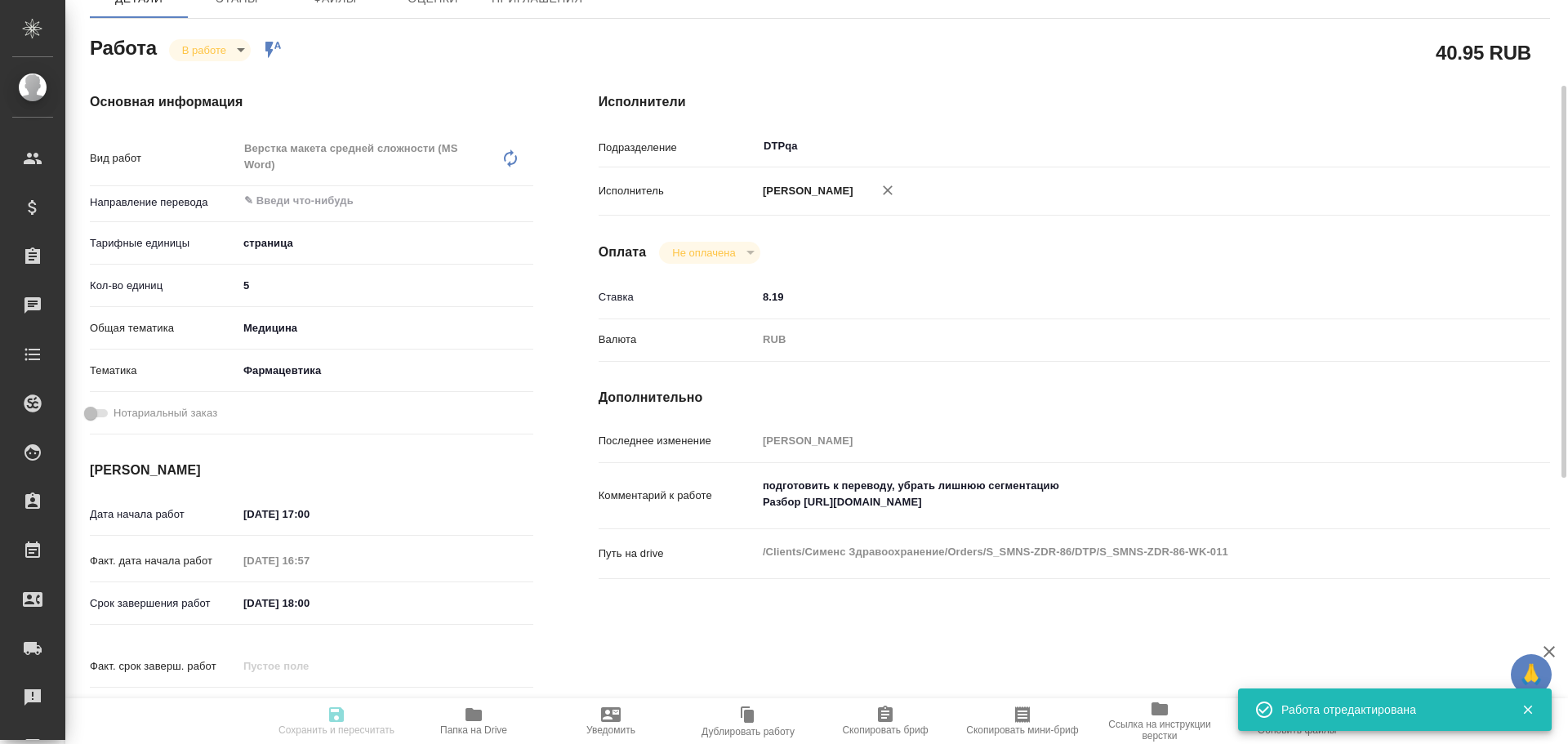
type input "med"
type input "6149832f2b7be24903fd7a82"
type input "[DATE] 17:00"
type input "[DATE] 16:57"
type input "[DATE] 18:00"
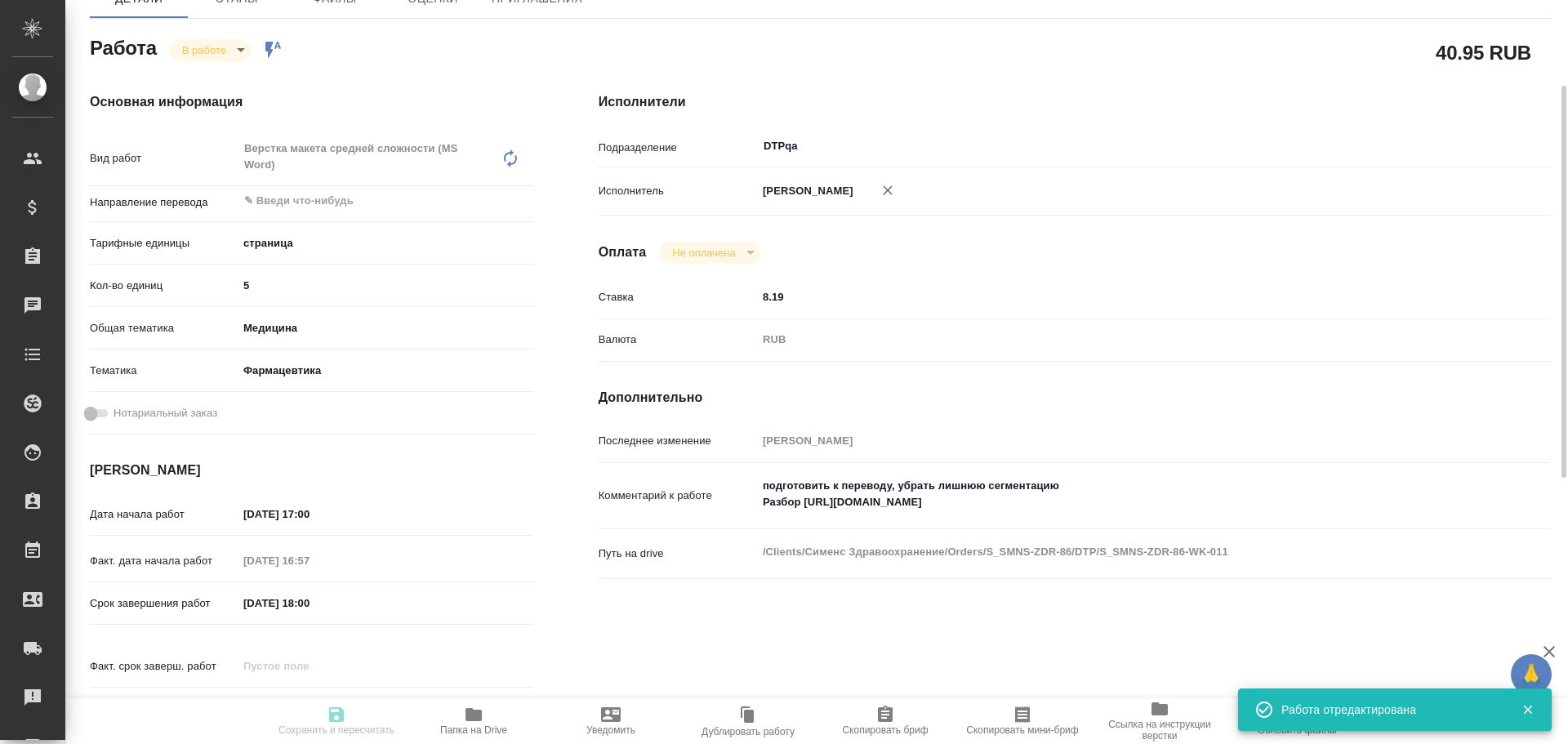
type input "[DATE] 17:00"
type input "DTPqa"
type input "notPayed"
type input "8.19"
type input "RUB"
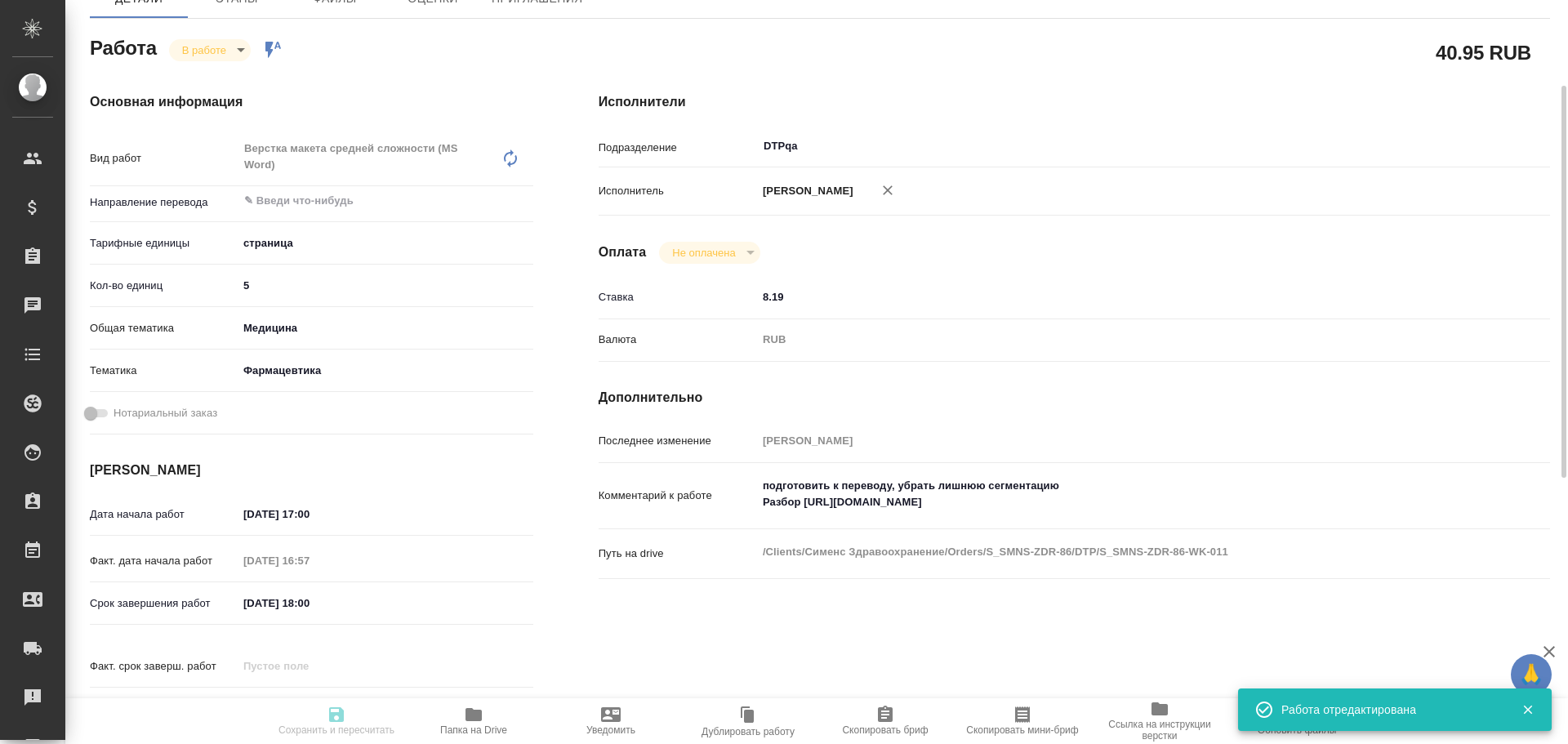
type input "[PERSON_NAME]"
type textarea "подготовить к переводу, убрать лишнюю сегментацию Разбор [URL][DOMAIN_NAME]"
type textarea "x"
type textarea "/Clients/Сименс Здравоохранение/Orders/S_SMNS-ZDR-86/DTP/S_SMNS-ZDR-86-WK-011"
type textarea "x"
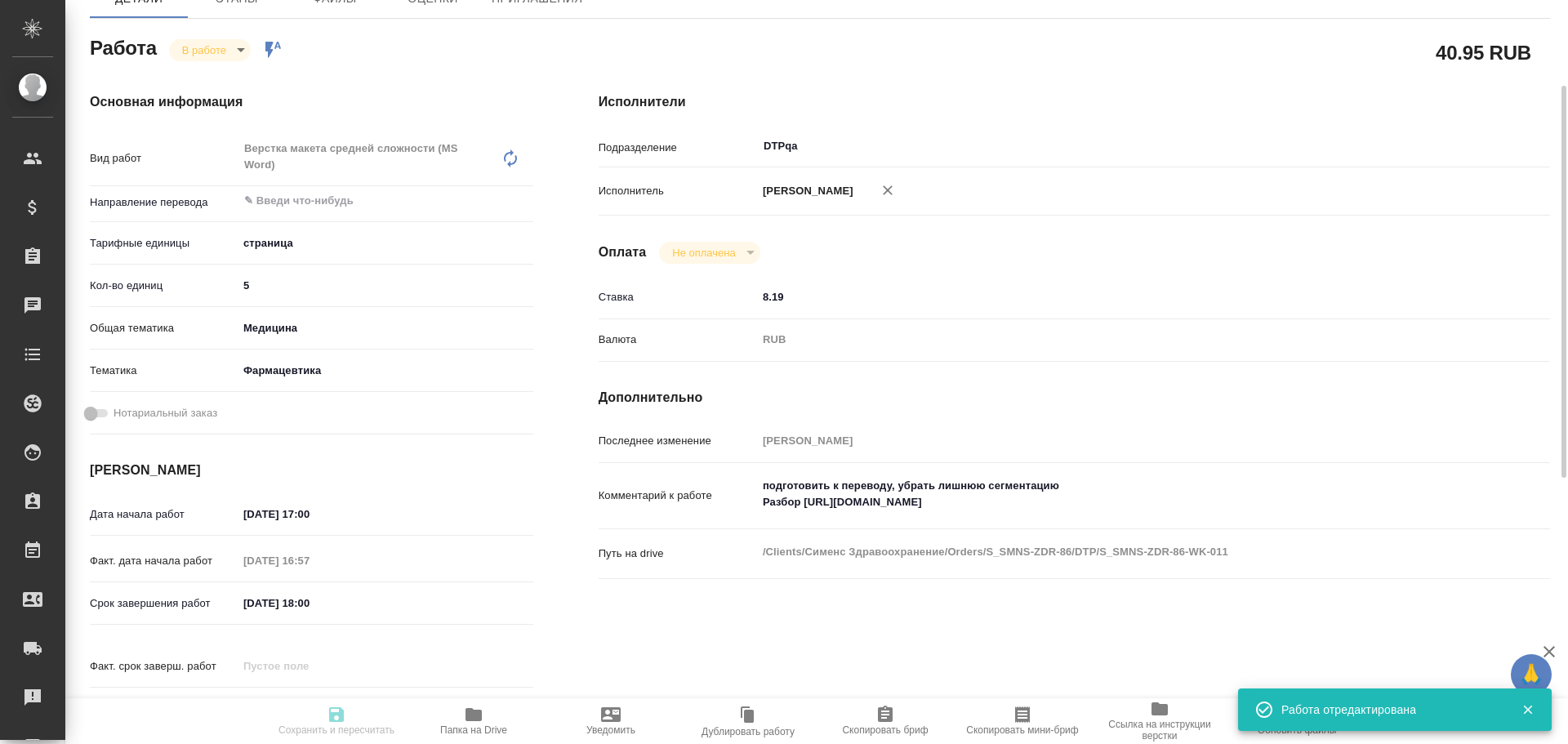
type input "S_SMNS-ZDR-86"
type input "СЗЦБ-015230"
type input "Верстка MS Office"
type input "Верстка макета средней сложности (MS Word), Подверстка, Приемка разверстки, При…"
type input "[PERSON_NAME]"
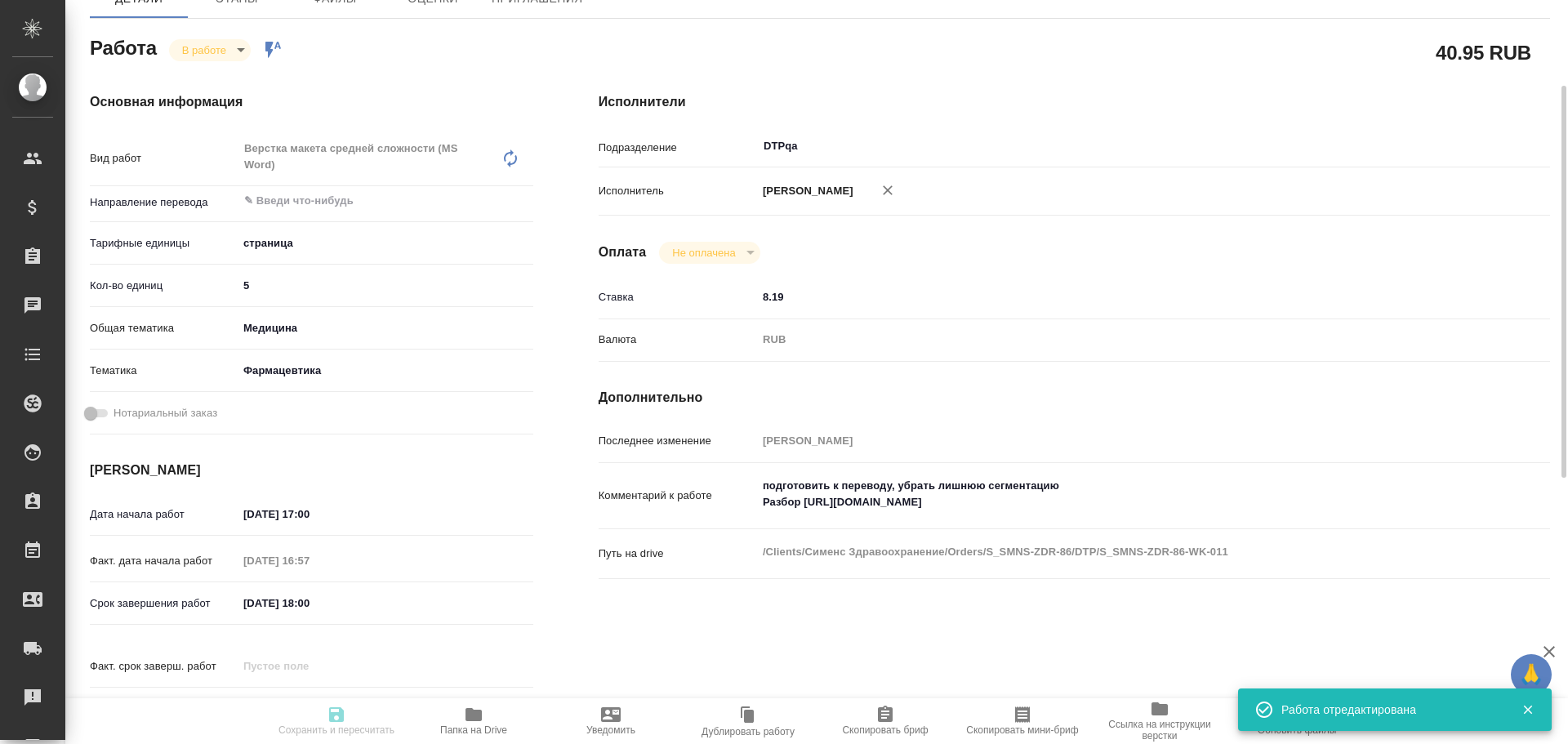
type input "[PERSON_NAME]"
type input "/Clients/Сименс Здравоохранение/Orders/S_SMNS-ZDR-86"
type textarea "x"
type textarea "англ-рус Документы для подачи в ответ на замечания РЗН срок сдачи - [DATE] 17:00"
type textarea "x"
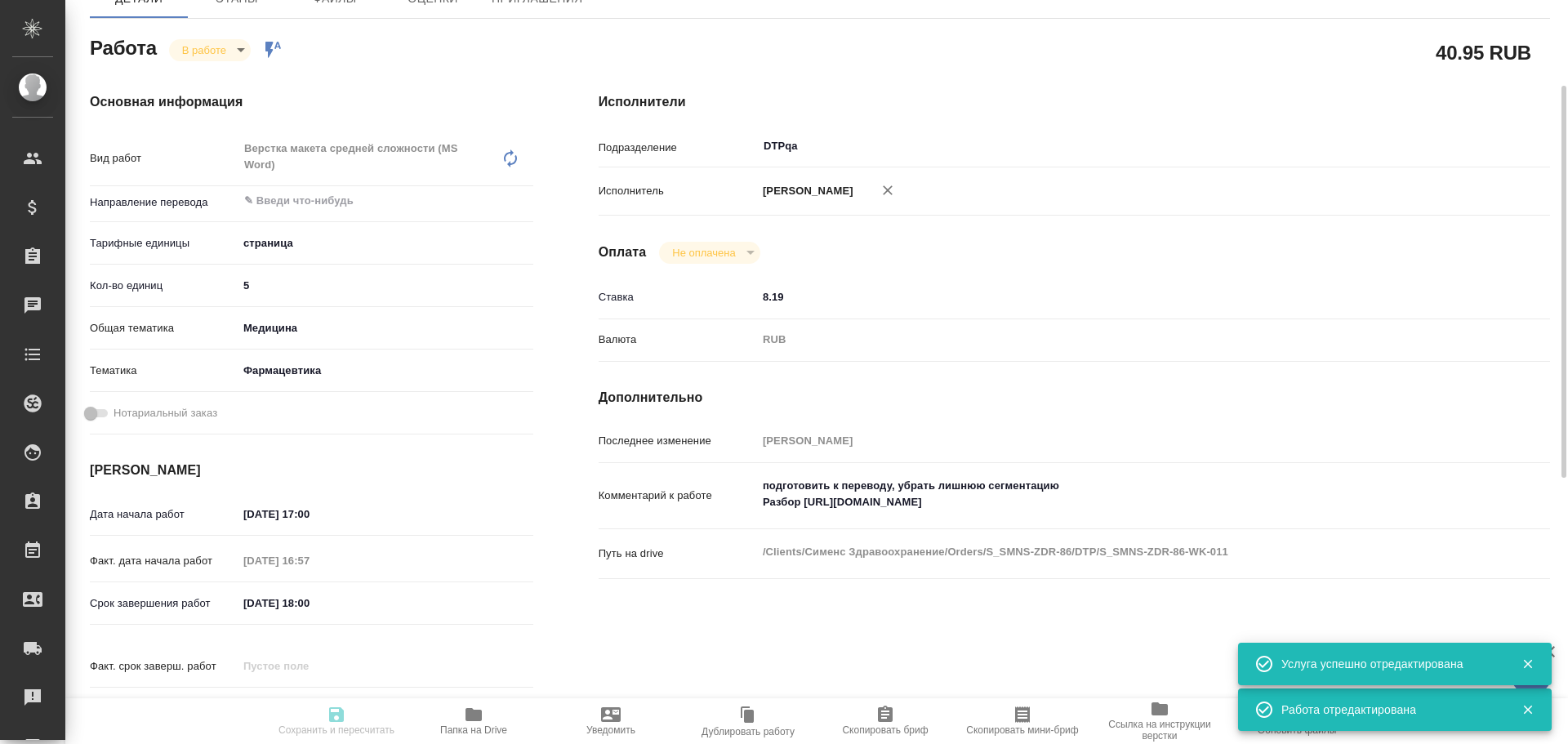
type textarea "x"
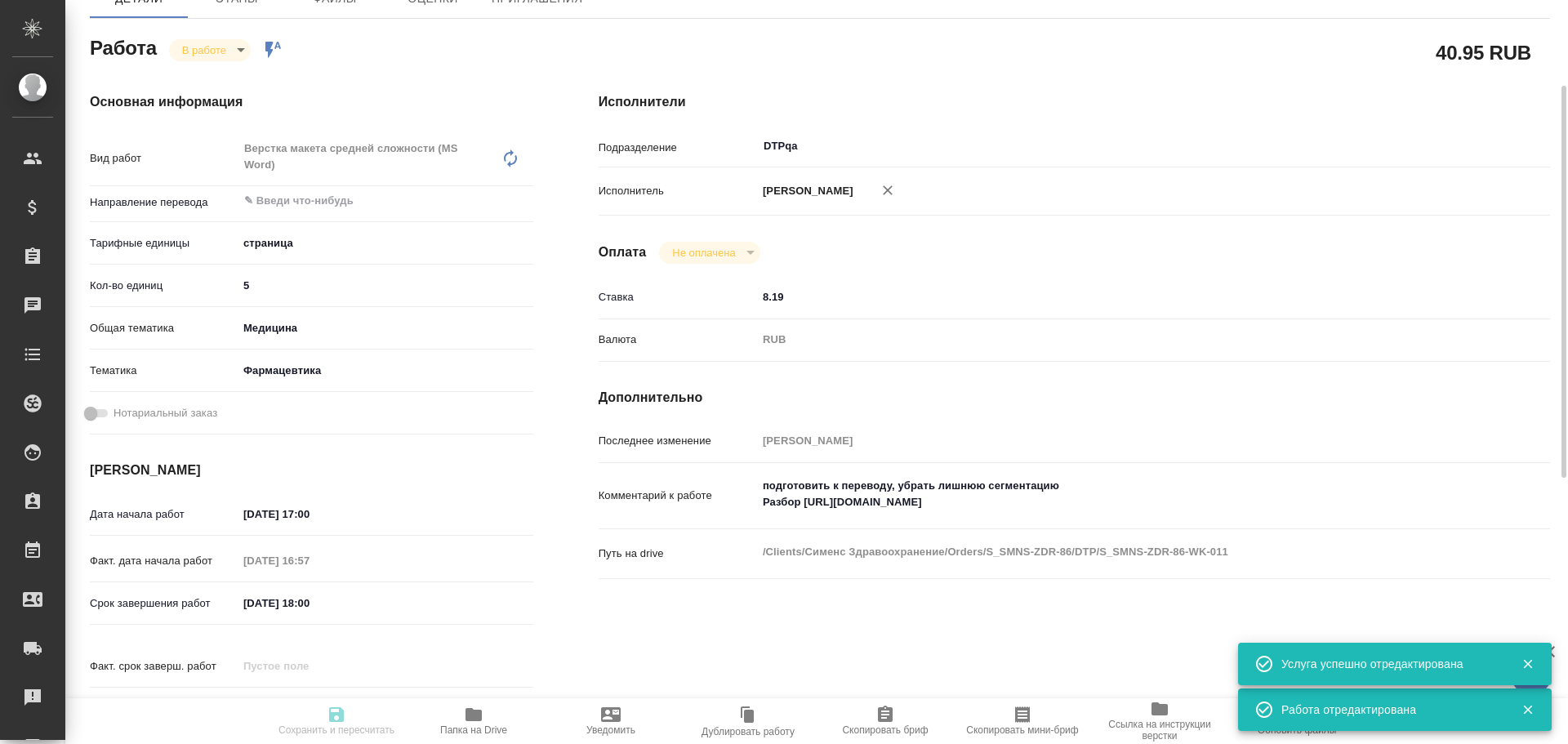
type textarea "x"
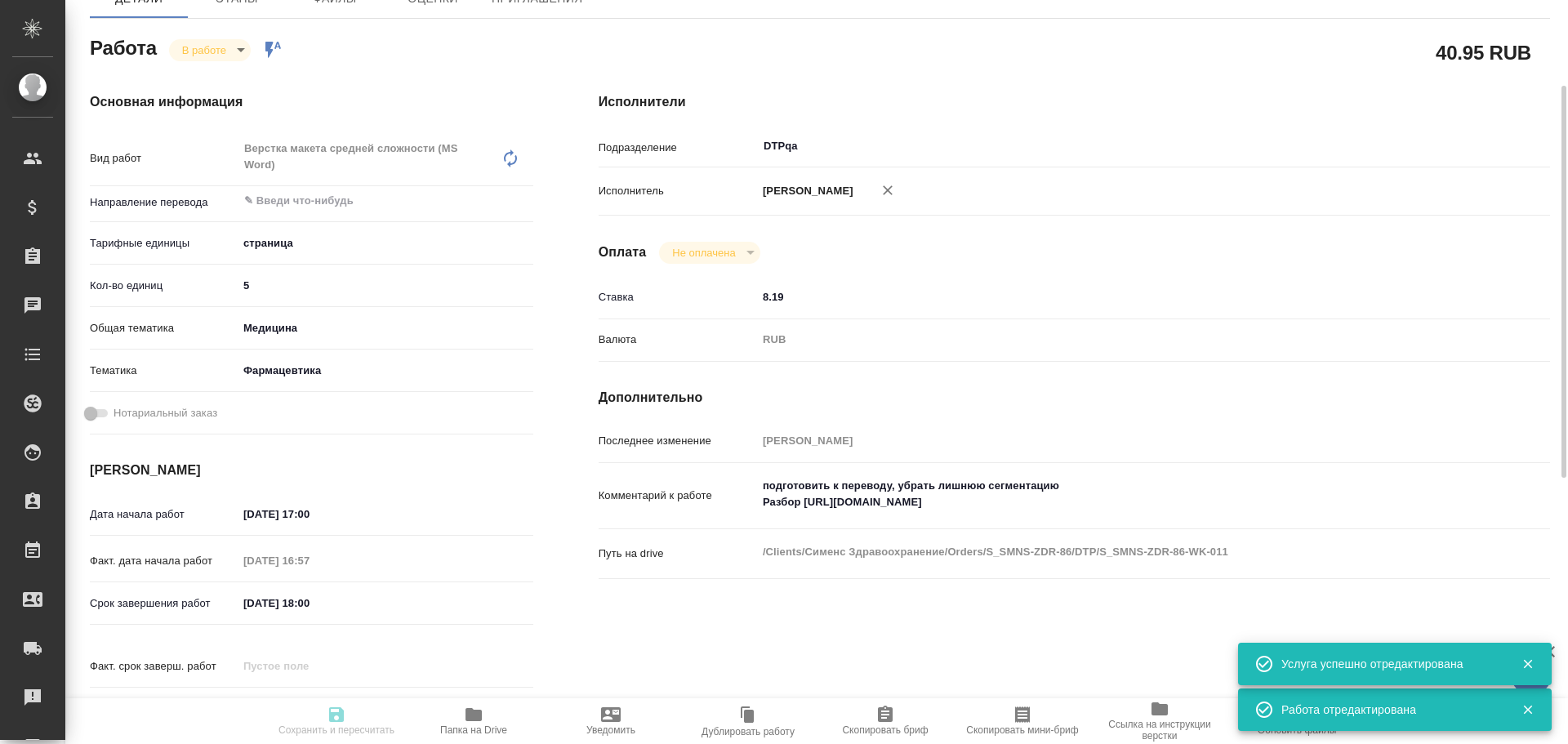
type textarea "x"
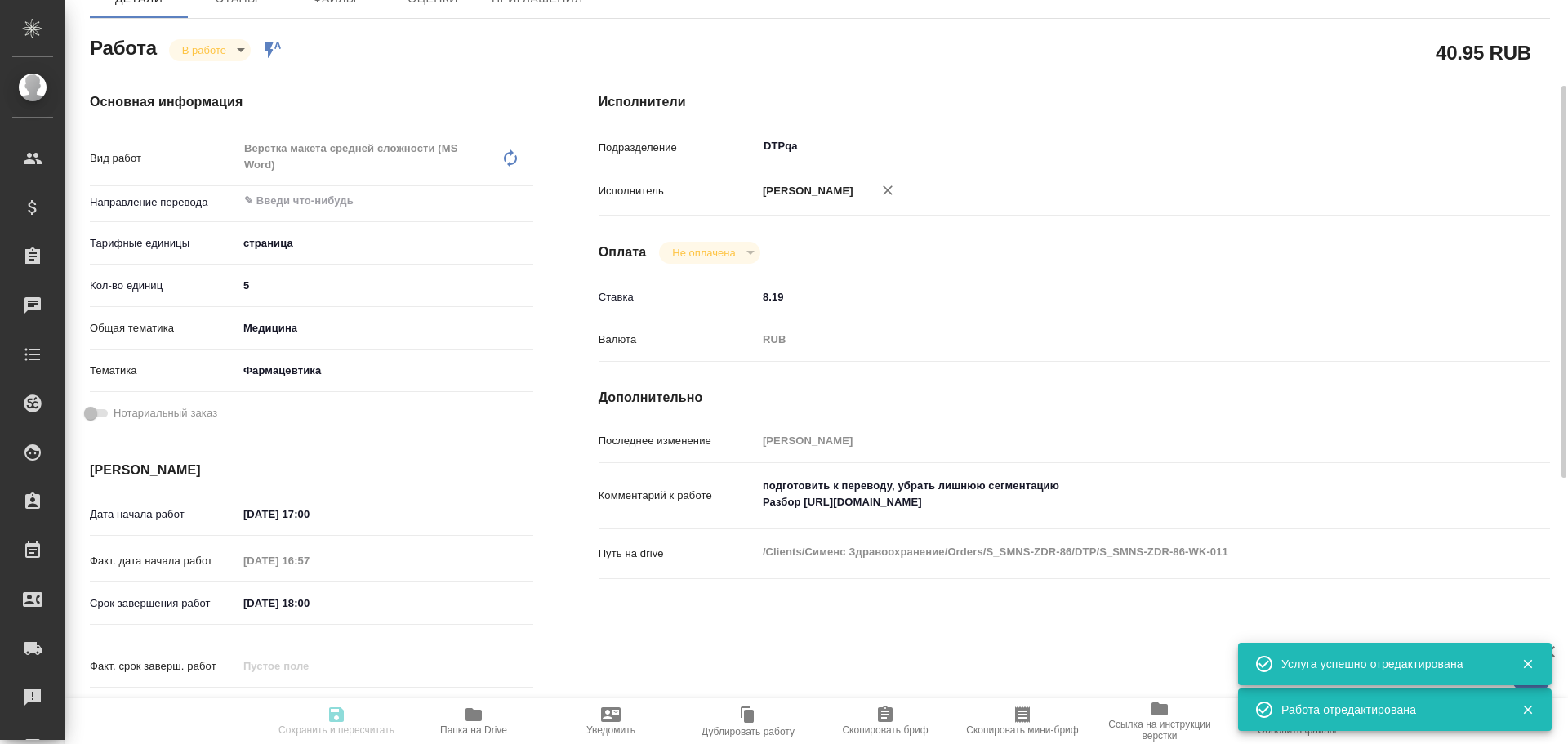
type textarea "x"
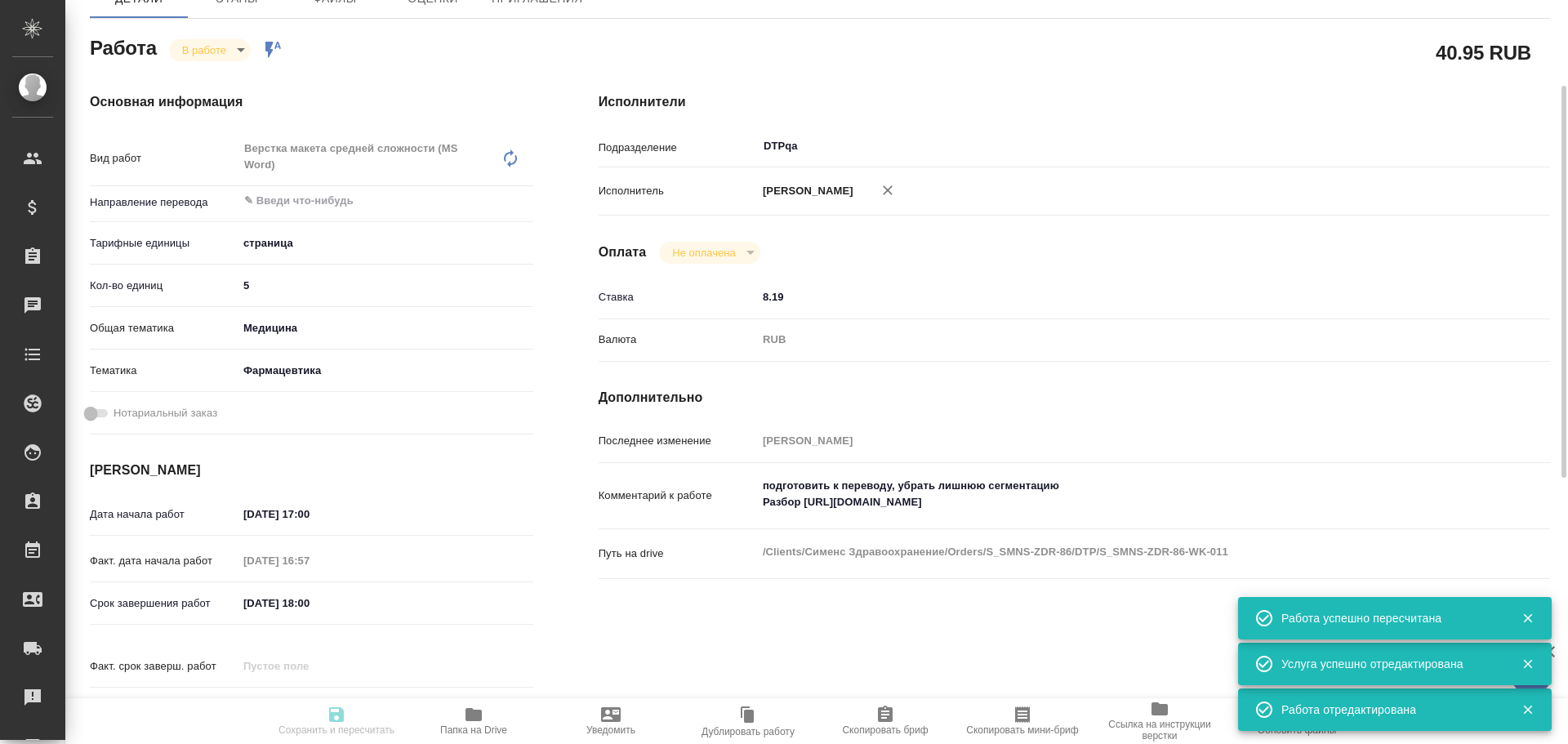
type input "inProgress"
type textarea "Верстка макета средней сложности (MS Word)"
type textarea "x"
type input "5a8b1489cc6b4906c91bfdb2"
type input "5"
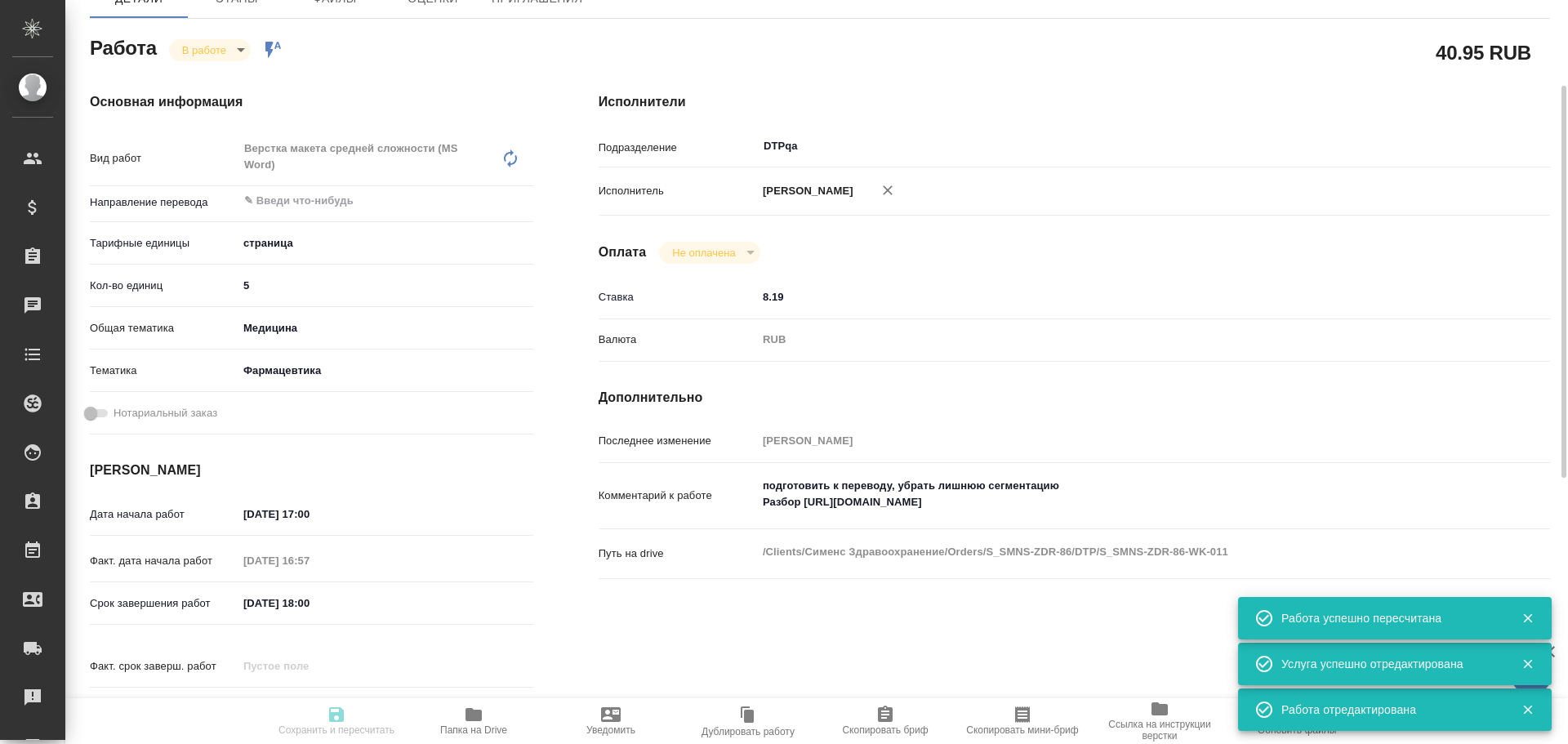
type input "med"
type input "6149832f2b7be24903fd7a82"
type input "30.09.2025 17:00"
type input "30.09.2025 16:57"
type input "30.09.2025 18:00"
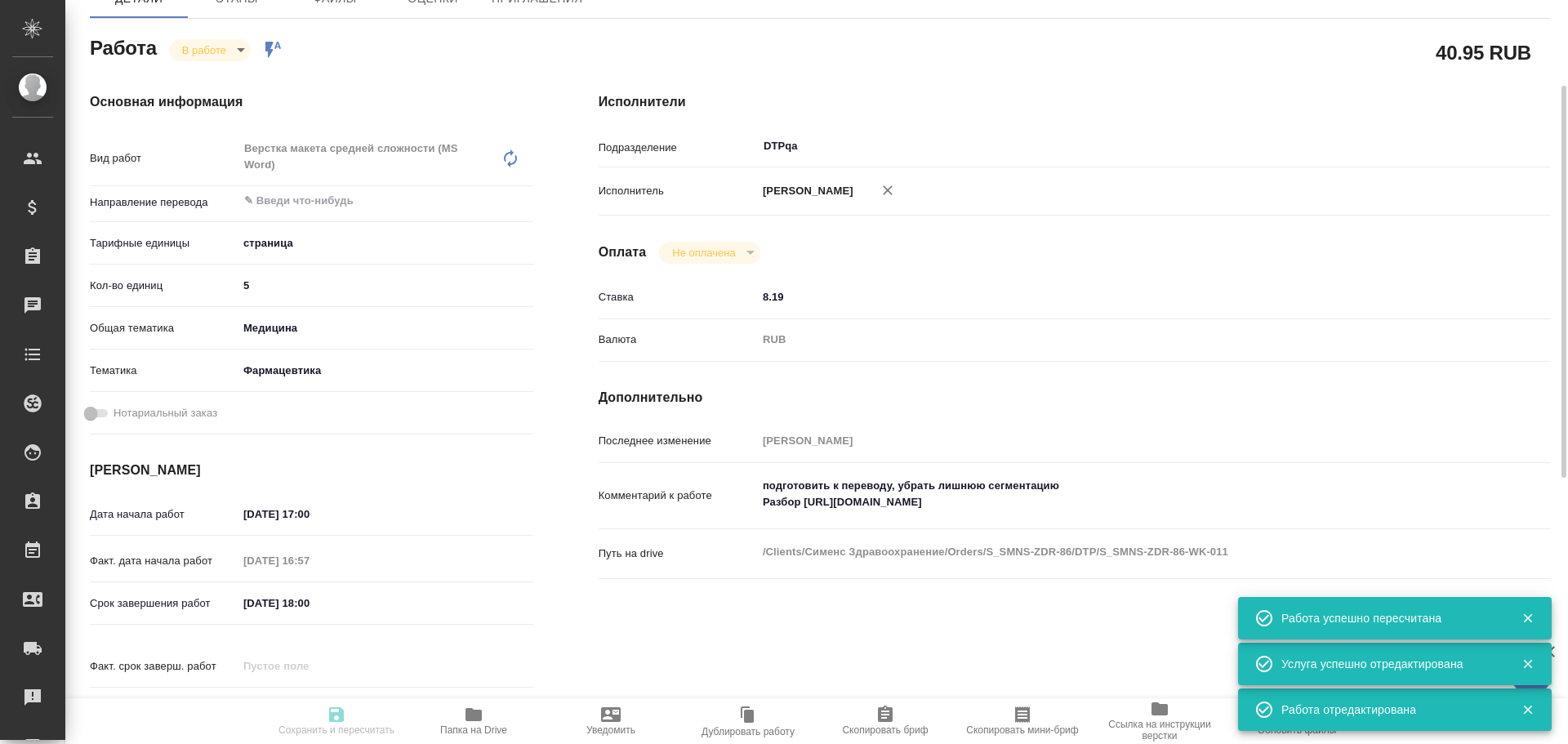
type input "02.10.2025 17:00"
type input "DTPqa"
type input "notPayed"
type input "8.19"
type input "RUB"
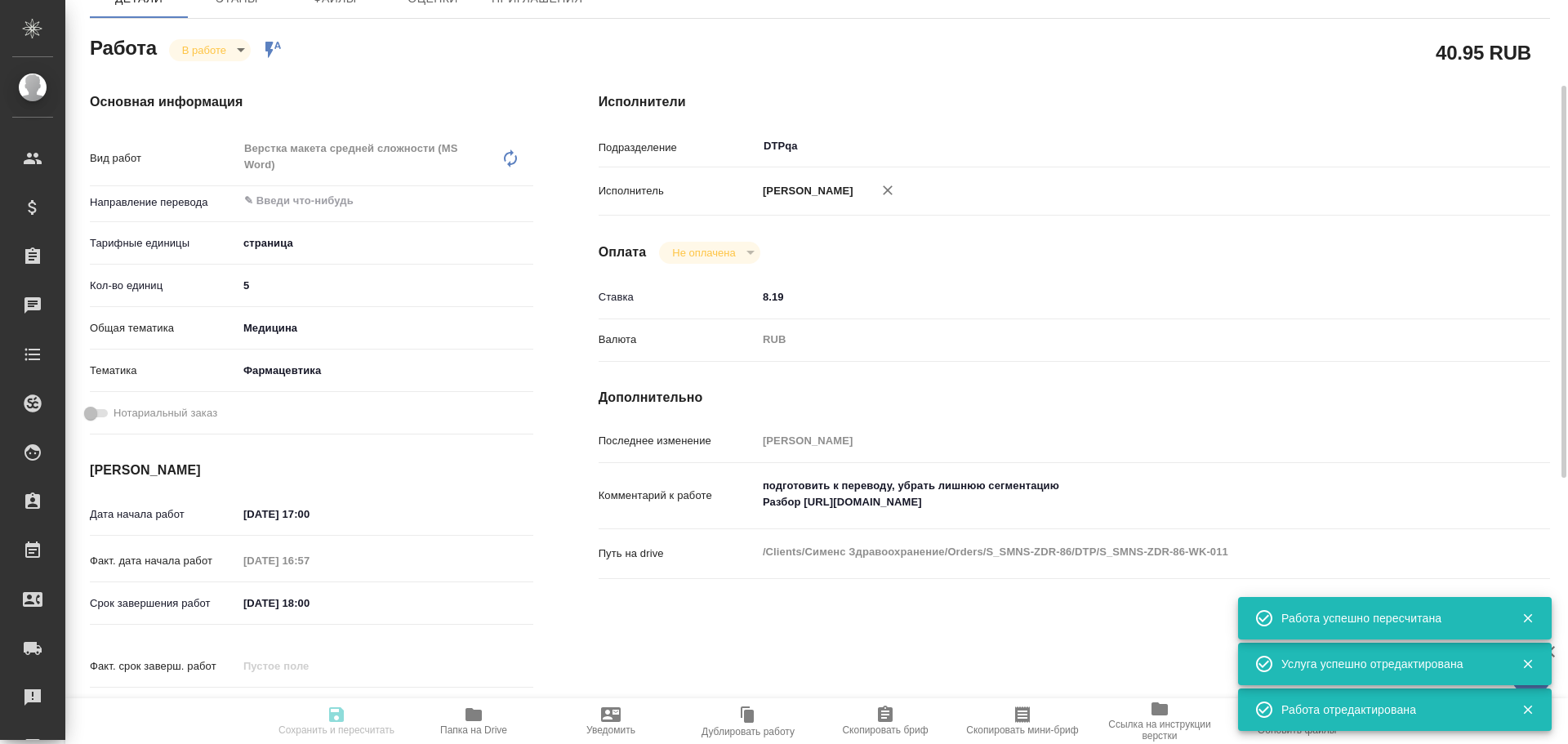
type input "Чулец Елена"
type textarea "подготовить к переводу, убрать лишнюю сегментацию Разбор https://drive.awatera.…"
type textarea "x"
type textarea "/Clients/Сименс Здравоохранение/Orders/S_SMNS-ZDR-86/DTP/S_SMNS-ZDR-86-WK-011"
type textarea "x"
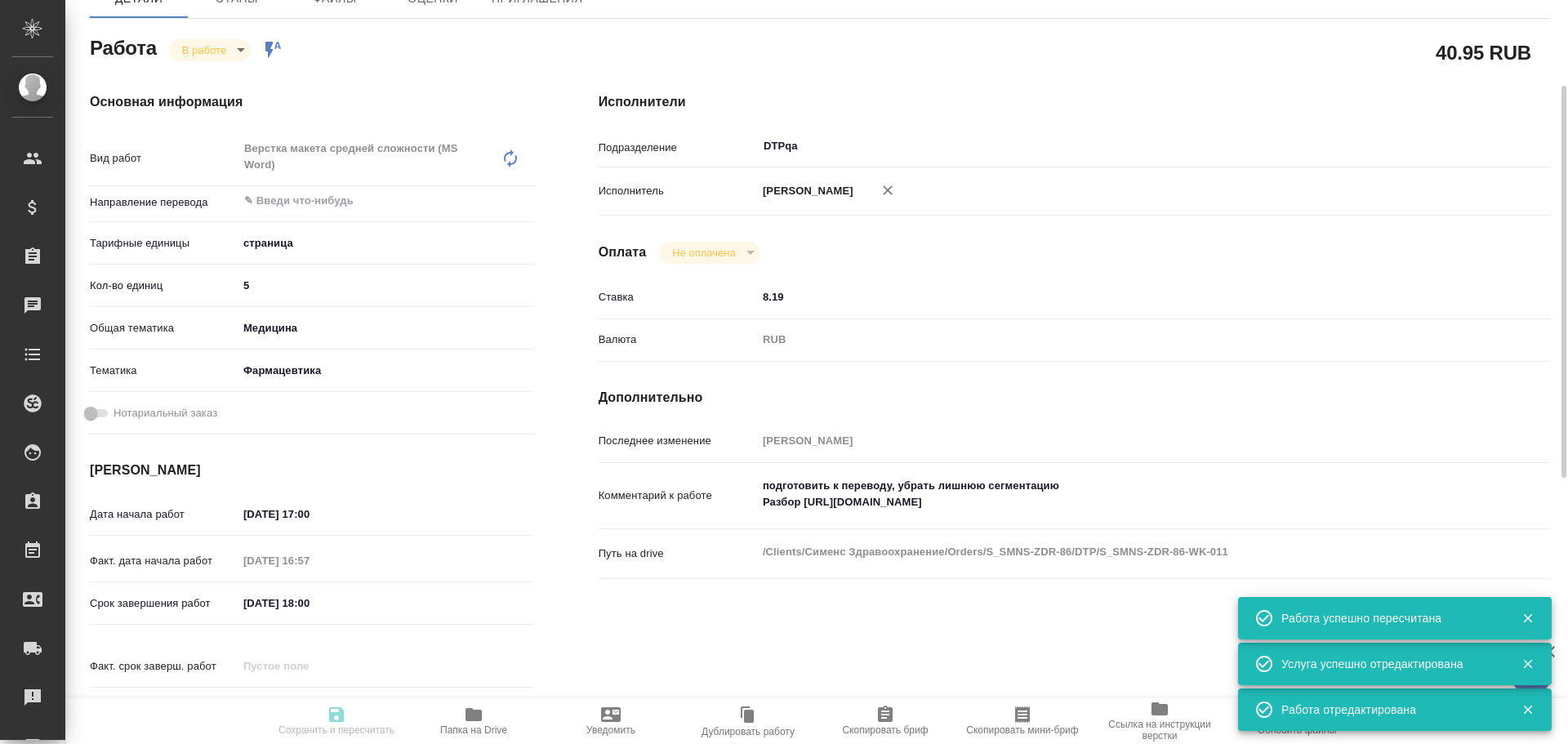
type input "S_SMNS-ZDR-86"
type input "СЗЦБ-015230"
type input "Верстка MS Office"
type input "Верстка макета средней сложности (MS Word), Подверстка, Приемка разверстки, При…"
type input "[PERSON_NAME]"
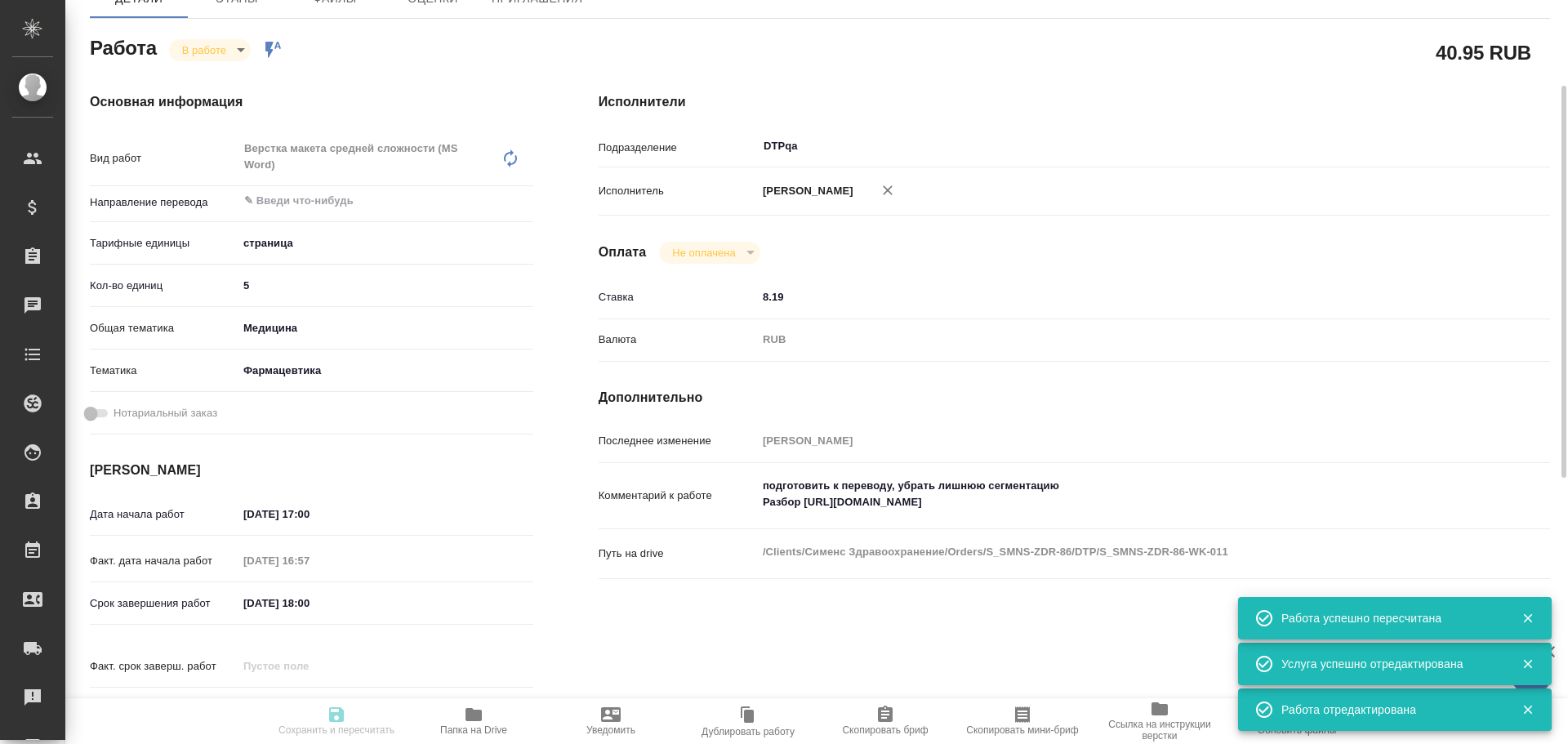
type input "[PERSON_NAME]"
type input "/Clients/Сименс Здравоохранение/Orders/S_SMNS-ZDR-86"
type textarea "x"
type textarea "англ-рус Документы для подачи в ответ на замечания РЗН срок сдачи - 02.10.2025 …"
type textarea "x"
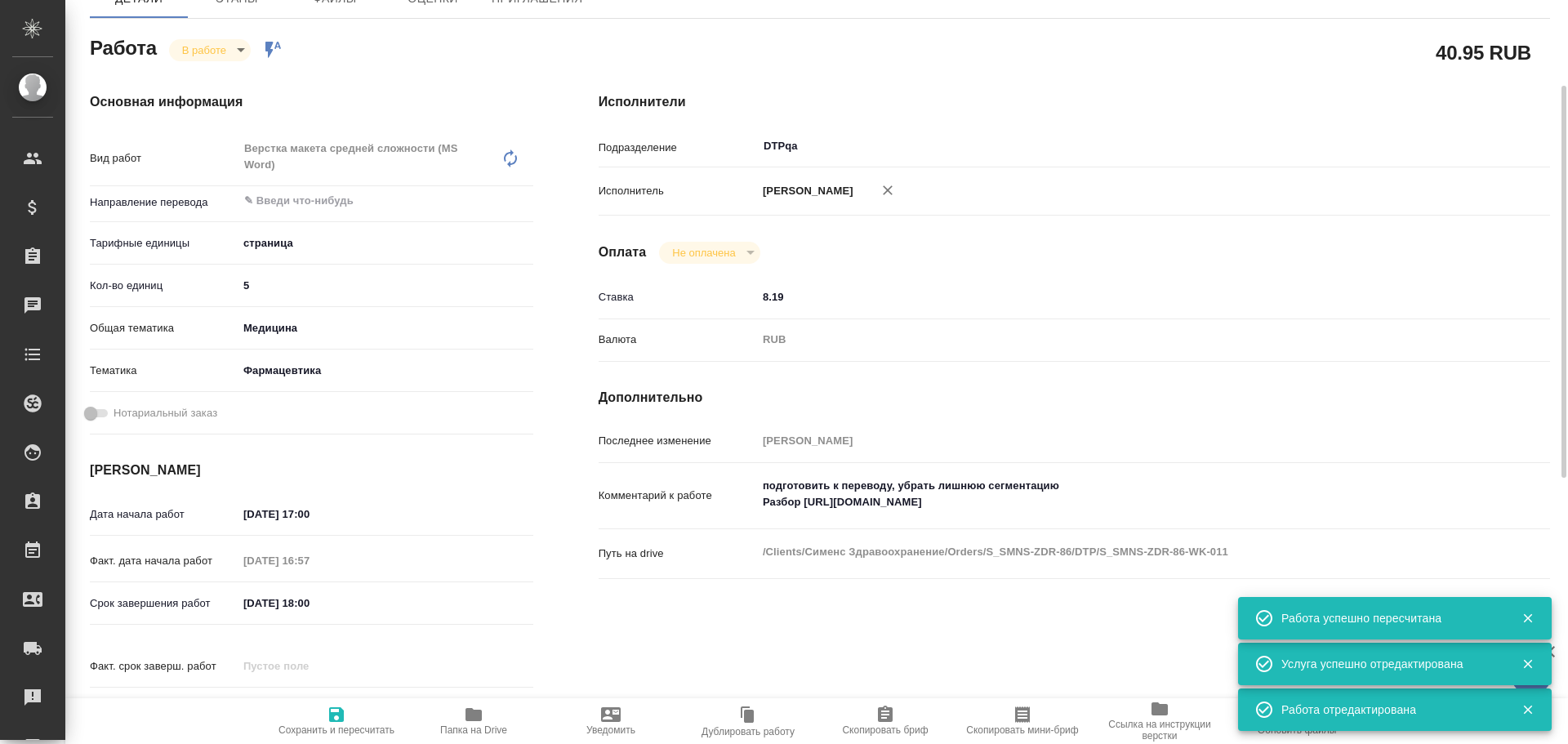
type textarea "x"
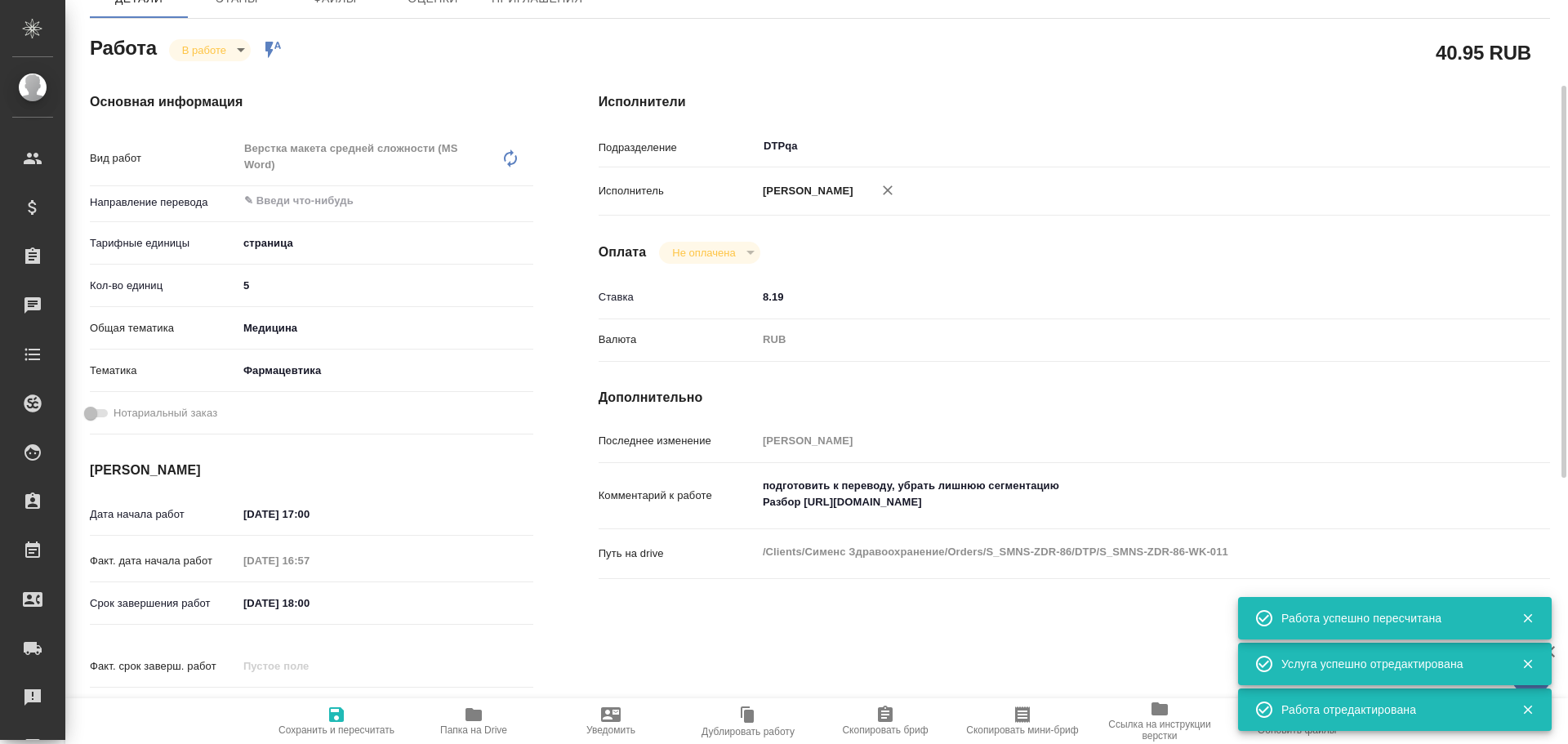
type textarea "x"
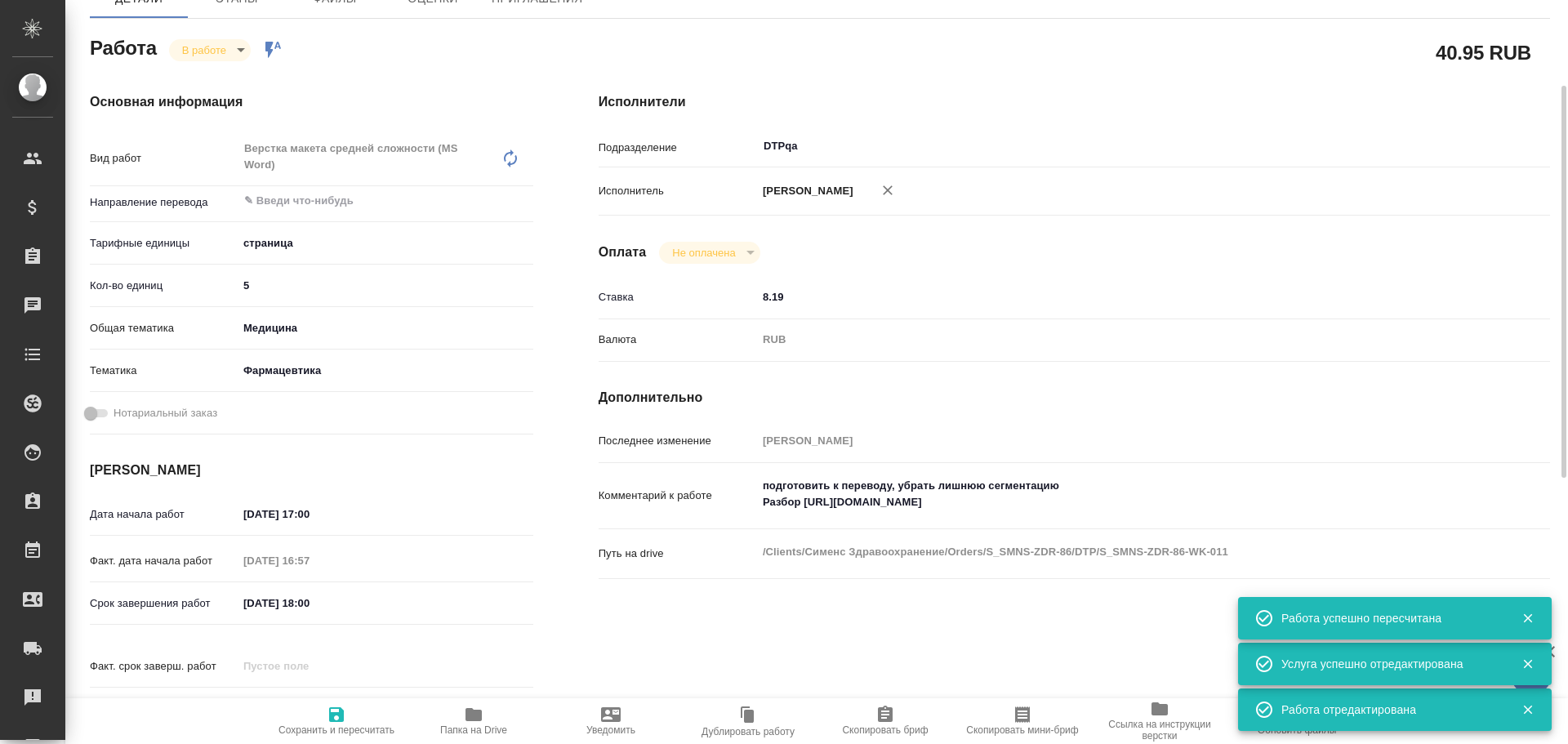
type textarea "x"
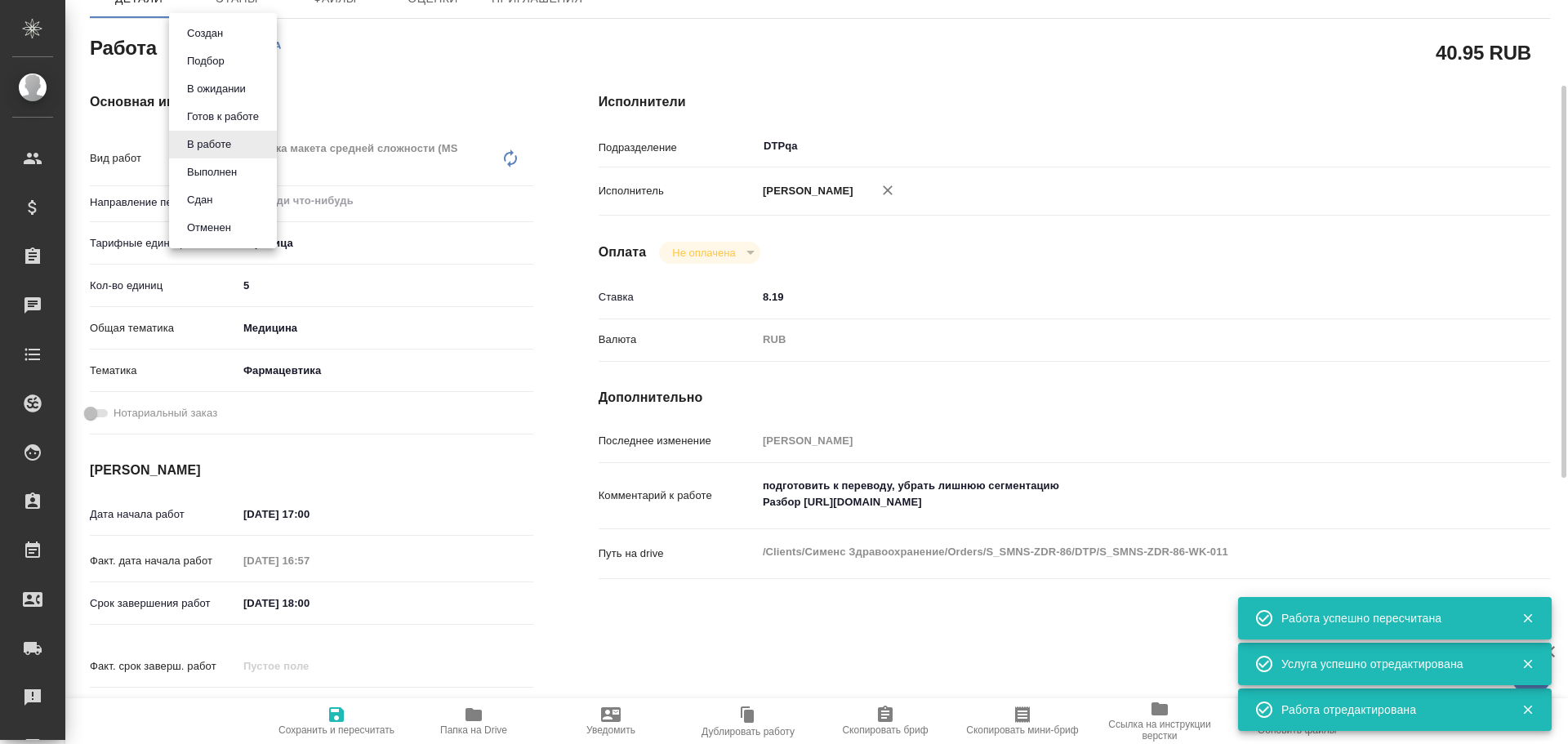
click at [202, 48] on body "🙏 .cls-1 fill:#fff; AWATERA Chulets Elena Клиенты Спецификации Заказы 0 Чаты To…" at bounding box center [784, 372] width 1568 height 744
type textarea "x"
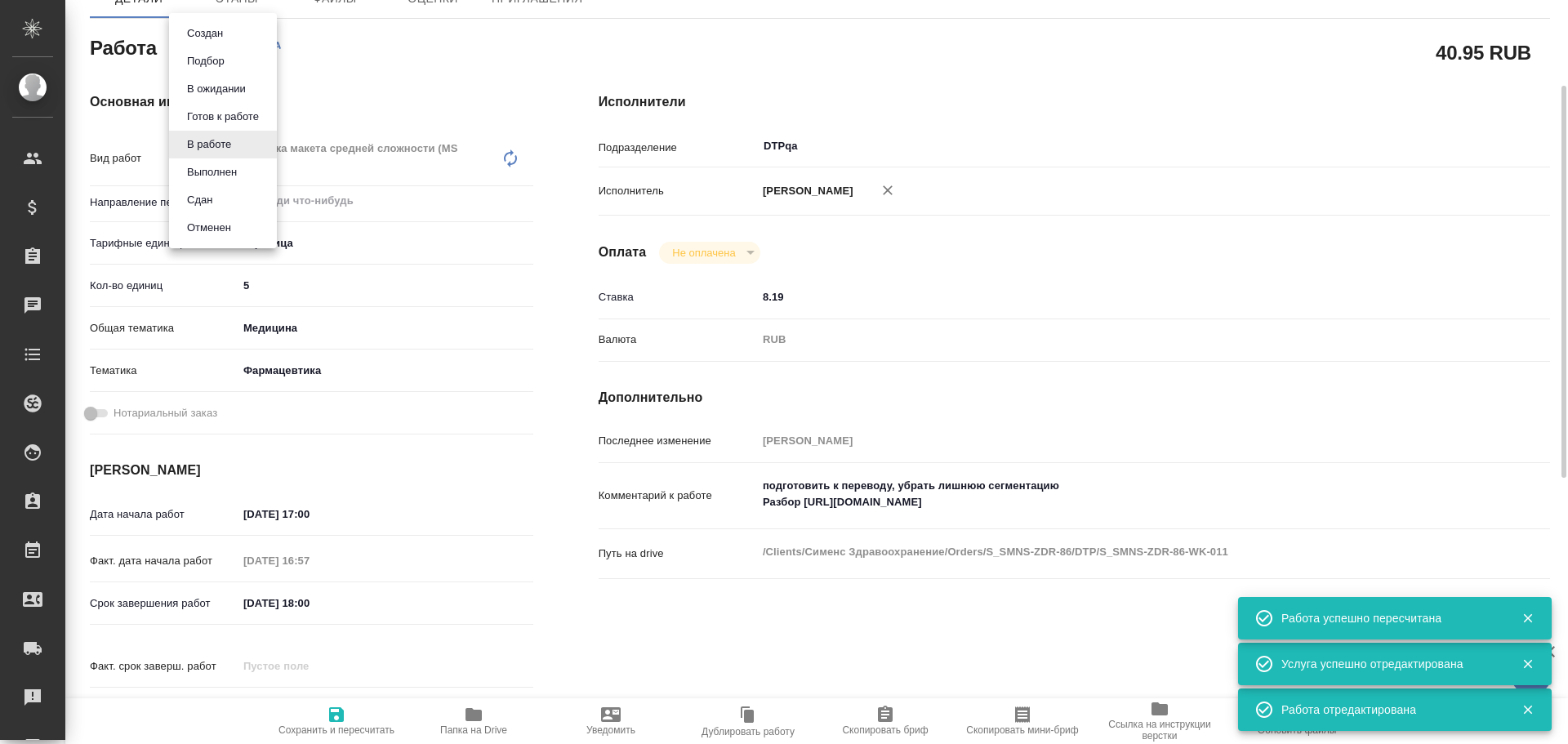
type textarea "x"
click at [198, 171] on button "Выполнен" at bounding box center [211, 172] width 59 height 18
type textarea "x"
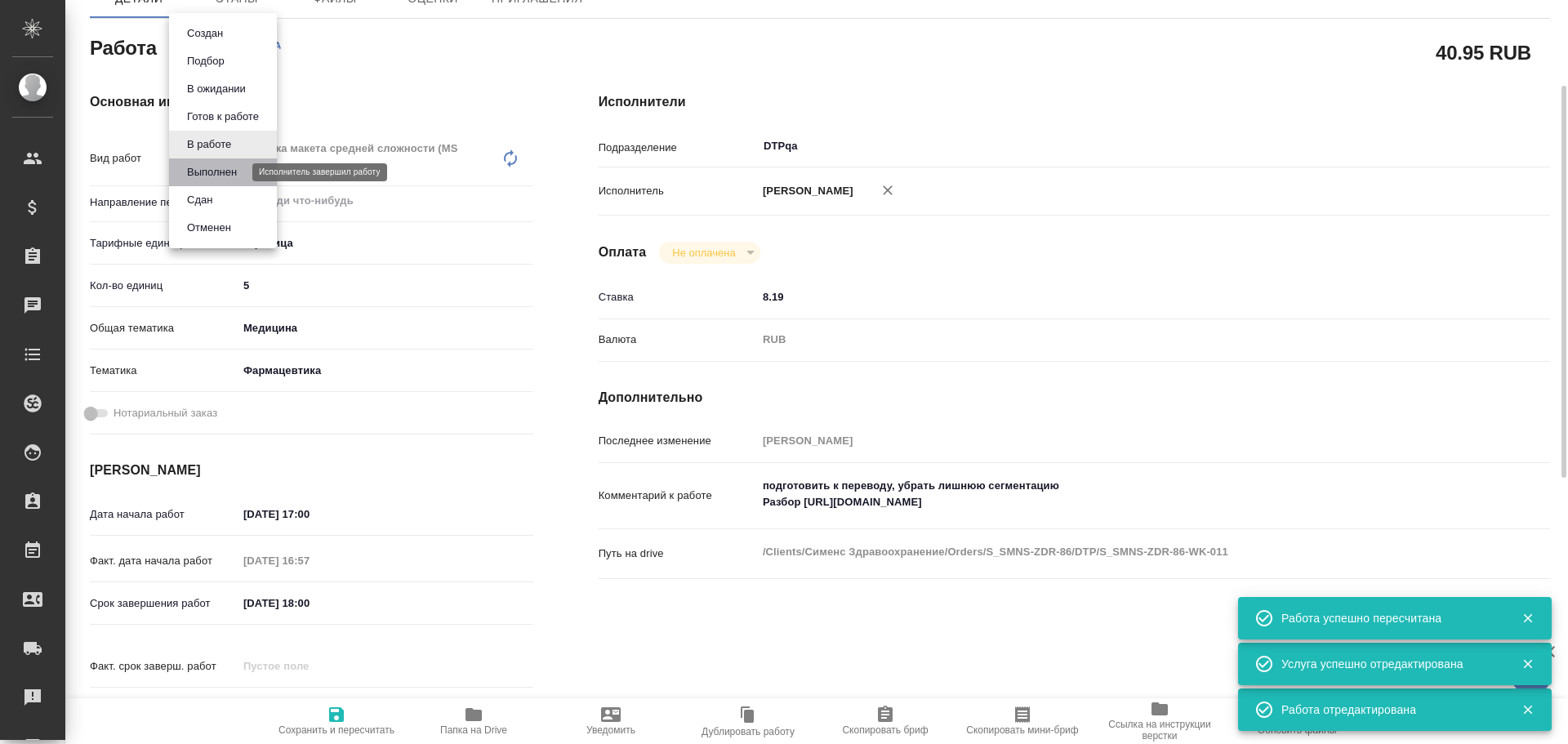
type textarea "x"
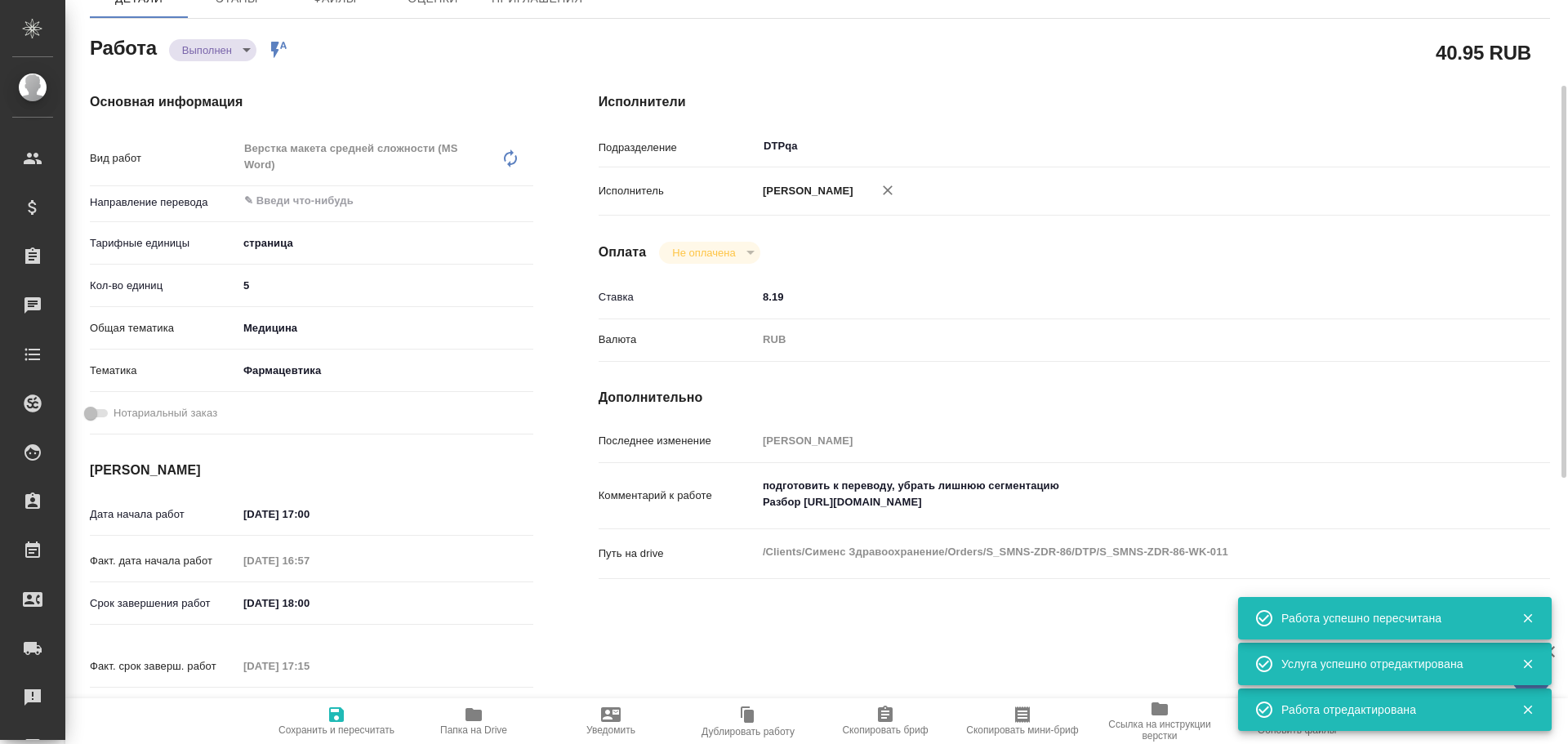
type textarea "x"
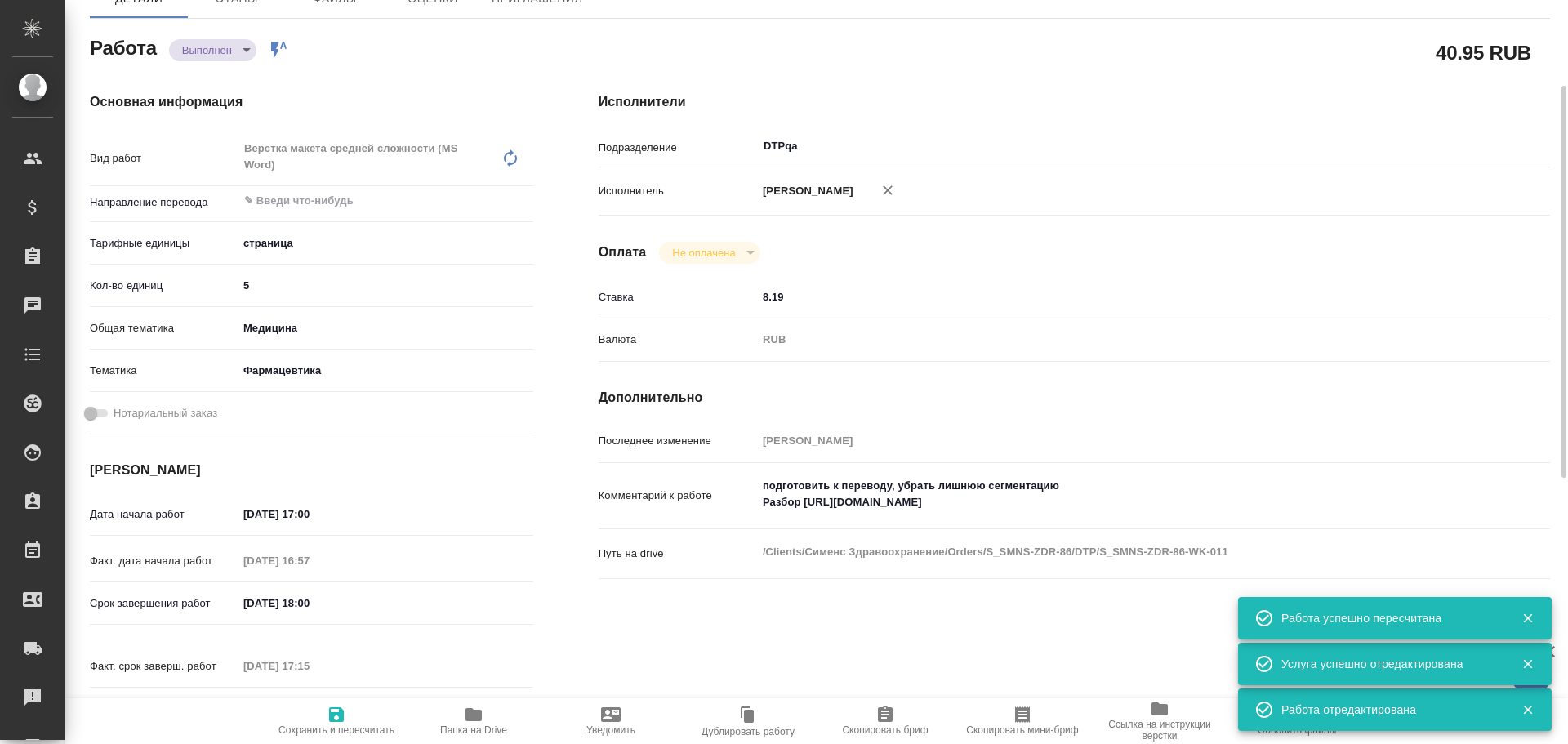
type textarea "x"
drag, startPoint x: 337, startPoint y: 722, endPoint x: 446, endPoint y: 612, distance: 154.9
click at [338, 722] on icon "button" at bounding box center [336, 714] width 20 height 20
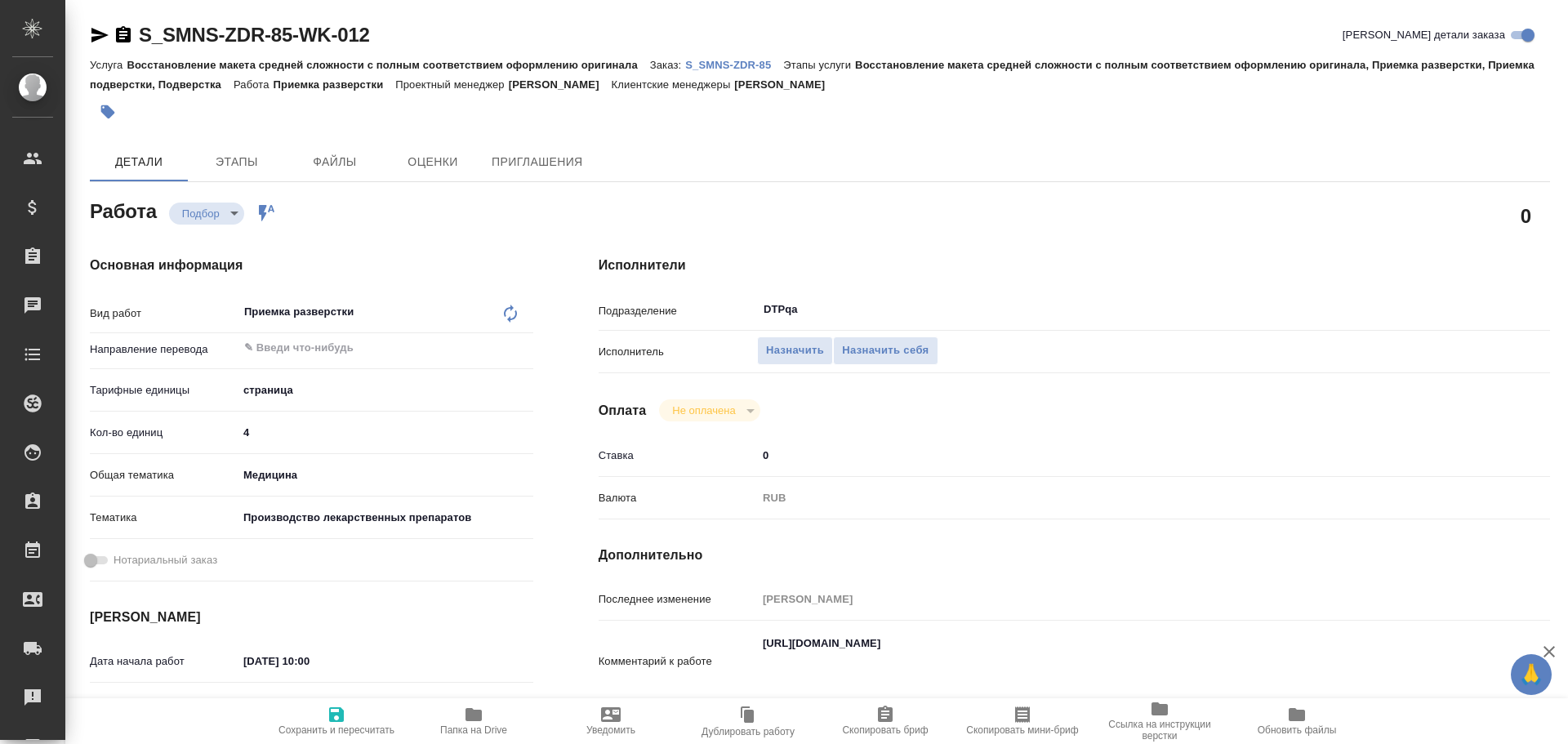
type textarea "x"
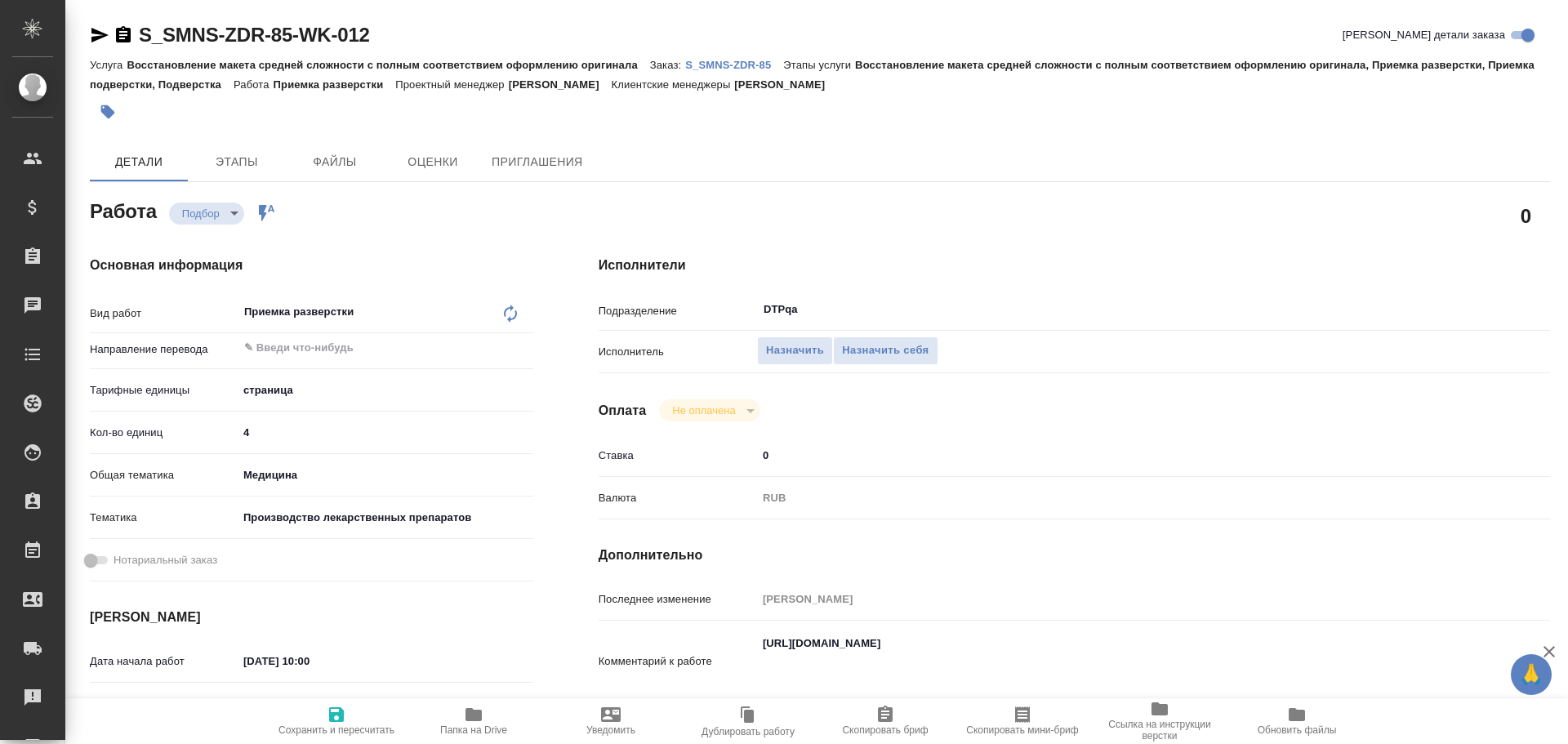
scroll to position [82, 0]
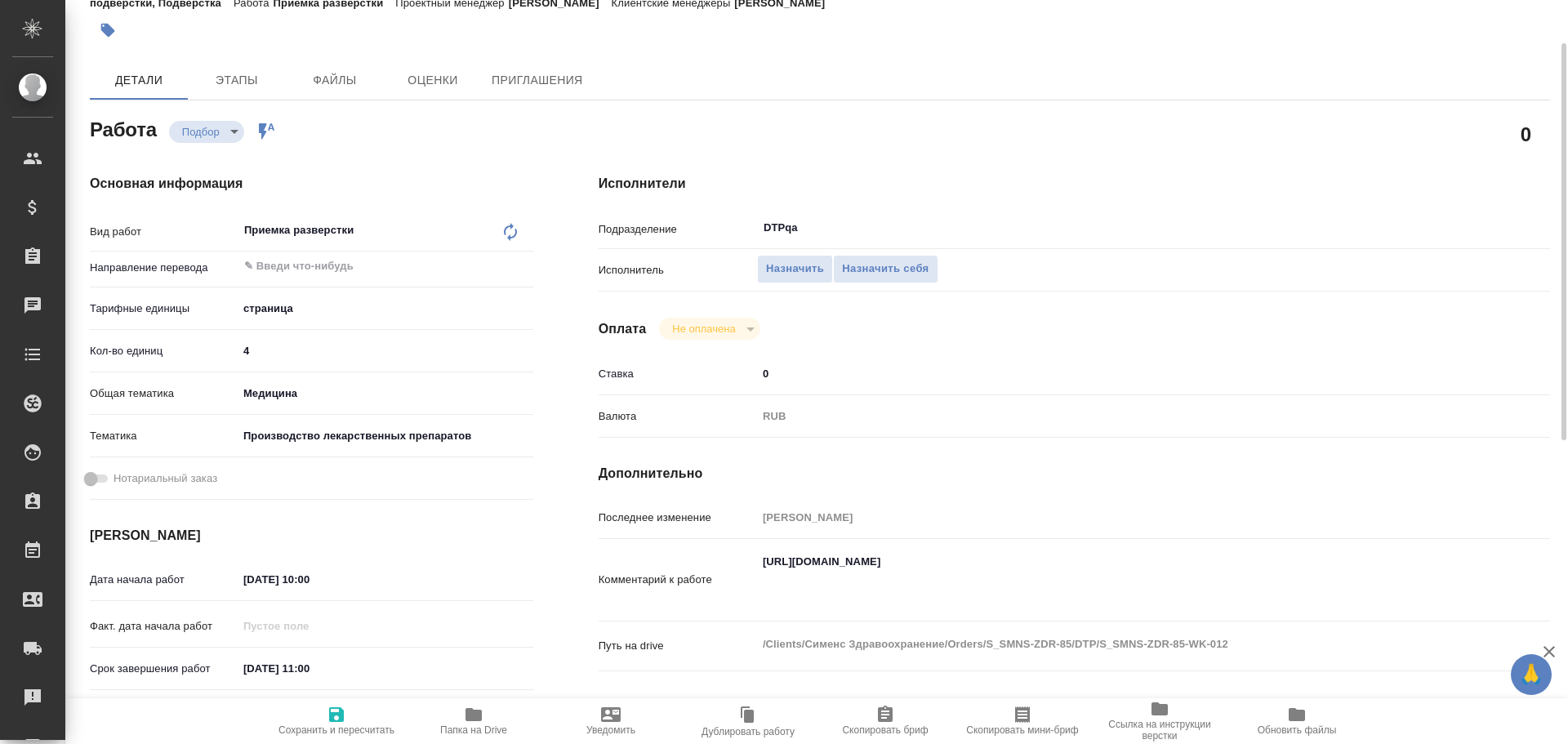
type textarea "x"
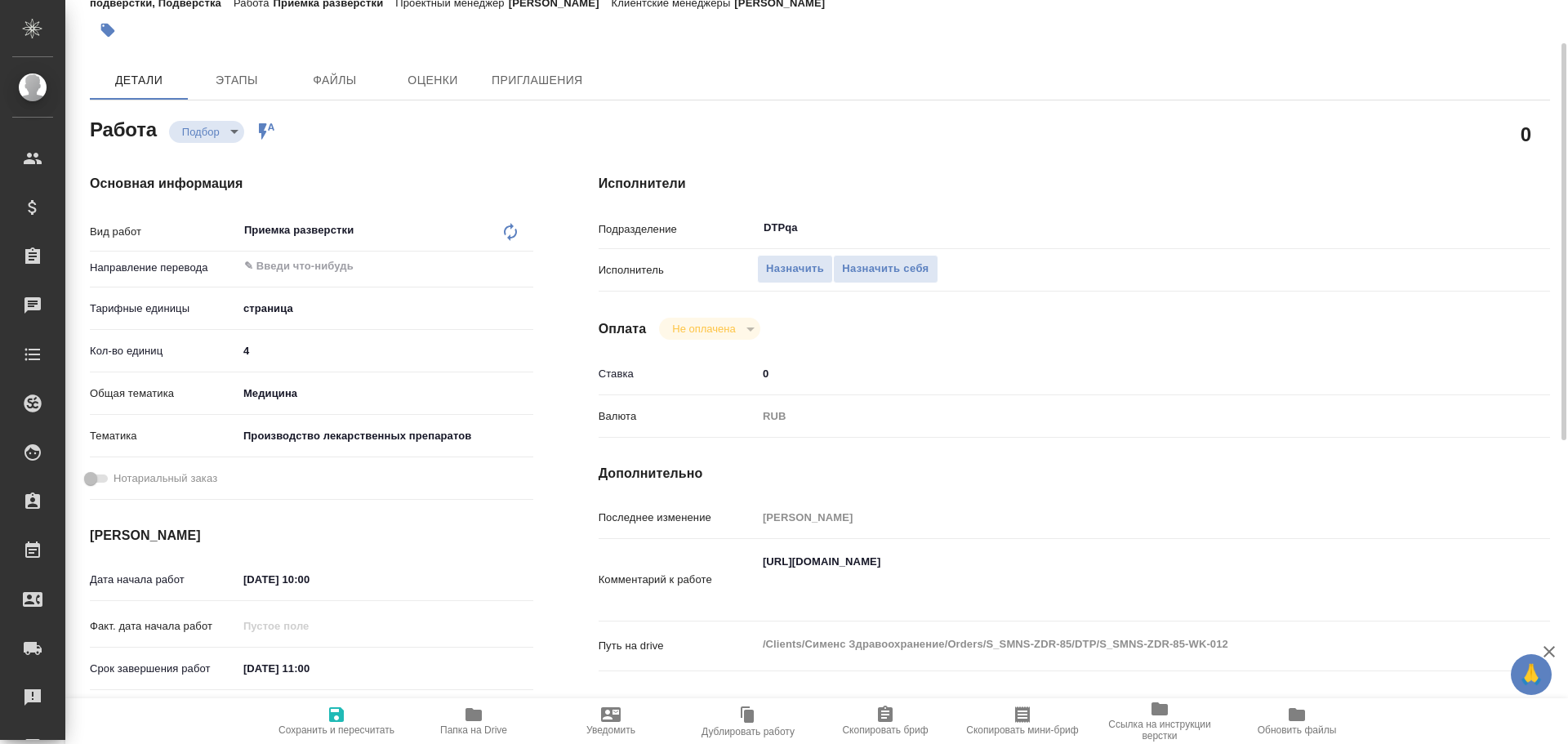
type textarea "x"
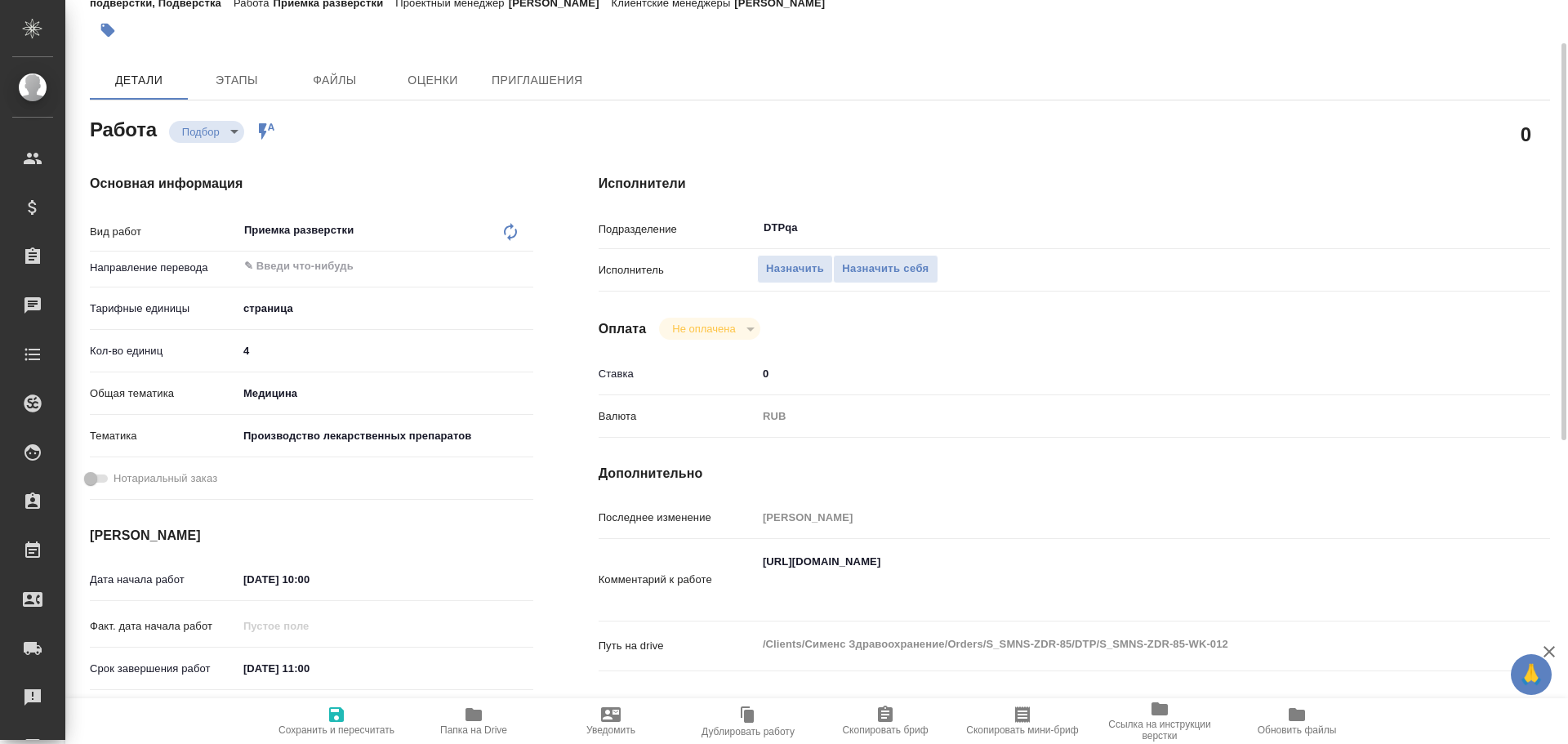
type textarea "x"
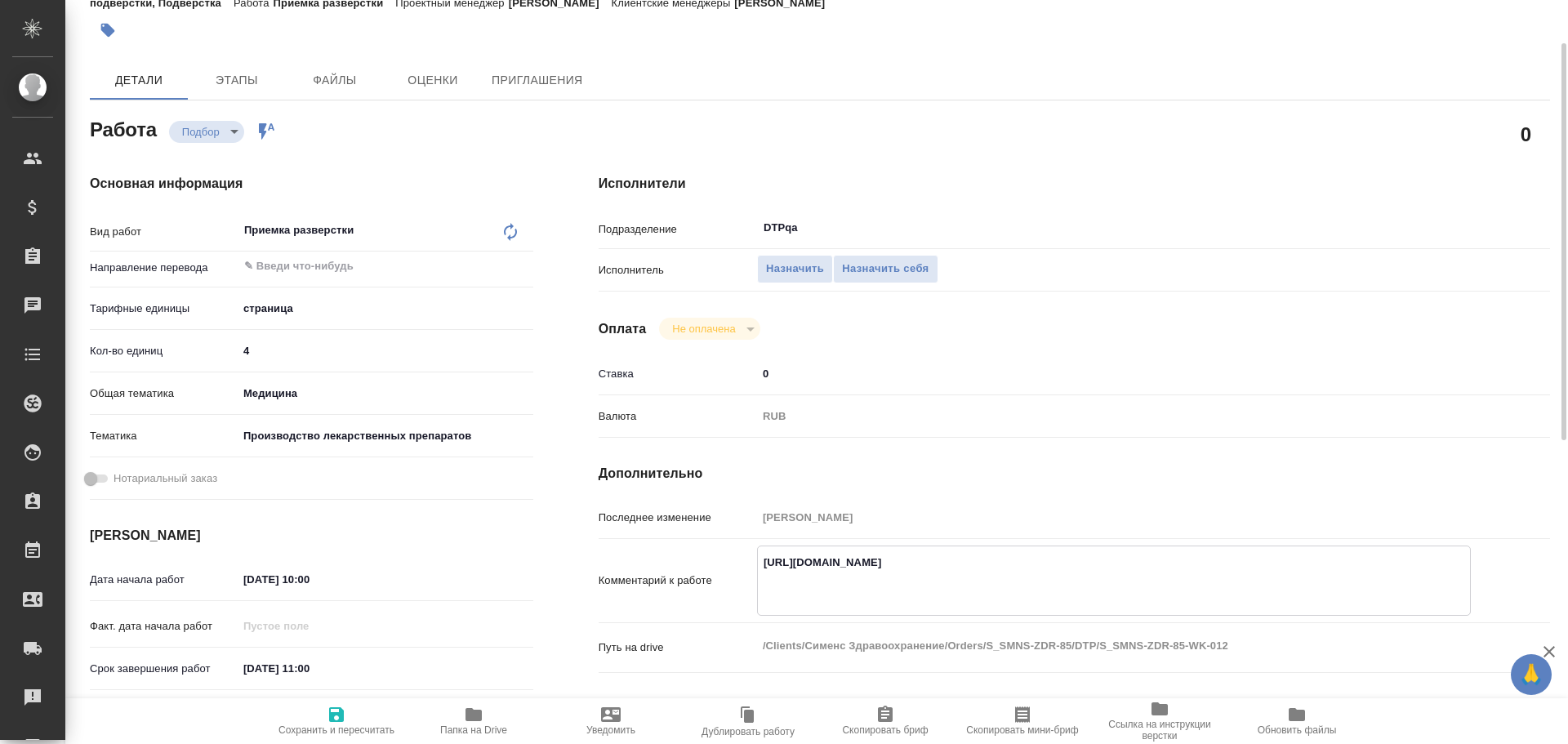
type textarea "x"
drag, startPoint x: 760, startPoint y: 561, endPoint x: 1455, endPoint y: 592, distance: 695.7
click at [1455, 592] on textarea "[URL][DOMAIN_NAME]" at bounding box center [1114, 579] width 712 height 60
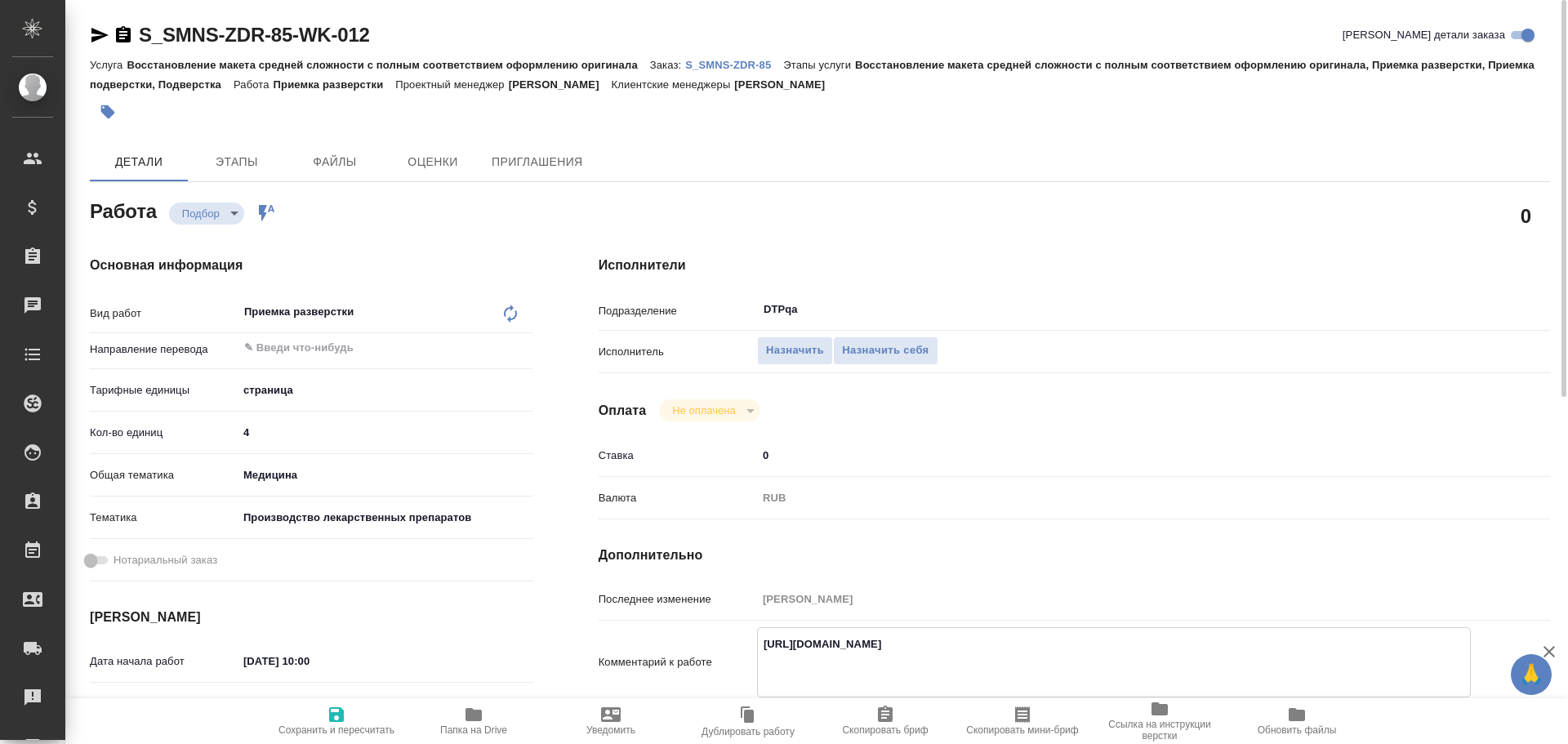
type textarea "x"
click at [744, 72] on div "Услуга Восстановление макета средней сложности с полным соответствием оформлени…" at bounding box center [819, 74] width 1460 height 39
click at [744, 65] on p "S_SMNS-ZDR-85" at bounding box center [734, 65] width 98 height 12
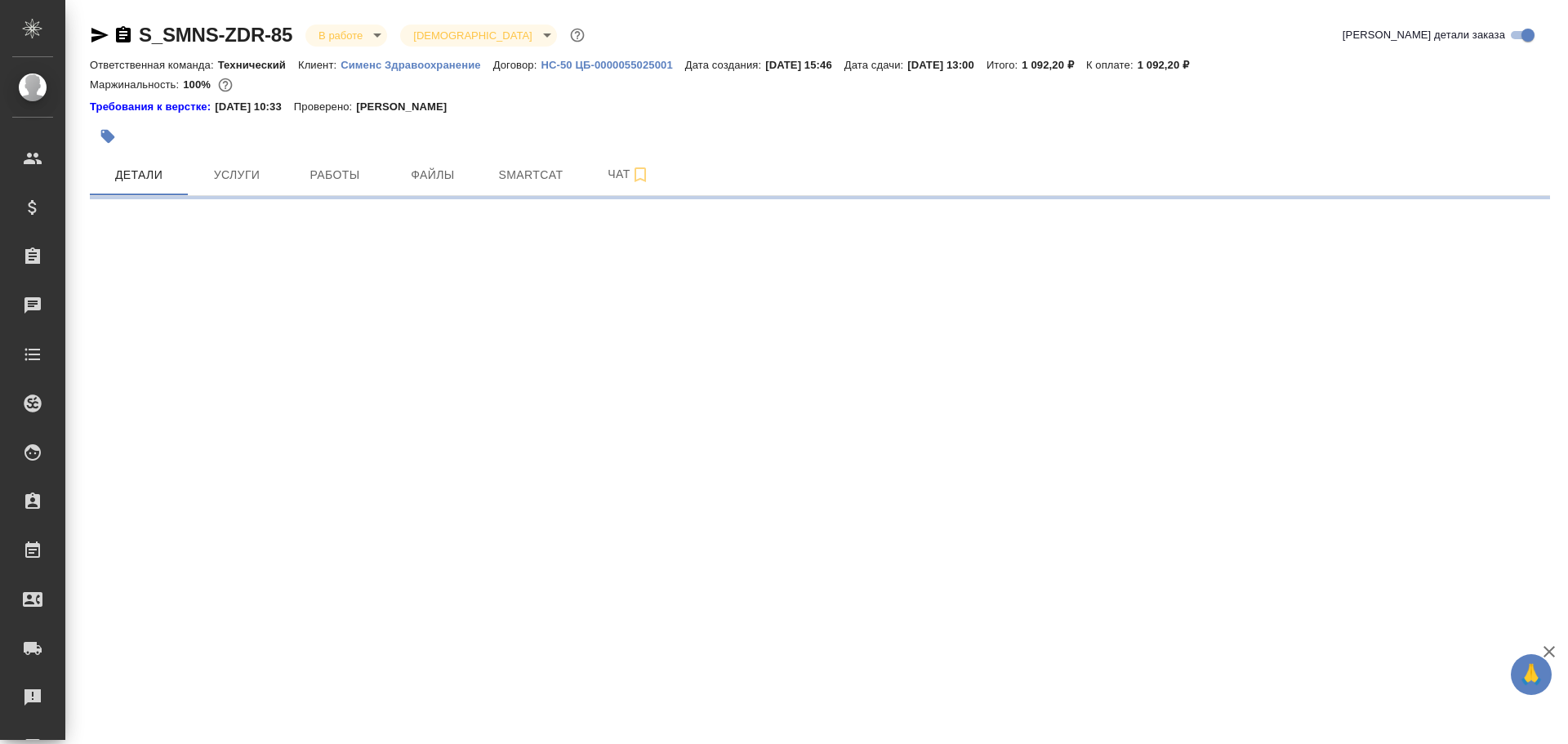
select select "RU"
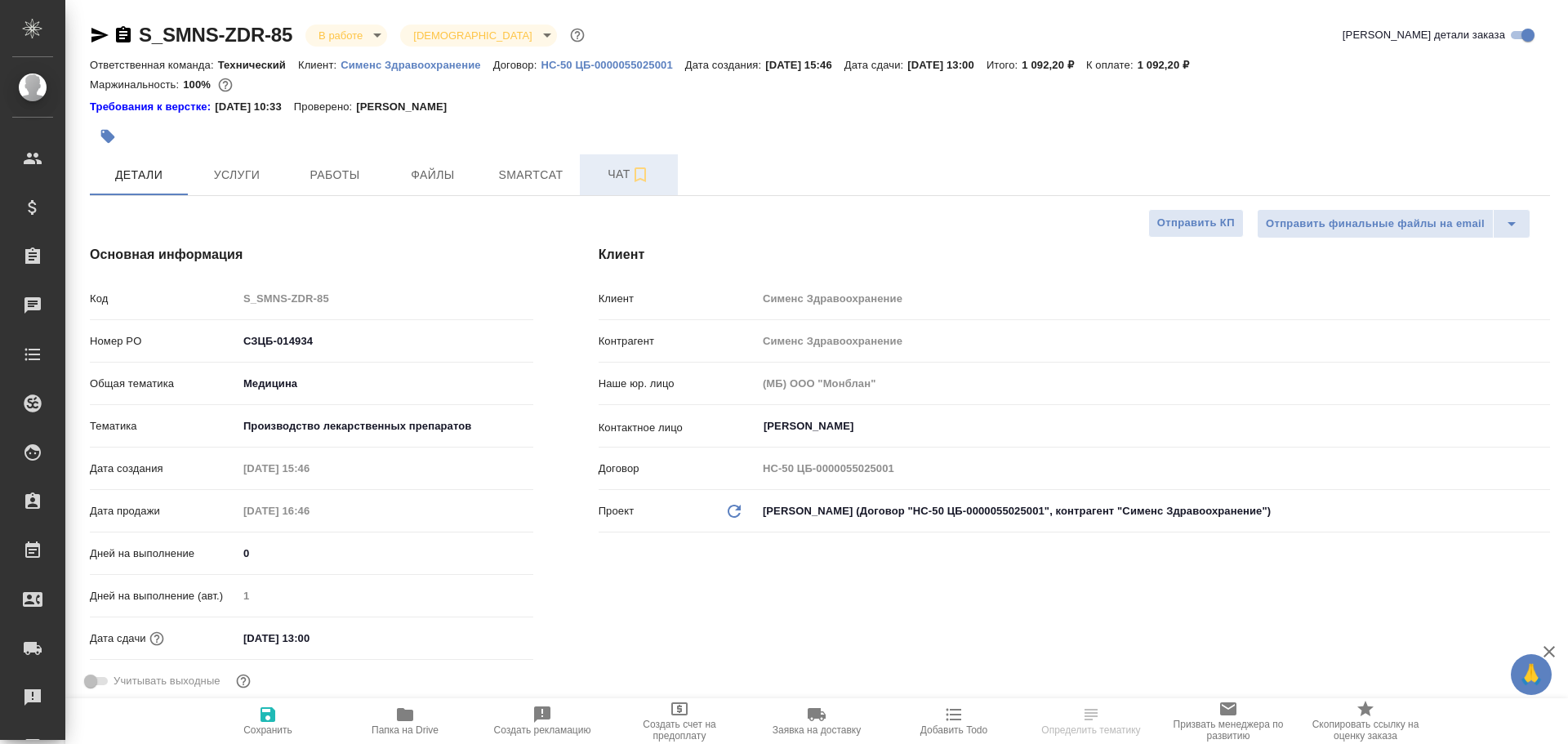
type textarea "x"
click at [618, 180] on span "Чат" at bounding box center [628, 175] width 78 height 21
type input "[PERSON_NAME]"
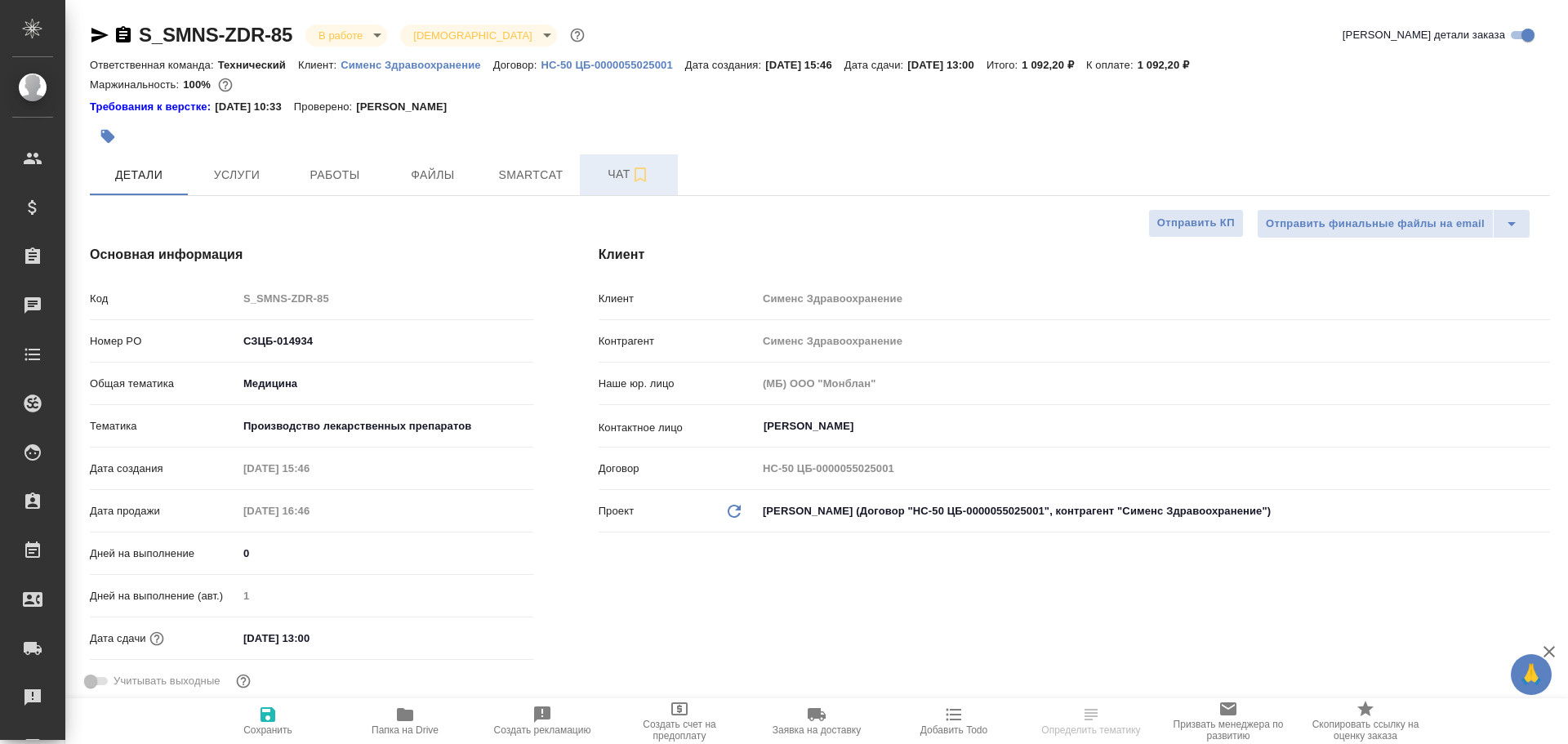
type input "[PERSON_NAME]pavlova"
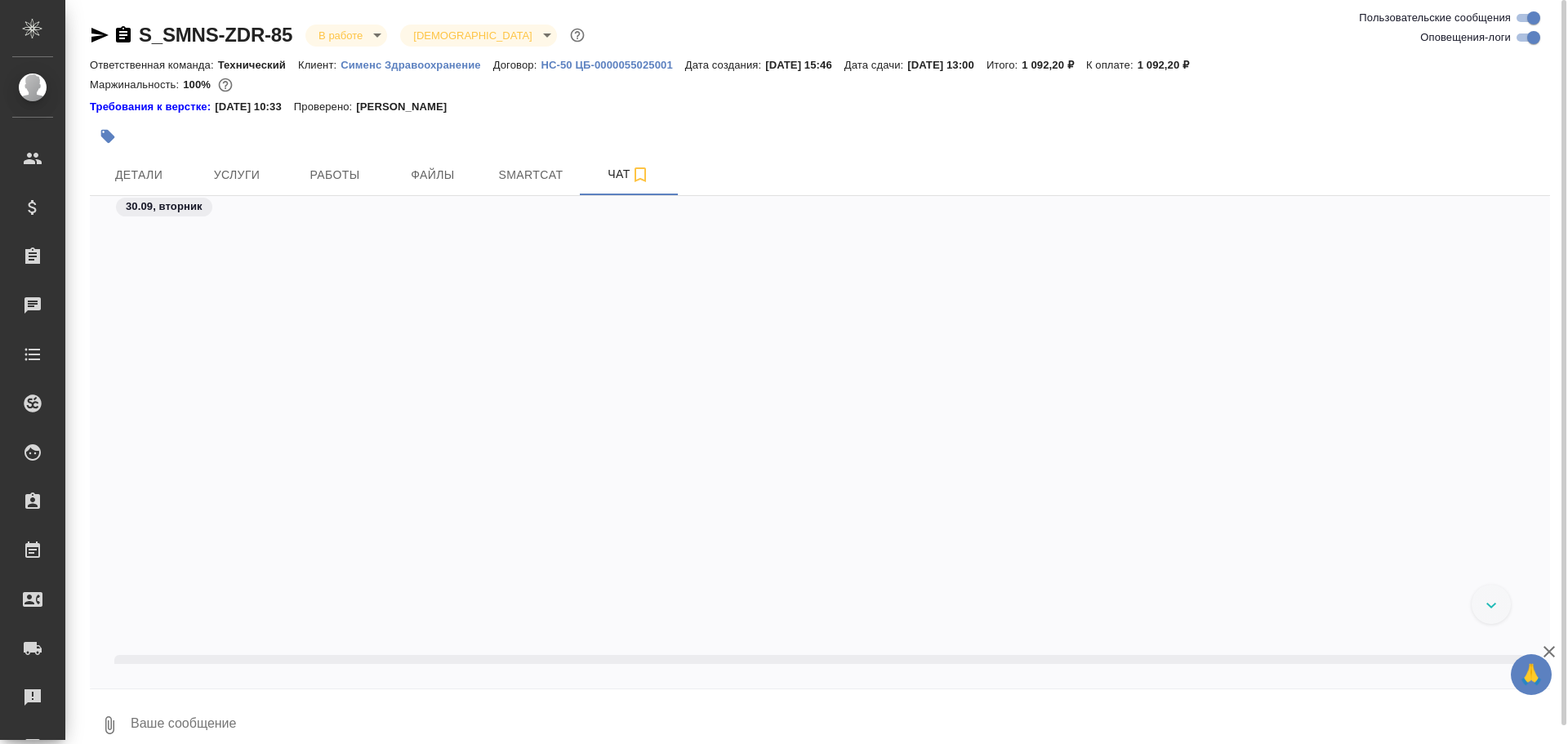
scroll to position [7803, 0]
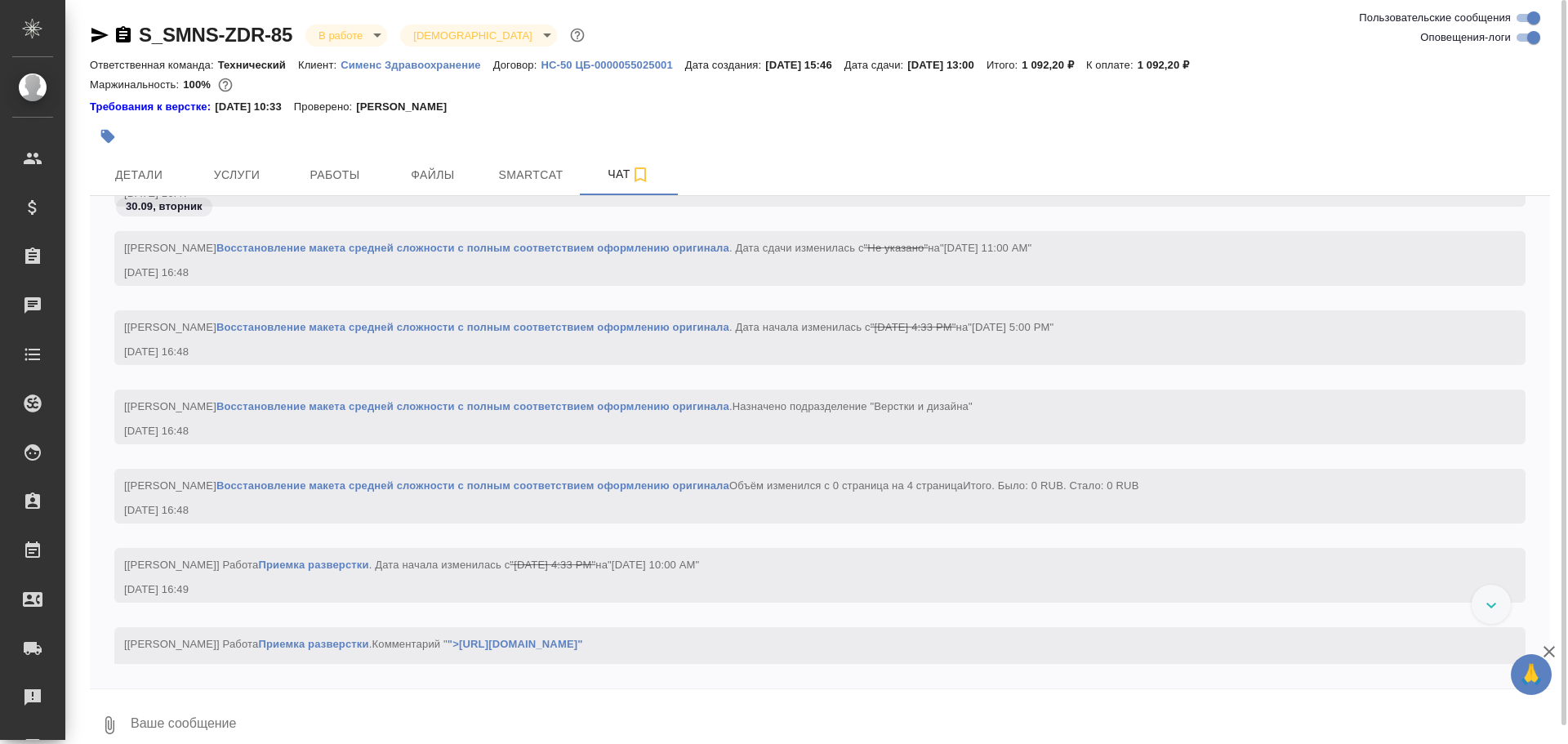
click at [547, 483] on link "Восстановление макета средней сложности с полным соответствием оформлению ориги…" at bounding box center [472, 485] width 513 height 12
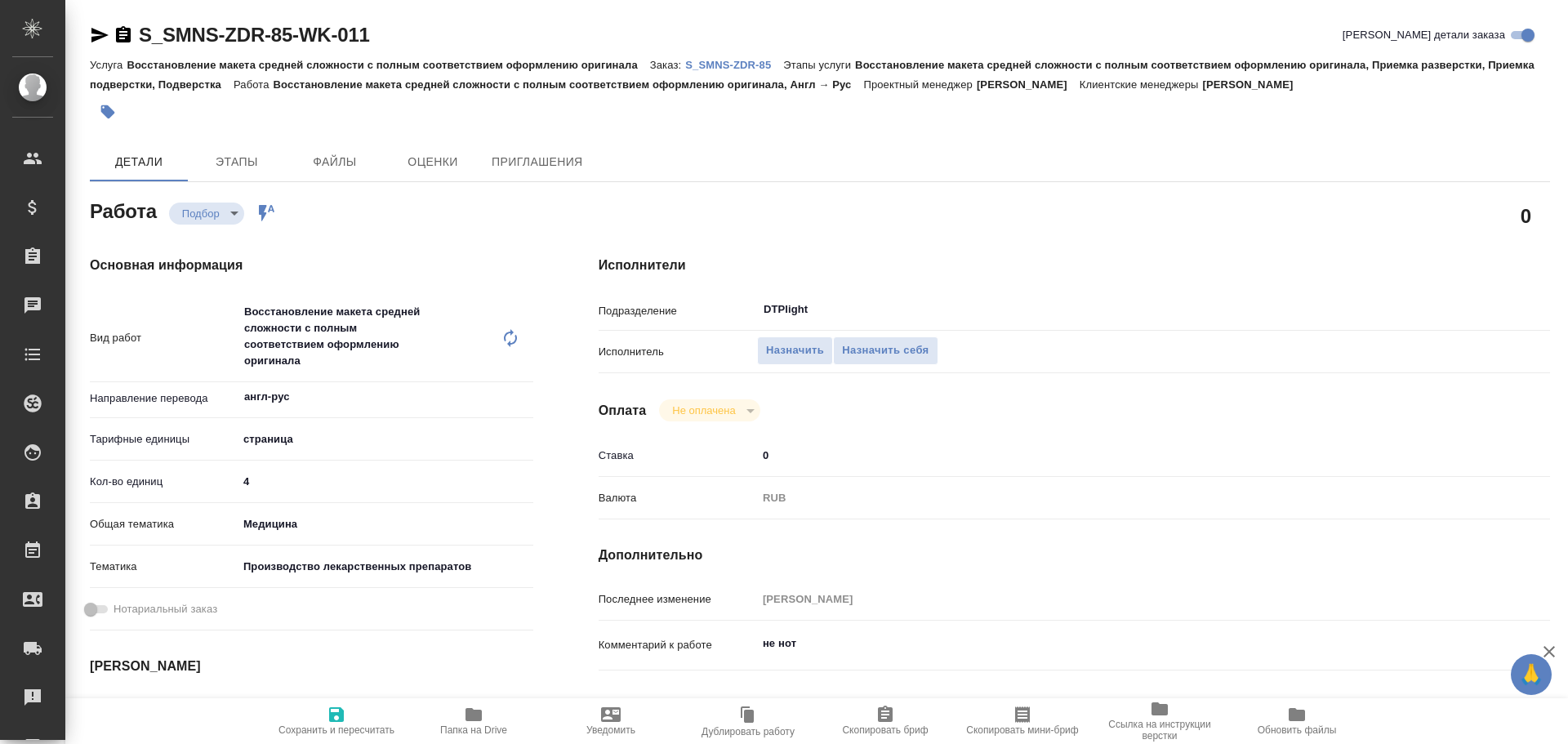
type textarea "x"
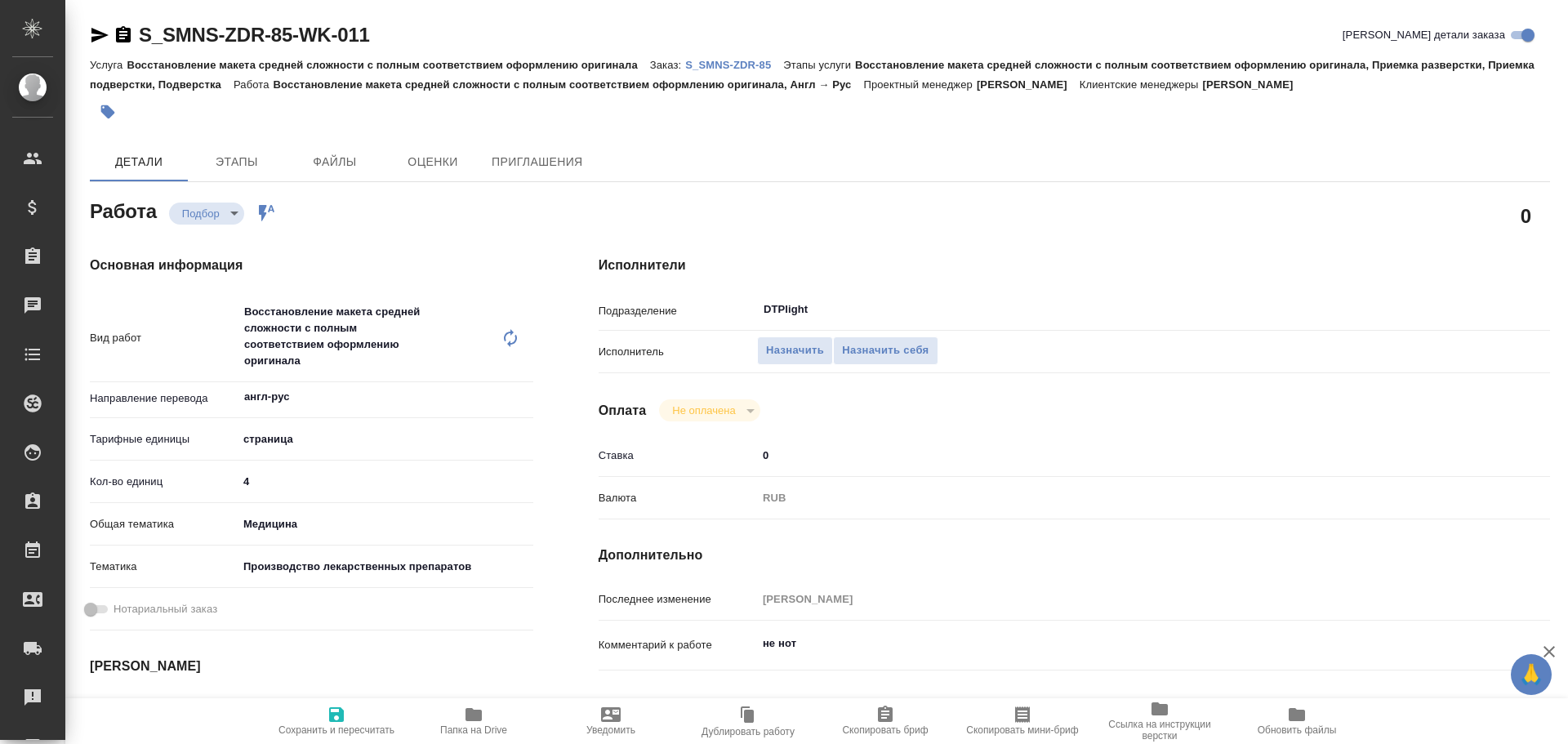
type textarea "x"
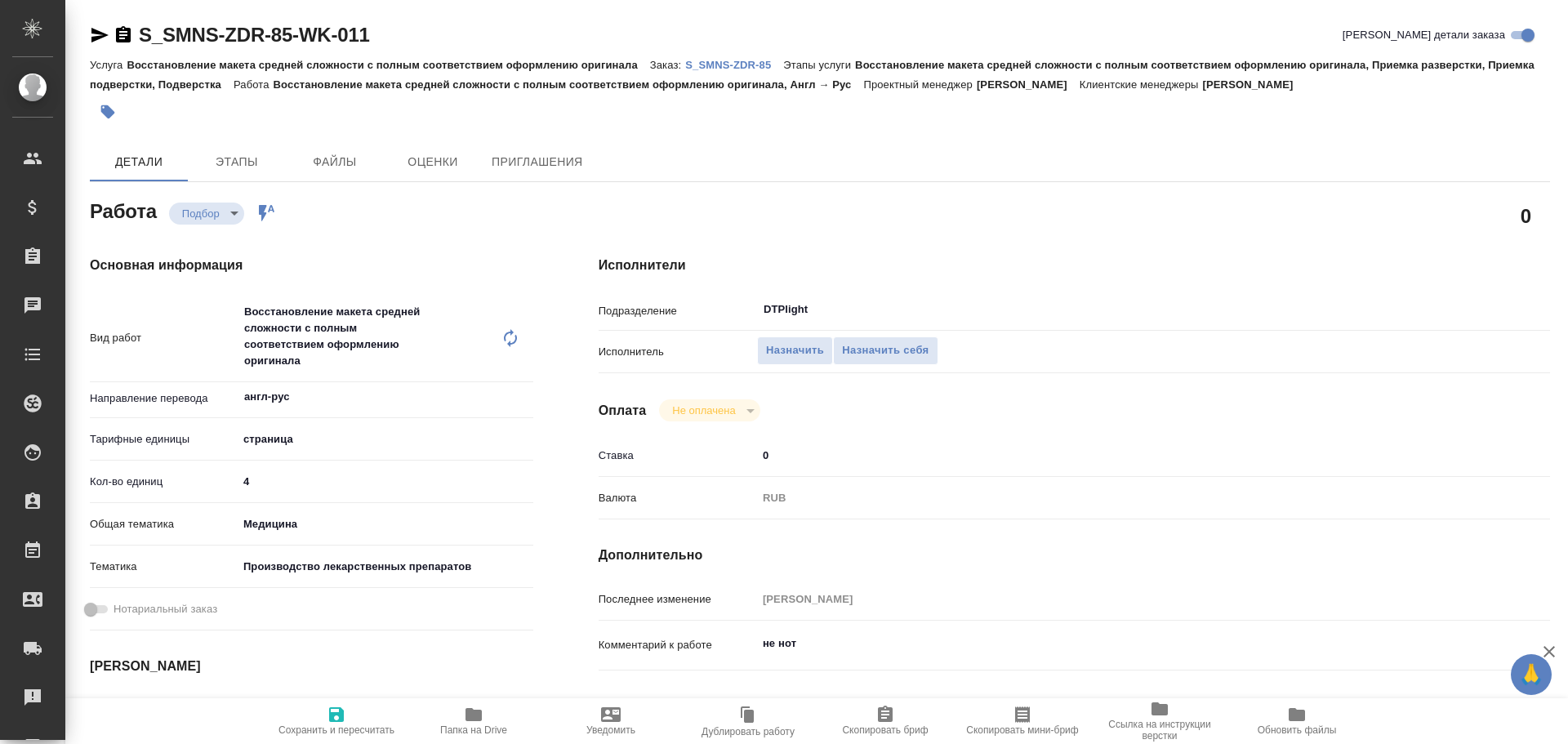
type textarea "x"
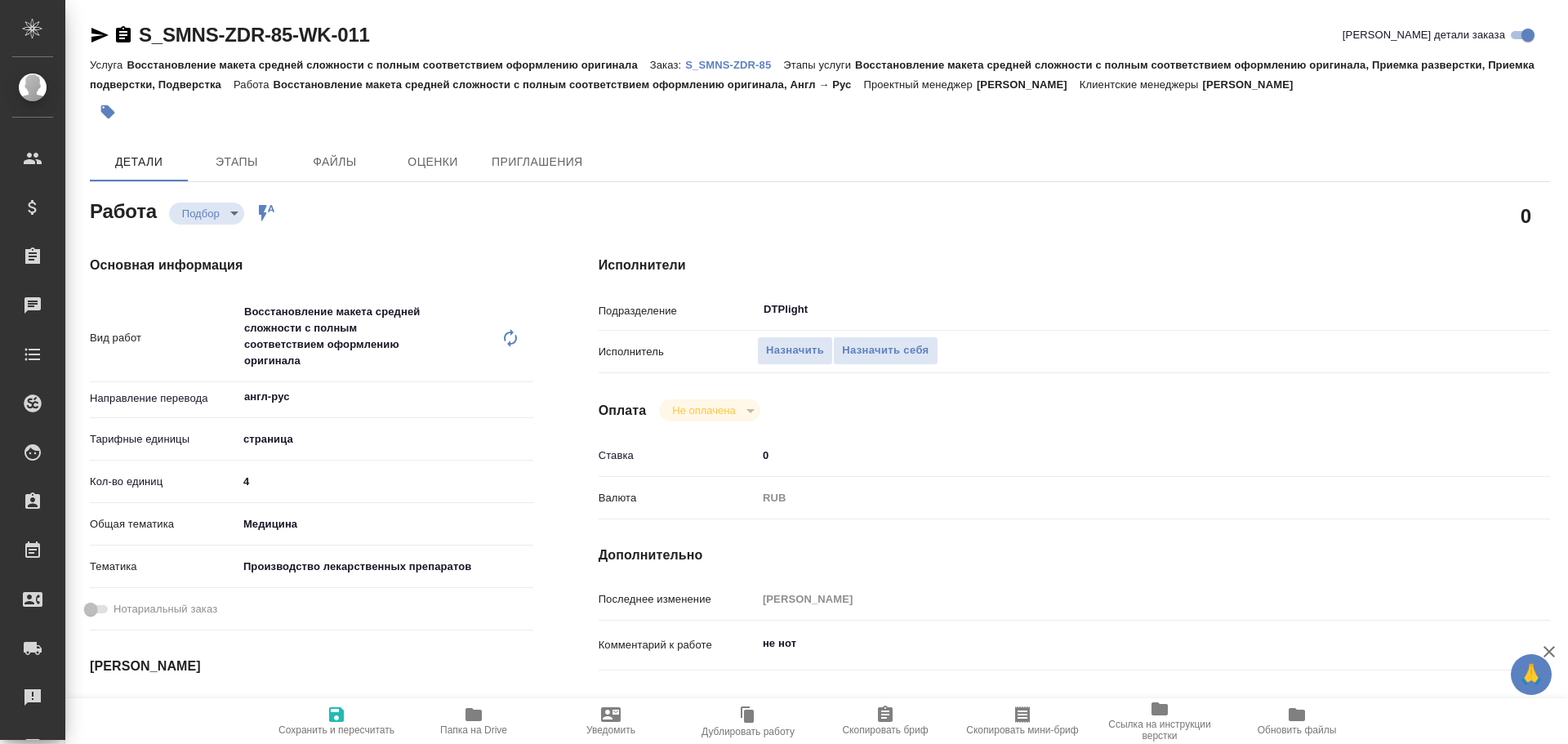
type textarea "x"
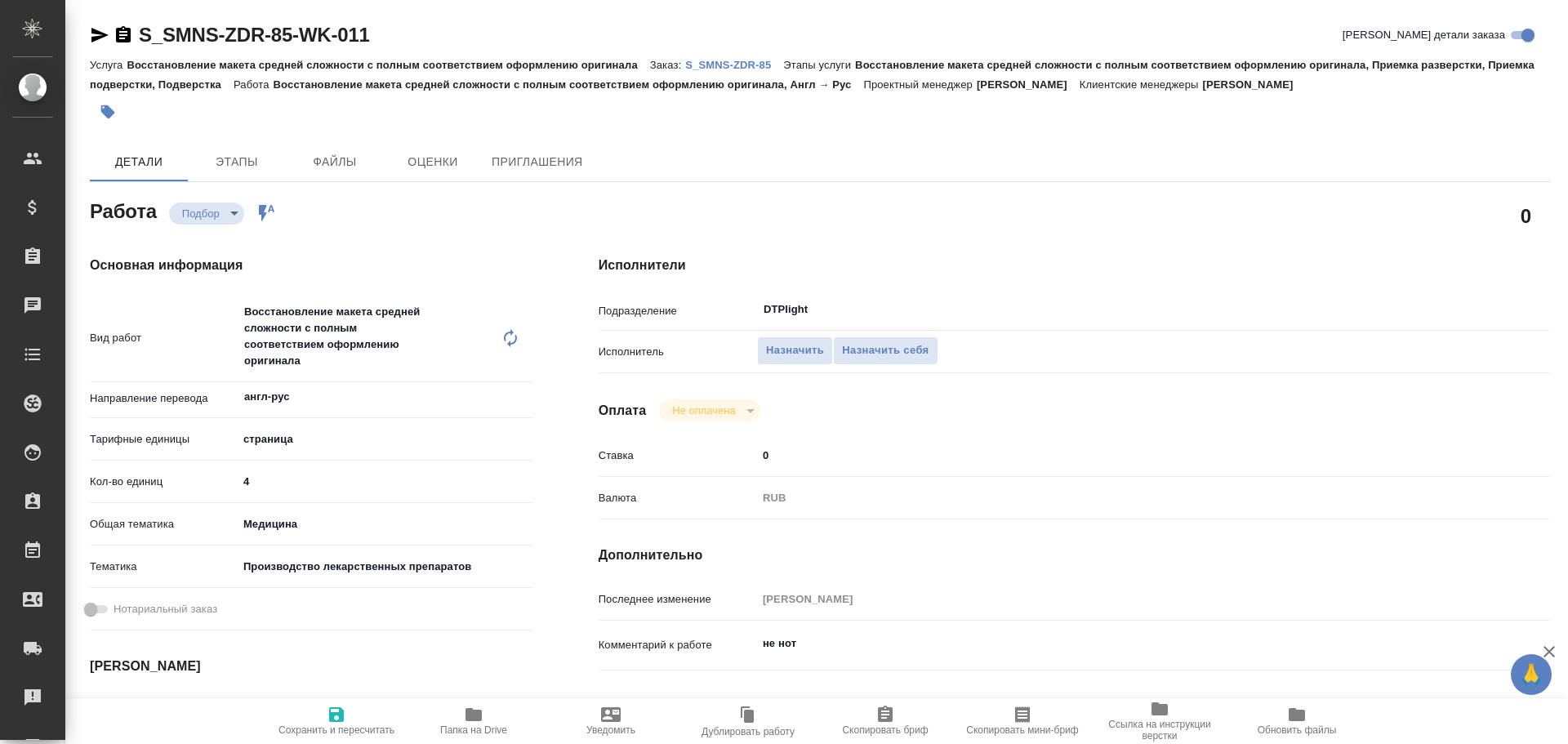
type textarea "x"
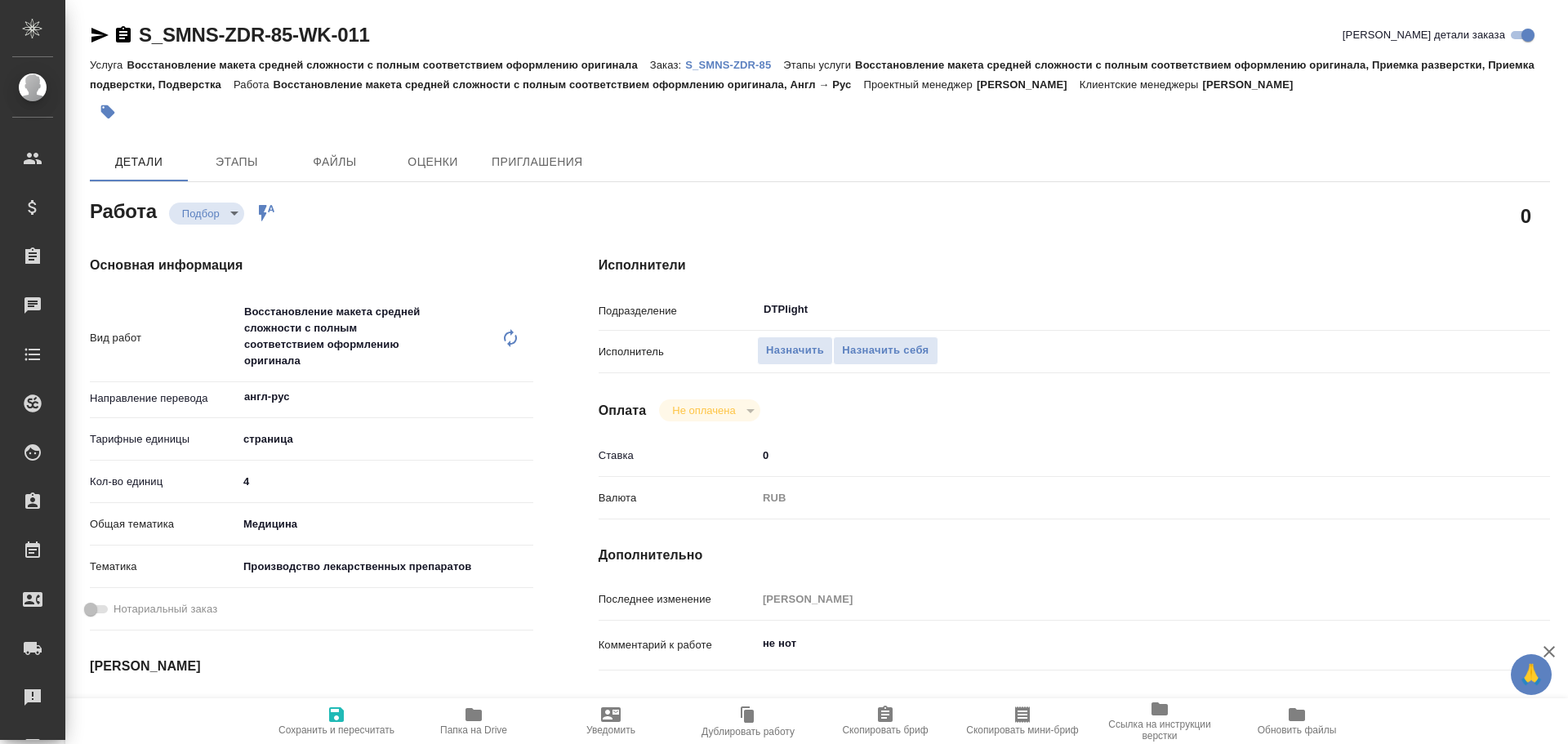
type textarea "x"
